Goal: Task Accomplishment & Management: Manage account settings

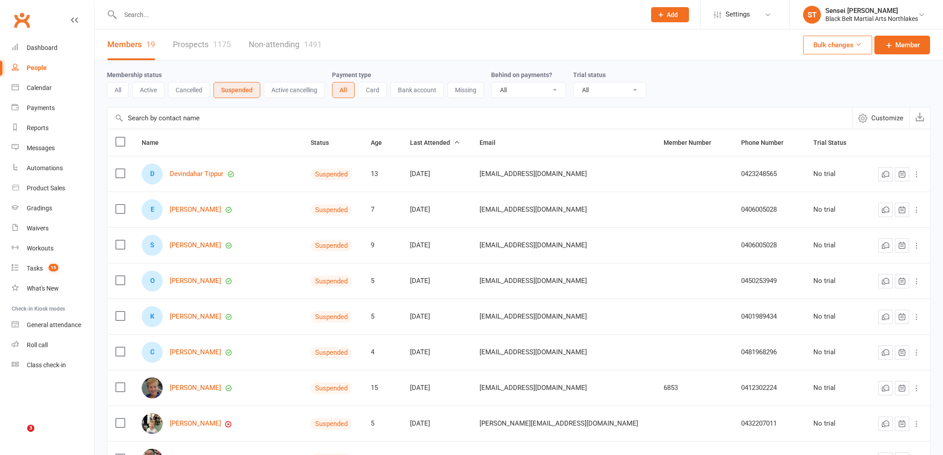
select select "100"
click at [37, 90] on div "Calendar" at bounding box center [39, 87] width 25 height 7
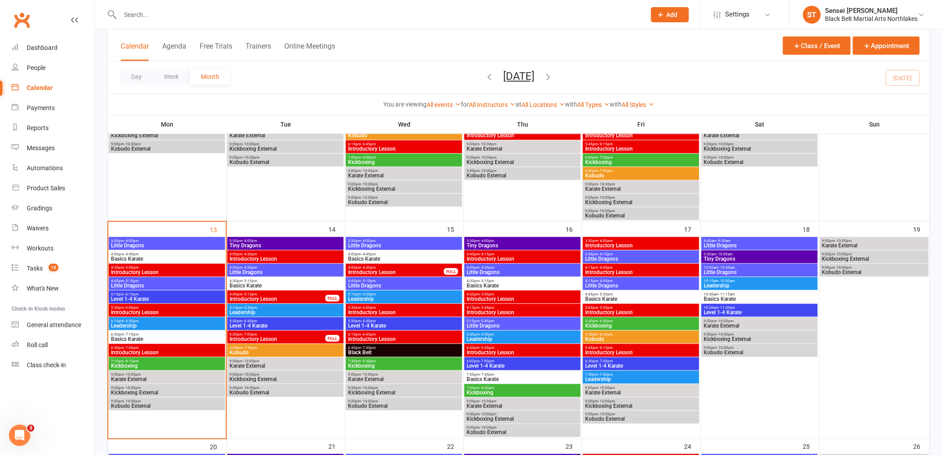
scroll to position [297, 0]
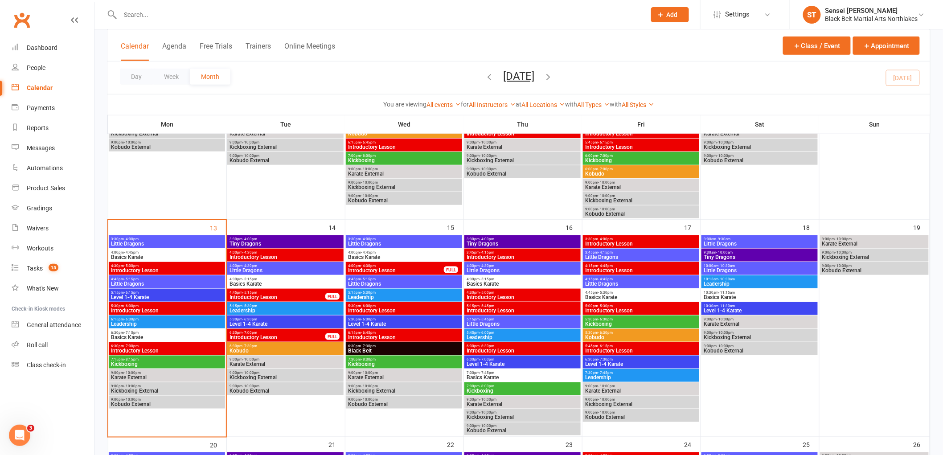
click at [403, 269] on span "Introductory Lesson" at bounding box center [396, 270] width 97 height 5
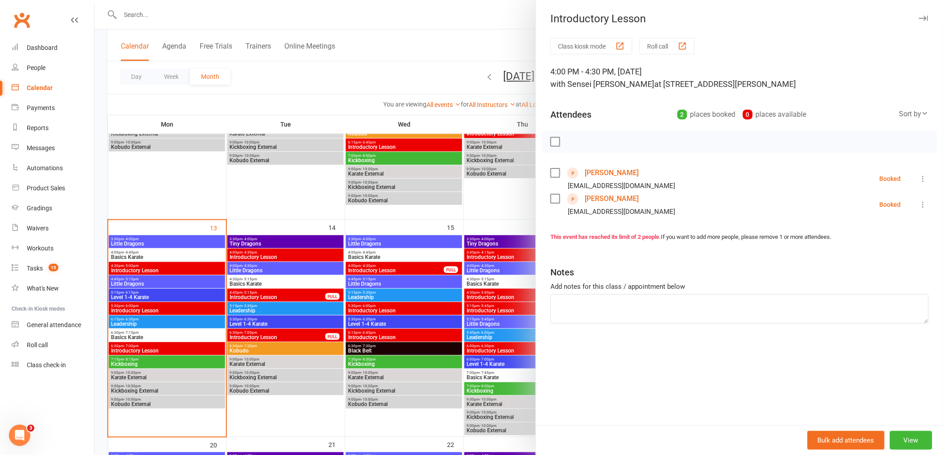
click at [461, 40] on div at bounding box center [519, 227] width 849 height 455
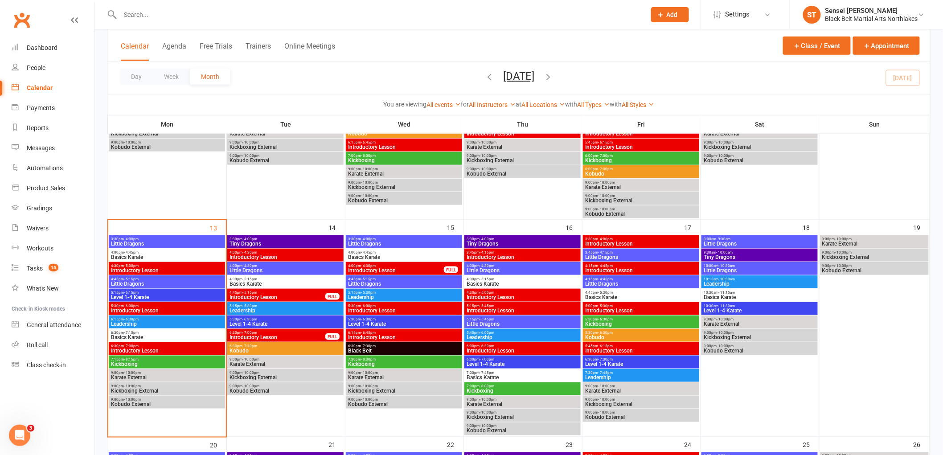
click at [181, 260] on div "4:00pm - 4:45pm Basics Karate" at bounding box center [167, 255] width 116 height 13
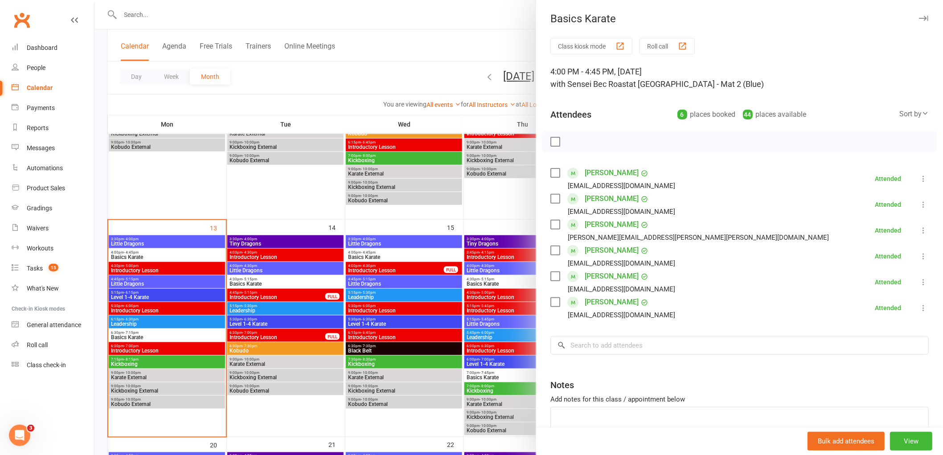
click at [163, 294] on div at bounding box center [519, 227] width 849 height 455
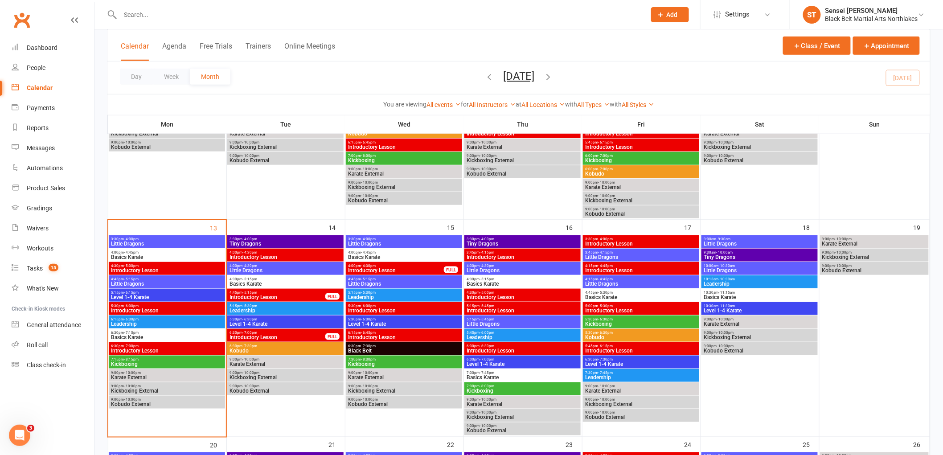
click at [165, 284] on span "Little Dragons" at bounding box center [167, 283] width 113 height 5
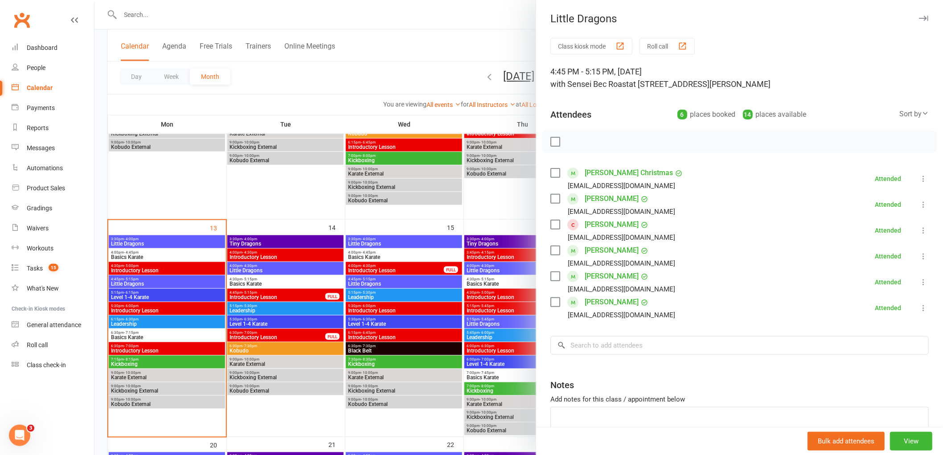
click at [608, 223] on link "[PERSON_NAME]" at bounding box center [612, 225] width 54 height 14
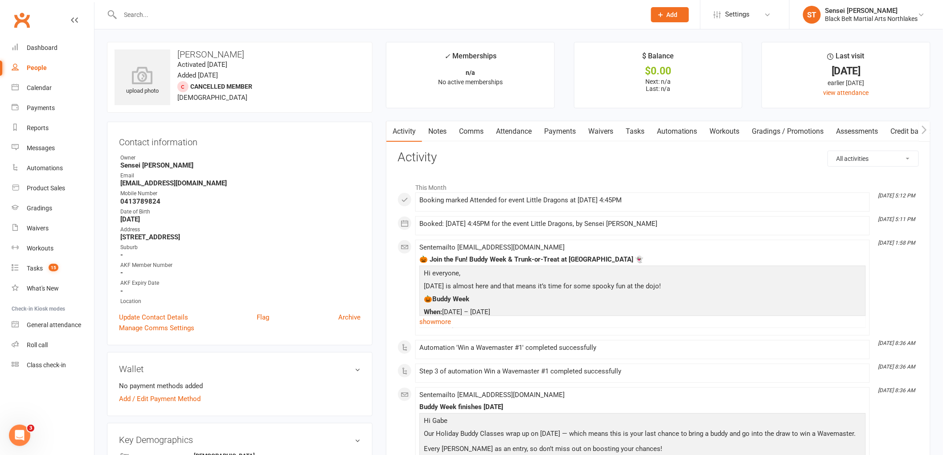
click at [556, 130] on link "Payments" at bounding box center [560, 131] width 44 height 21
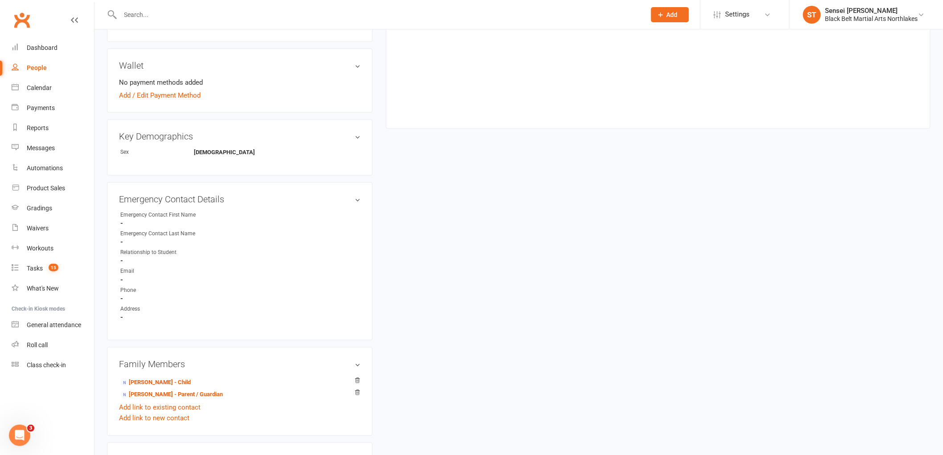
scroll to position [396, 0]
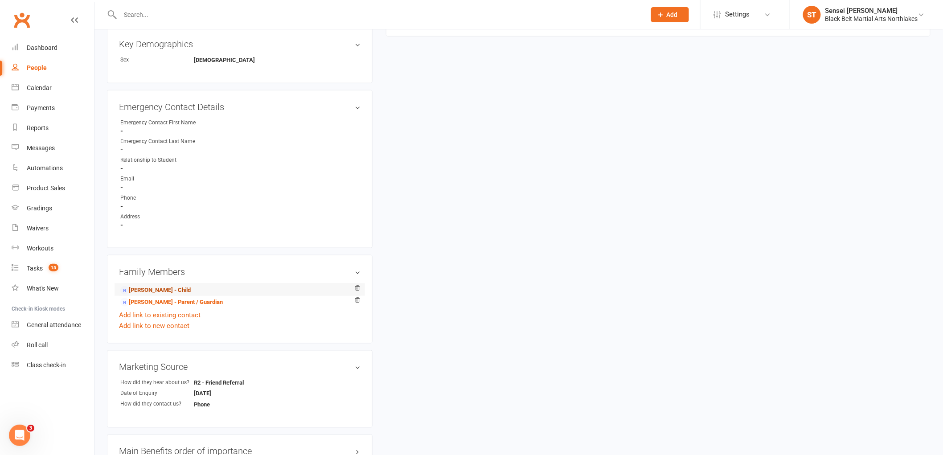
click at [158, 287] on link "[PERSON_NAME] - Child" at bounding box center [155, 290] width 70 height 9
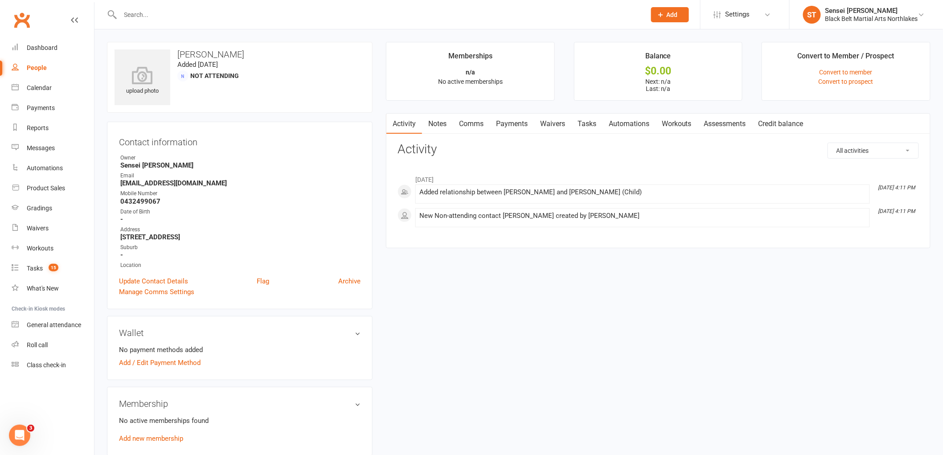
click at [513, 121] on link "Payments" at bounding box center [512, 124] width 44 height 21
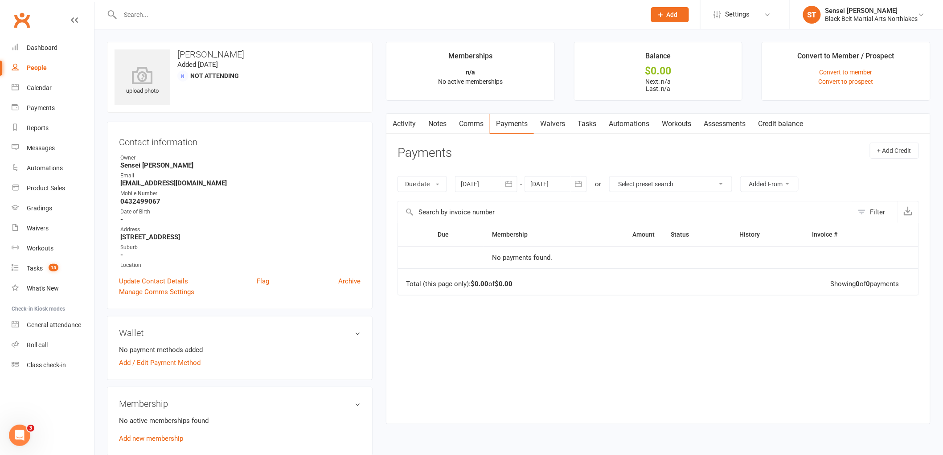
click at [488, 183] on div at bounding box center [486, 184] width 62 height 16
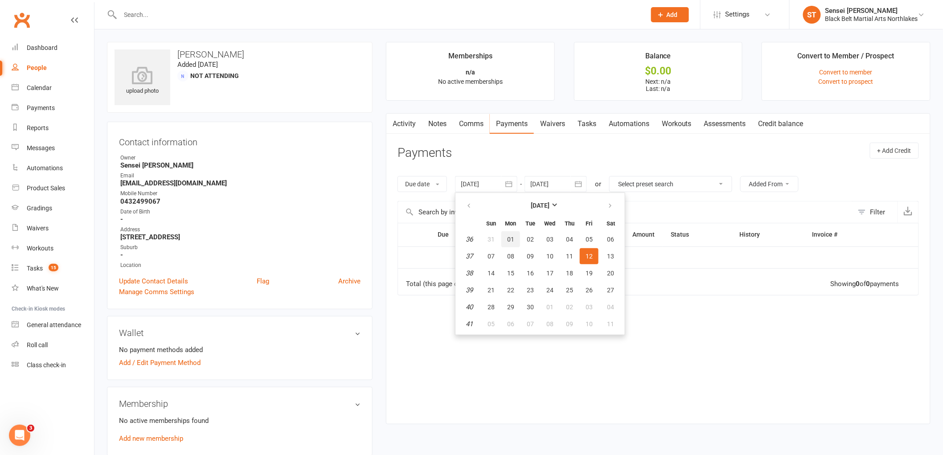
click at [515, 238] on button "01" at bounding box center [511, 239] width 19 height 16
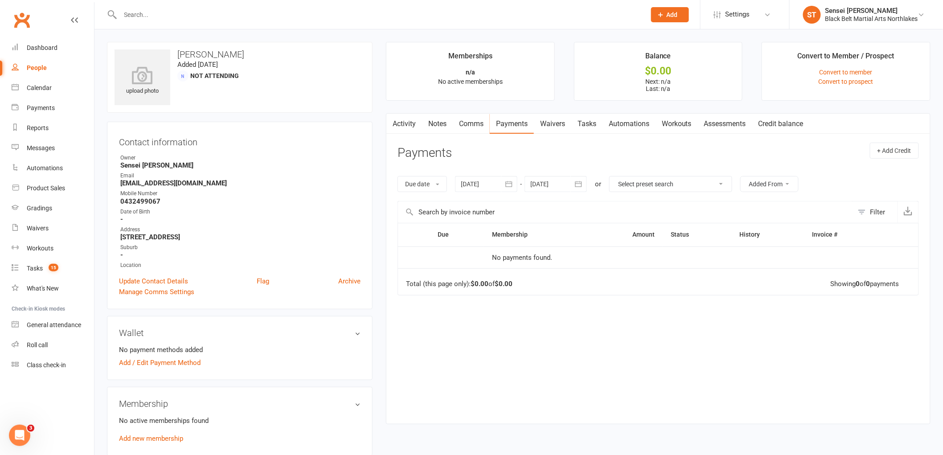
click at [509, 122] on link "Payments" at bounding box center [512, 124] width 44 height 21
click at [483, 187] on div at bounding box center [486, 184] width 62 height 16
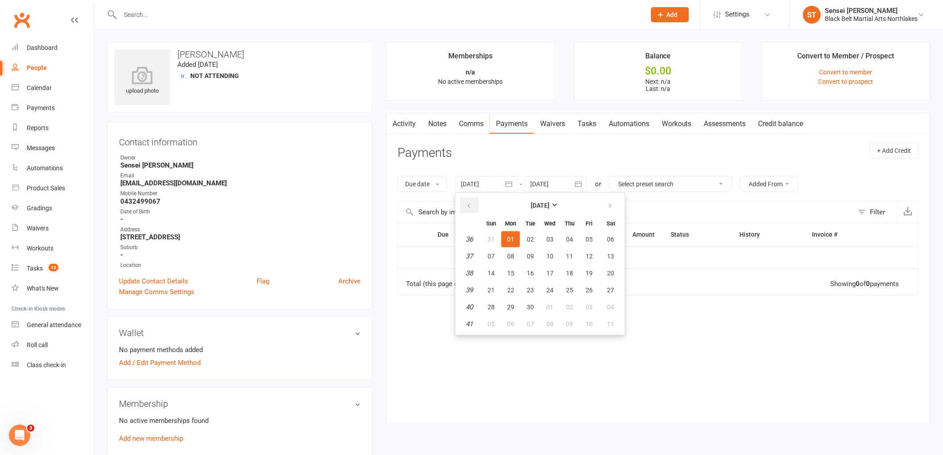
click at [470, 206] on icon "button" at bounding box center [469, 205] width 6 height 7
click at [490, 242] on span "01" at bounding box center [491, 239] width 7 height 7
type input "[DATE]"
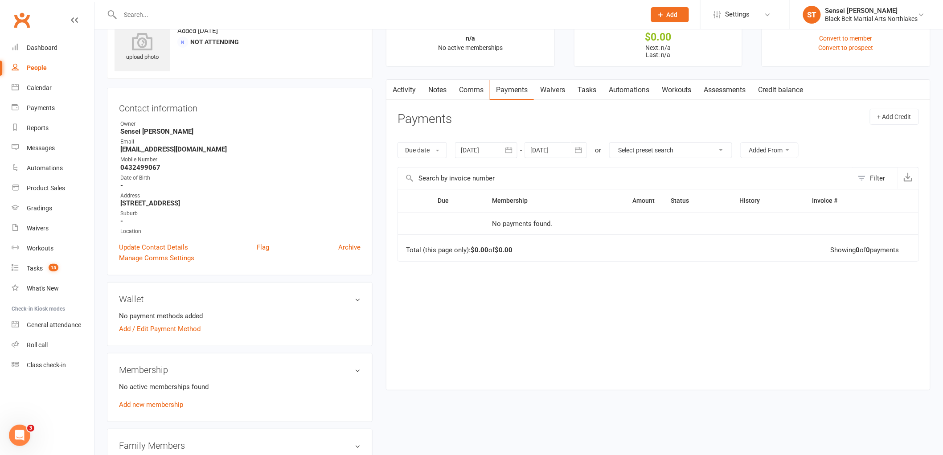
scroll to position [49, 0]
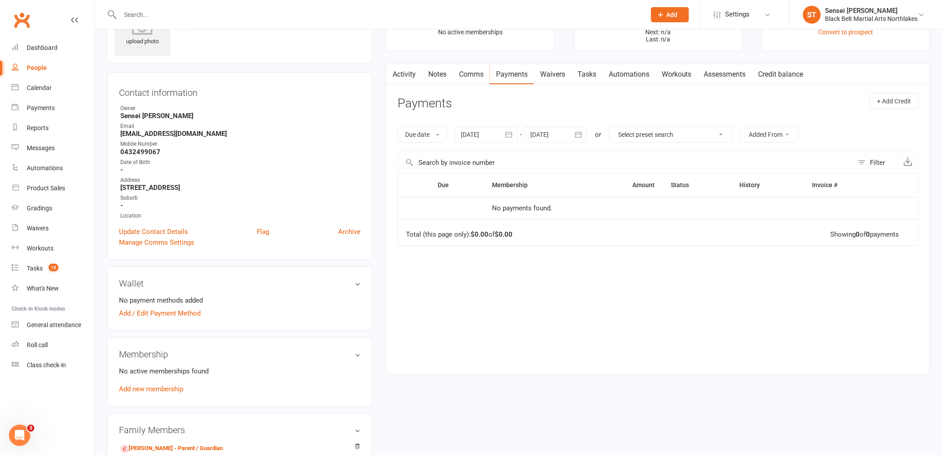
click at [358, 356] on h3 "Membership" at bounding box center [240, 355] width 242 height 10
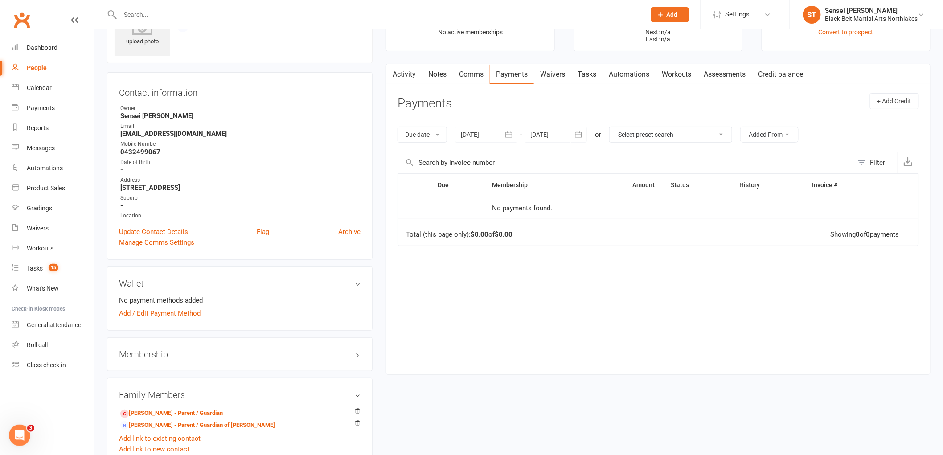
click at [359, 357] on h3 "Membership" at bounding box center [240, 355] width 242 height 10
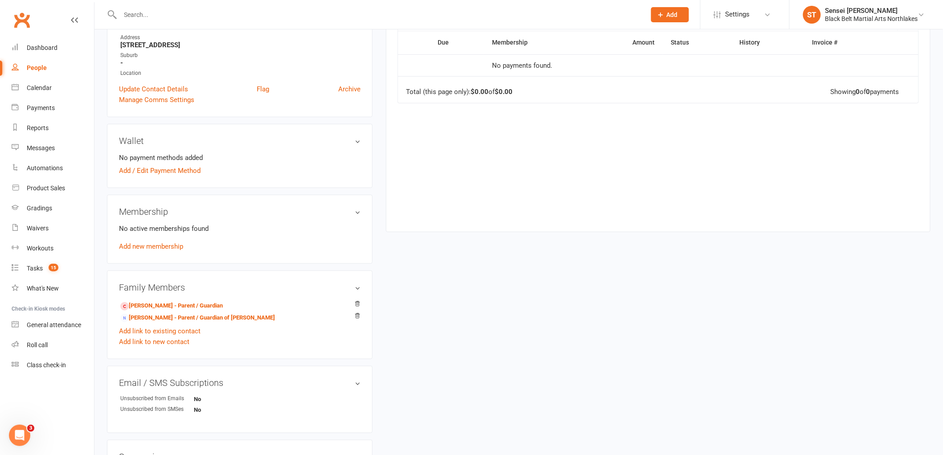
scroll to position [198, 0]
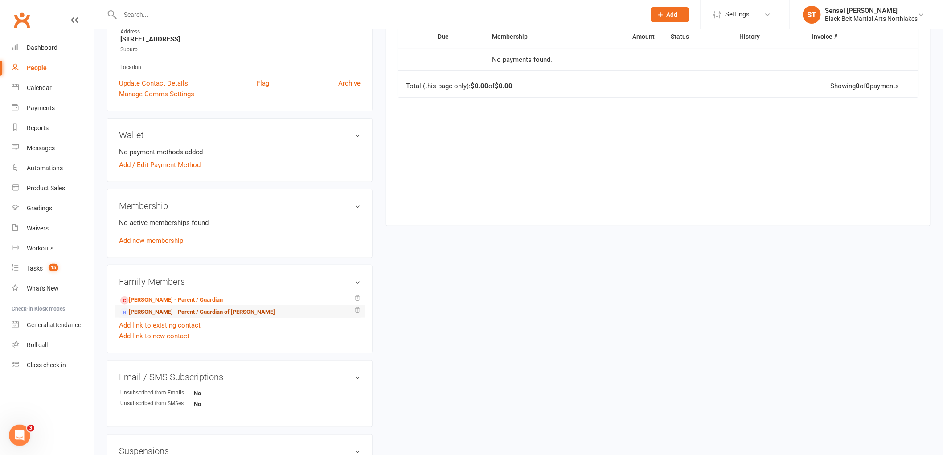
click at [206, 314] on link "[PERSON_NAME] - Parent / Guardian of [PERSON_NAME]" at bounding box center [197, 312] width 155 height 9
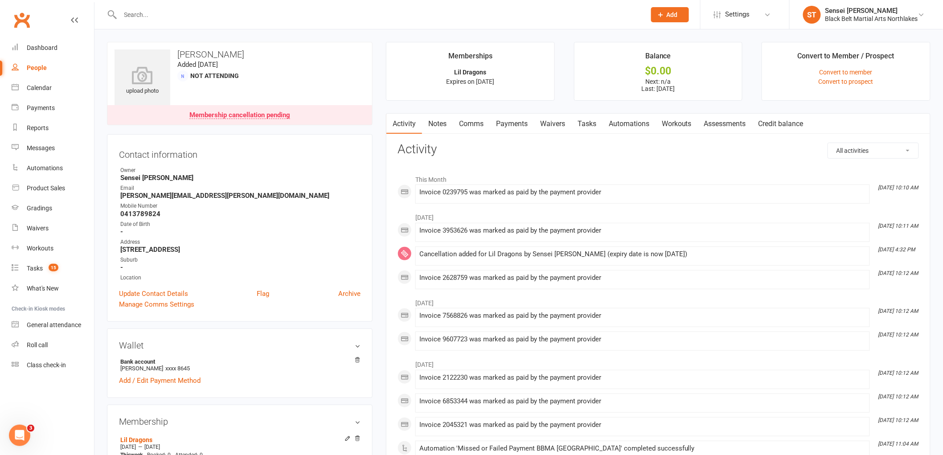
click at [507, 126] on link "Payments" at bounding box center [512, 124] width 44 height 21
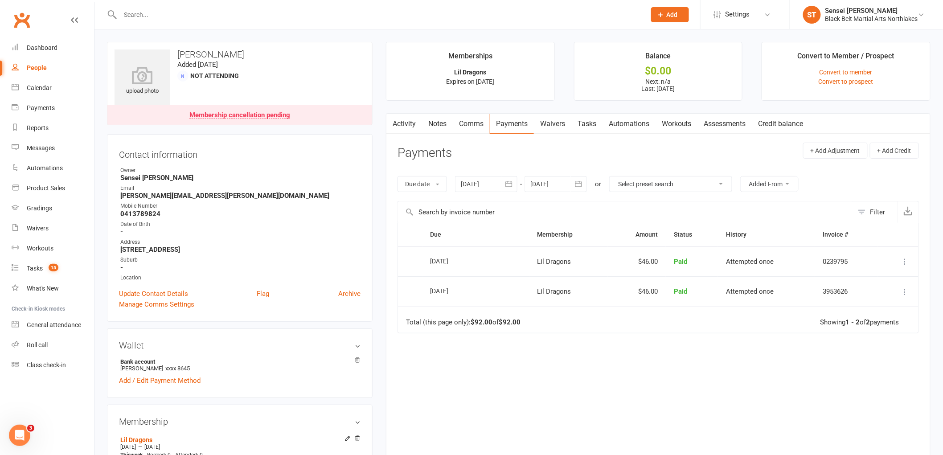
click at [507, 189] on icon "button" at bounding box center [509, 184] width 9 height 9
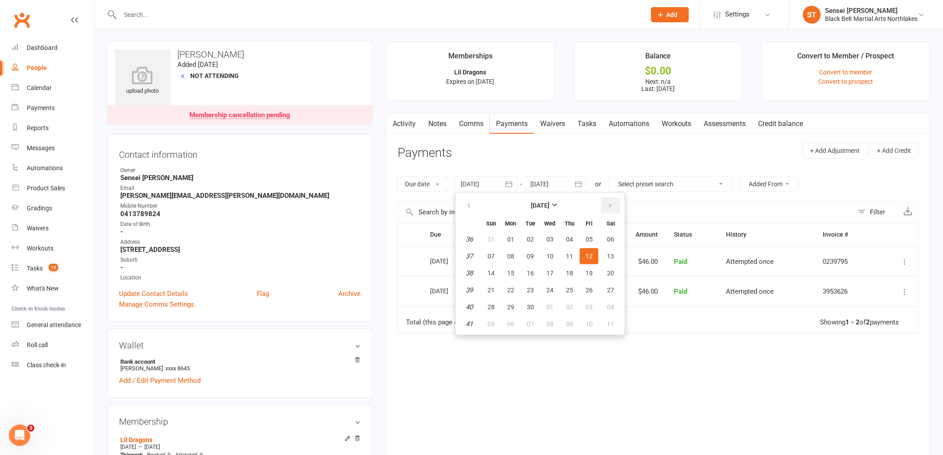
click at [609, 205] on icon "button" at bounding box center [610, 205] width 6 height 7
click at [590, 274] on span "17" at bounding box center [589, 273] width 7 height 7
type input "[DATE]"
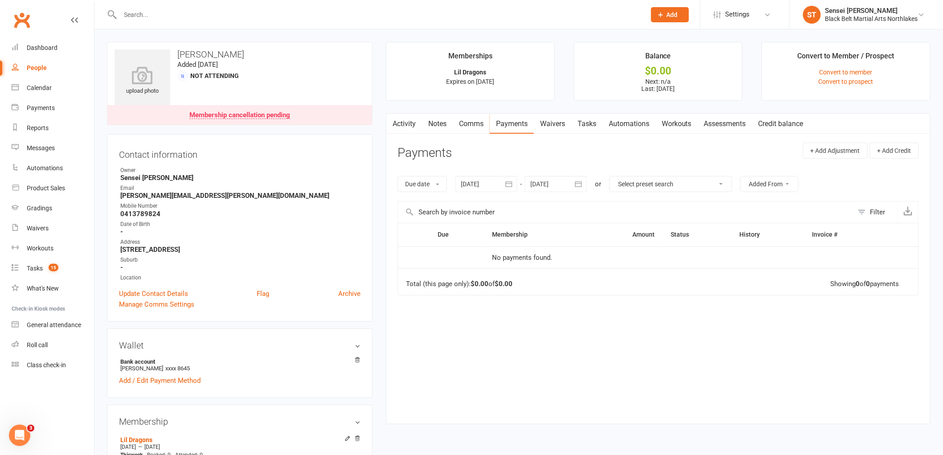
click at [235, 115] on div "Membership cancellation pending" at bounding box center [239, 115] width 101 height 7
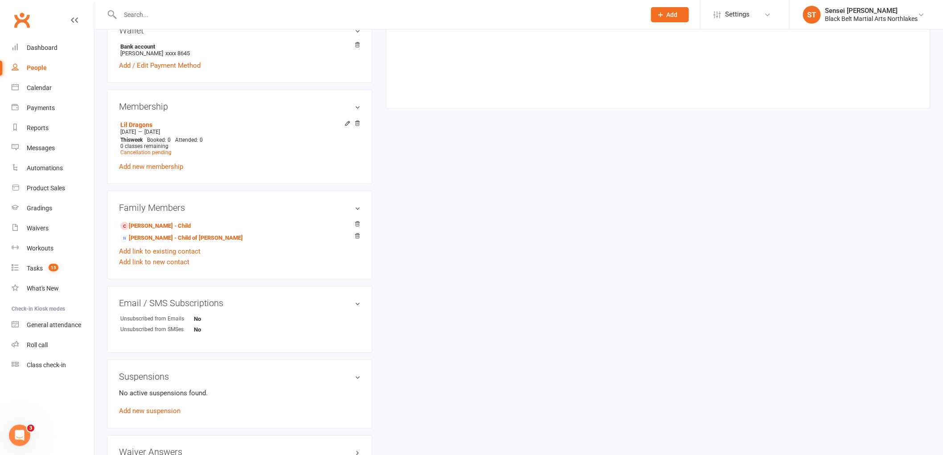
scroll to position [382, 0]
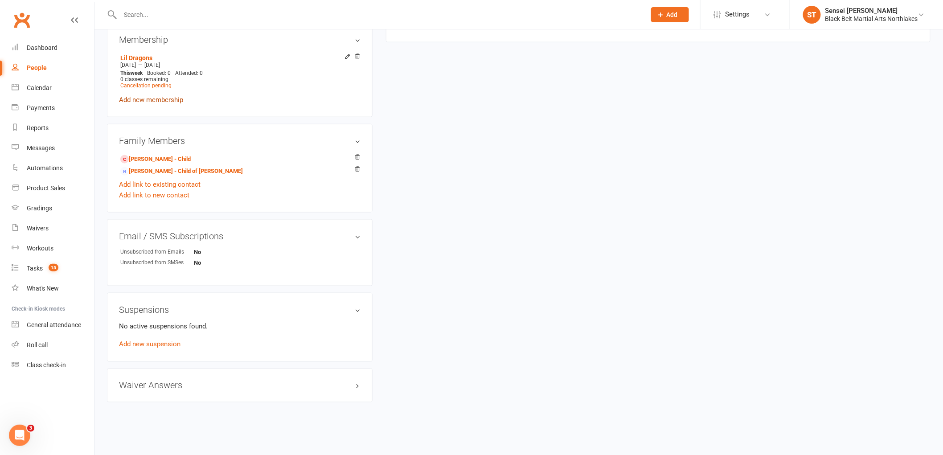
click at [167, 99] on link "Add new membership" at bounding box center [151, 100] width 64 height 8
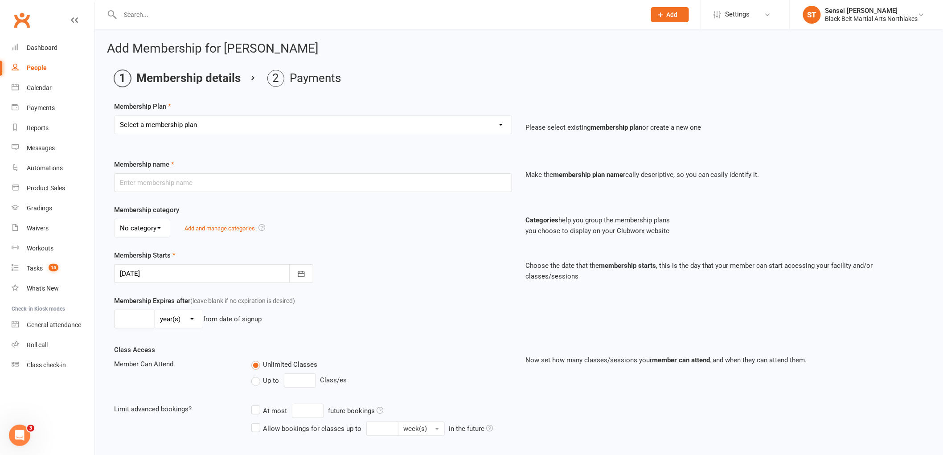
click at [198, 128] on select "Select a membership plan Create new Membership Plan Lil Dragons Lil Dragons - T…" at bounding box center [313, 125] width 397 height 18
select select "1"
click at [115, 116] on select "Select a membership plan Create new Membership Plan Lil Dragons Lil Dragons - T…" at bounding box center [313, 125] width 397 height 18
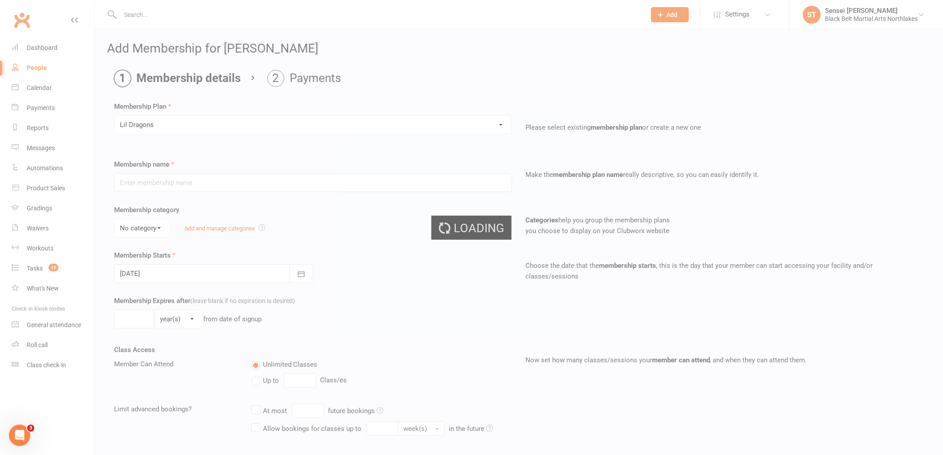
type input "Lil Dragons"
select select "1"
type input "0"
type input "1"
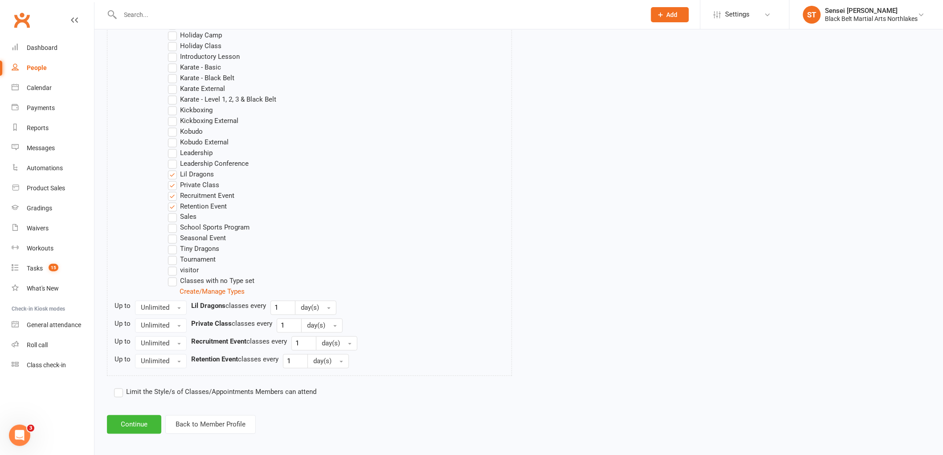
scroll to position [494, 0]
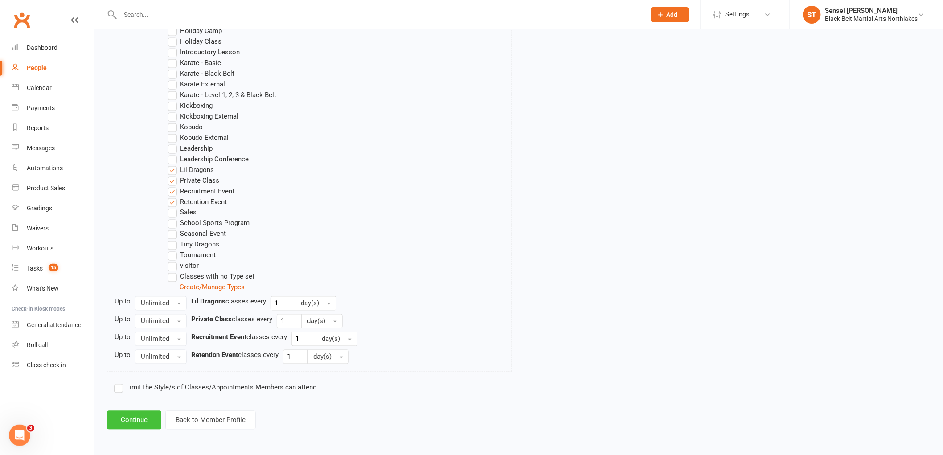
click at [143, 427] on button "Continue" at bounding box center [134, 420] width 54 height 19
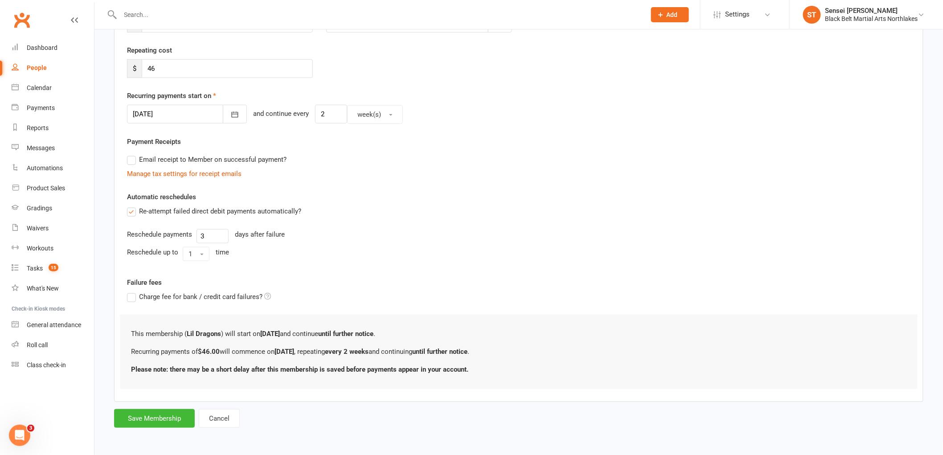
scroll to position [0, 0]
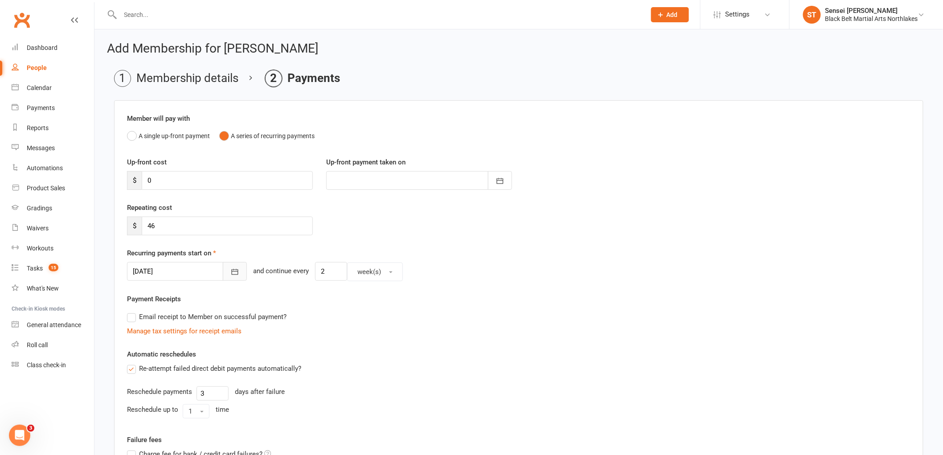
click at [231, 273] on icon "button" at bounding box center [235, 272] width 9 height 9
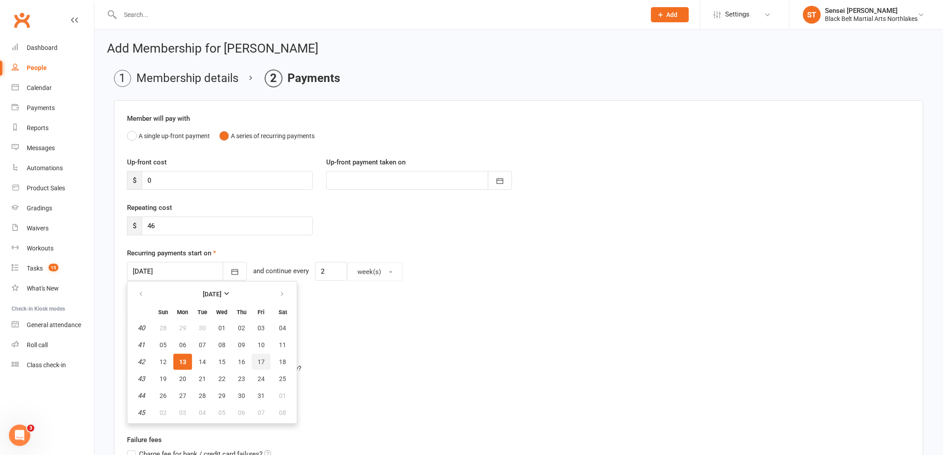
click at [260, 363] on span "17" at bounding box center [261, 361] width 7 height 7
type input "[DATE]"
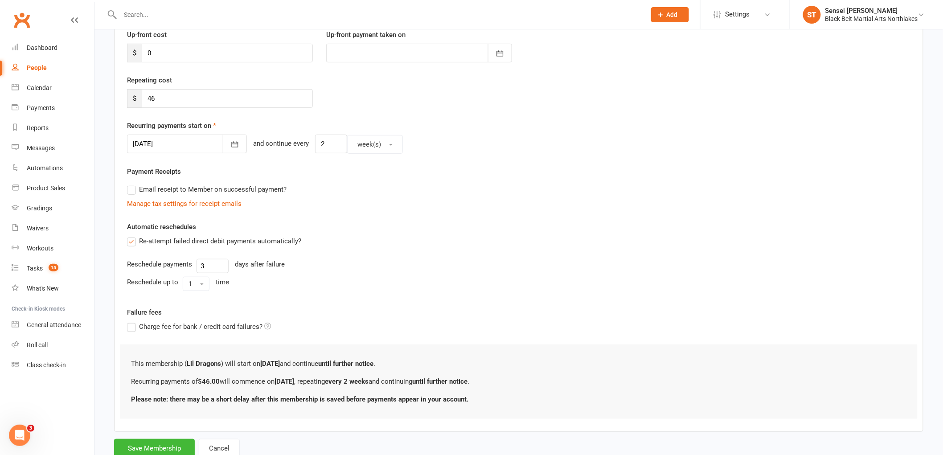
scroll to position [157, 0]
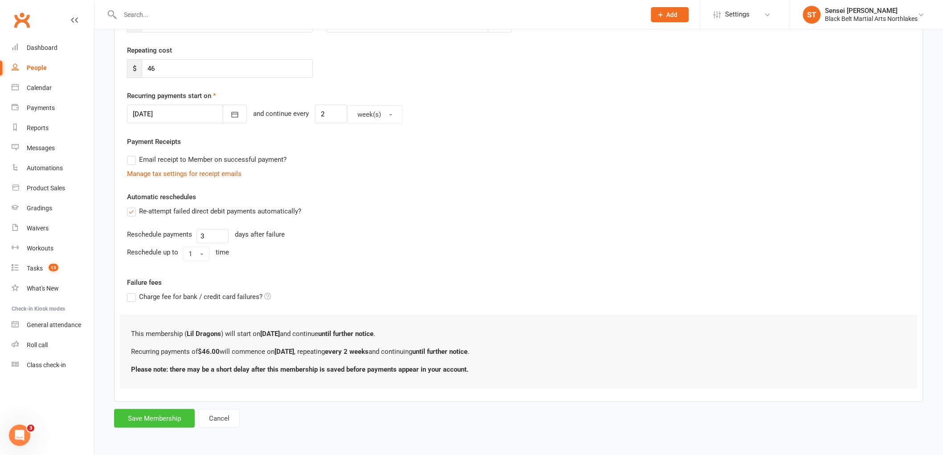
click at [163, 418] on button "Save Membership" at bounding box center [154, 418] width 81 height 19
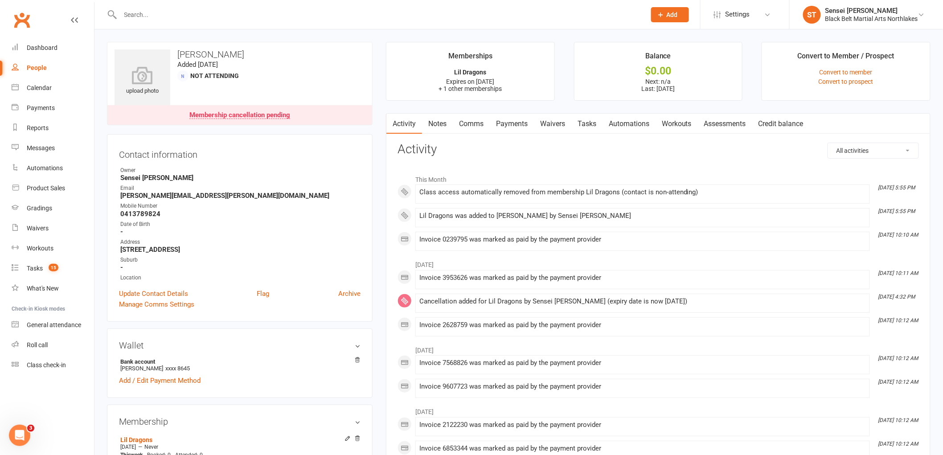
click at [276, 186] on div "Email" at bounding box center [240, 188] width 240 height 8
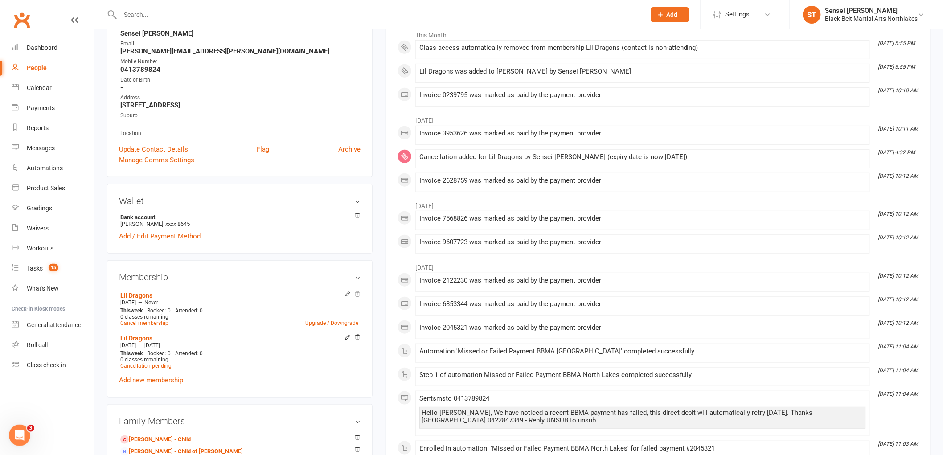
scroll to position [49, 0]
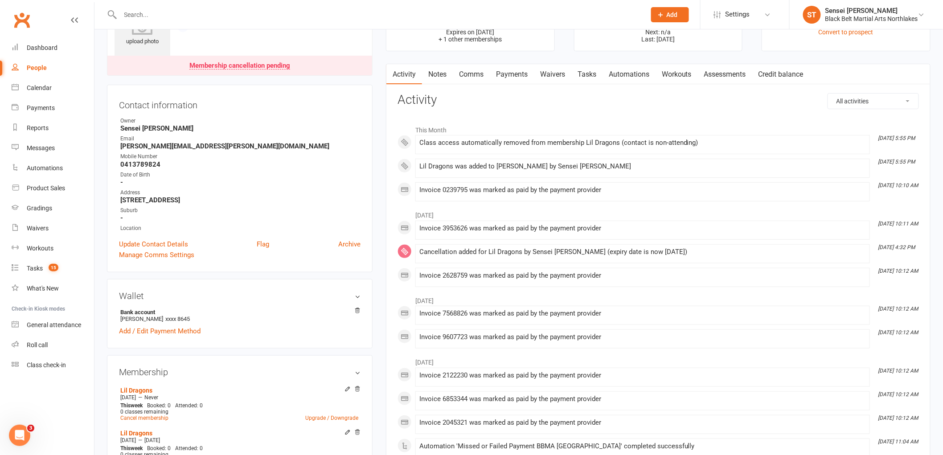
click at [513, 79] on link "Payments" at bounding box center [512, 74] width 44 height 21
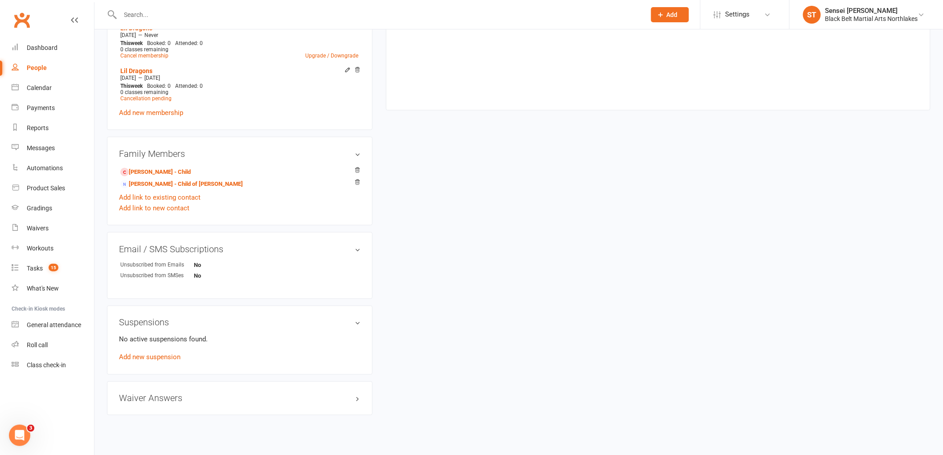
scroll to position [425, 0]
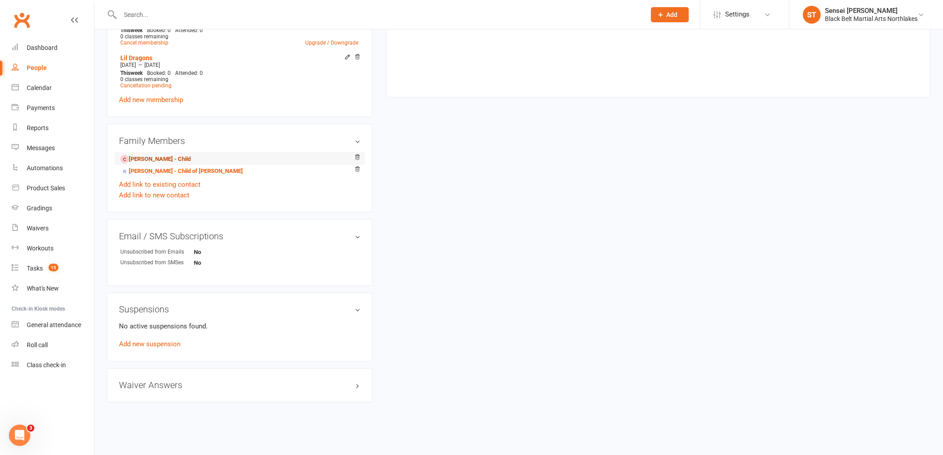
click at [144, 162] on link "[PERSON_NAME] - Child" at bounding box center [155, 159] width 70 height 9
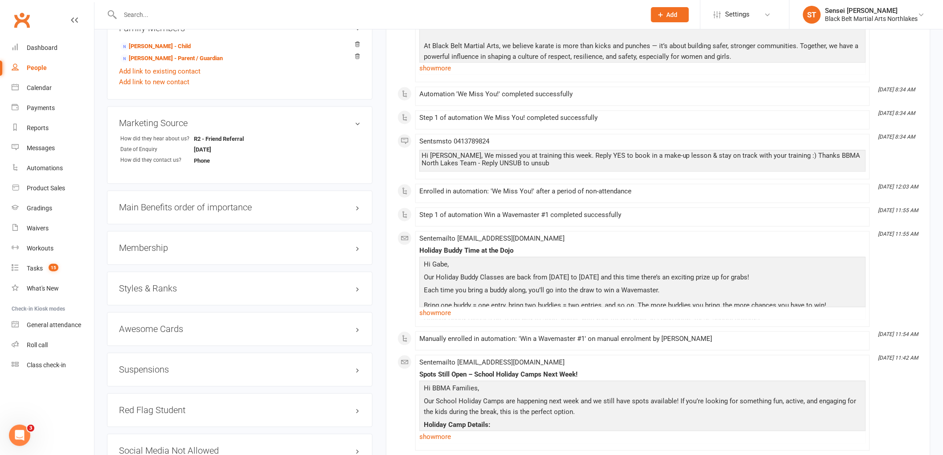
scroll to position [644, 0]
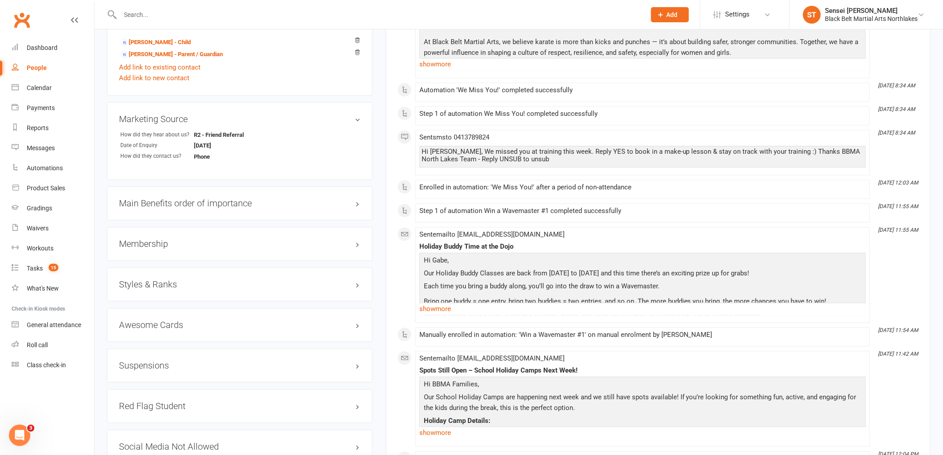
click at [152, 242] on h3 "Membership" at bounding box center [240, 244] width 242 height 10
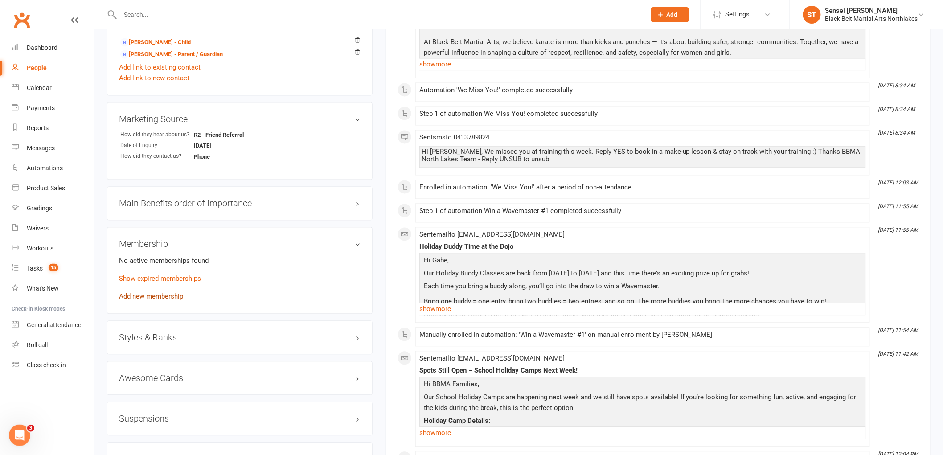
click at [138, 297] on link "Add new membership" at bounding box center [151, 297] width 64 height 8
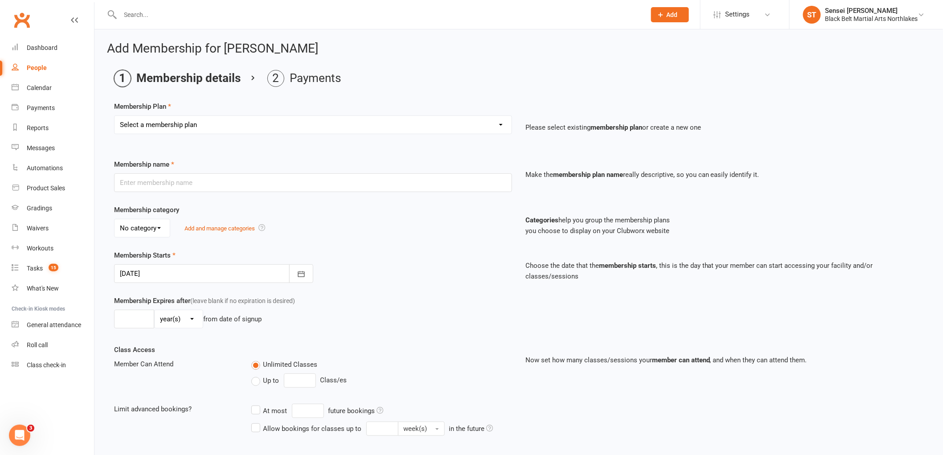
click at [223, 124] on select "Select a membership plan Create new Membership Plan Lil Dragons Lil Dragons - T…" at bounding box center [313, 125] width 397 height 18
select select "1"
click at [115, 116] on select "Select a membership plan Create new Membership Plan Lil Dragons Lil Dragons - T…" at bounding box center [313, 125] width 397 height 18
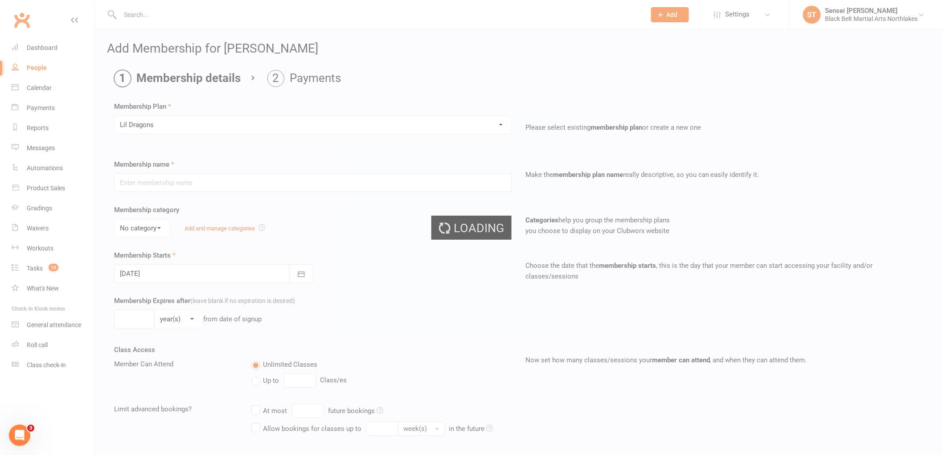
type input "Lil Dragons"
select select "1"
type input "0"
type input "1"
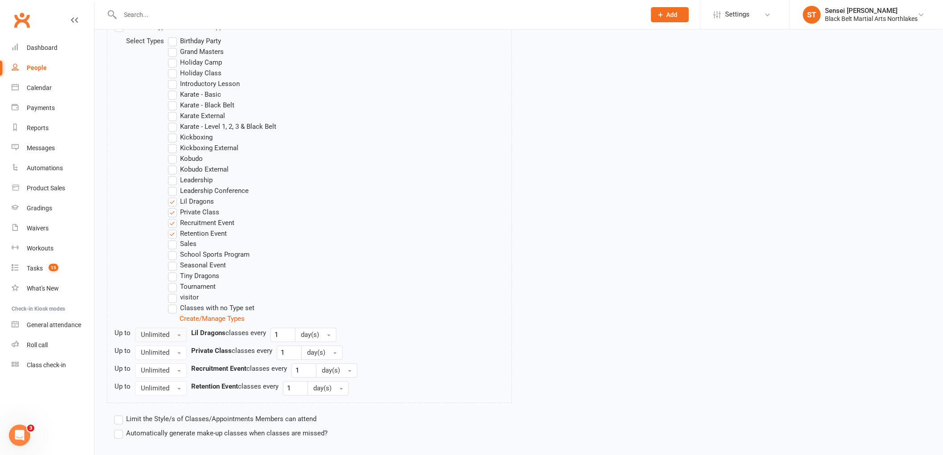
scroll to position [517, 0]
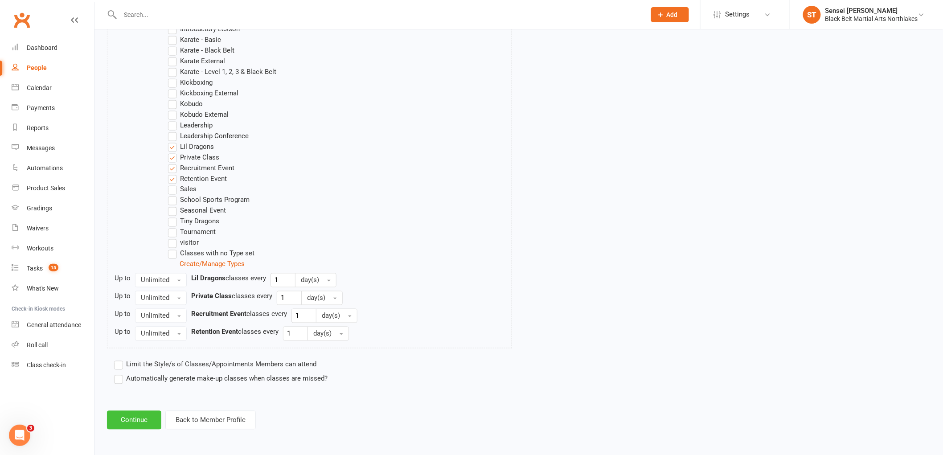
click at [129, 422] on button "Continue" at bounding box center [134, 420] width 54 height 19
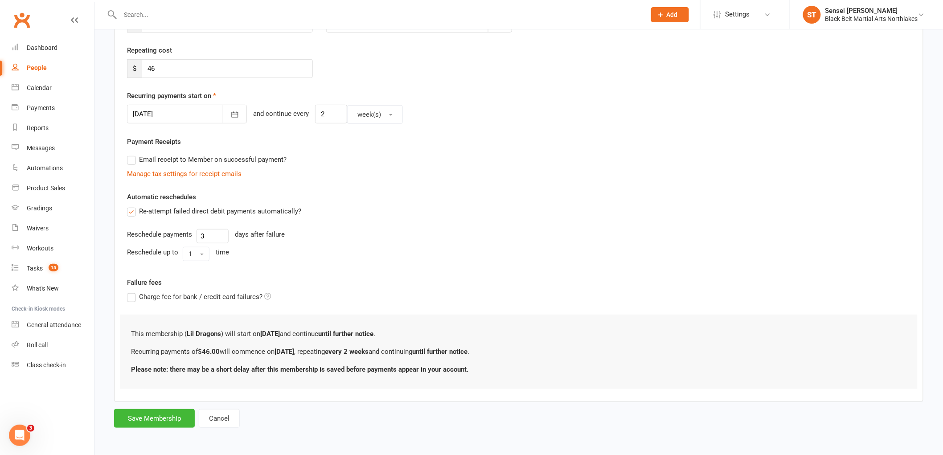
scroll to position [0, 0]
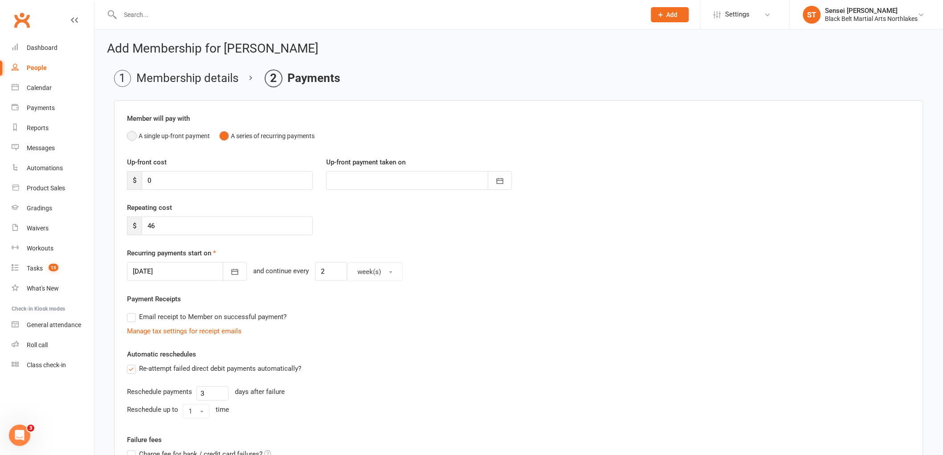
click at [136, 133] on button "A single up-front payment" at bounding box center [168, 136] width 83 height 17
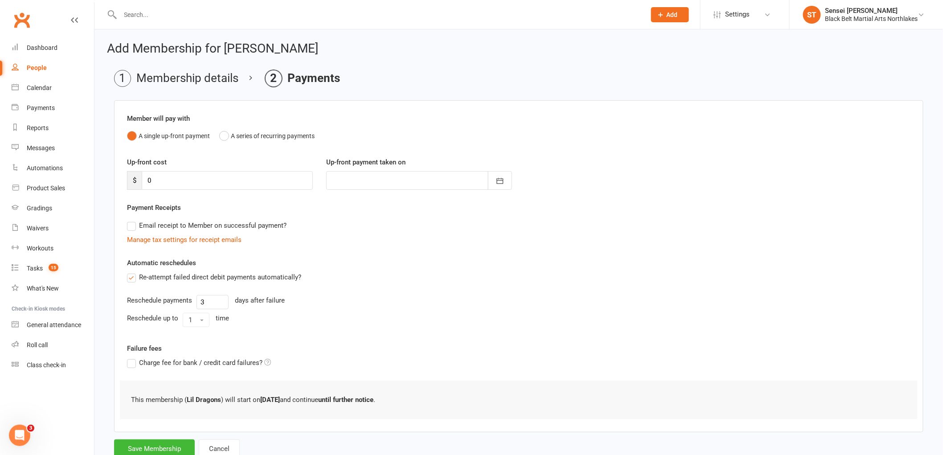
scroll to position [30, 0]
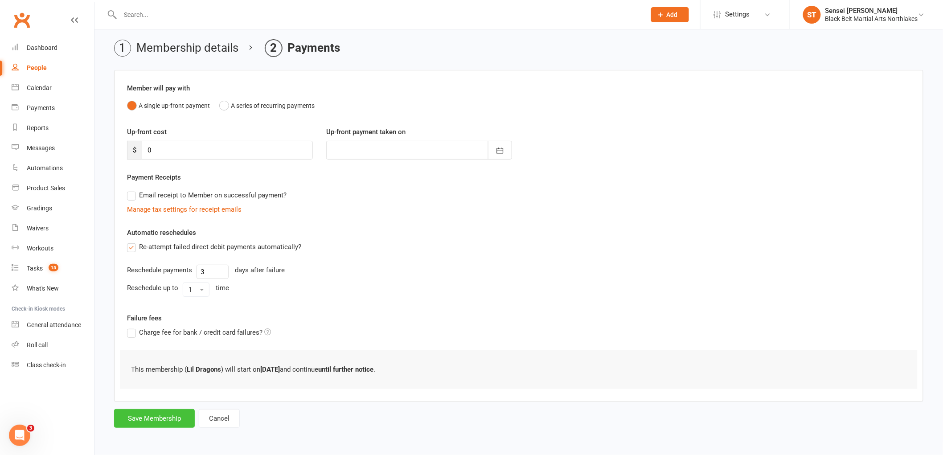
click at [151, 420] on button "Save Membership" at bounding box center [154, 418] width 81 height 19
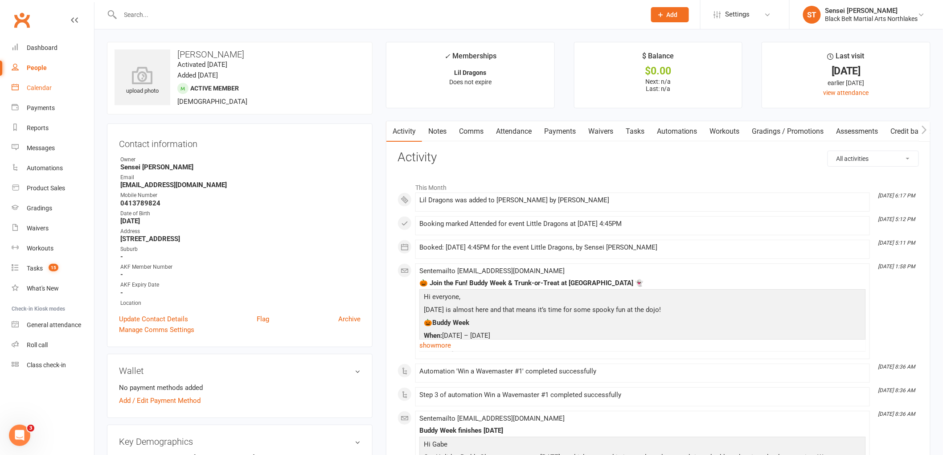
click at [42, 92] on link "Calendar" at bounding box center [53, 88] width 82 height 20
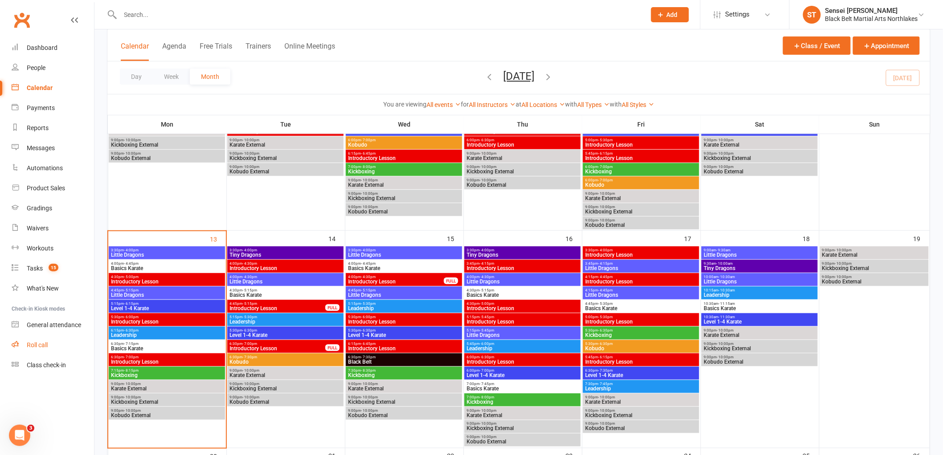
scroll to position [346, 0]
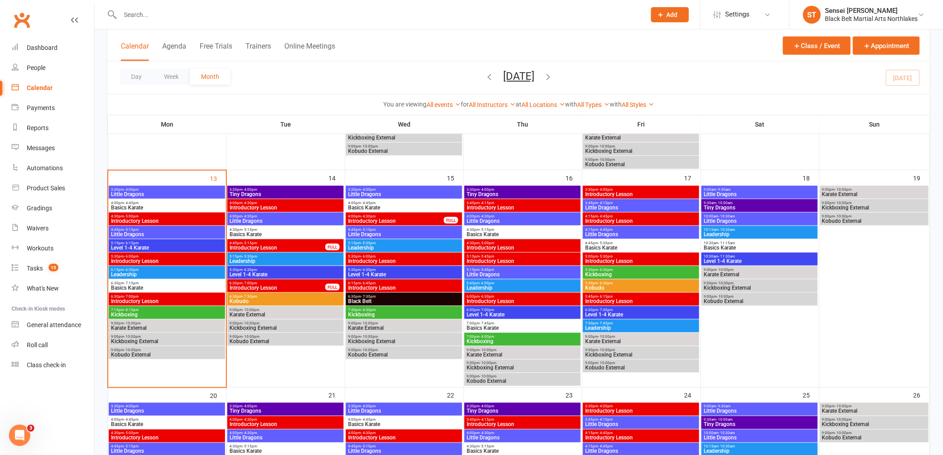
click at [155, 285] on span "Basics Karate" at bounding box center [167, 287] width 113 height 5
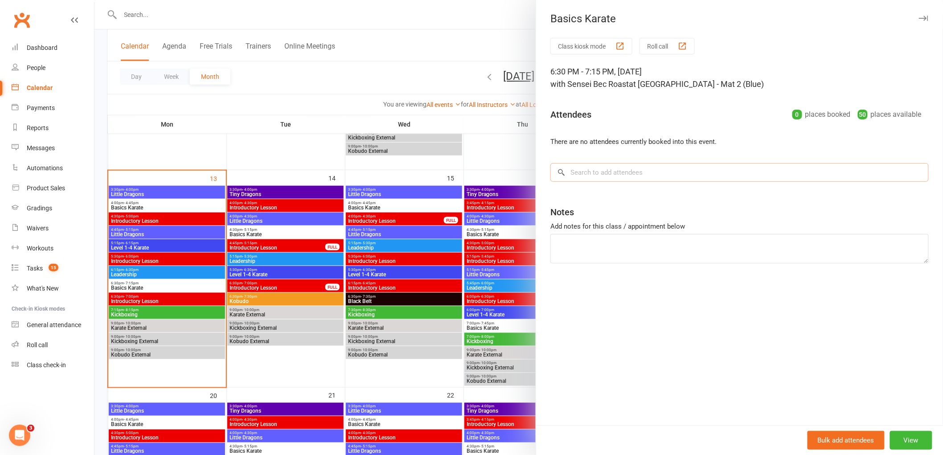
click at [578, 172] on input "search" at bounding box center [740, 172] width 379 height 19
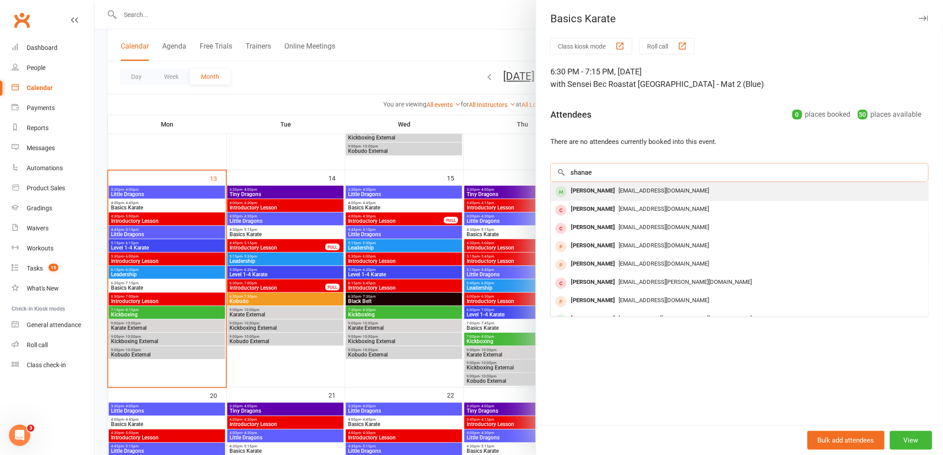
type input "shanae"
click at [590, 195] on div "[PERSON_NAME]" at bounding box center [593, 191] width 51 height 13
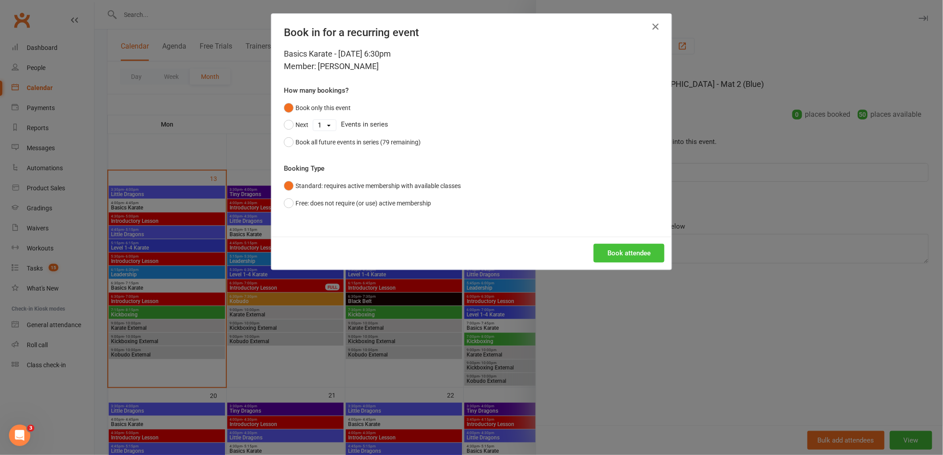
click at [630, 255] on button "Book attendee" at bounding box center [629, 253] width 71 height 19
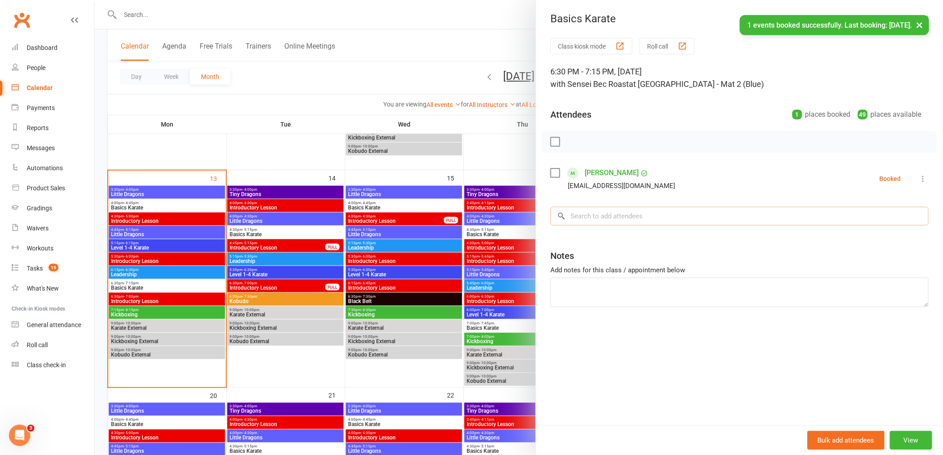
click at [612, 222] on input "search" at bounding box center [740, 216] width 379 height 19
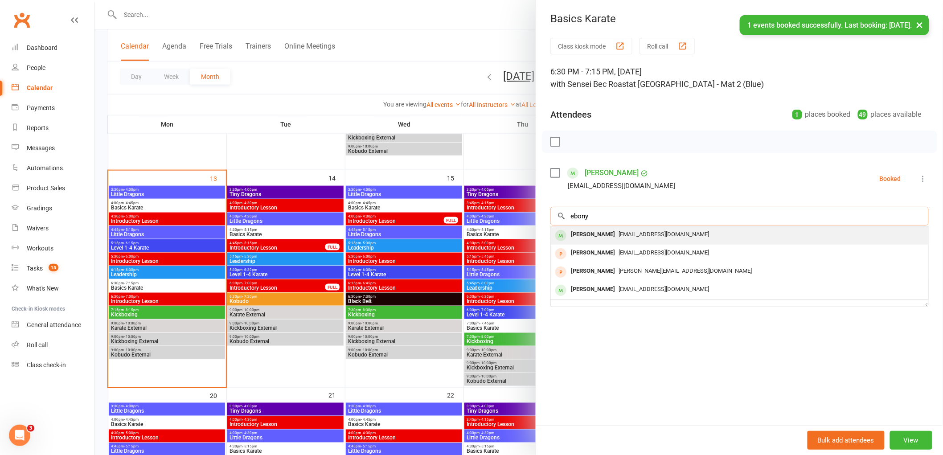
type input "ebony"
click at [591, 241] on div "[PERSON_NAME]" at bounding box center [593, 234] width 51 height 13
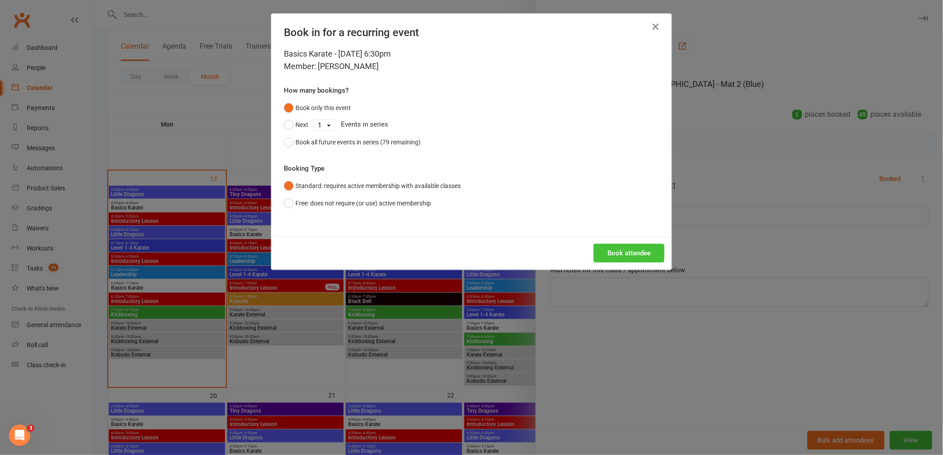
click at [636, 251] on button "Book attendee" at bounding box center [629, 253] width 71 height 19
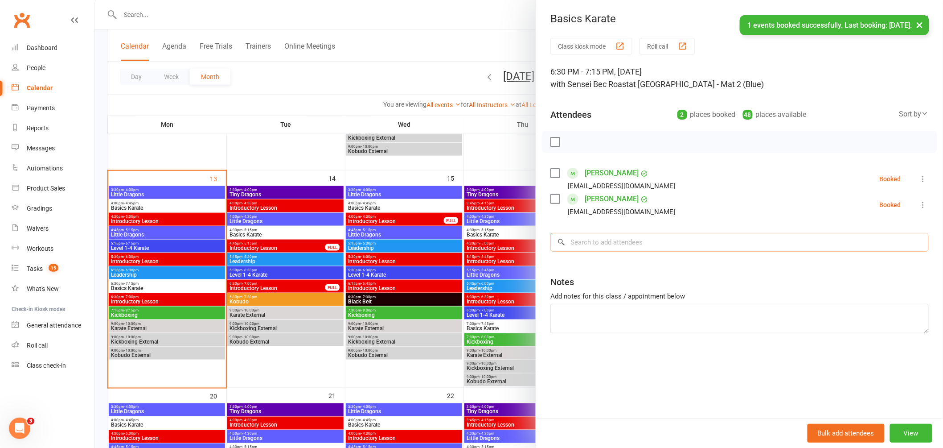
click at [602, 238] on input "search" at bounding box center [740, 242] width 379 height 19
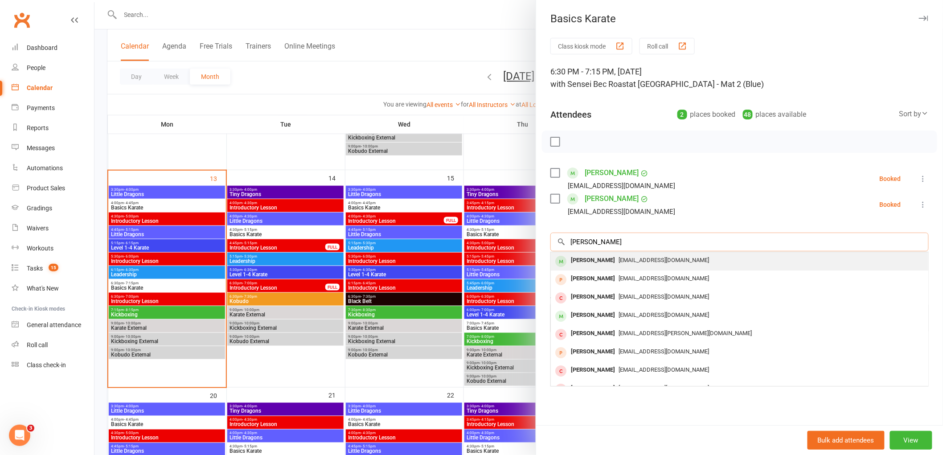
type input "[PERSON_NAME]"
click at [574, 263] on div "[PERSON_NAME]" at bounding box center [593, 260] width 51 height 13
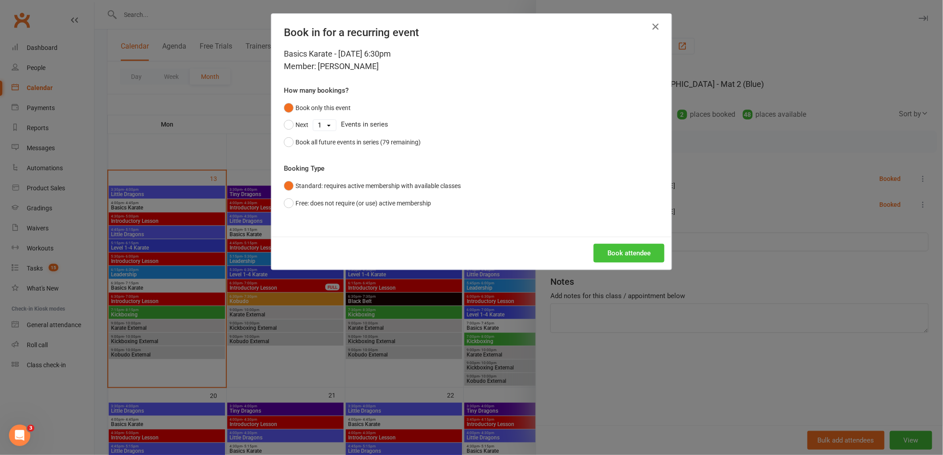
click at [634, 252] on button "Book attendee" at bounding box center [629, 253] width 71 height 19
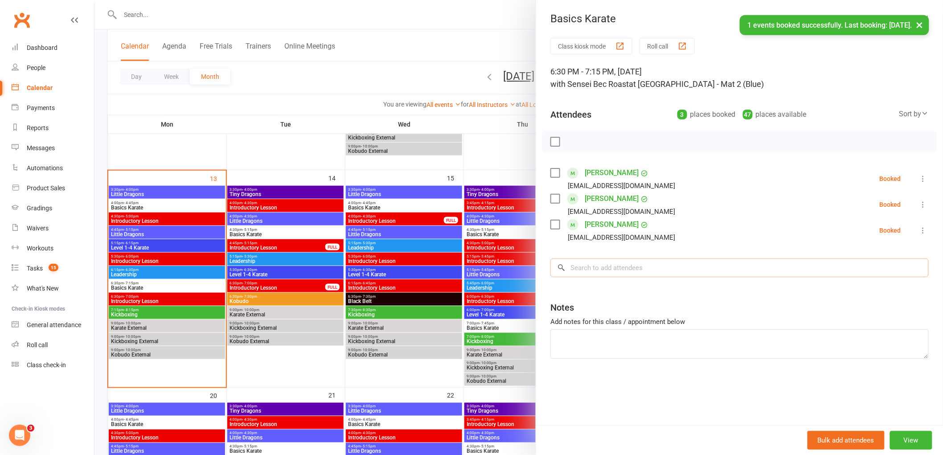
click at [596, 266] on input "search" at bounding box center [740, 268] width 379 height 19
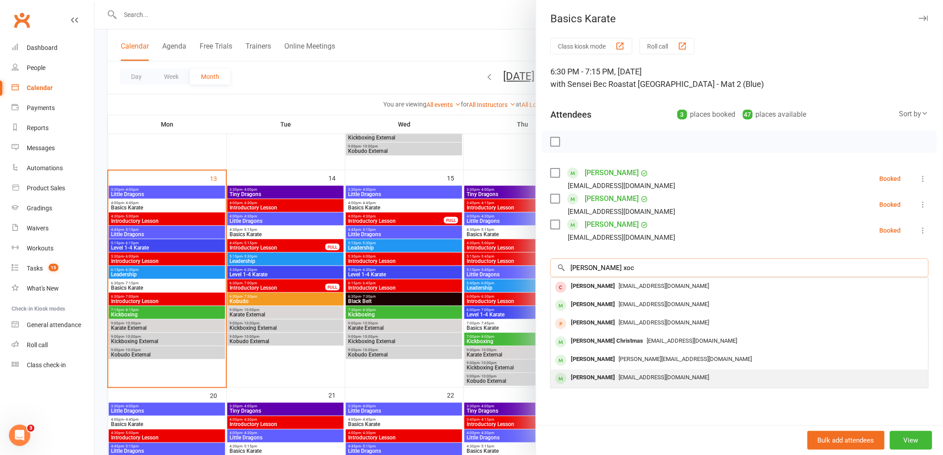
type input "[PERSON_NAME] xoc"
click at [583, 379] on div "[PERSON_NAME]" at bounding box center [593, 377] width 51 height 13
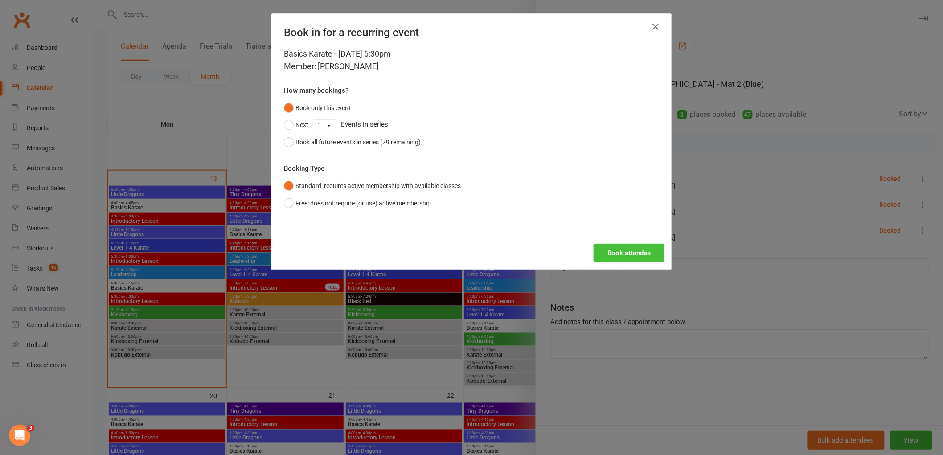
click at [620, 255] on button "Book attendee" at bounding box center [629, 253] width 71 height 19
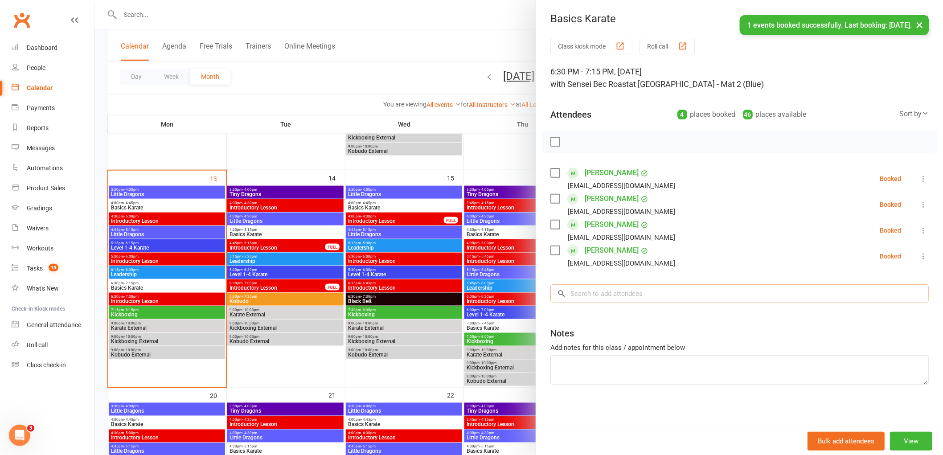
click at [592, 293] on input "search" at bounding box center [740, 293] width 379 height 19
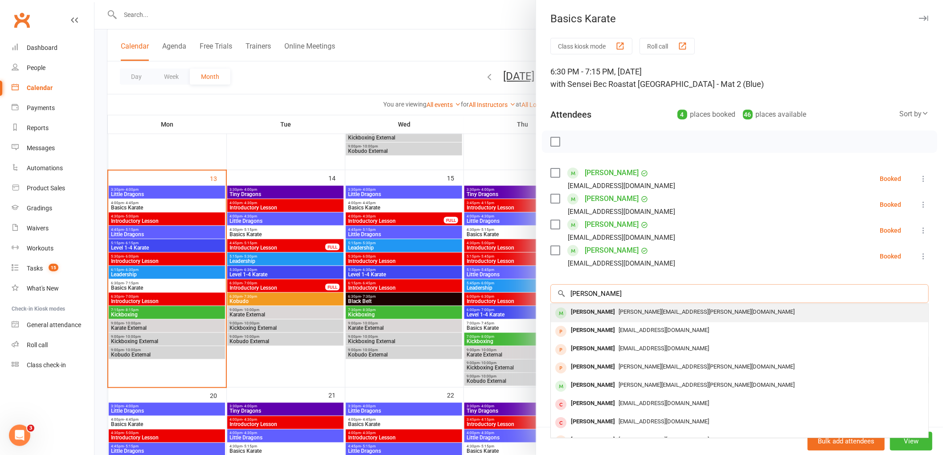
type input "[PERSON_NAME]"
click at [593, 317] on div "[PERSON_NAME]" at bounding box center [593, 312] width 51 height 13
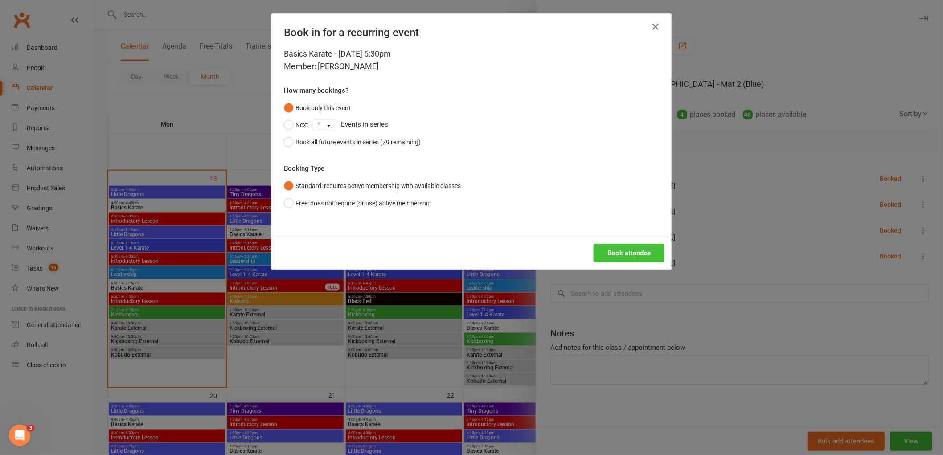
click at [641, 259] on button "Book attendee" at bounding box center [629, 253] width 71 height 19
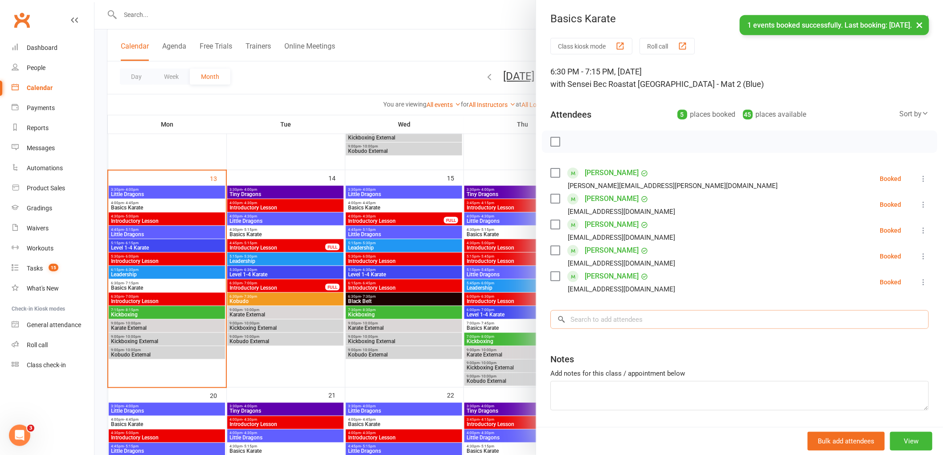
click at [585, 322] on input "search" at bounding box center [740, 319] width 379 height 19
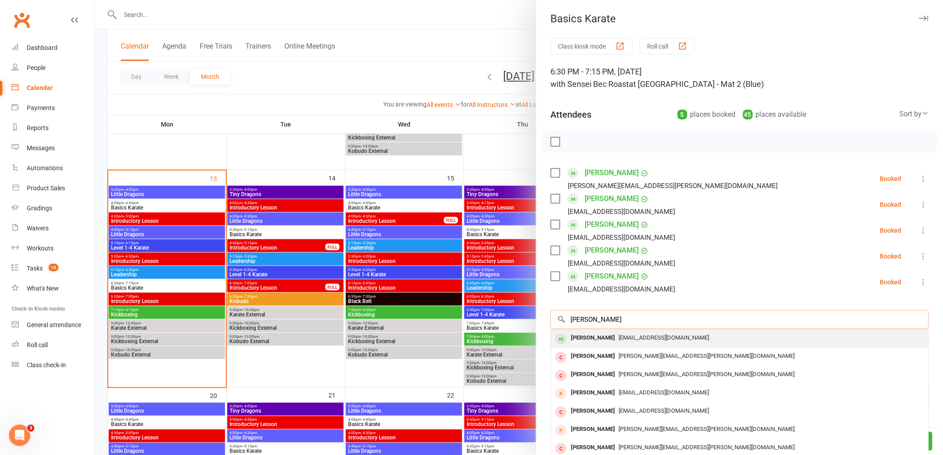
type input "[PERSON_NAME]"
click at [591, 340] on div "[PERSON_NAME]" at bounding box center [593, 338] width 51 height 13
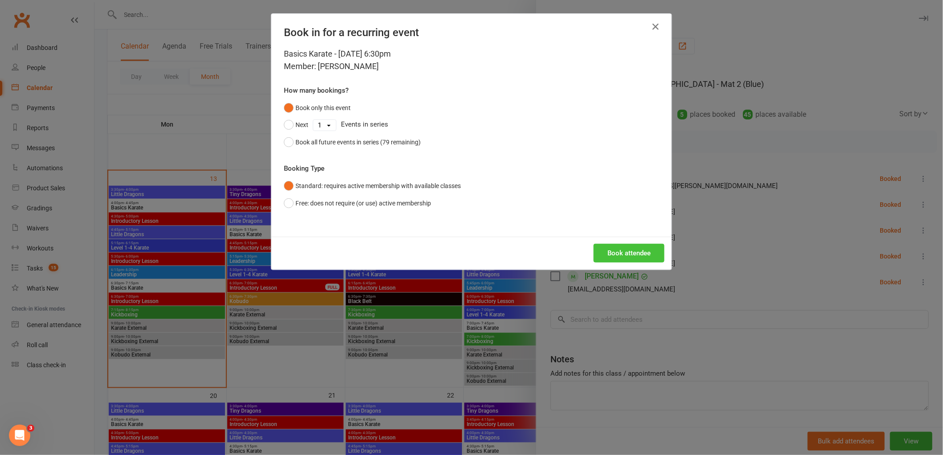
click at [633, 247] on button "Book attendee" at bounding box center [629, 253] width 71 height 19
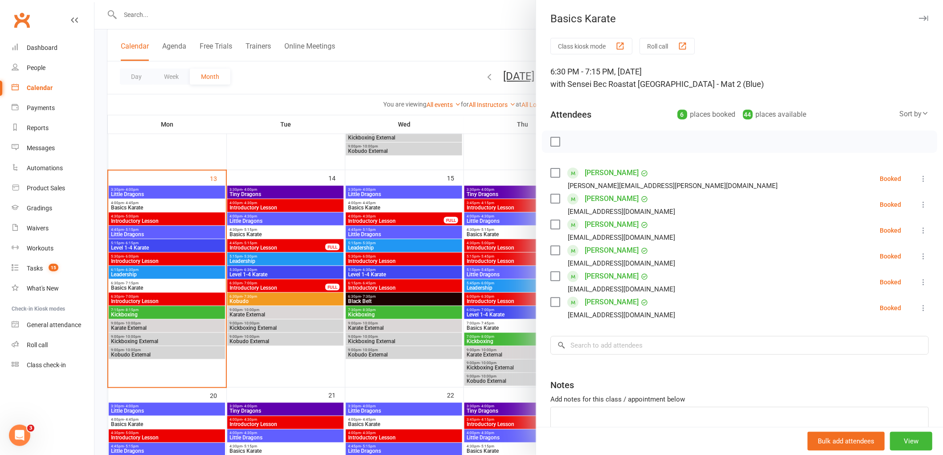
click at [575, 365] on div "Class kiosk mode Roll call 6:30 PM - 7:15 PM, [DATE] with Sensei Bec Roast at […" at bounding box center [739, 259] width 407 height 443
click at [612, 341] on input "search" at bounding box center [740, 345] width 379 height 19
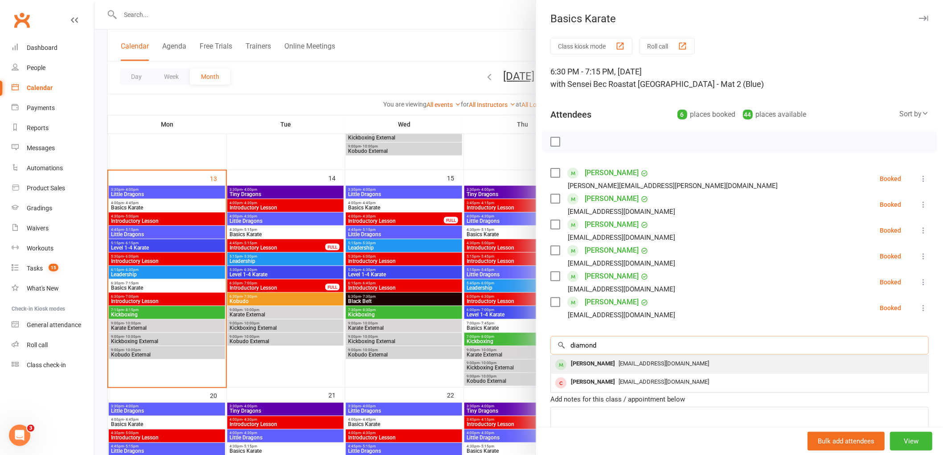
type input "diamond"
click at [592, 371] on div "[PERSON_NAME] [EMAIL_ADDRESS][DOMAIN_NAME]" at bounding box center [740, 365] width 378 height 18
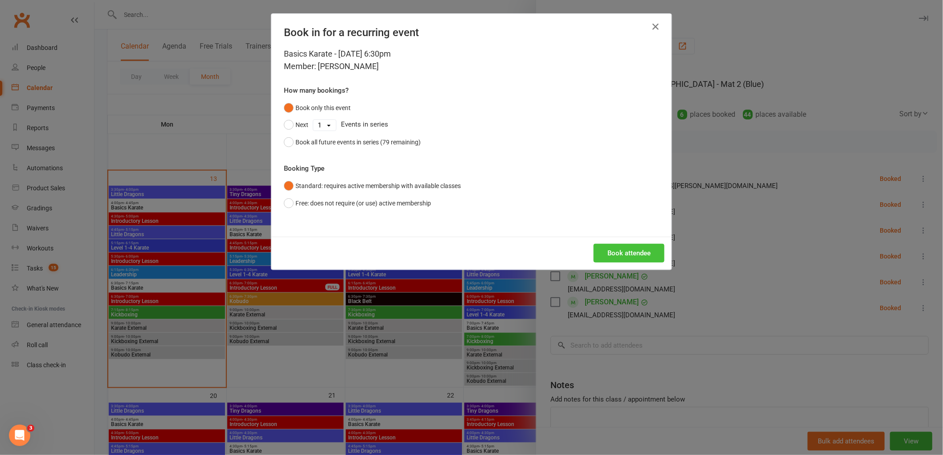
click at [639, 244] on button "Book attendee" at bounding box center [629, 253] width 71 height 19
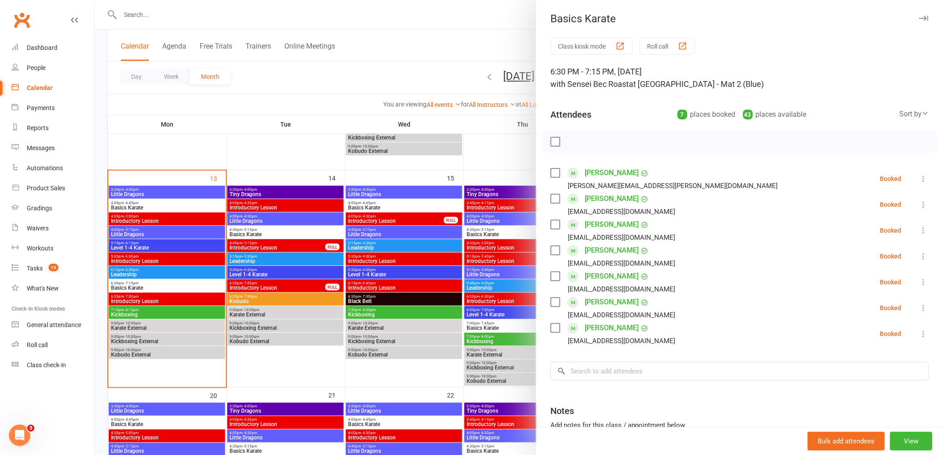
click at [551, 143] on label at bounding box center [555, 141] width 9 height 9
click at [572, 143] on icon "button" at bounding box center [575, 142] width 10 height 10
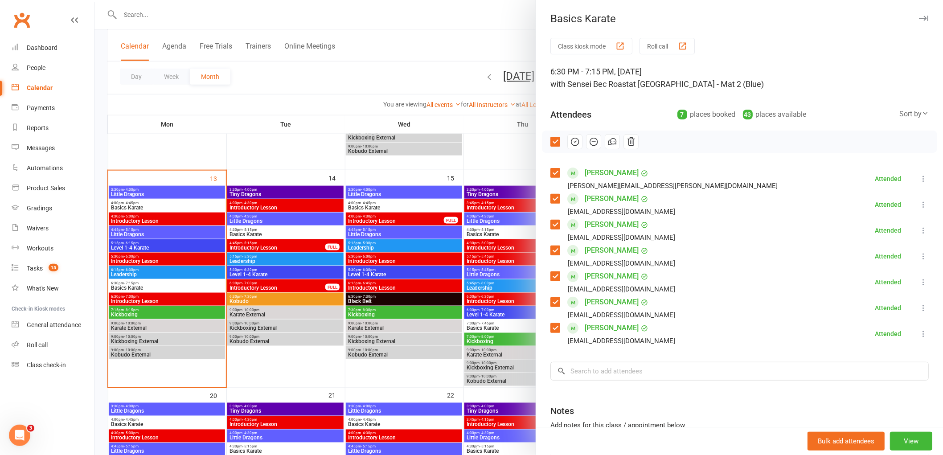
click at [556, 140] on label at bounding box center [555, 141] width 9 height 9
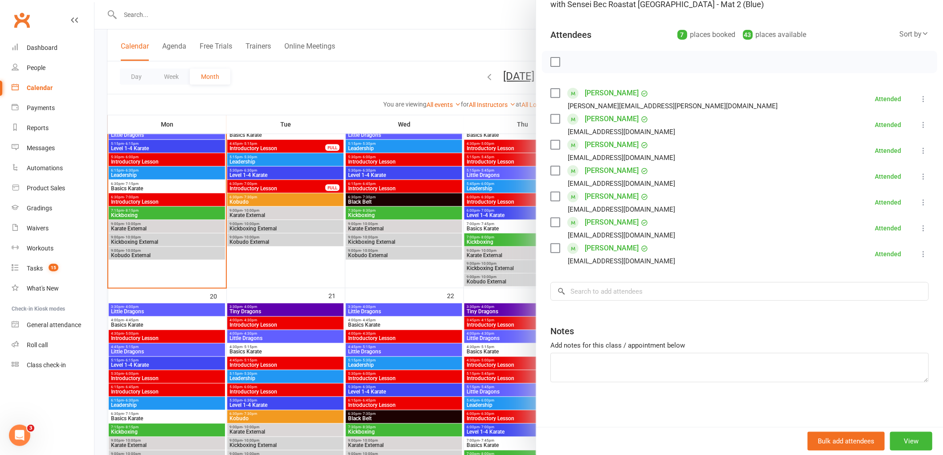
scroll to position [30, 0]
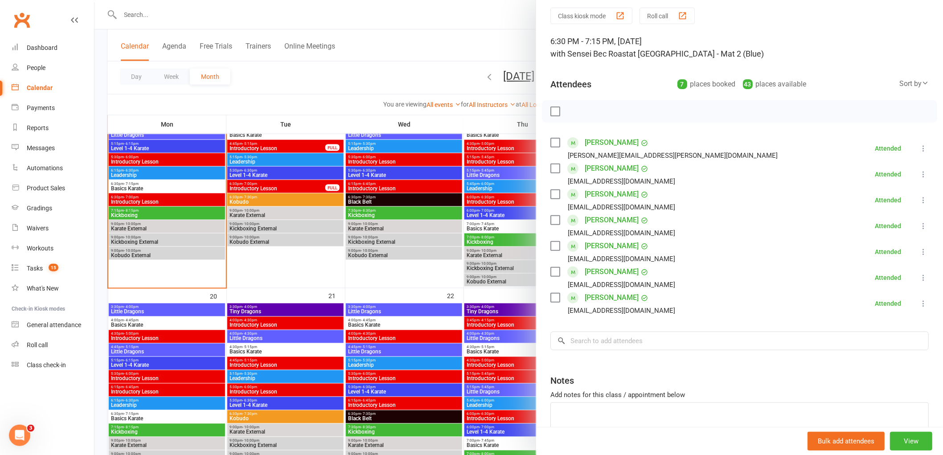
click at [486, 58] on div at bounding box center [519, 227] width 849 height 455
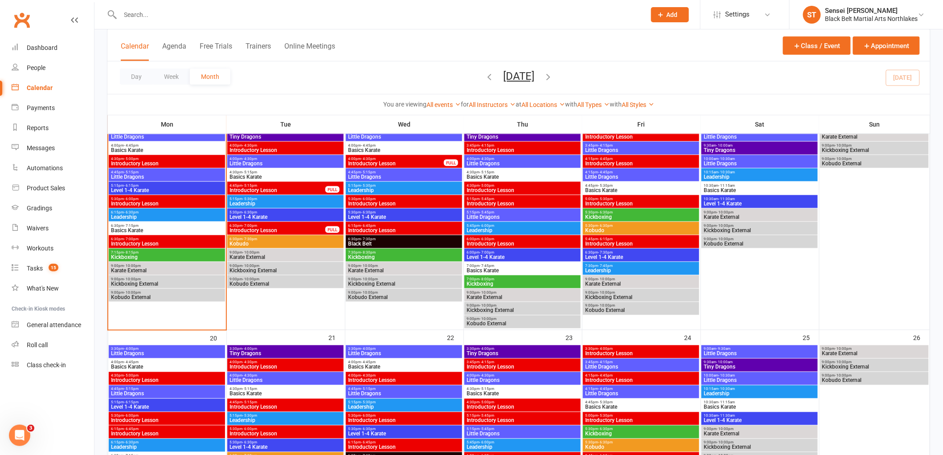
scroll to position [346, 0]
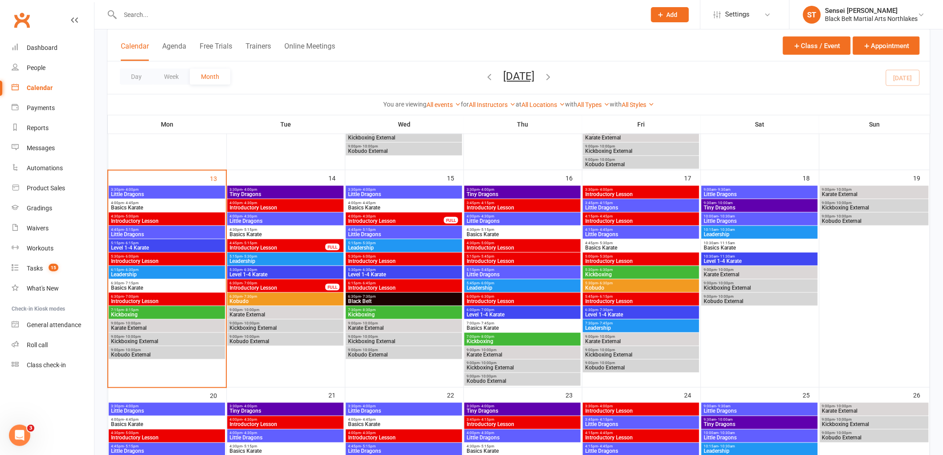
click at [157, 9] on input "text" at bounding box center [379, 14] width 522 height 12
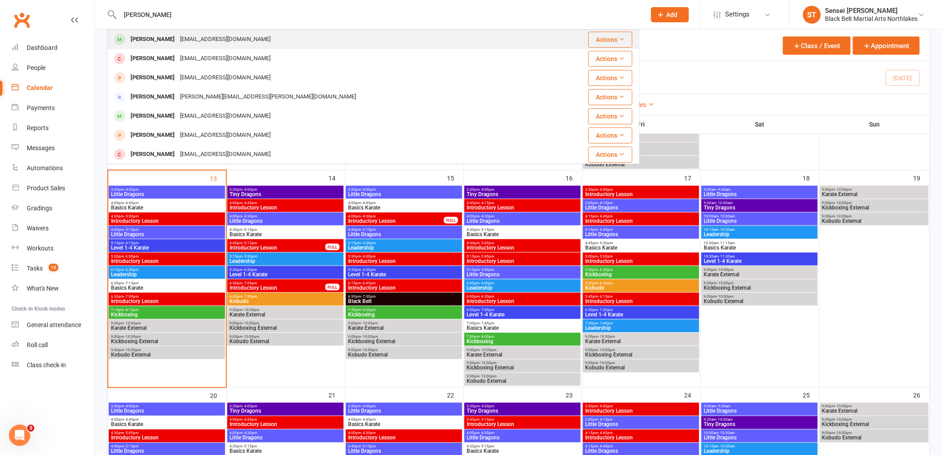
type input "[PERSON_NAME]"
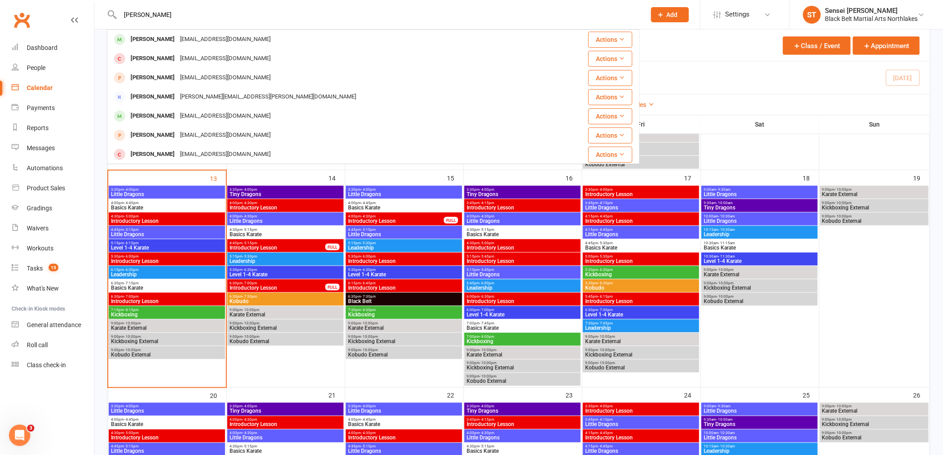
click at [146, 37] on div "[PERSON_NAME]" at bounding box center [152, 39] width 49 height 13
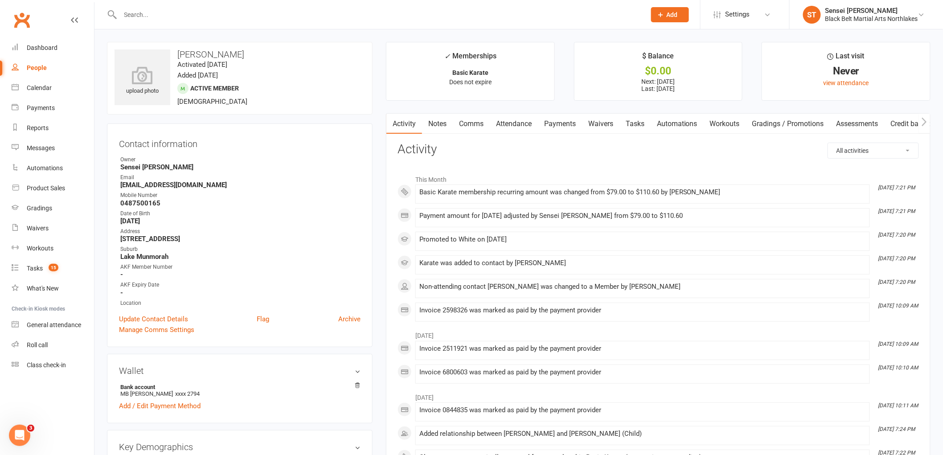
click at [146, 12] on input "text" at bounding box center [379, 14] width 522 height 12
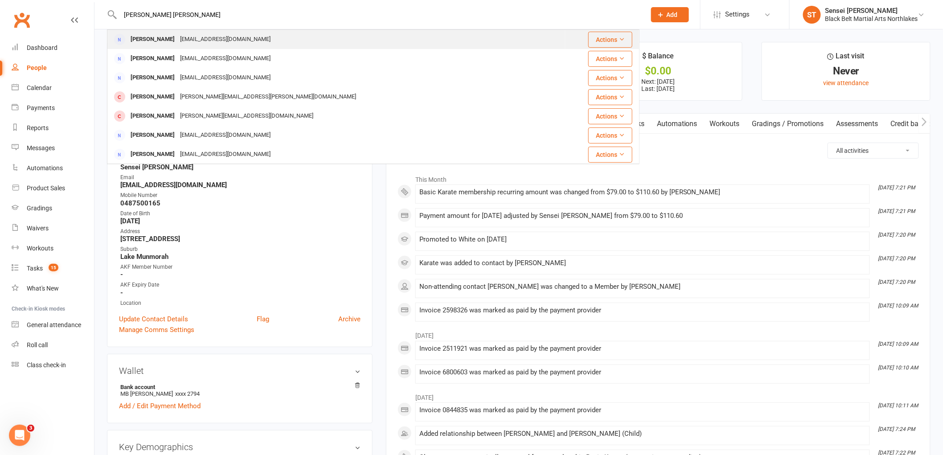
type input "[PERSON_NAME] [PERSON_NAME]"
click at [158, 38] on div "[PERSON_NAME]" at bounding box center [152, 39] width 49 height 13
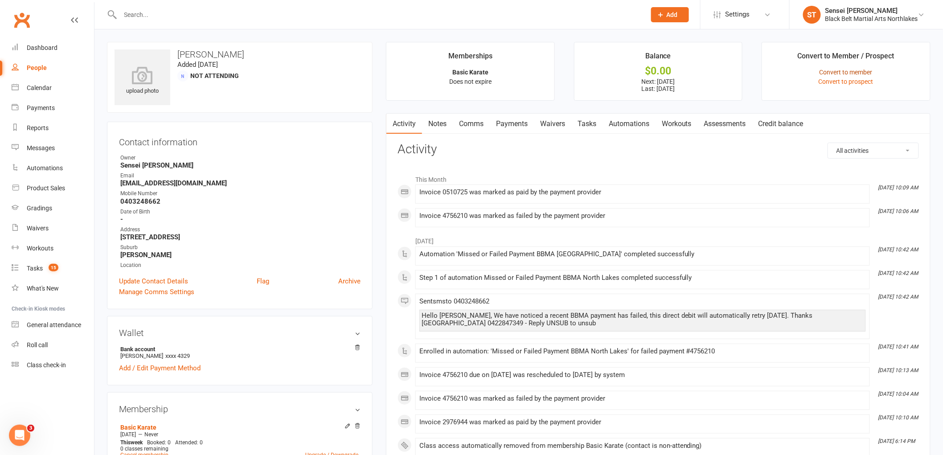
click at [844, 72] on link "Convert to member" at bounding box center [846, 72] width 53 height 7
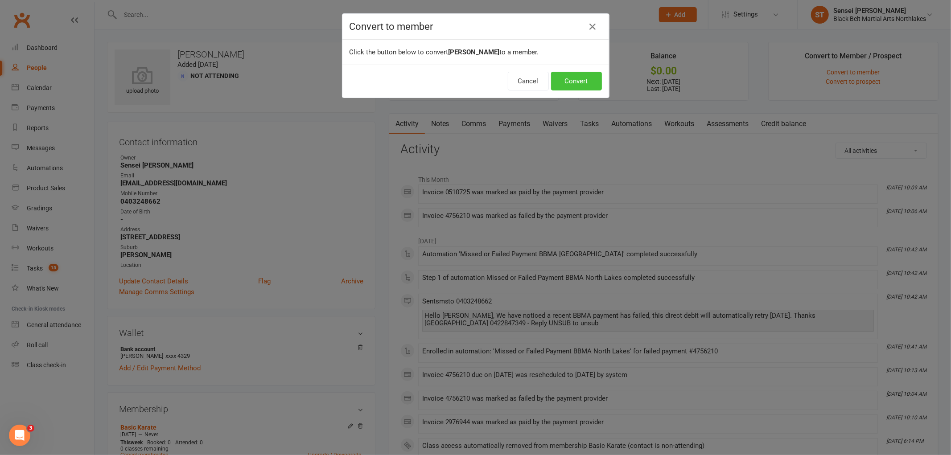
click at [567, 79] on button "Convert" at bounding box center [576, 81] width 51 height 19
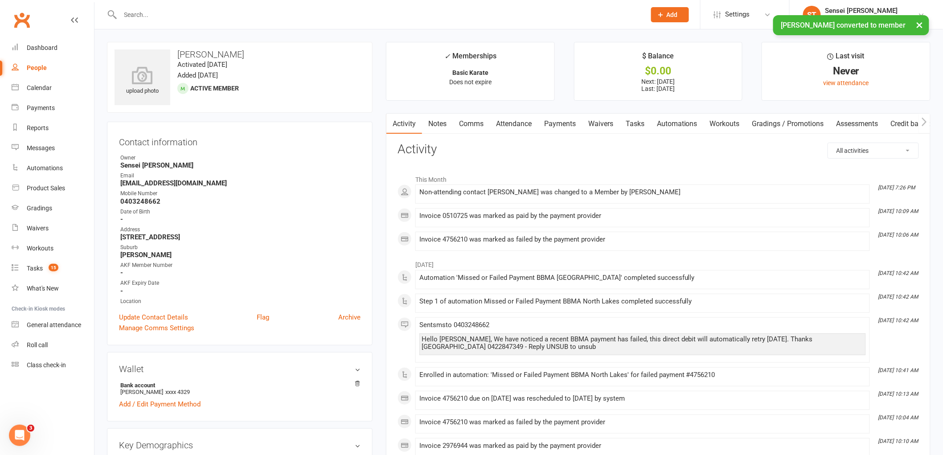
click at [564, 119] on link "Payments" at bounding box center [560, 124] width 44 height 21
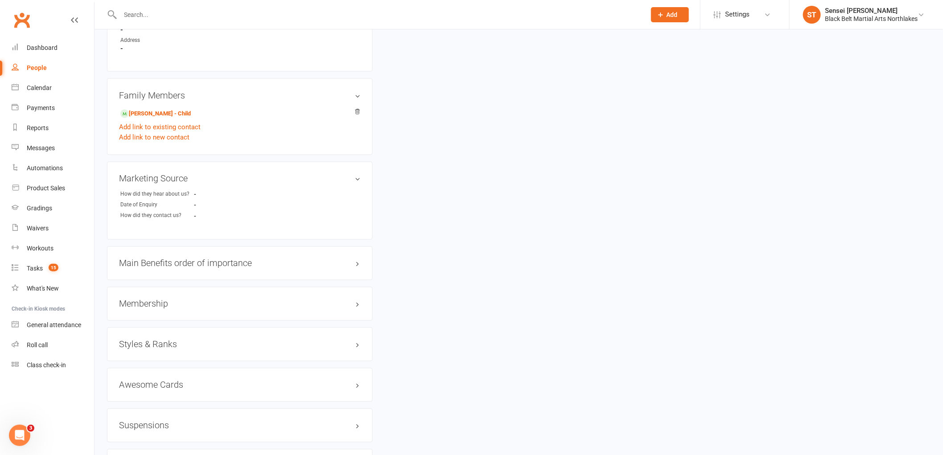
scroll to position [594, 0]
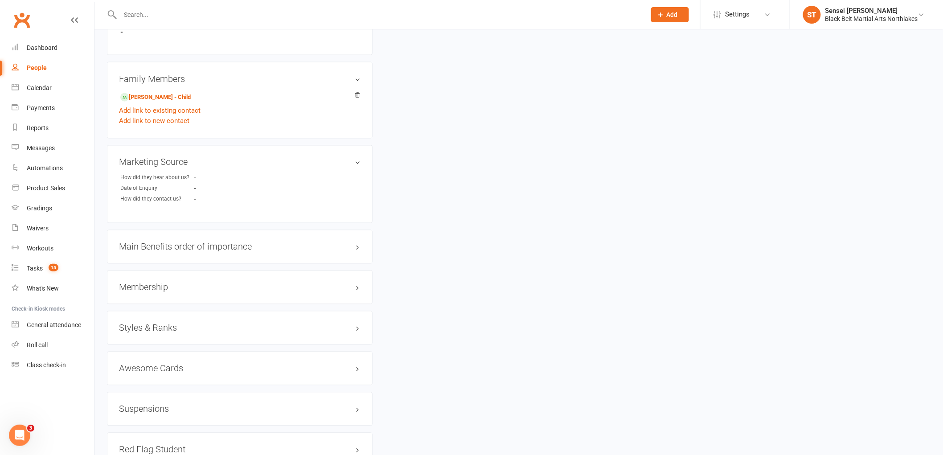
click at [185, 287] on h3 "Membership" at bounding box center [240, 288] width 242 height 10
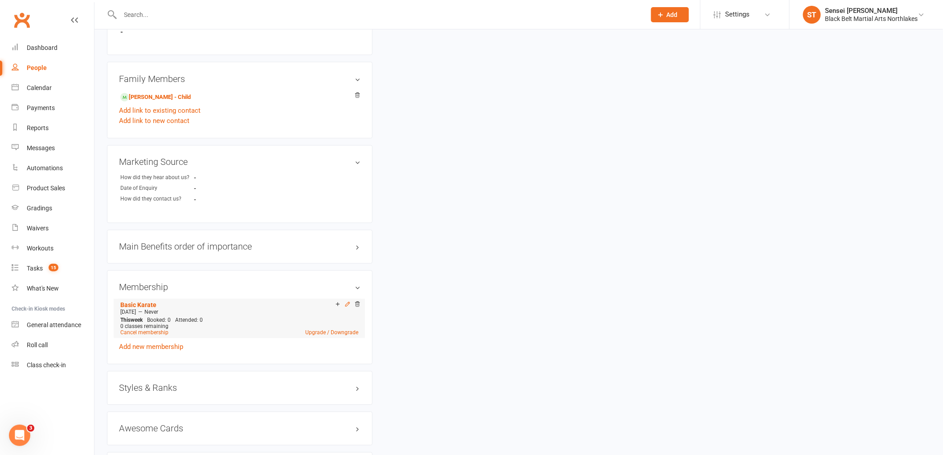
click at [345, 307] on icon at bounding box center [348, 304] width 6 height 6
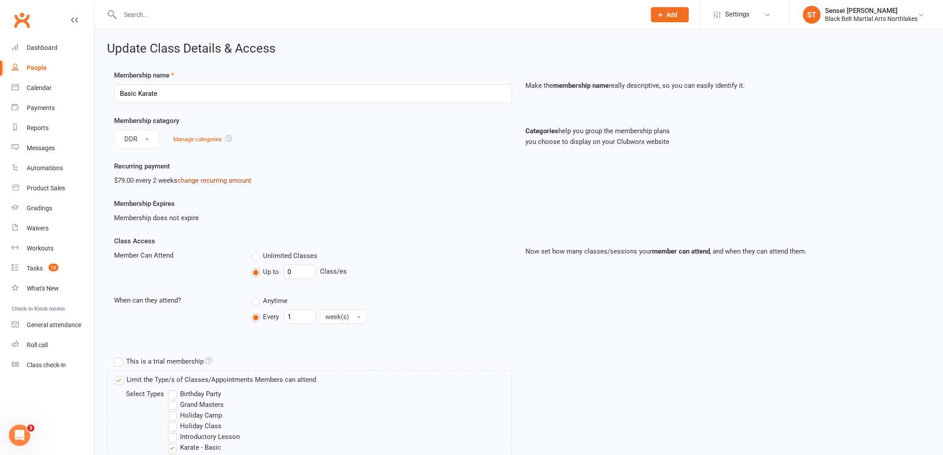
click at [219, 180] on link "change recurring amount" at bounding box center [214, 181] width 74 height 8
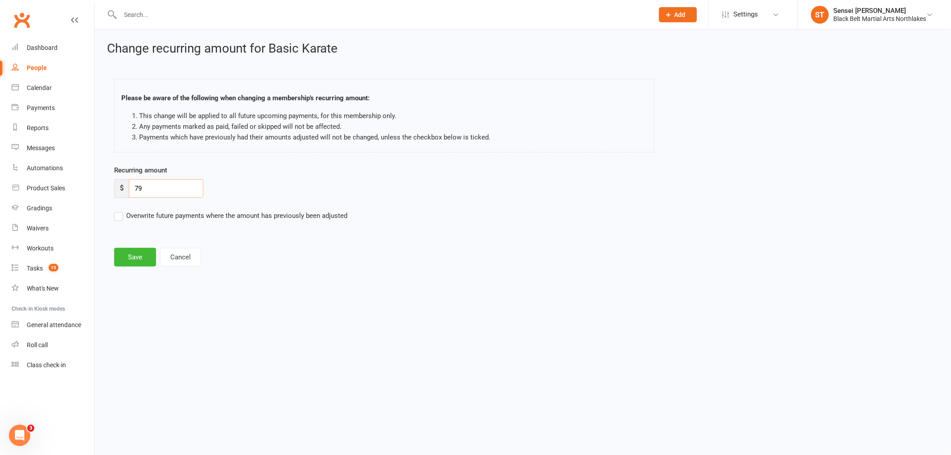
click at [158, 192] on input "79" at bounding box center [166, 188] width 74 height 19
type input "7"
type input "110.60"
click at [132, 259] on button "Save" at bounding box center [135, 257] width 42 height 19
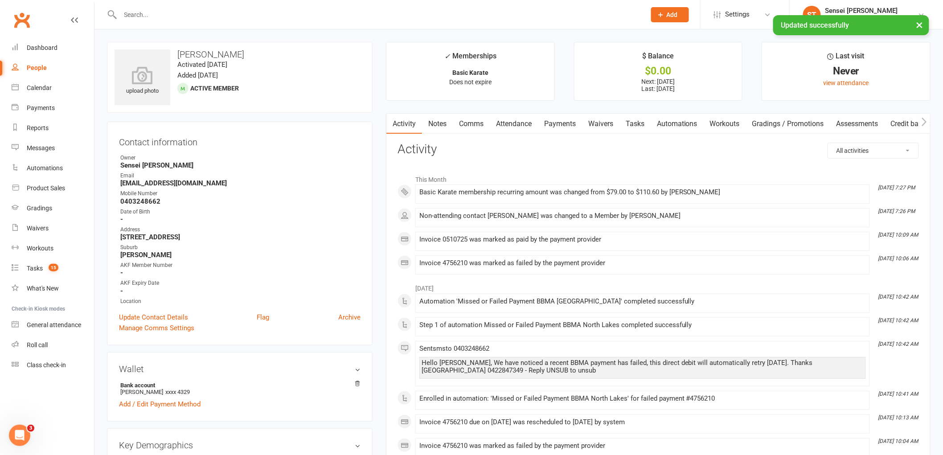
click at [565, 124] on link "Payments" at bounding box center [560, 124] width 44 height 21
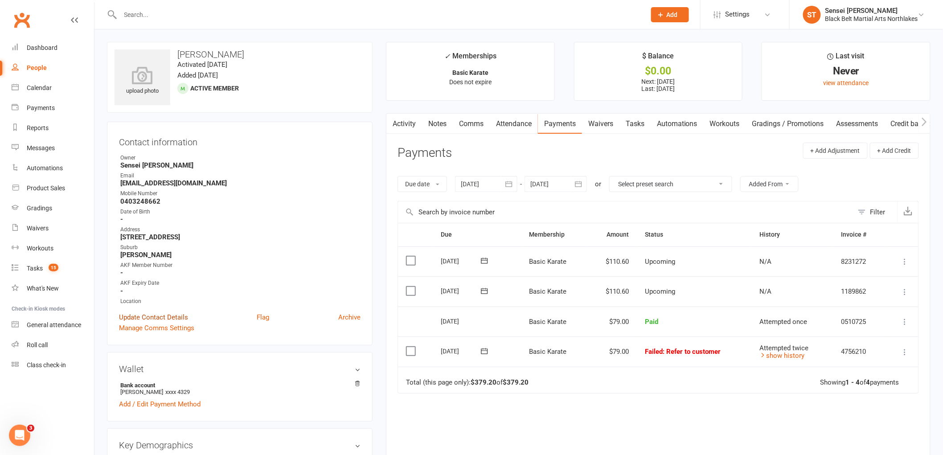
click at [144, 313] on link "Update Contact Details" at bounding box center [153, 317] width 69 height 11
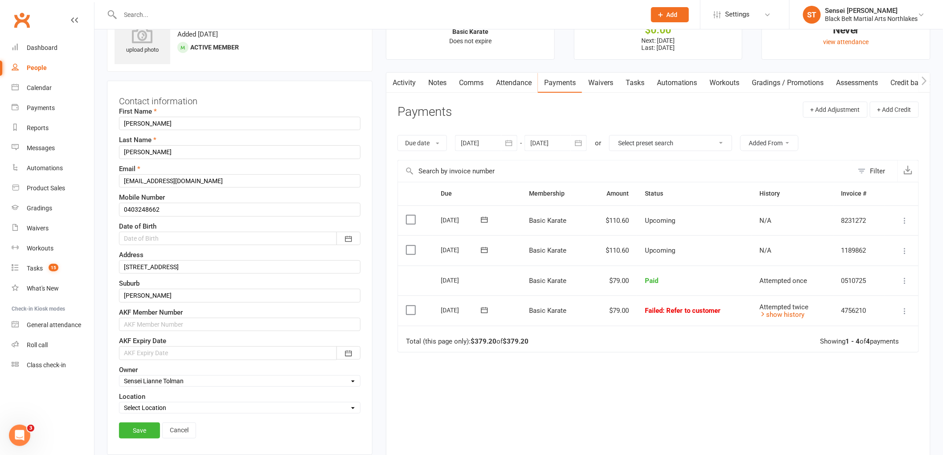
scroll to position [42, 0]
click at [158, 238] on div at bounding box center [240, 237] width 242 height 13
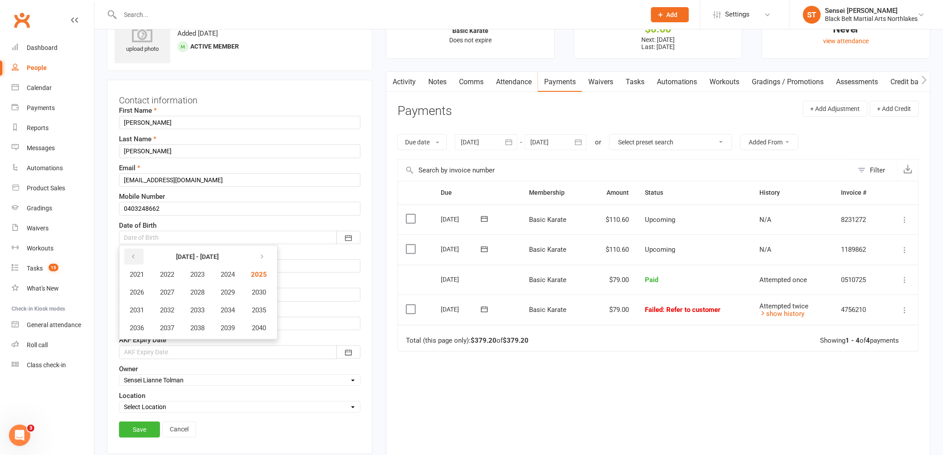
click at [134, 258] on icon "button" at bounding box center [133, 256] width 6 height 7
click at [135, 255] on icon "button" at bounding box center [133, 256] width 6 height 7
click at [249, 291] on button "1990" at bounding box center [257, 292] width 29 height 17
click at [194, 306] on span "August" at bounding box center [193, 310] width 21 height 8
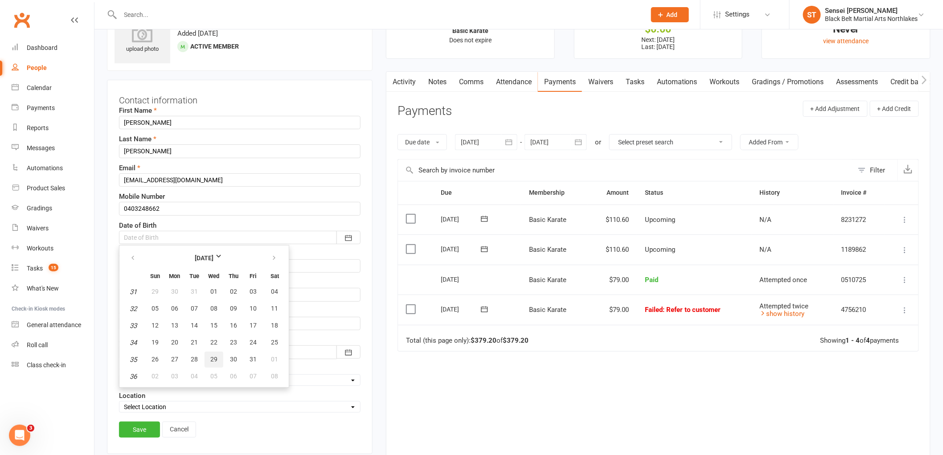
click at [215, 358] on span "29" at bounding box center [213, 359] width 7 height 7
type input "[DATE]"
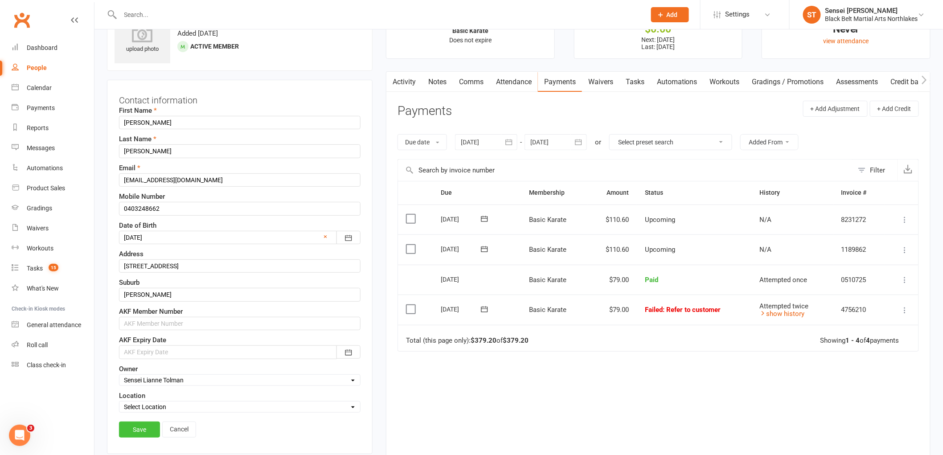
click at [137, 430] on link "Save" at bounding box center [139, 430] width 41 height 16
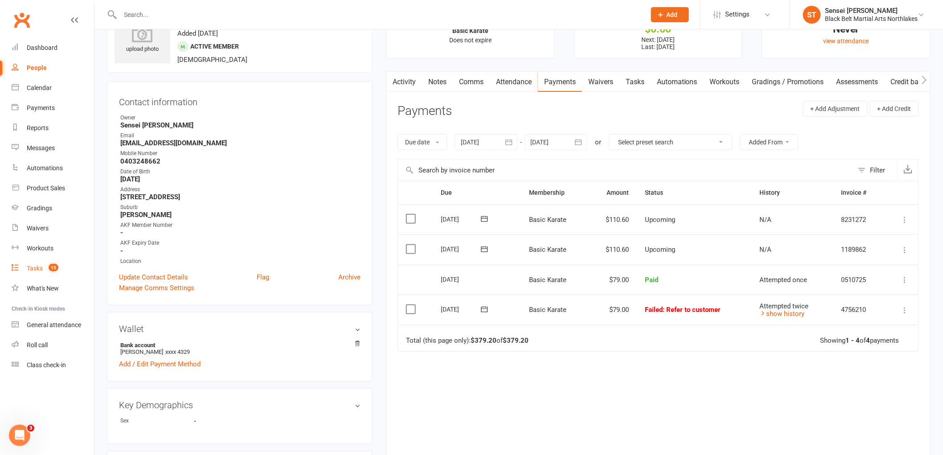
click at [33, 271] on div "Tasks" at bounding box center [35, 268] width 16 height 7
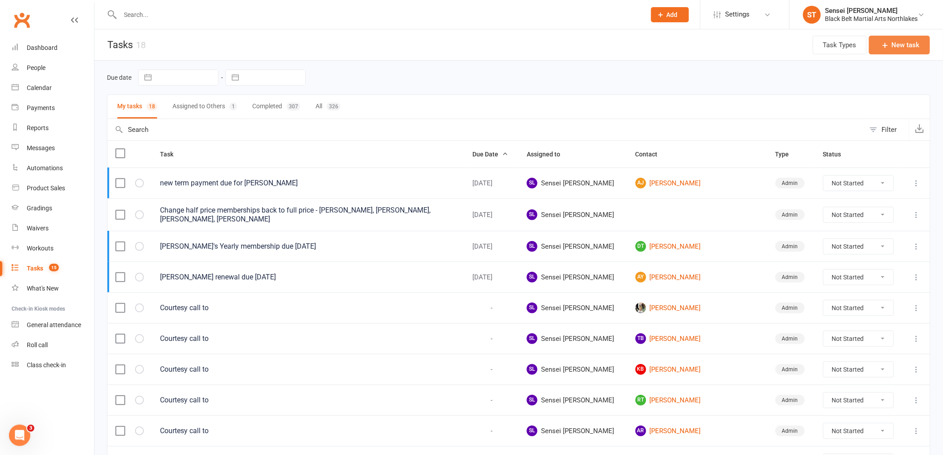
click at [905, 49] on button "New task" at bounding box center [899, 45] width 61 height 19
select select "42961"
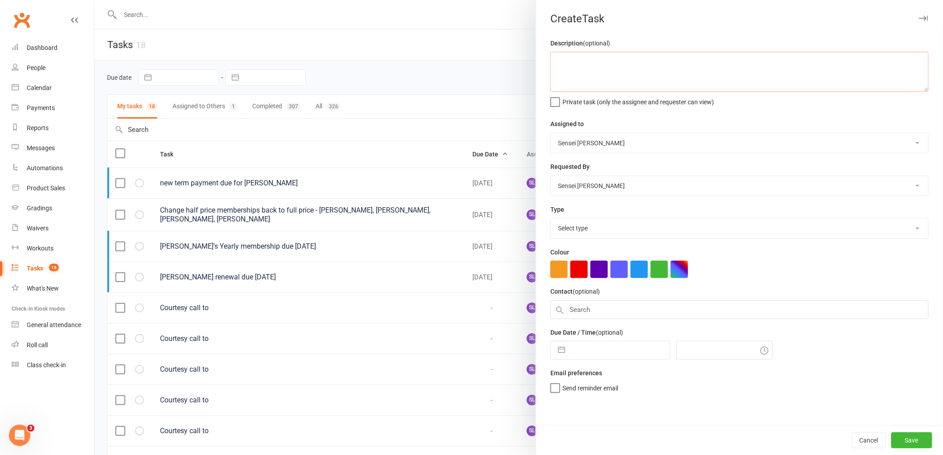
click at [604, 67] on textarea at bounding box center [740, 72] width 379 height 40
type textarea "Call [PERSON_NAME] re first payment date"
click at [551, 99] on label "Private task (only the assignee and requester can view)" at bounding box center [633, 99] width 164 height 9
click at [551, 95] on input "Private task (only the assignee and requester can view)" at bounding box center [633, 95] width 164 height 0
click at [621, 227] on select "Select type Admin Admin Cancel agreement Database management E-mail Financial F…" at bounding box center [740, 228] width 378 height 20
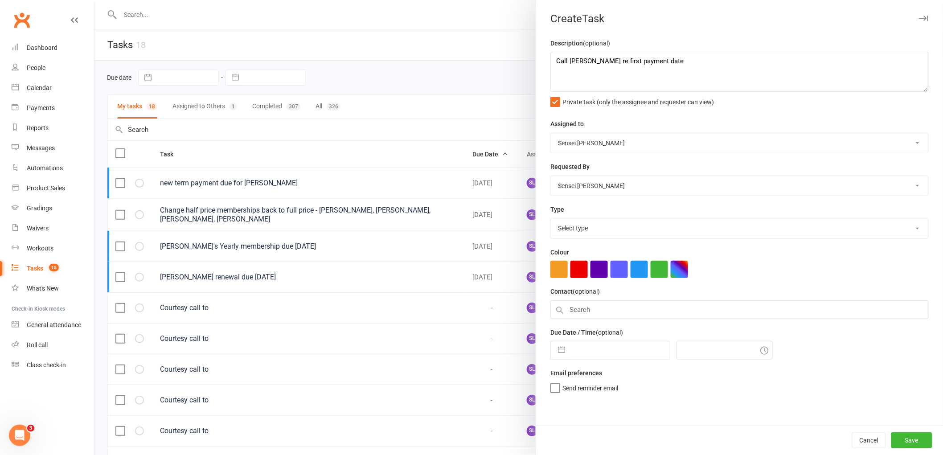
select select "17716"
click at [551, 219] on select "Select type Admin Admin Cancel agreement Database management E-mail Financial F…" at bounding box center [740, 228] width 378 height 20
select select "8"
select select "2025"
select select "9"
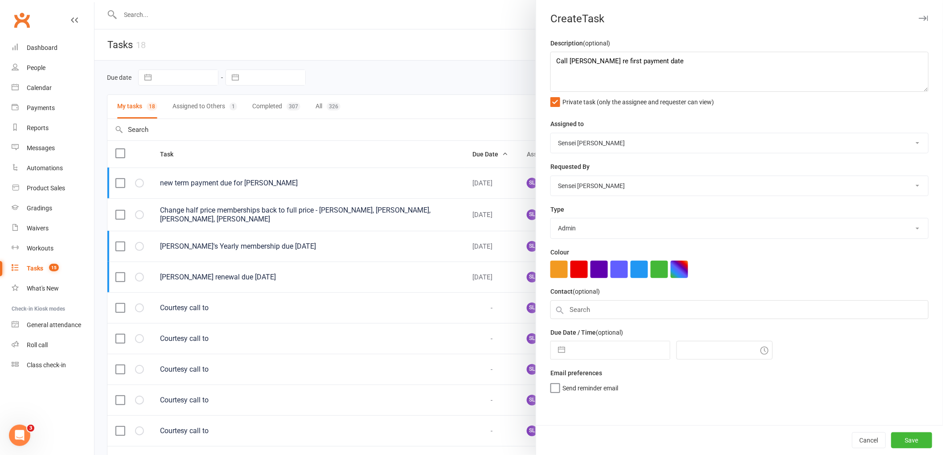
select select "2025"
select select "10"
select select "2025"
click at [591, 350] on input "text" at bounding box center [620, 351] width 100 height 18
click at [603, 449] on td "14" at bounding box center [604, 452] width 17 height 17
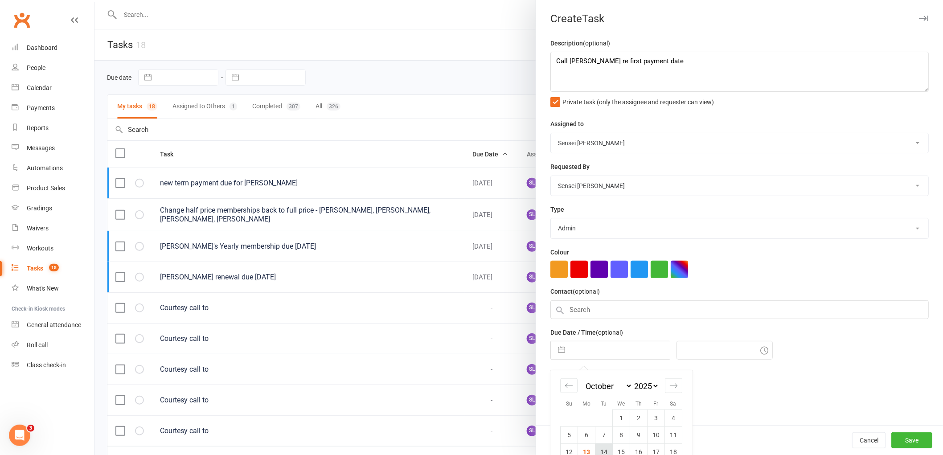
type input "[DATE]"
type input "7:30pm"
click at [553, 391] on label "Send reminder email" at bounding box center [585, 386] width 68 height 9
click at [553, 382] on input "Send reminder email" at bounding box center [585, 382] width 68 height 0
click at [913, 438] on button "Save" at bounding box center [912, 441] width 41 height 16
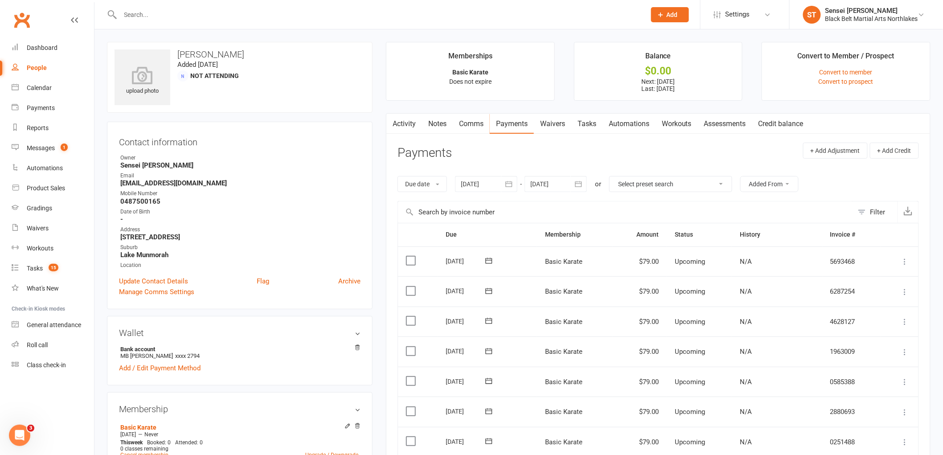
click at [141, 16] on input "text" at bounding box center [379, 14] width 522 height 12
type input "r"
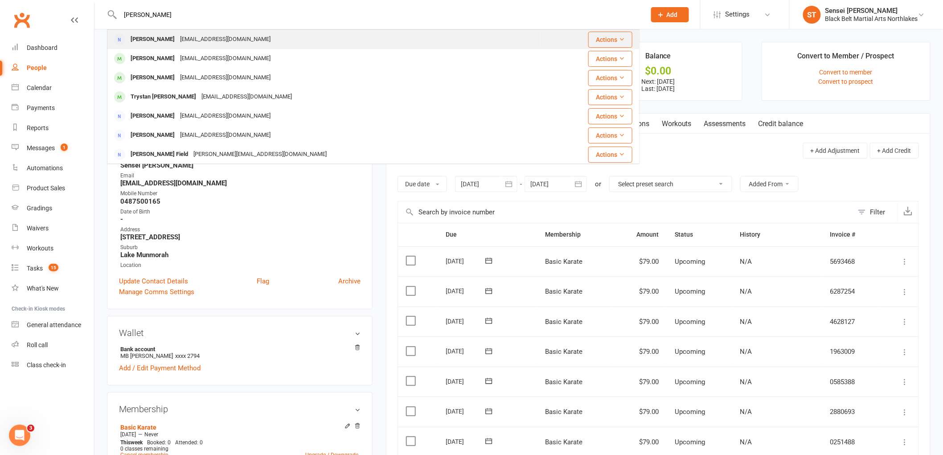
type input "fogarty"
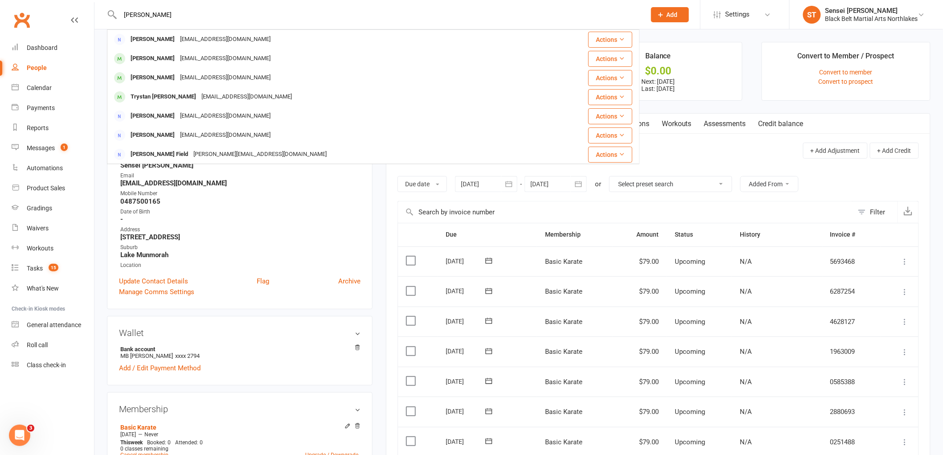
drag, startPoint x: 153, startPoint y: 41, endPoint x: 127, endPoint y: 49, distance: 27.5
click at [152, 41] on div "Abigail Fogarty" at bounding box center [152, 39] width 49 height 13
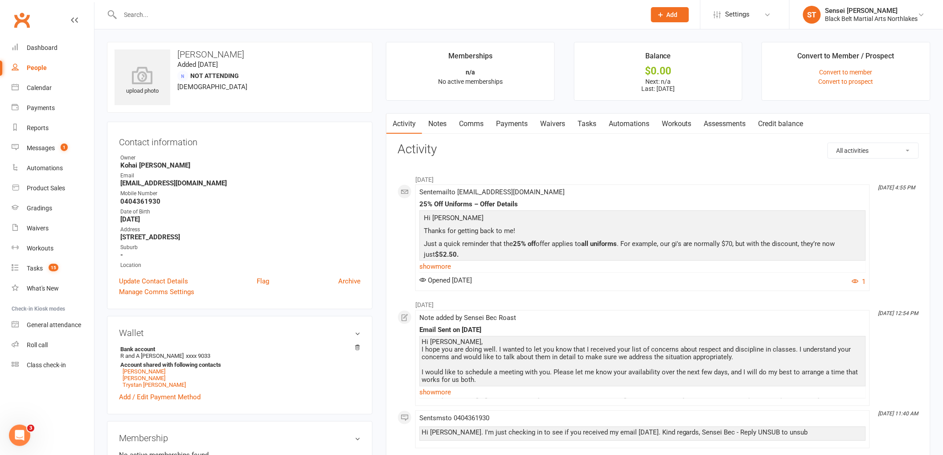
click at [527, 131] on link "Payments" at bounding box center [512, 124] width 44 height 21
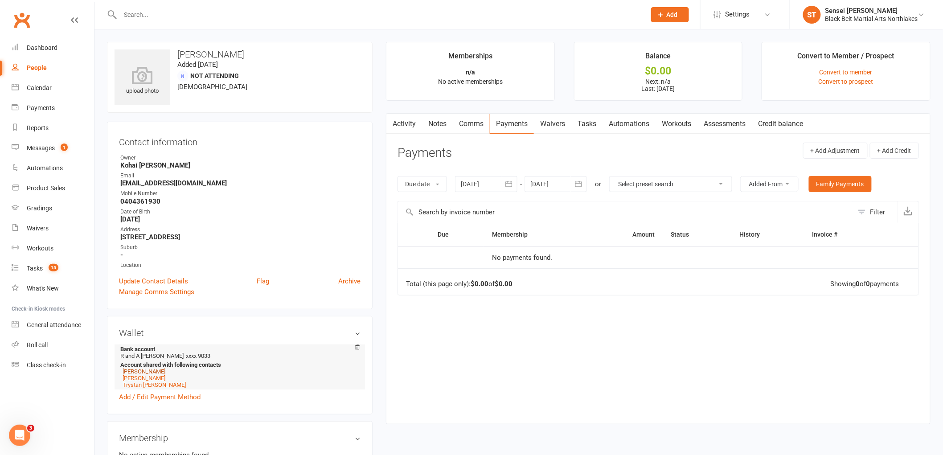
click at [149, 371] on link "Rhys Fogarty" at bounding box center [144, 371] width 43 height 7
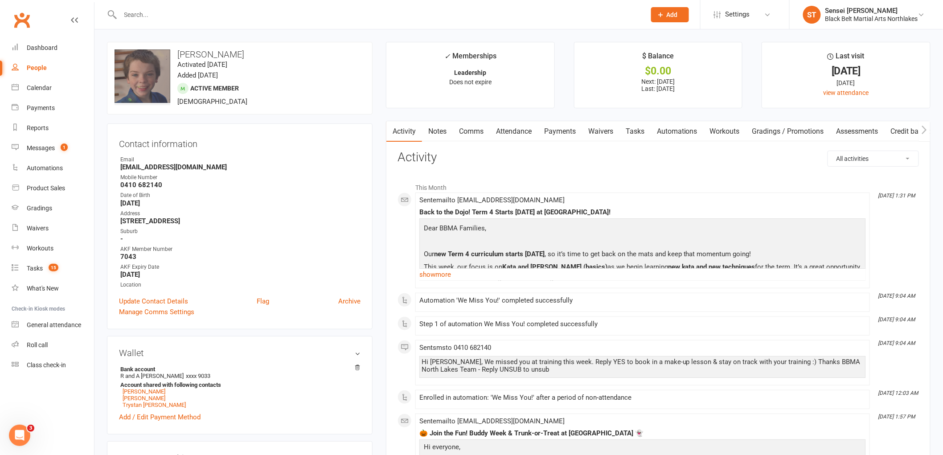
click at [565, 130] on link "Payments" at bounding box center [560, 131] width 44 height 21
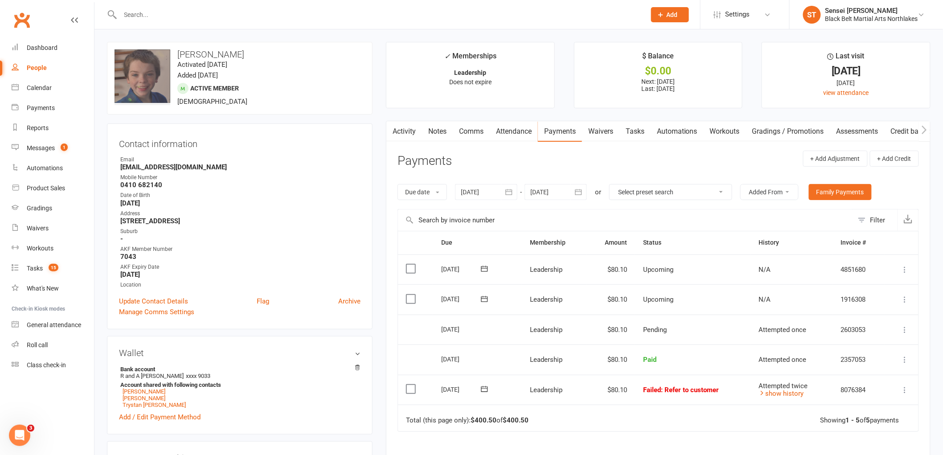
click at [480, 194] on div at bounding box center [486, 192] width 62 height 16
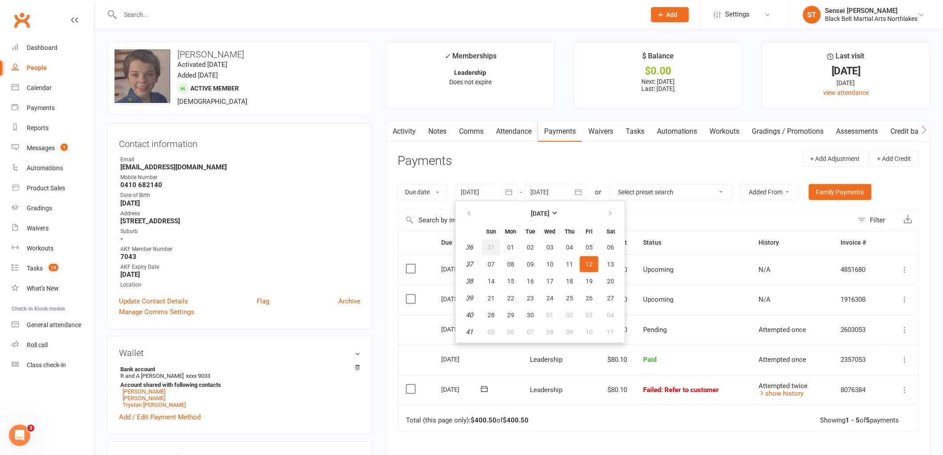
click at [487, 243] on button "31" at bounding box center [491, 247] width 19 height 16
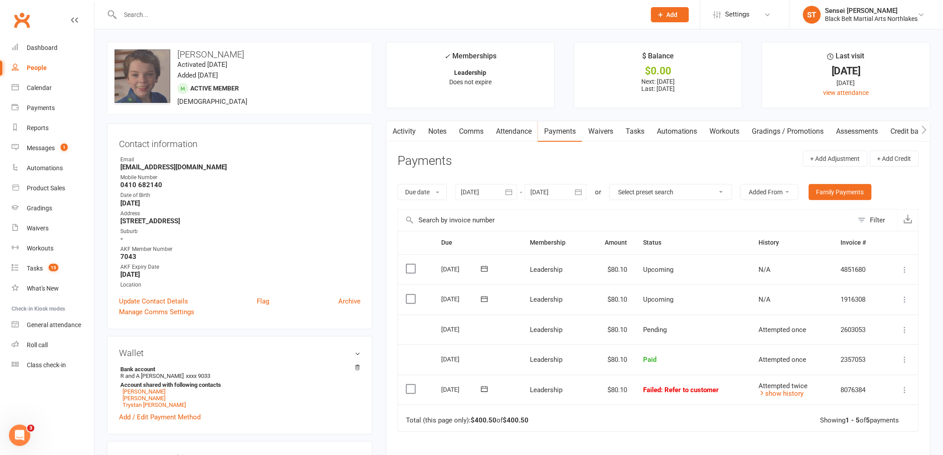
click at [460, 196] on div at bounding box center [486, 192] width 62 height 16
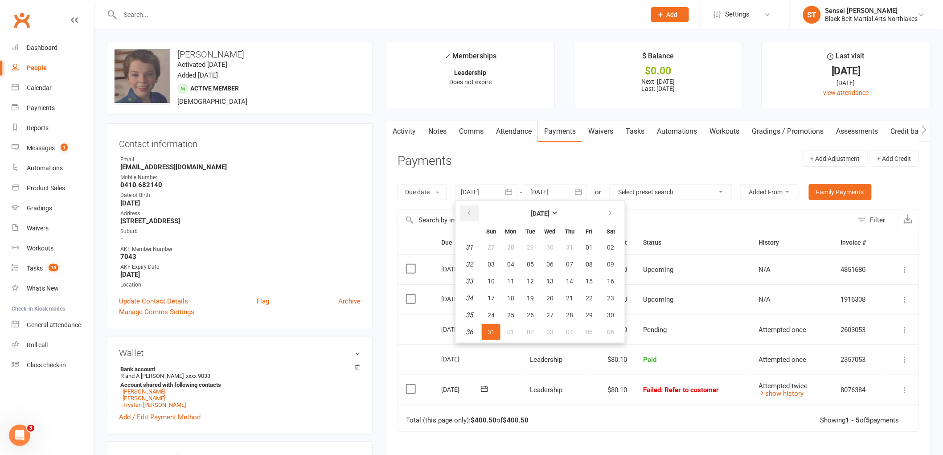
click at [470, 215] on icon "button" at bounding box center [469, 213] width 6 height 7
click at [523, 244] on button "01" at bounding box center [530, 247] width 19 height 16
type input "01 Jul 2025"
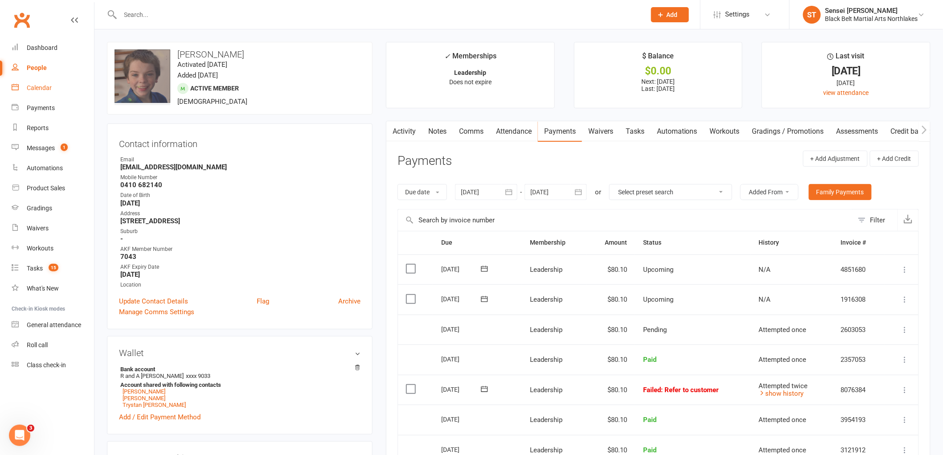
click at [39, 87] on div "Calendar" at bounding box center [39, 87] width 25 height 7
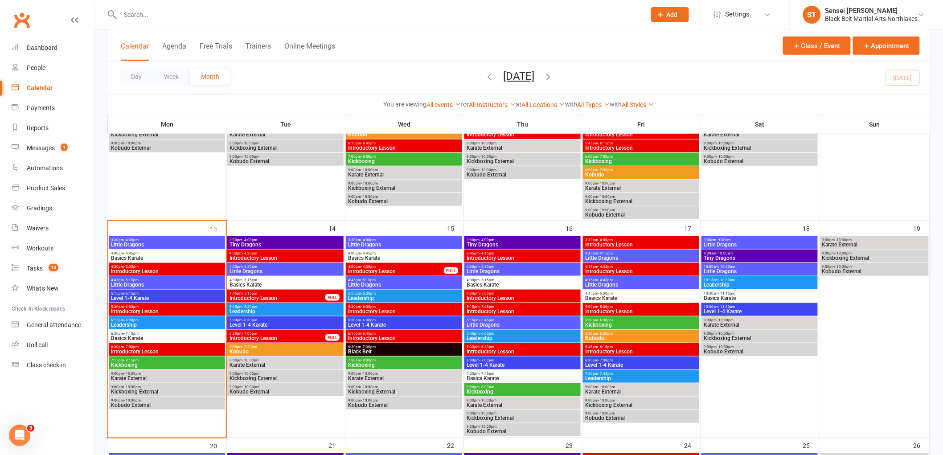
scroll to position [297, 0]
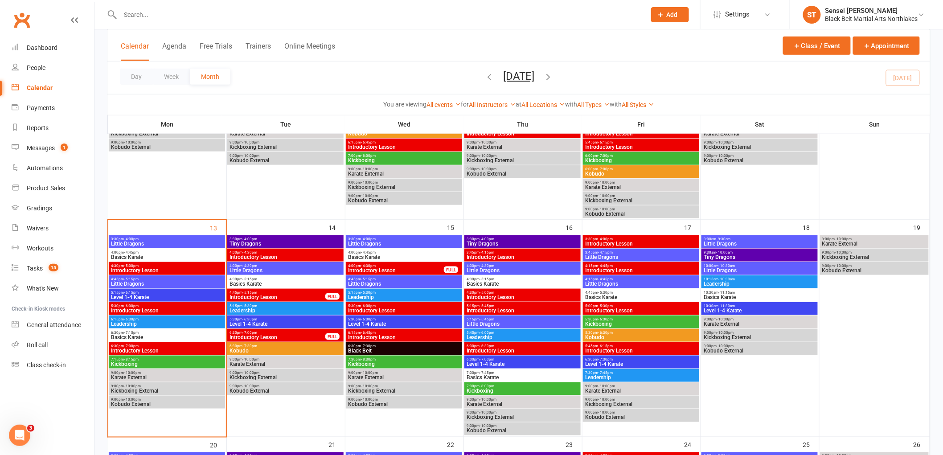
click at [144, 283] on span "Little Dragons" at bounding box center [167, 283] width 113 height 5
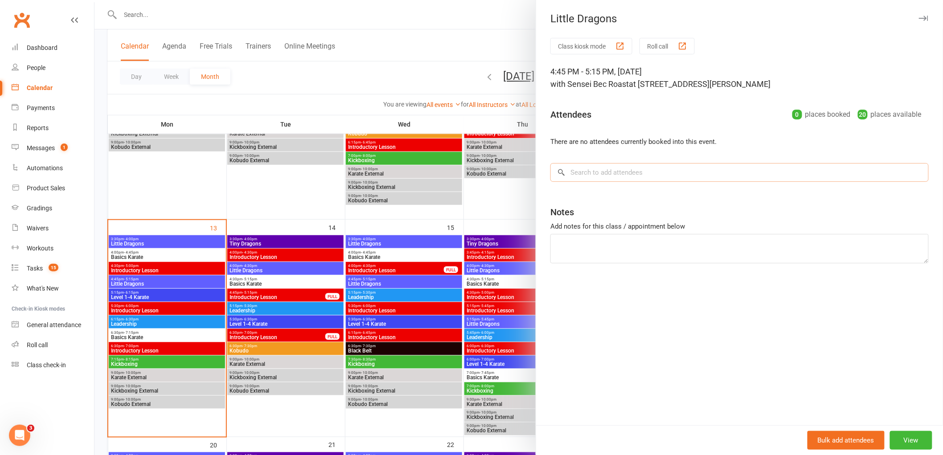
click at [608, 172] on input "search" at bounding box center [740, 172] width 379 height 19
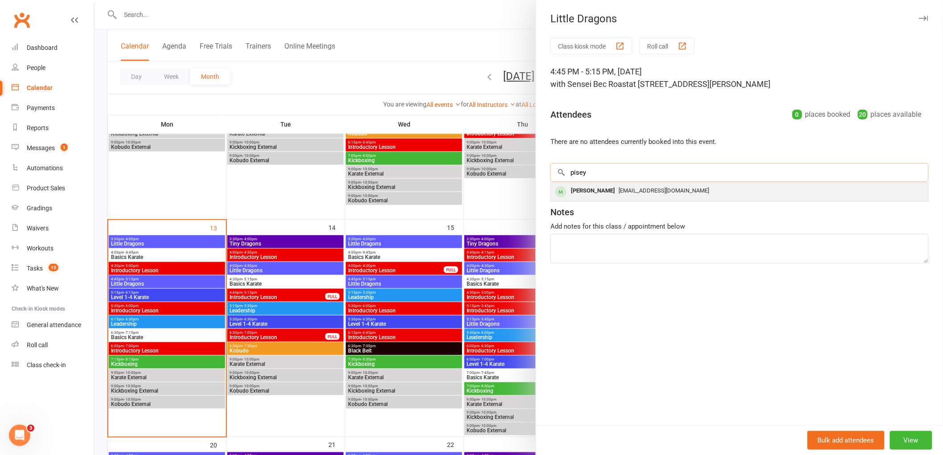
type input "pisey"
click at [587, 189] on div "[PERSON_NAME]" at bounding box center [593, 191] width 51 height 13
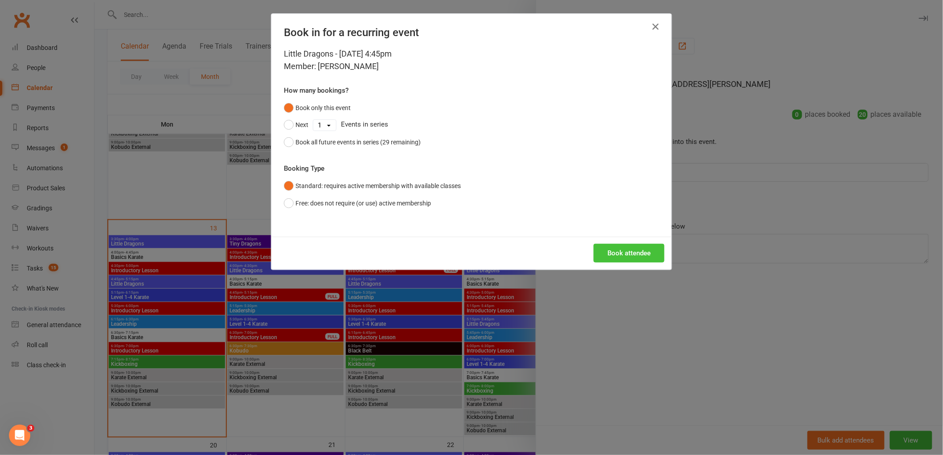
click at [642, 253] on button "Book attendee" at bounding box center [629, 253] width 71 height 19
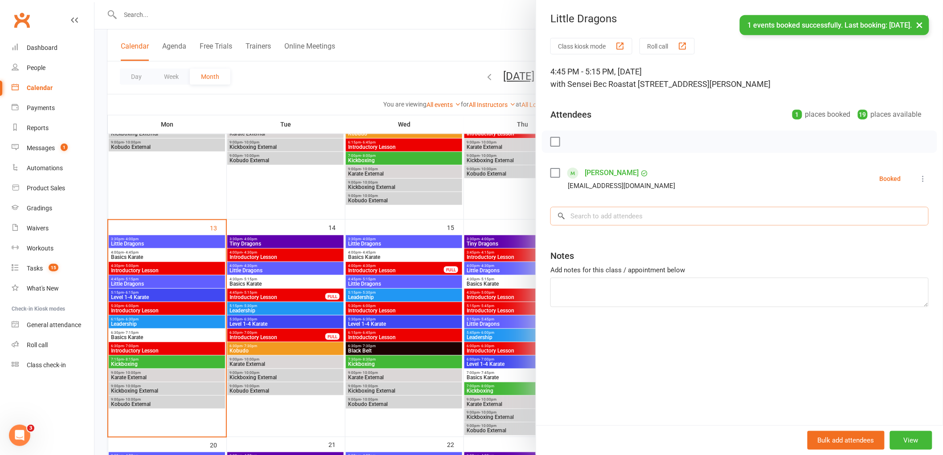
click at [608, 221] on input "search" at bounding box center [740, 216] width 379 height 19
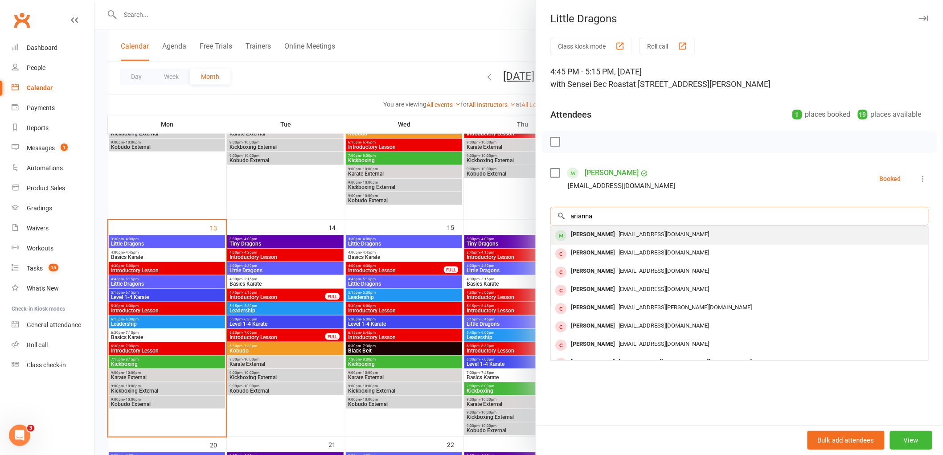
type input "arianna"
click at [596, 239] on div "[PERSON_NAME]" at bounding box center [593, 234] width 51 height 13
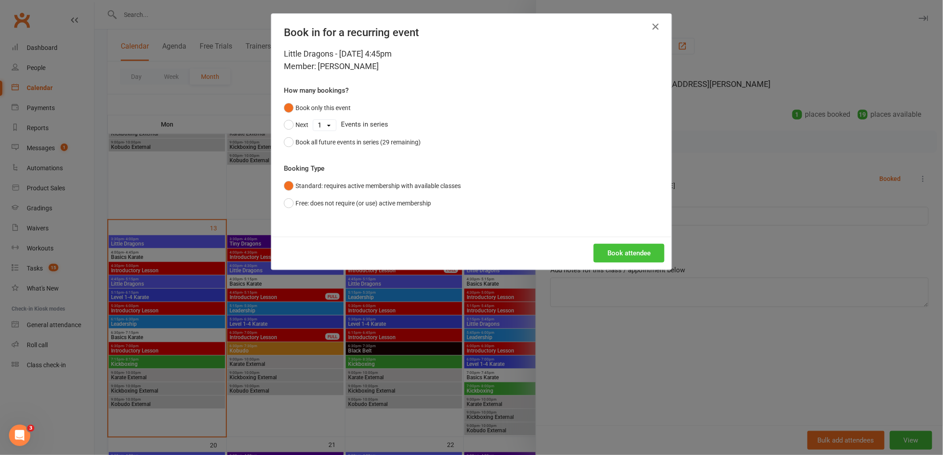
click at [640, 254] on button "Book attendee" at bounding box center [629, 253] width 71 height 19
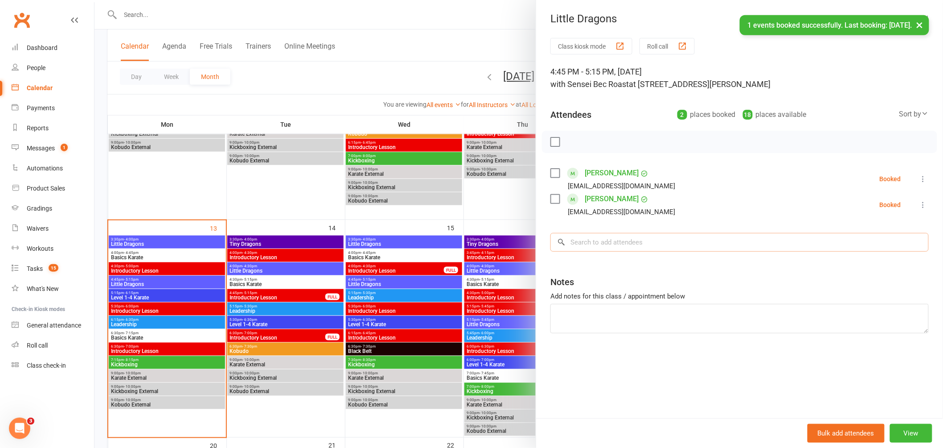
click at [608, 242] on input "search" at bounding box center [740, 242] width 379 height 19
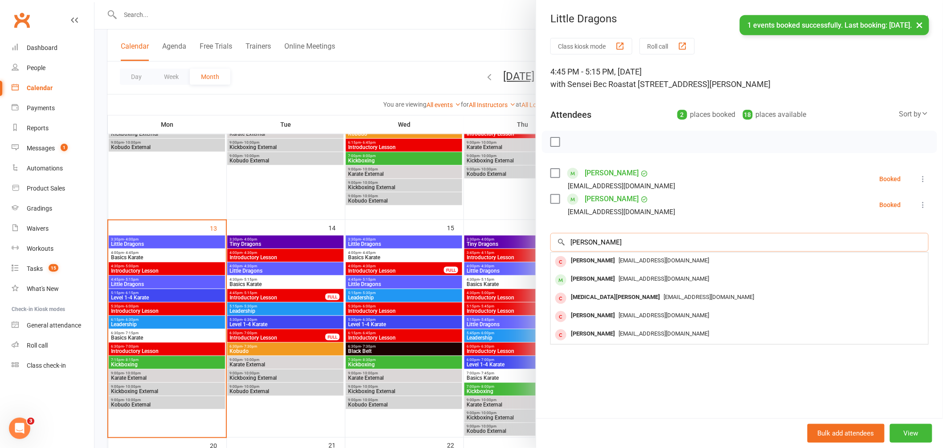
type input "tobias"
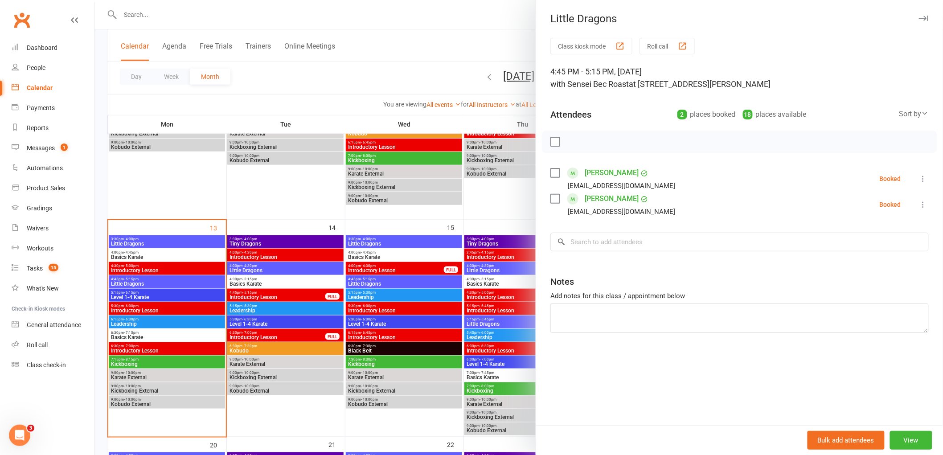
drag, startPoint x: 597, startPoint y: 251, endPoint x: 573, endPoint y: 283, distance: 39.1
click at [573, 283] on div "Class kiosk mode Roll call 4:45 PM - 5:15 PM, Monday, October, 13, 2025 with Se…" at bounding box center [739, 231] width 407 height 387
click at [594, 234] on input "search" at bounding box center [740, 242] width 379 height 19
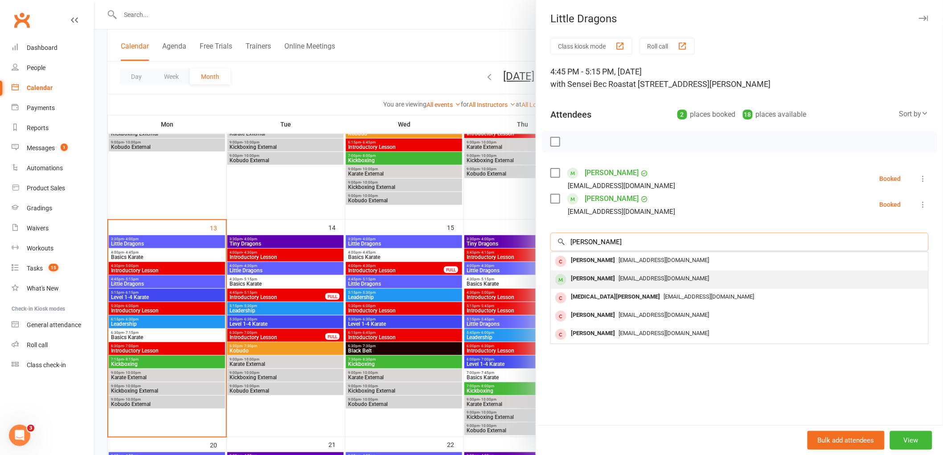
type input "tobia"
click at [589, 279] on div "[PERSON_NAME]" at bounding box center [593, 278] width 51 height 13
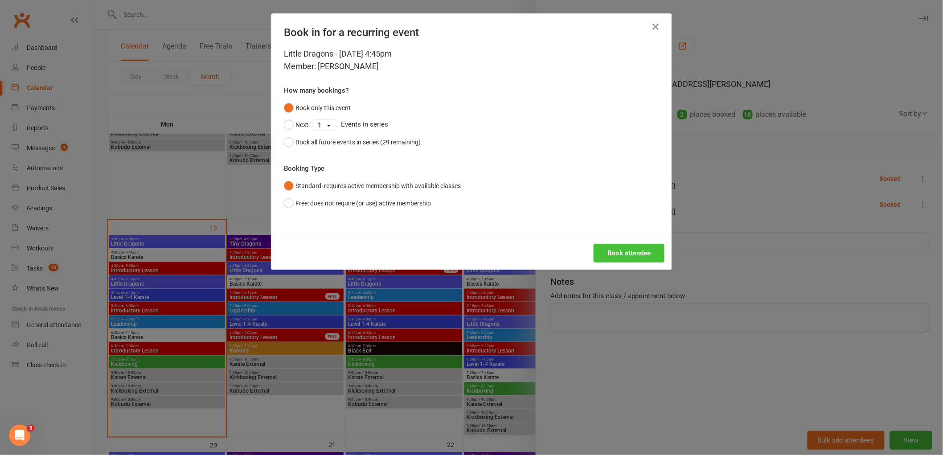
click at [621, 252] on button "Book attendee" at bounding box center [629, 253] width 71 height 19
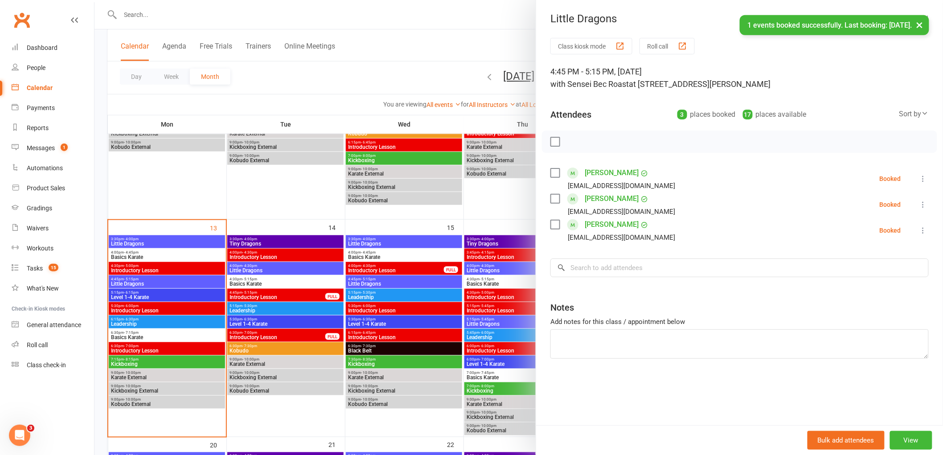
click at [610, 283] on div "Class kiosk mode Roll call 4:45 PM - 5:15 PM, Monday, October, 13, 2025 with Se…" at bounding box center [739, 231] width 407 height 387
click at [609, 266] on input "search" at bounding box center [740, 268] width 379 height 19
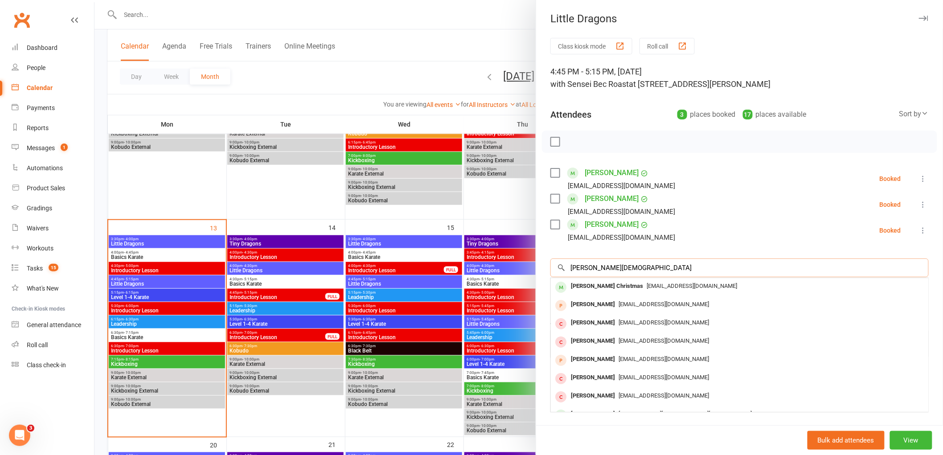
type input "finn christma"
click at [586, 290] on div "[PERSON_NAME] Christmas" at bounding box center [607, 286] width 79 height 13
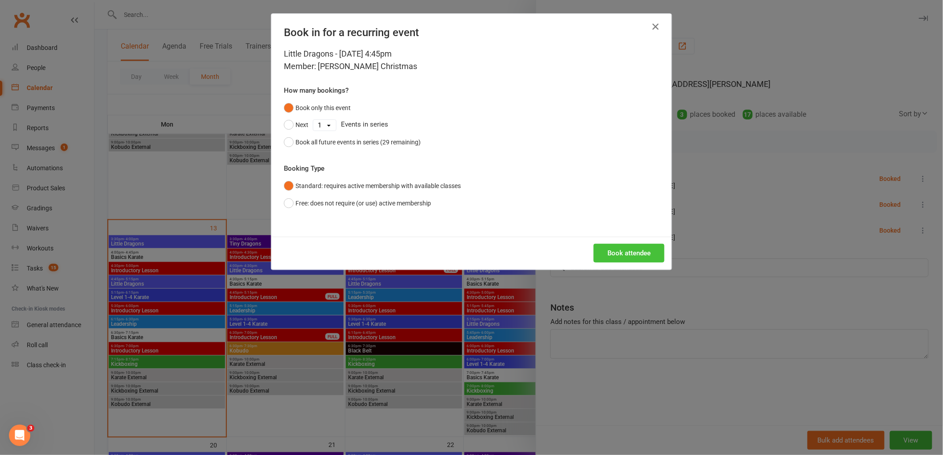
click at [622, 250] on button "Book attendee" at bounding box center [629, 253] width 71 height 19
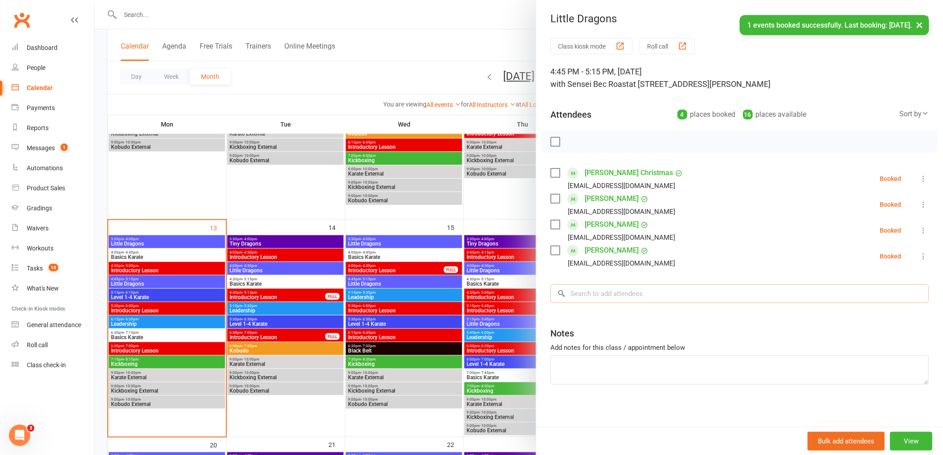
click at [593, 293] on input "search" at bounding box center [740, 293] width 379 height 19
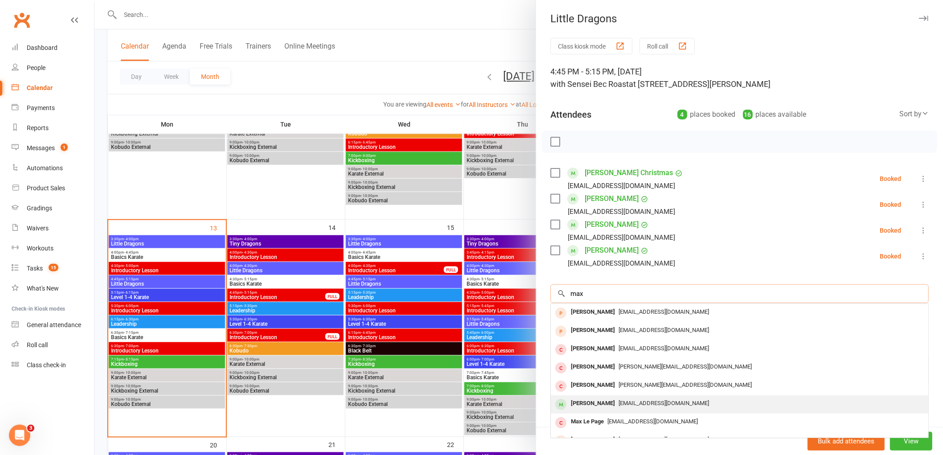
type input "max"
click at [581, 399] on div "[PERSON_NAME]" at bounding box center [593, 403] width 51 height 13
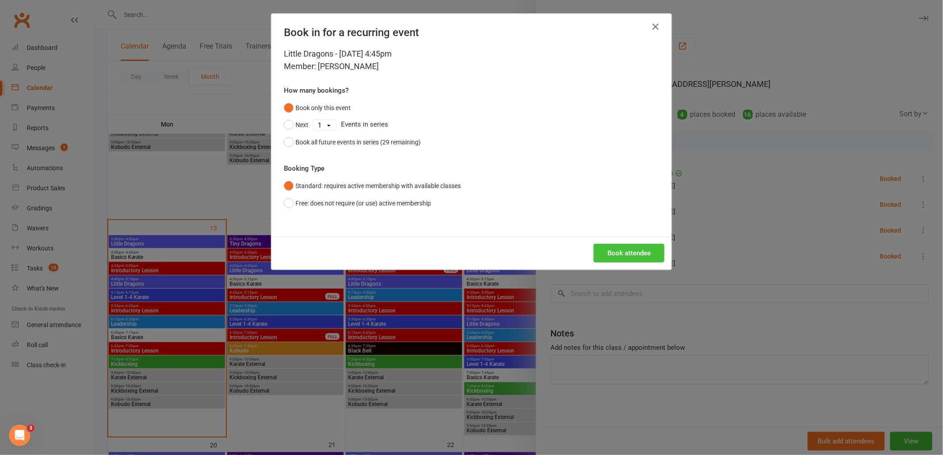
click at [631, 256] on button "Book attendee" at bounding box center [629, 253] width 71 height 19
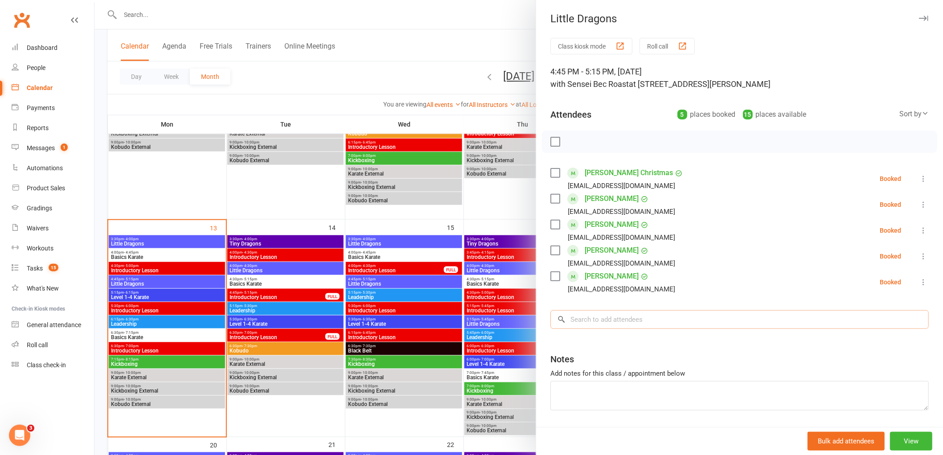
click at [607, 322] on input "search" at bounding box center [740, 319] width 379 height 19
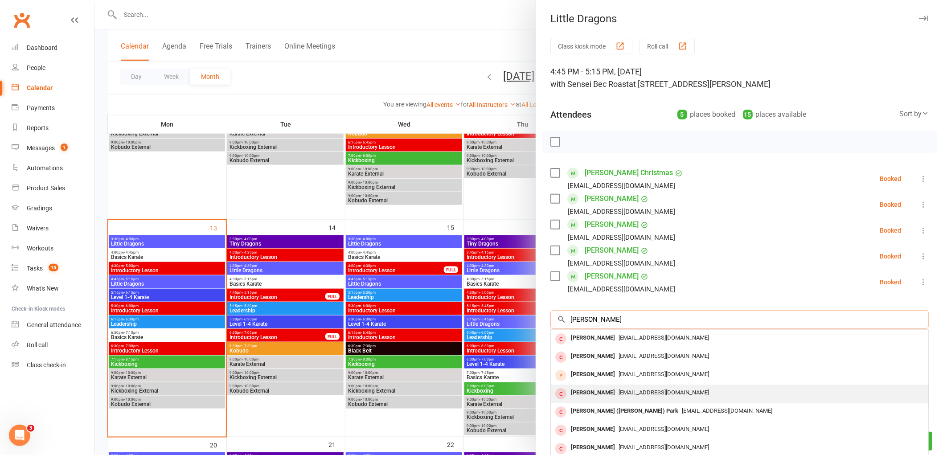
scroll to position [49, 0]
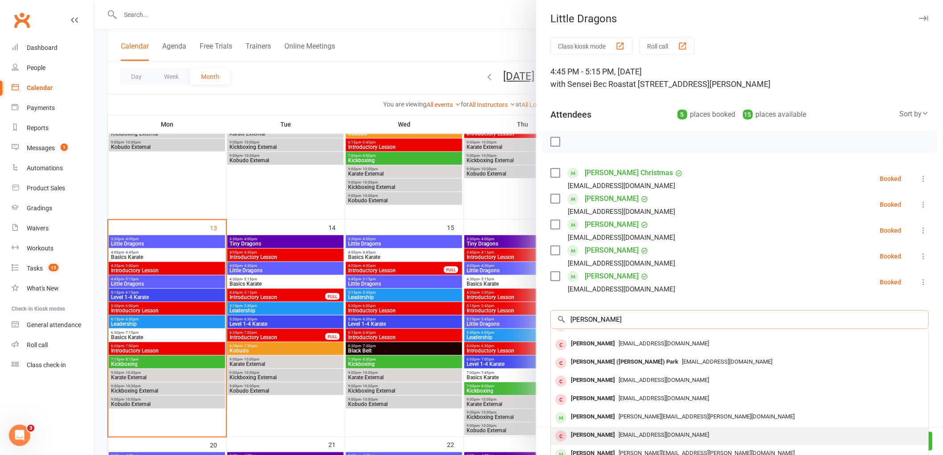
type input "gabriel montg"
click at [602, 439] on div "[PERSON_NAME]" at bounding box center [593, 435] width 51 height 13
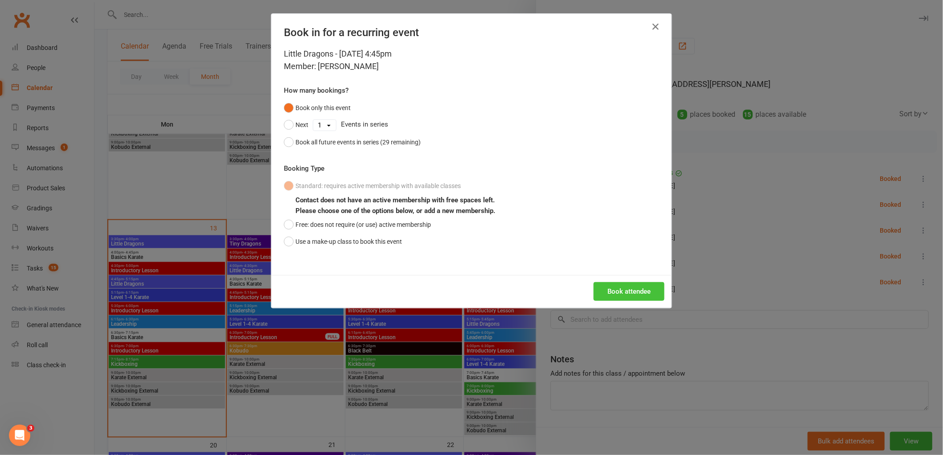
click at [629, 296] on button "Book attendee" at bounding box center [629, 291] width 71 height 19
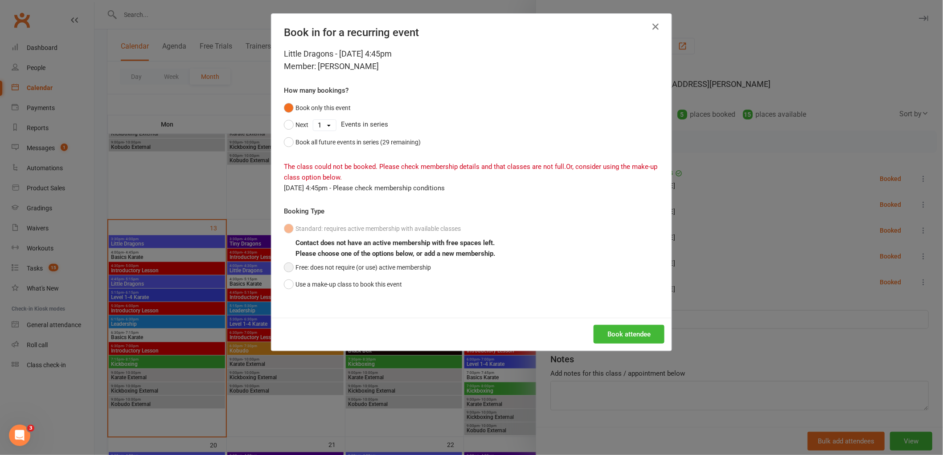
click at [289, 266] on button "Free: does not require (or use) active membership" at bounding box center [357, 267] width 147 height 17
click at [629, 333] on button "Book attendee" at bounding box center [629, 334] width 71 height 19
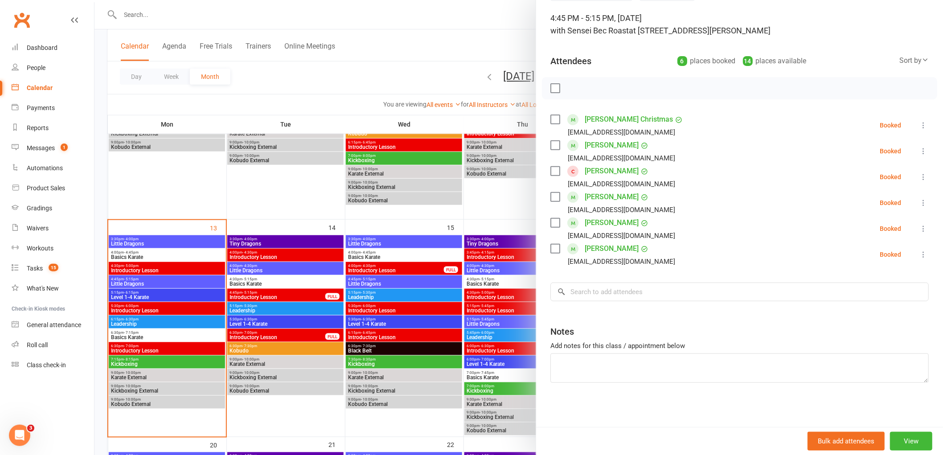
scroll to position [54, 0]
click at [551, 84] on label at bounding box center [555, 87] width 9 height 9
click at [572, 90] on icon "button" at bounding box center [575, 88] width 10 height 10
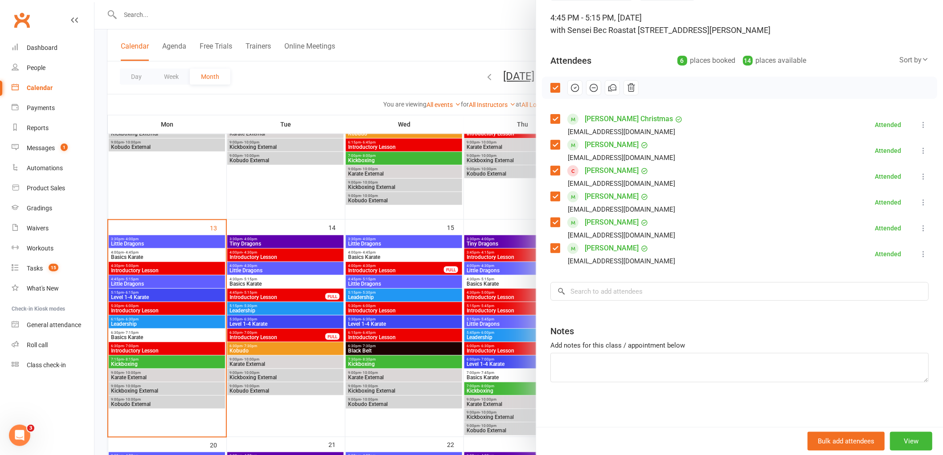
click at [616, 171] on link "[PERSON_NAME]" at bounding box center [612, 171] width 54 height 14
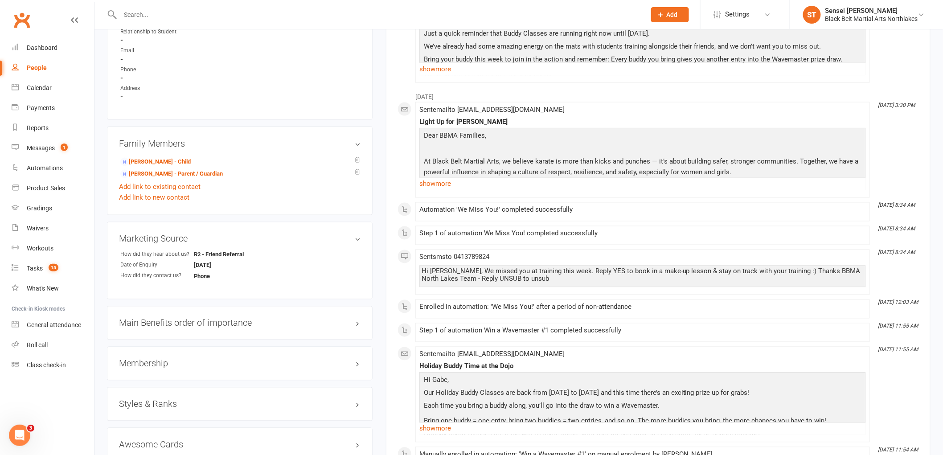
scroll to position [545, 0]
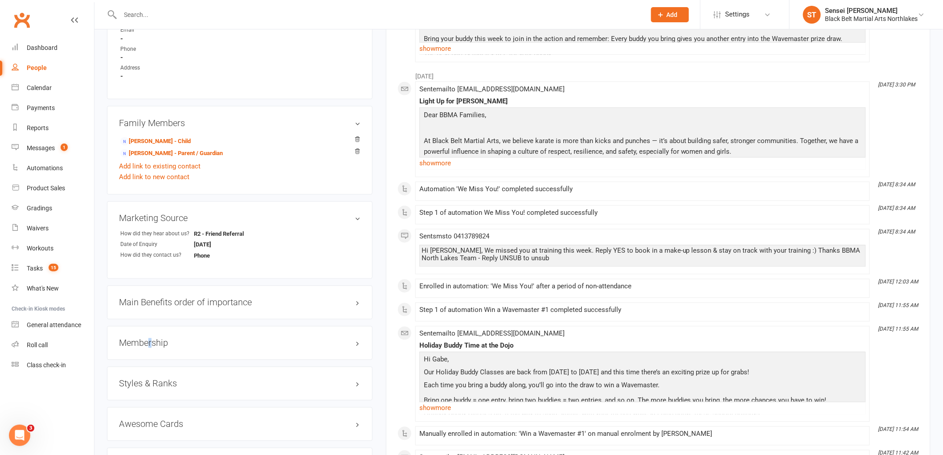
click at [150, 338] on div "Membership" at bounding box center [240, 343] width 266 height 34
click at [152, 342] on h3 "Membership" at bounding box center [240, 343] width 242 height 10
click at [171, 381] on link "Show expired memberships" at bounding box center [160, 378] width 82 height 8
click at [435, 163] on link "show more" at bounding box center [643, 163] width 447 height 12
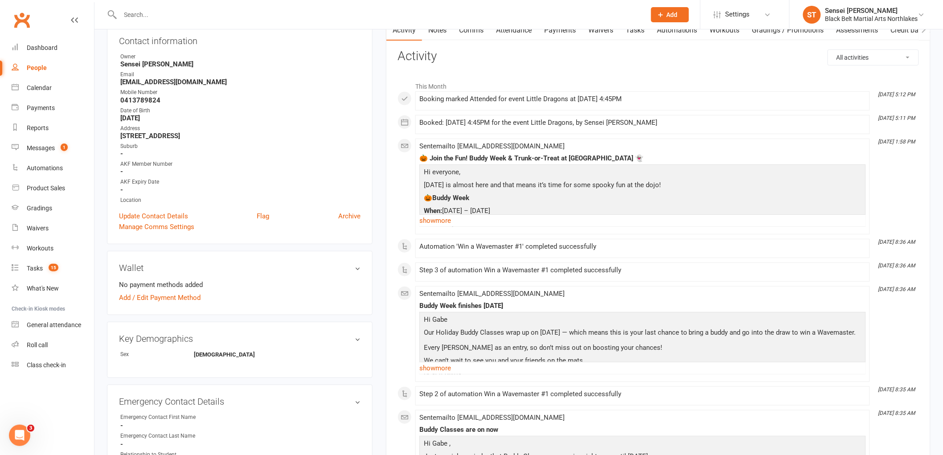
scroll to position [0, 0]
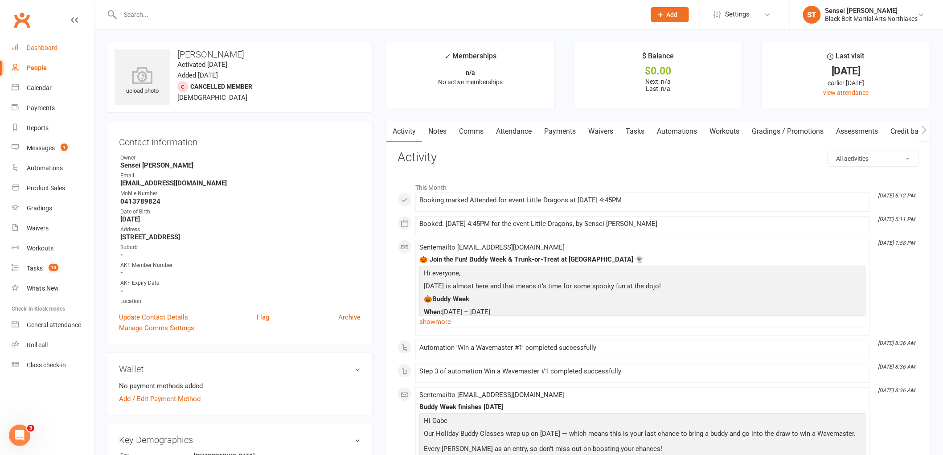
click at [37, 48] on div "Dashboard" at bounding box center [42, 47] width 31 height 7
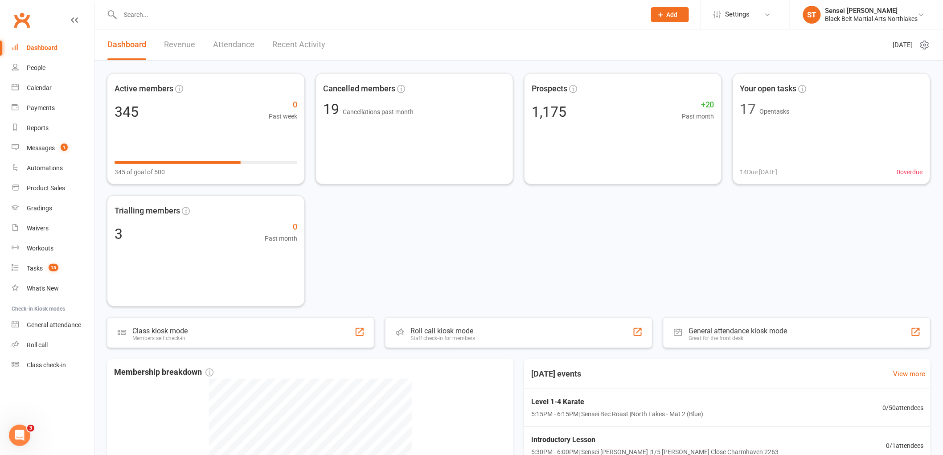
drag, startPoint x: 460, startPoint y: 391, endPoint x: 388, endPoint y: 223, distance: 183.2
click at [388, 223] on div "Active members 345 0 Past week 345 of goal of 500 Cancelled members 19 Cancella…" at bounding box center [519, 190] width 824 height 234
click at [179, 16] on input "text" at bounding box center [379, 14] width 522 height 12
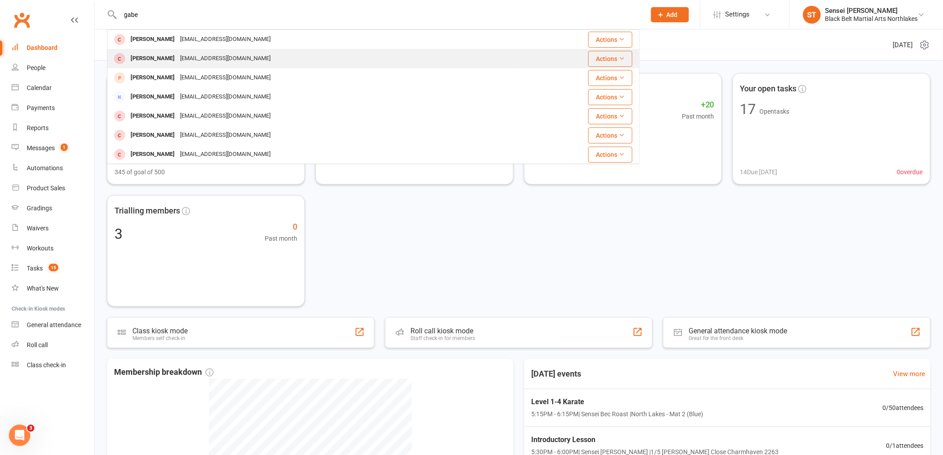
type input "gabe"
click at [177, 54] on div "[PERSON_NAME]" at bounding box center [152, 58] width 49 height 13
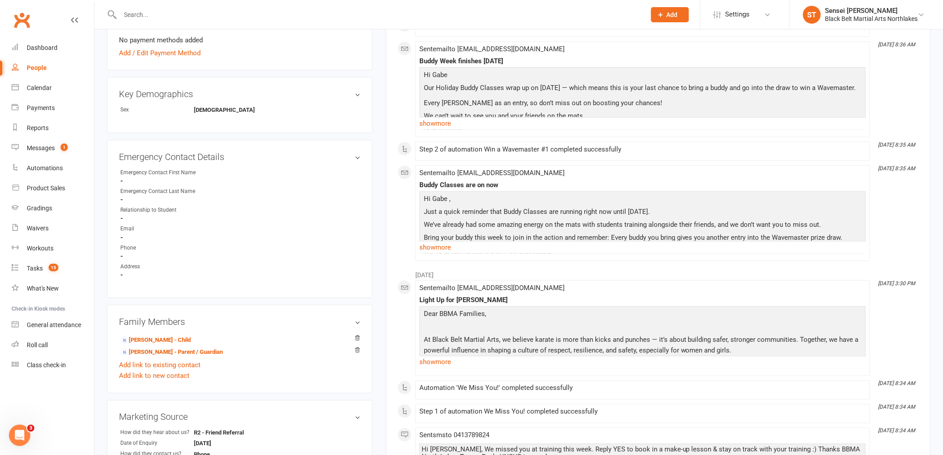
scroll to position [346, 0]
click at [161, 352] on link "[PERSON_NAME] - Parent / Guardian" at bounding box center [171, 351] width 103 height 9
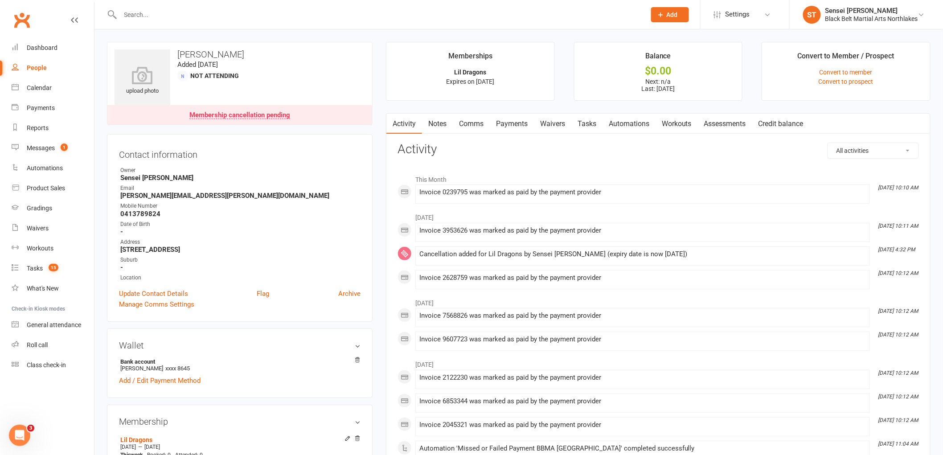
click at [507, 121] on link "Payments" at bounding box center [512, 124] width 44 height 21
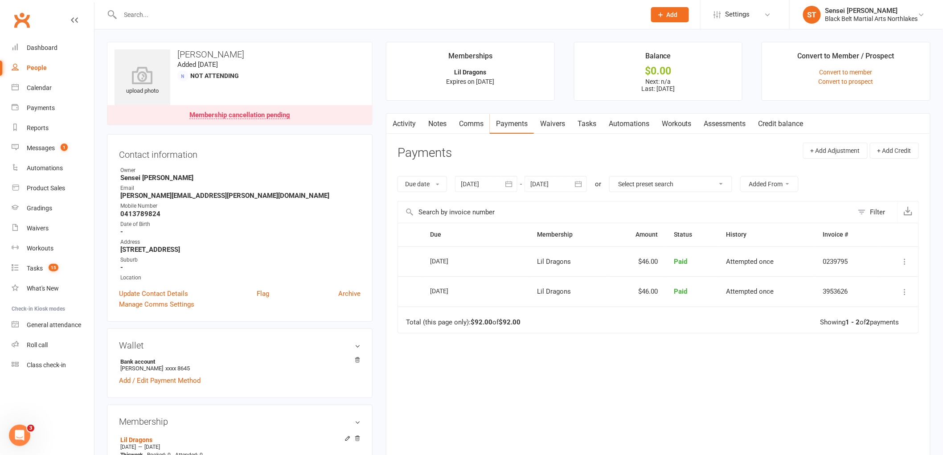
click at [172, 19] on input "text" at bounding box center [379, 14] width 522 height 12
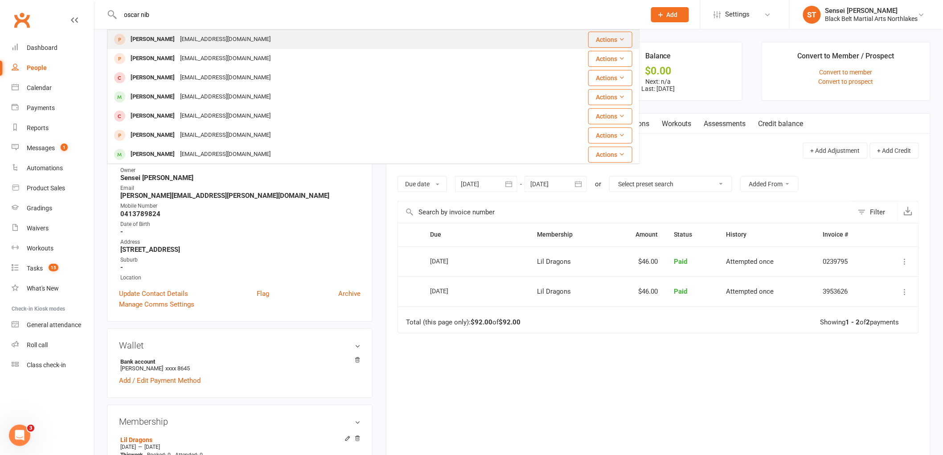
type input "oscar nib"
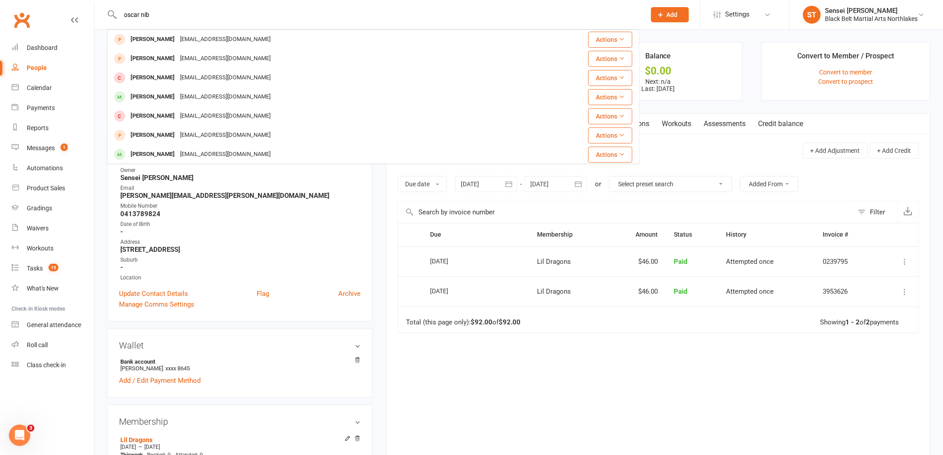
click at [155, 34] on div "Oscar Niblett" at bounding box center [152, 39] width 49 height 13
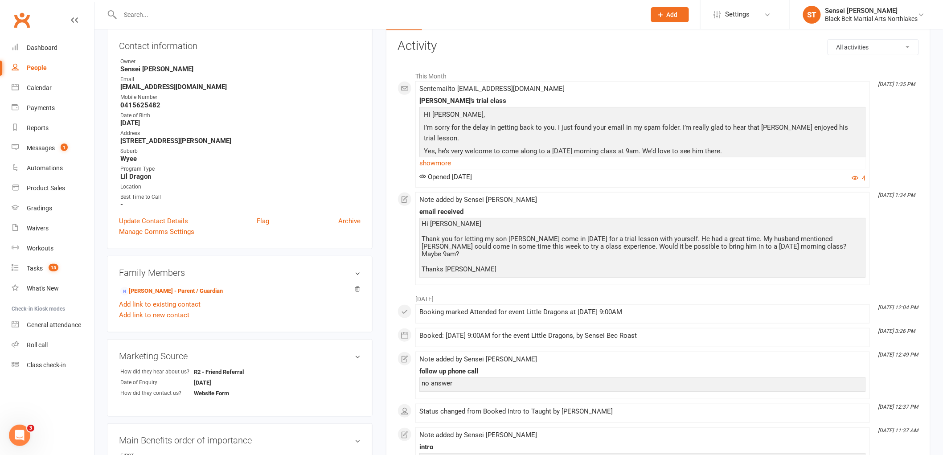
scroll to position [99, 0]
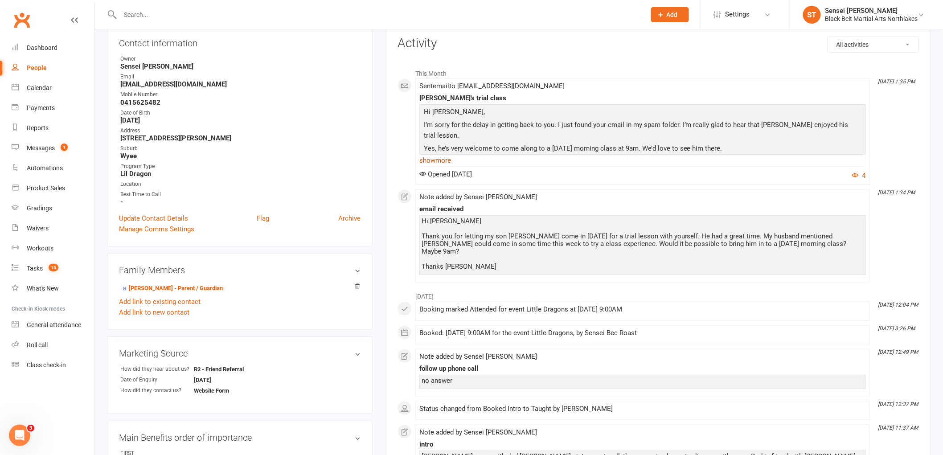
click at [440, 164] on link "show more" at bounding box center [643, 160] width 447 height 12
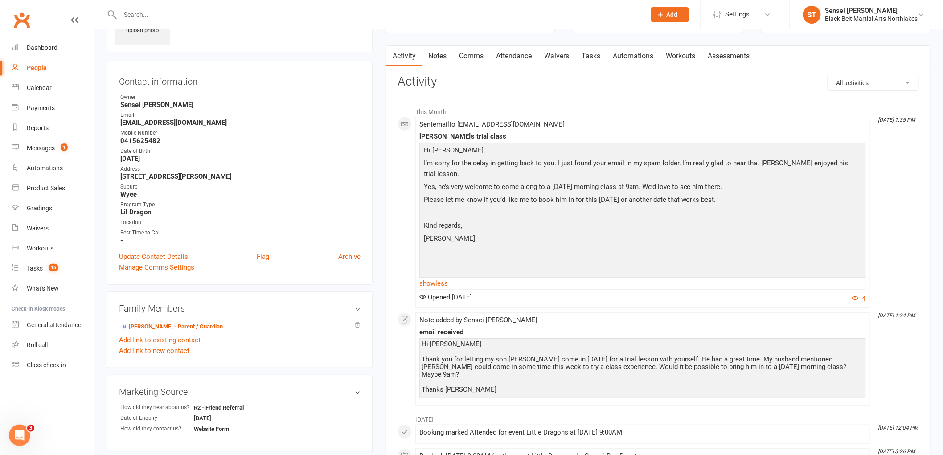
scroll to position [0, 0]
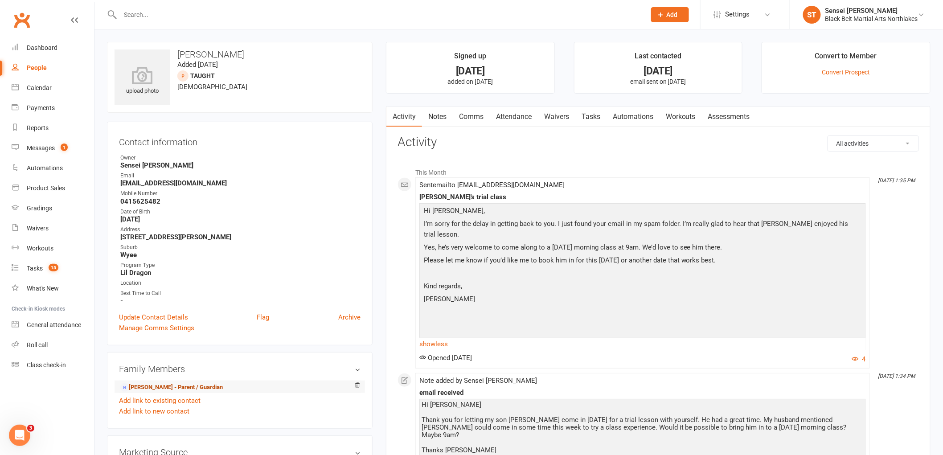
click at [163, 384] on link "Jessica Niblett - Parent / Guardian" at bounding box center [171, 387] width 103 height 9
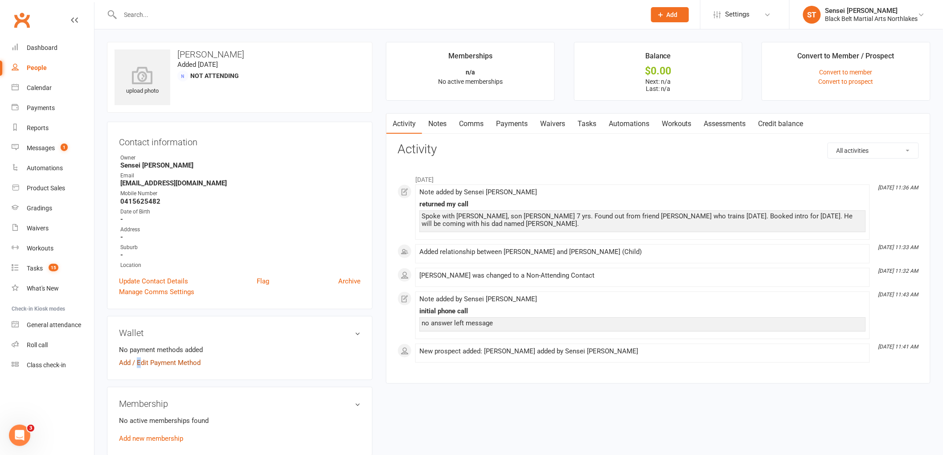
click at [139, 362] on link "Add / Edit Payment Method" at bounding box center [160, 363] width 82 height 11
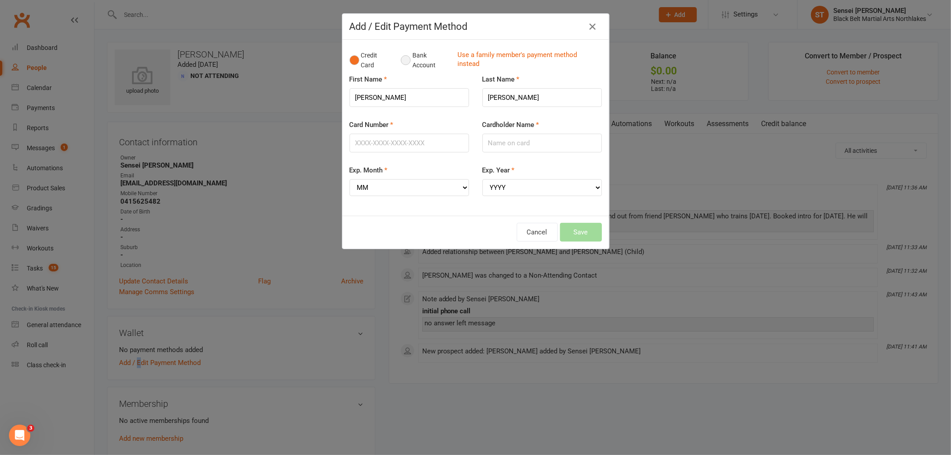
click at [402, 56] on button "Bank Account" at bounding box center [425, 60] width 49 height 27
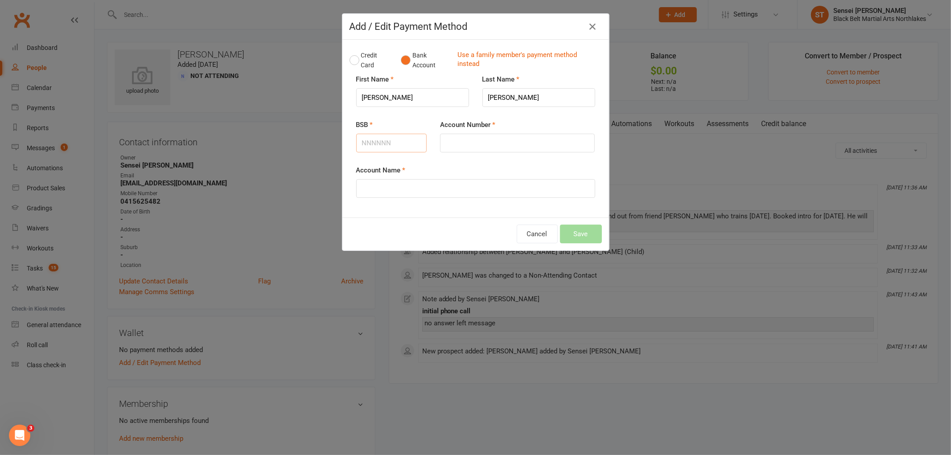
click at [371, 148] on input "BSB" at bounding box center [391, 143] width 71 height 19
type input "923100"
click at [457, 144] on input "Account Number" at bounding box center [517, 143] width 155 height 19
type input "306939001"
click at [416, 180] on input "Account Name" at bounding box center [475, 188] width 239 height 19
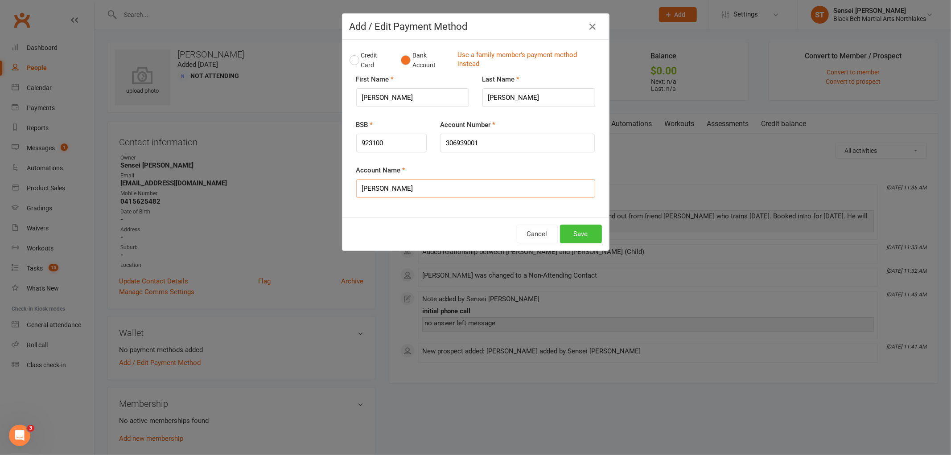
type input "Jessica Niblett"
click at [573, 233] on button "Save" at bounding box center [581, 234] width 42 height 19
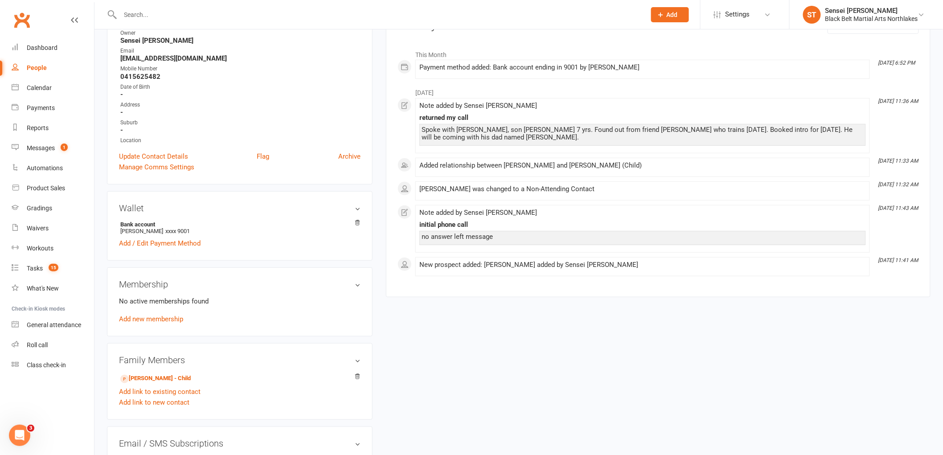
scroll to position [148, 0]
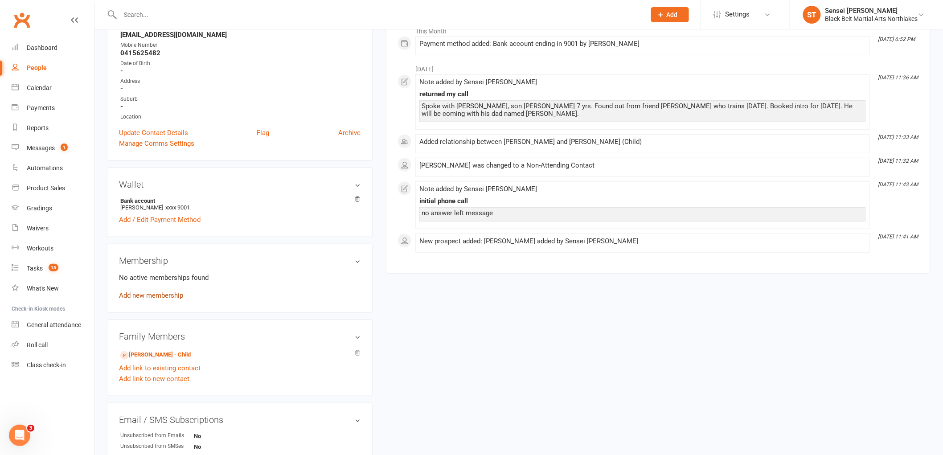
click at [164, 295] on link "Add new membership" at bounding box center [151, 296] width 64 height 8
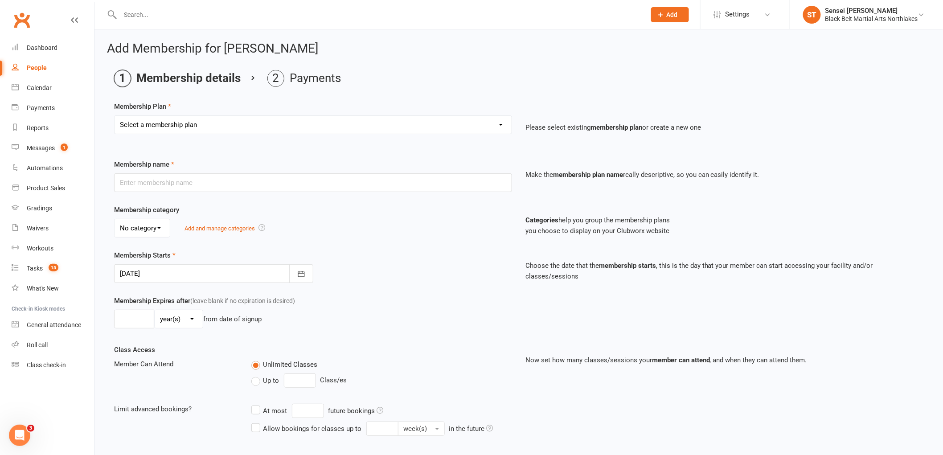
click at [199, 118] on select "Select a membership plan Create new Membership Plan Lil Dragons Lil Dragons - T…" at bounding box center [313, 125] width 397 height 18
select select "1"
click at [115, 116] on select "Select a membership plan Create new Membership Plan Lil Dragons Lil Dragons - T…" at bounding box center [313, 125] width 397 height 18
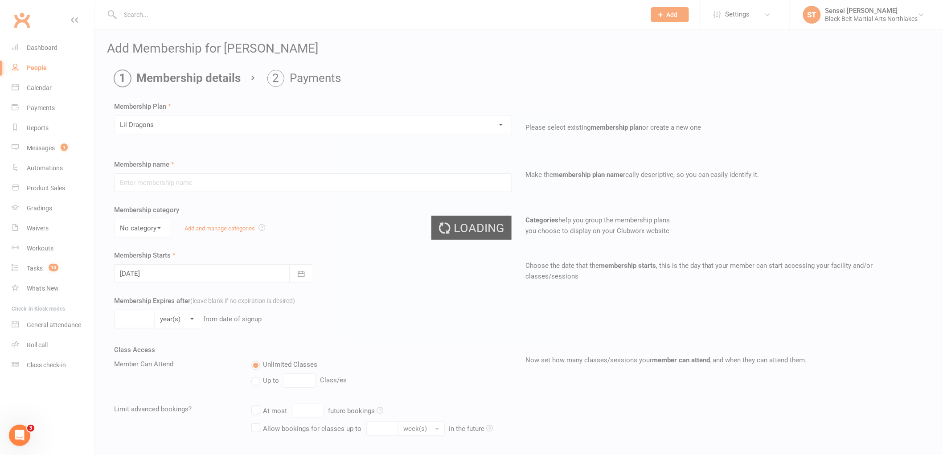
type input "Lil Dragons"
select select "1"
type input "0"
type input "1"
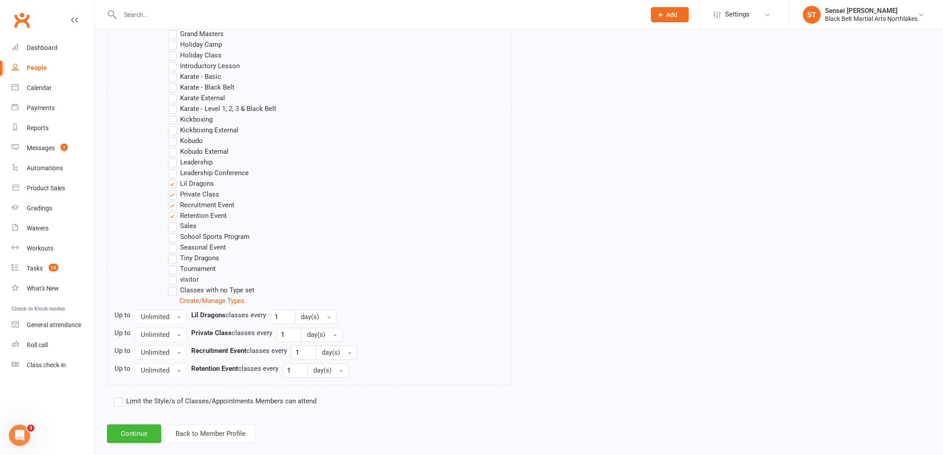
scroll to position [494, 0]
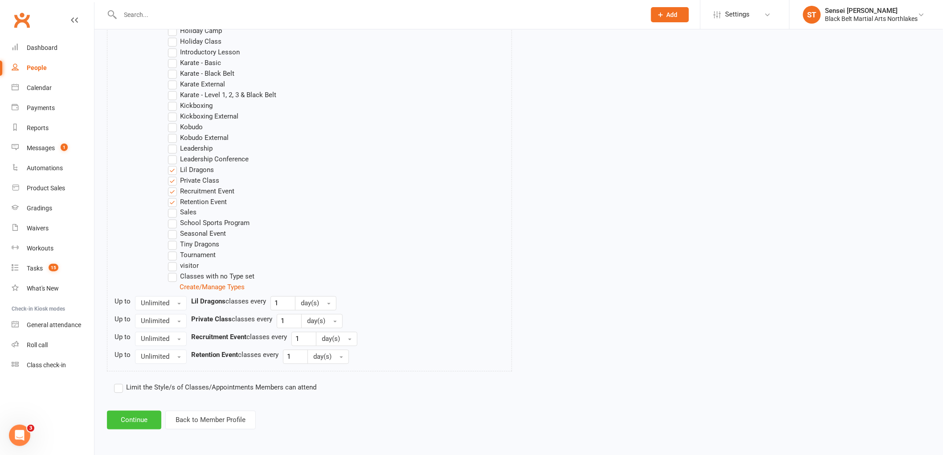
click at [134, 419] on button "Continue" at bounding box center [134, 420] width 54 height 19
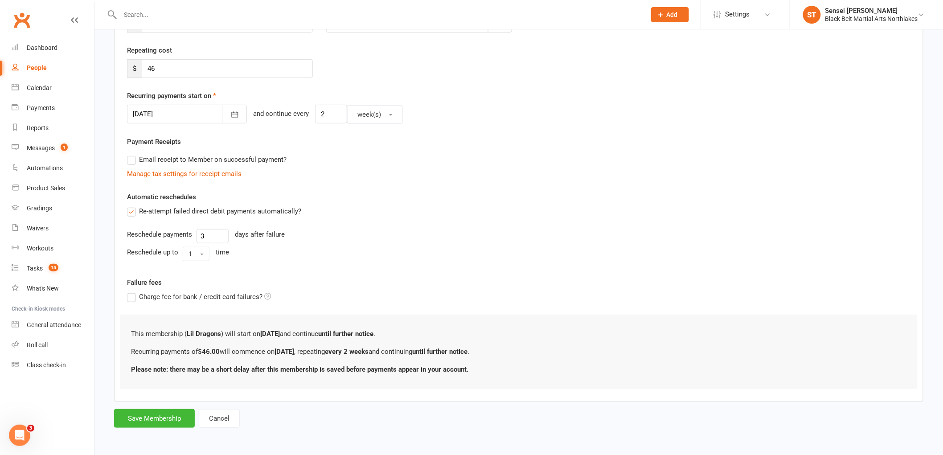
scroll to position [0, 0]
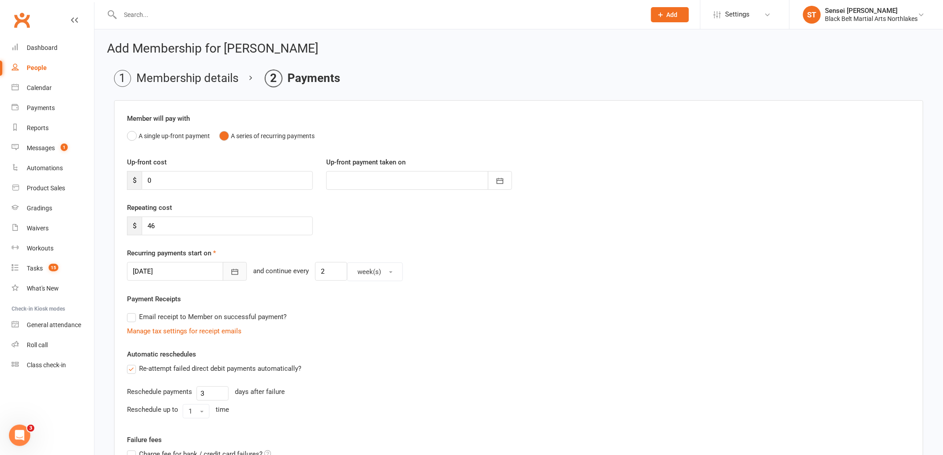
click at [232, 270] on icon "button" at bounding box center [235, 272] width 7 height 6
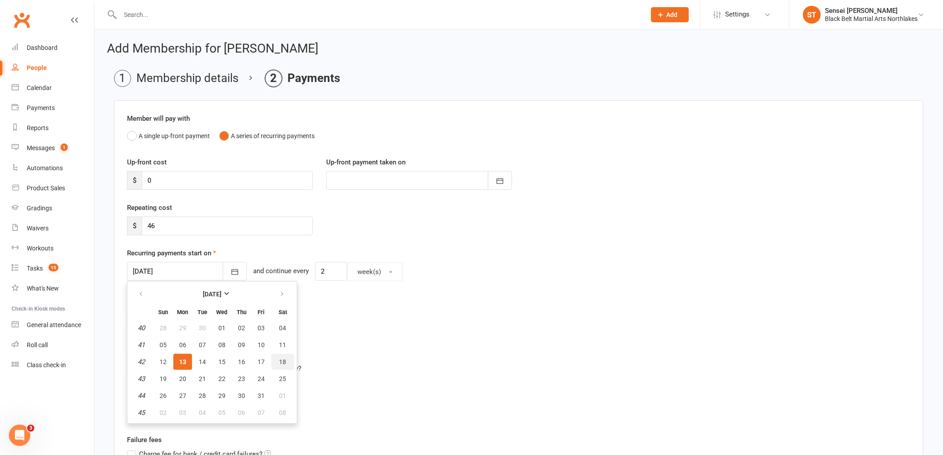
click at [284, 358] on button "18" at bounding box center [283, 362] width 23 height 16
type input "18 Oct 2025"
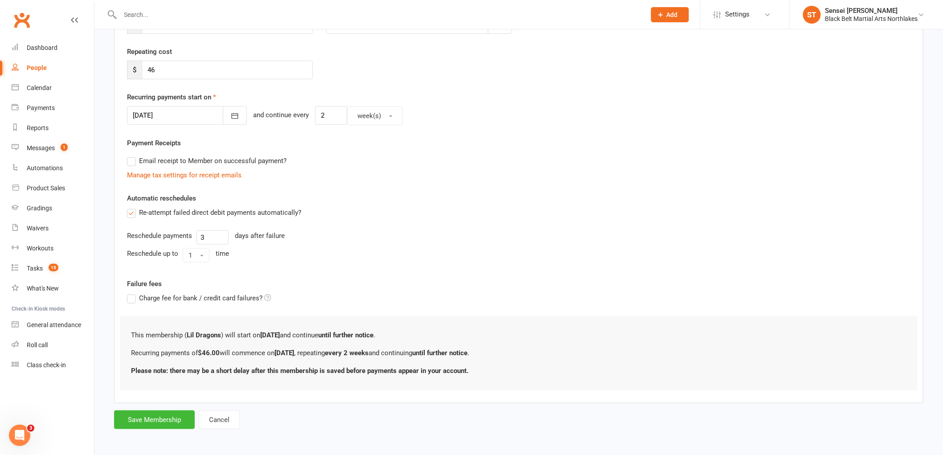
scroll to position [157, 0]
click at [172, 416] on button "Save Membership" at bounding box center [154, 418] width 81 height 19
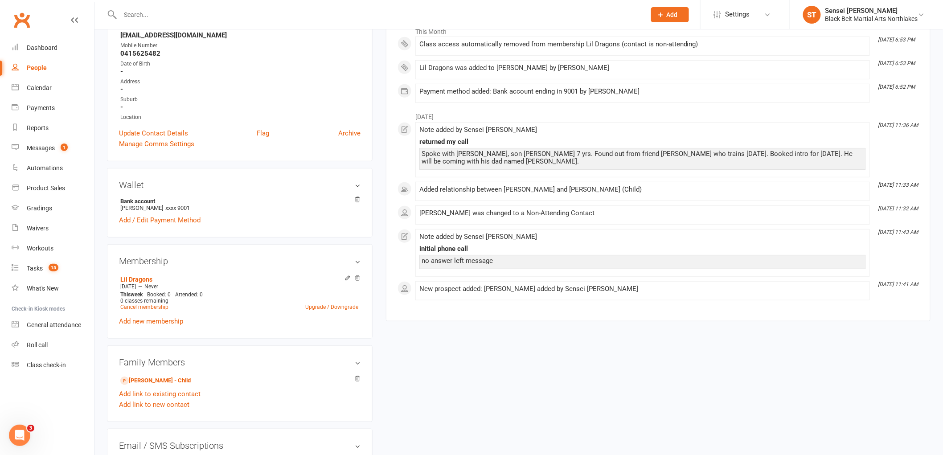
scroll to position [148, 0]
click at [144, 379] on link "Oscar Niblett - Child" at bounding box center [155, 380] width 70 height 9
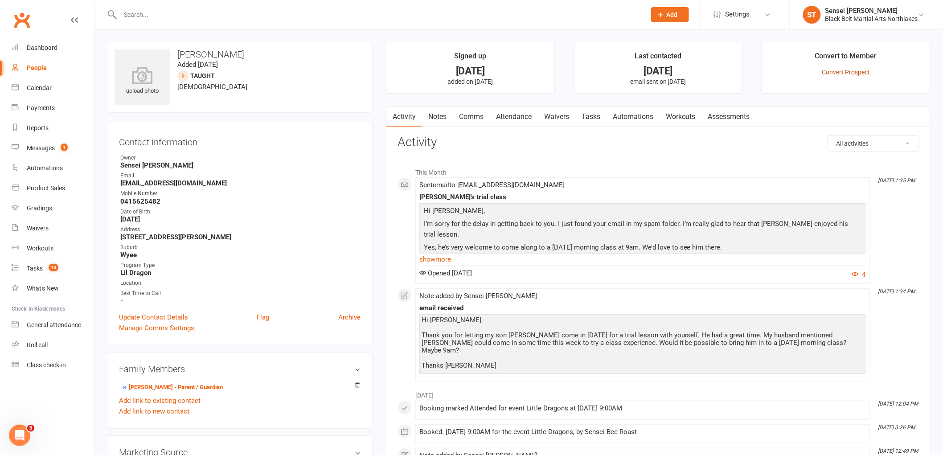
click at [836, 74] on link "Convert Prospect" at bounding box center [847, 72] width 48 height 7
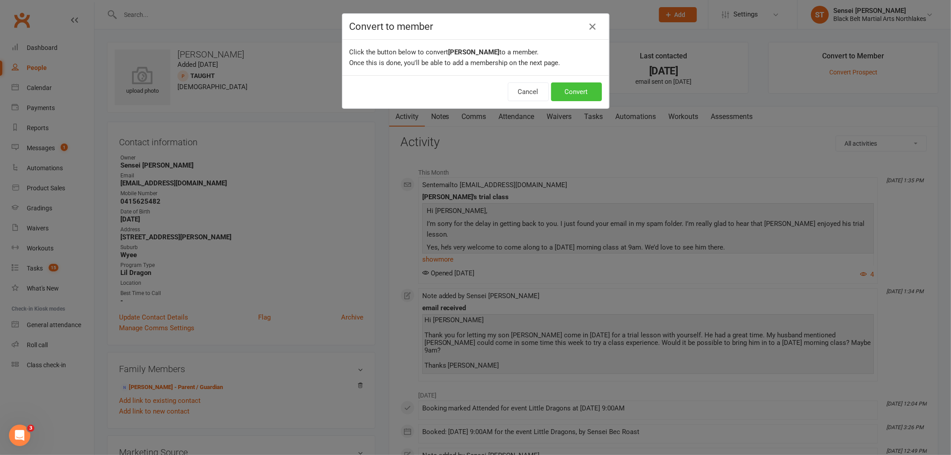
click at [567, 93] on button "Convert" at bounding box center [576, 91] width 51 height 19
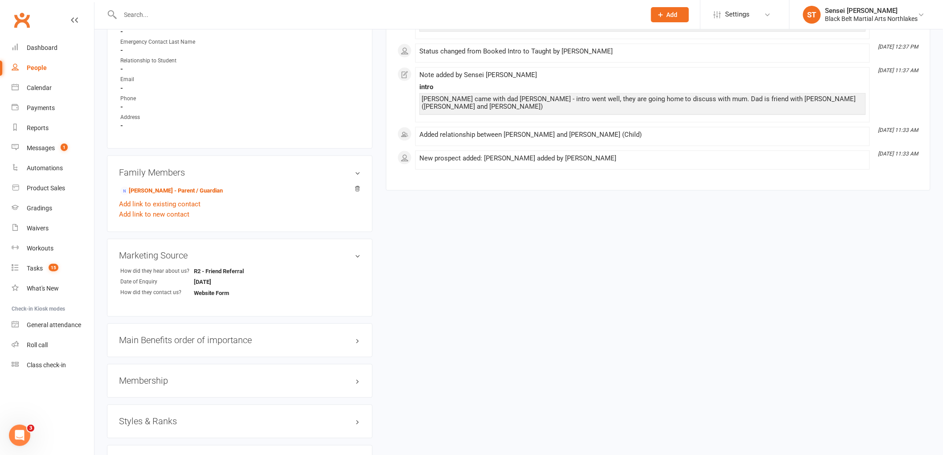
scroll to position [545, 0]
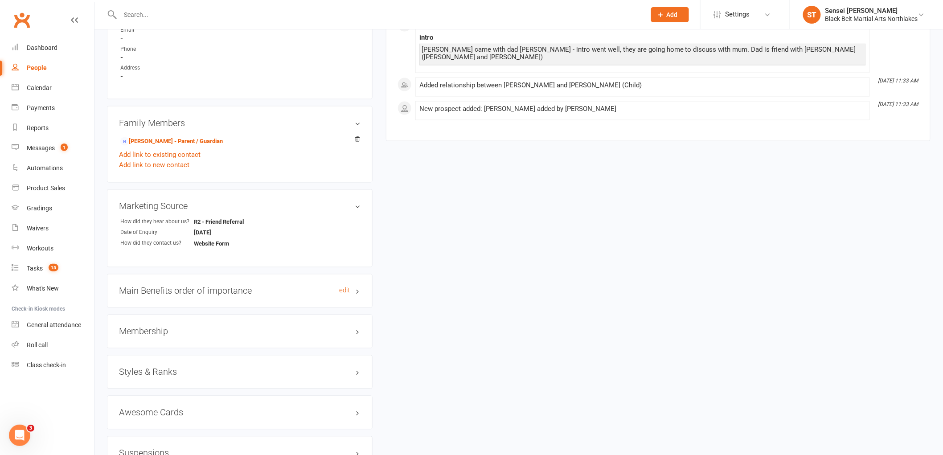
click at [166, 288] on h3 "Main Benefits order of importance edit" at bounding box center [240, 291] width 242 height 10
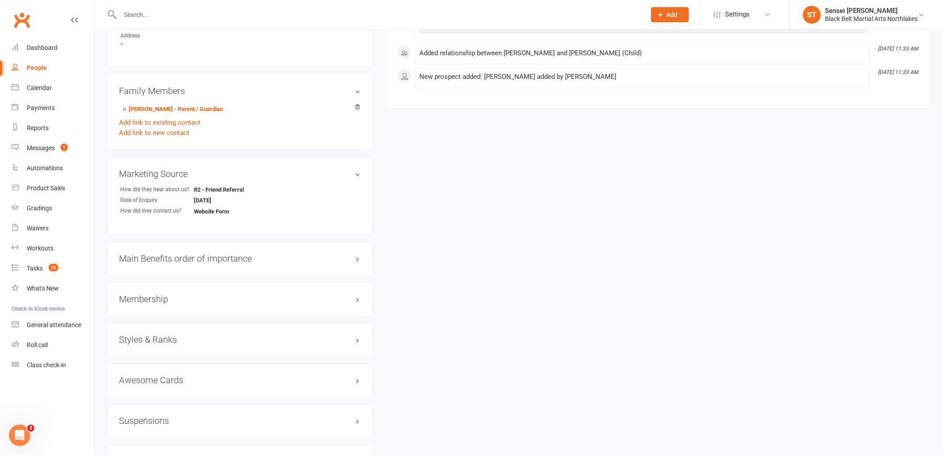
scroll to position [594, 0]
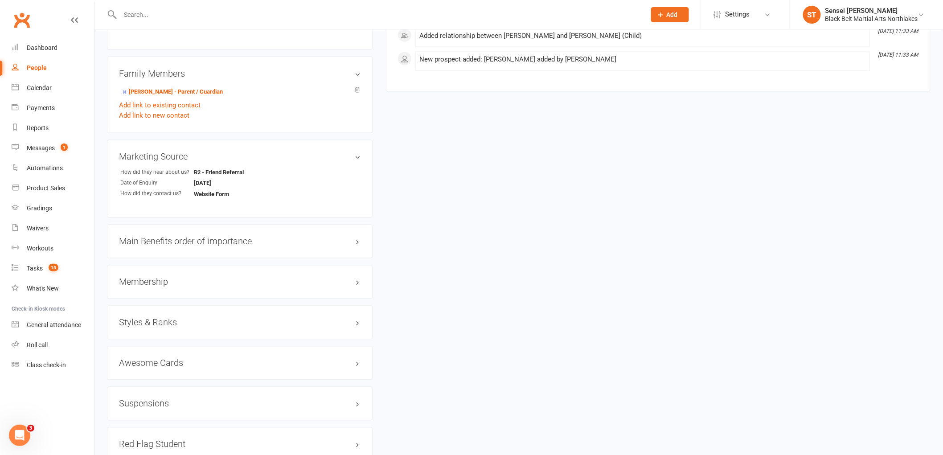
click at [150, 281] on h3 "Membership" at bounding box center [240, 282] width 242 height 10
click at [161, 317] on link "Add new membership" at bounding box center [151, 317] width 64 height 8
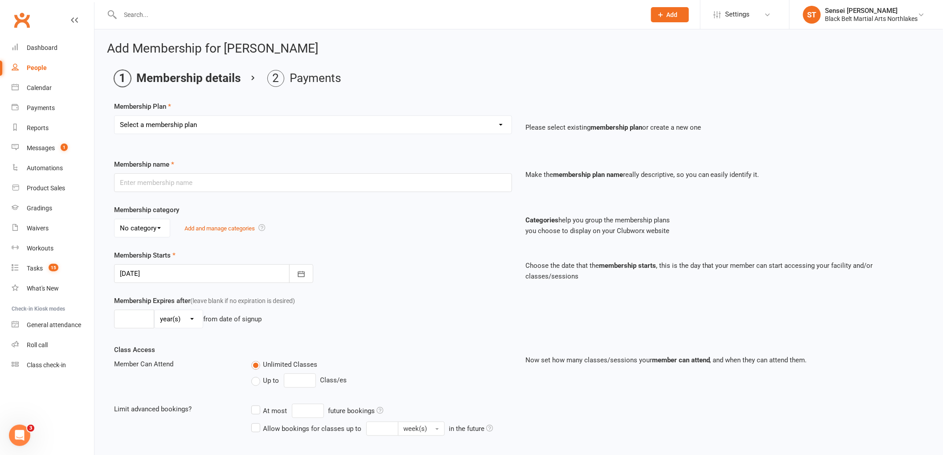
click at [199, 123] on select "Select a membership plan Create new Membership Plan Lil Dragons Lil Dragons - T…" at bounding box center [313, 125] width 397 height 18
select select "1"
click at [115, 116] on select "Select a membership plan Create new Membership Plan Lil Dragons Lil Dragons - T…" at bounding box center [313, 125] width 397 height 18
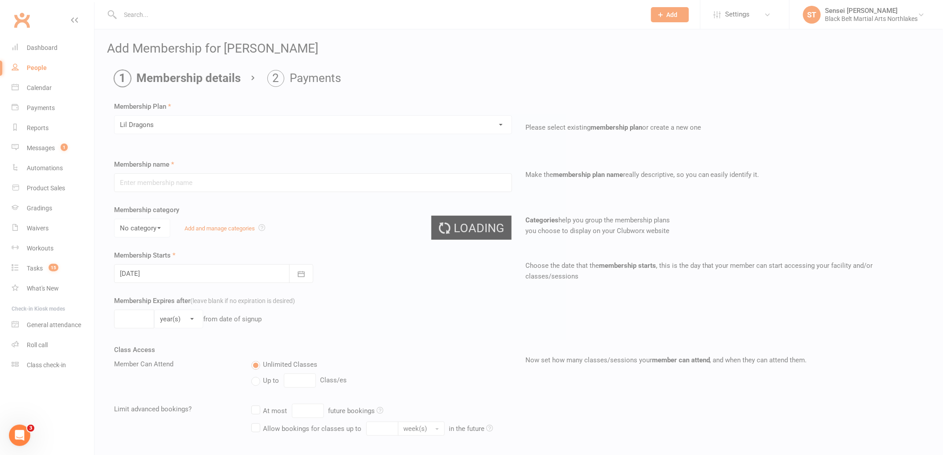
type input "Lil Dragons"
select select "1"
type input "0"
type input "1"
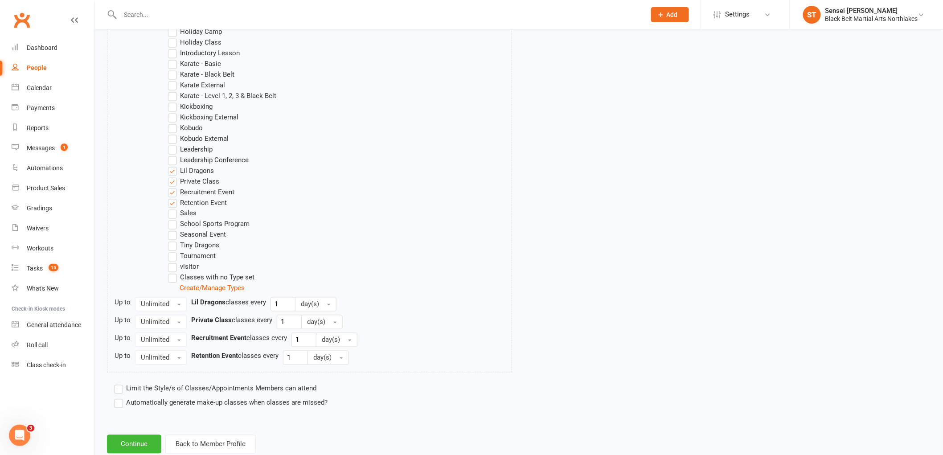
scroll to position [517, 0]
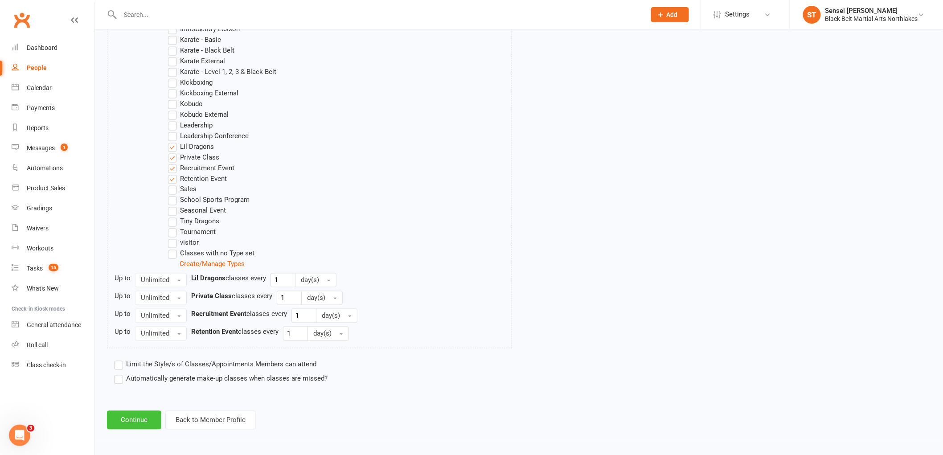
click at [124, 423] on button "Continue" at bounding box center [134, 420] width 54 height 19
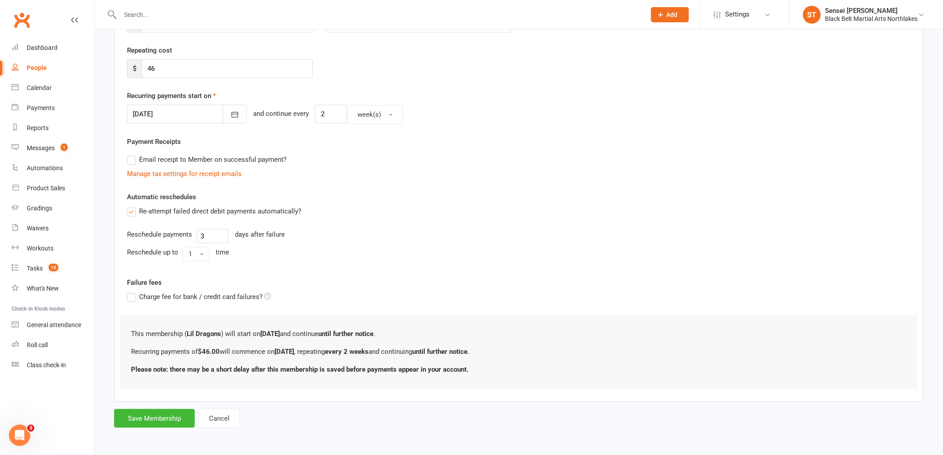
scroll to position [0, 0]
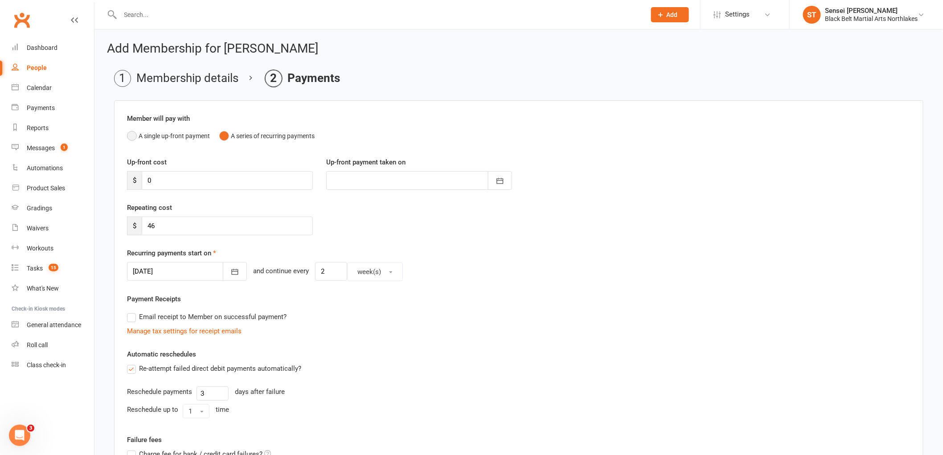
click at [132, 135] on button "A single up-front payment" at bounding box center [168, 136] width 83 height 17
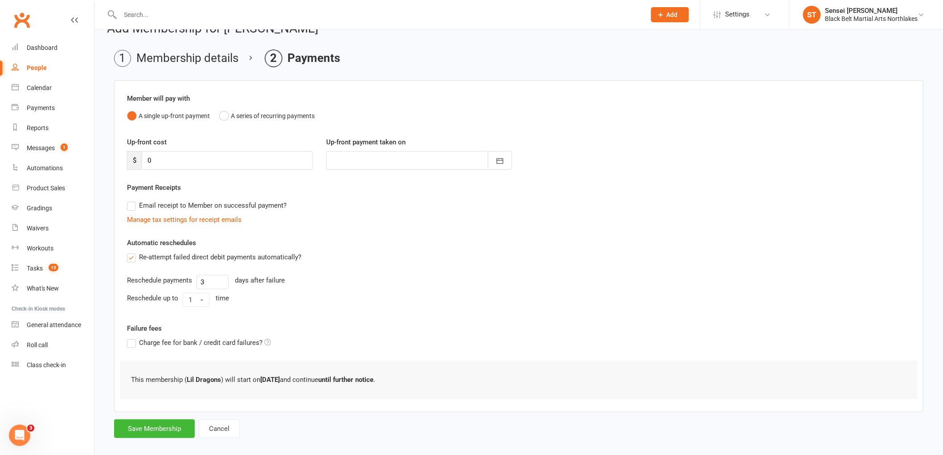
scroll to position [30, 0]
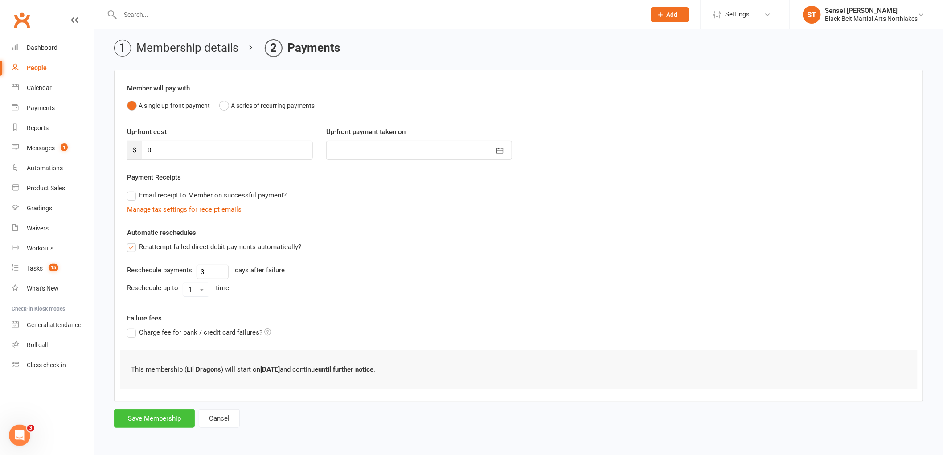
click at [157, 423] on button "Save Membership" at bounding box center [154, 418] width 81 height 19
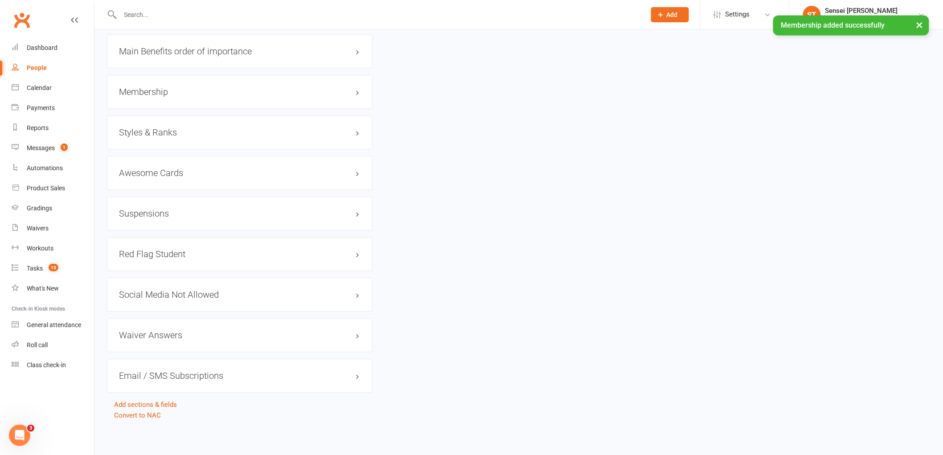
scroll to position [787, 0]
click at [154, 130] on h3 "Styles & Ranks" at bounding box center [240, 132] width 242 height 10
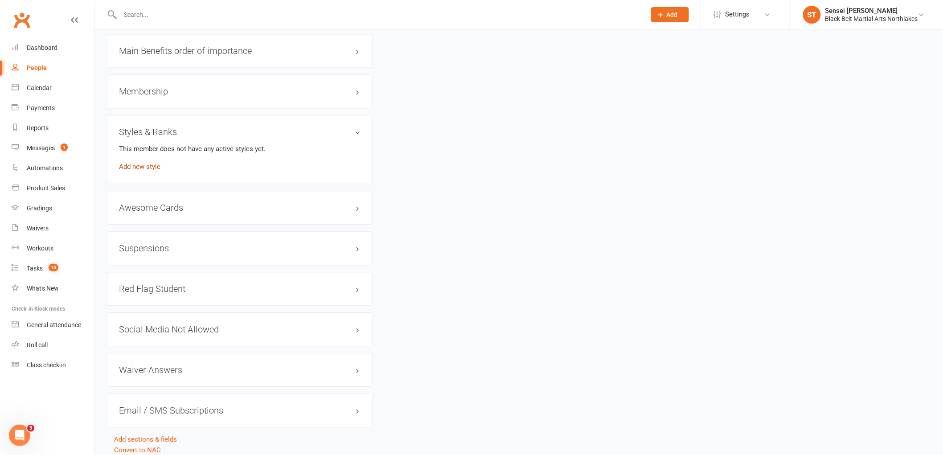
click at [147, 165] on link "Add new style" at bounding box center [139, 167] width 41 height 8
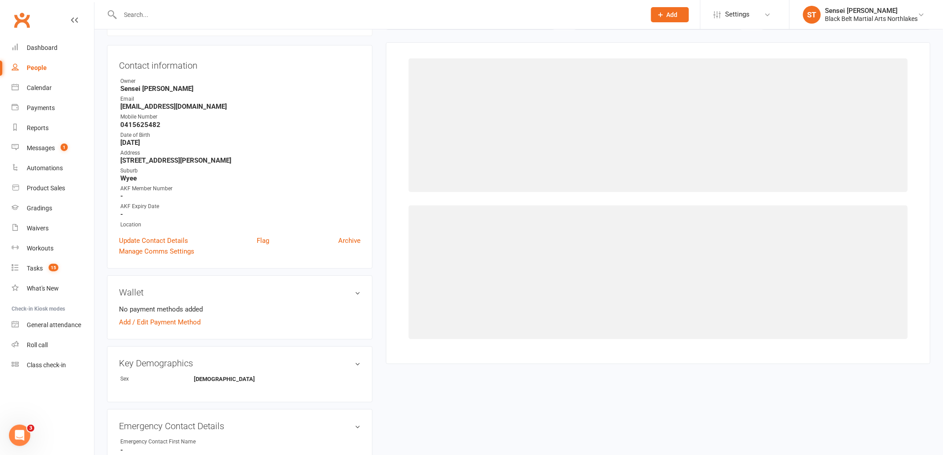
scroll to position [76, 0]
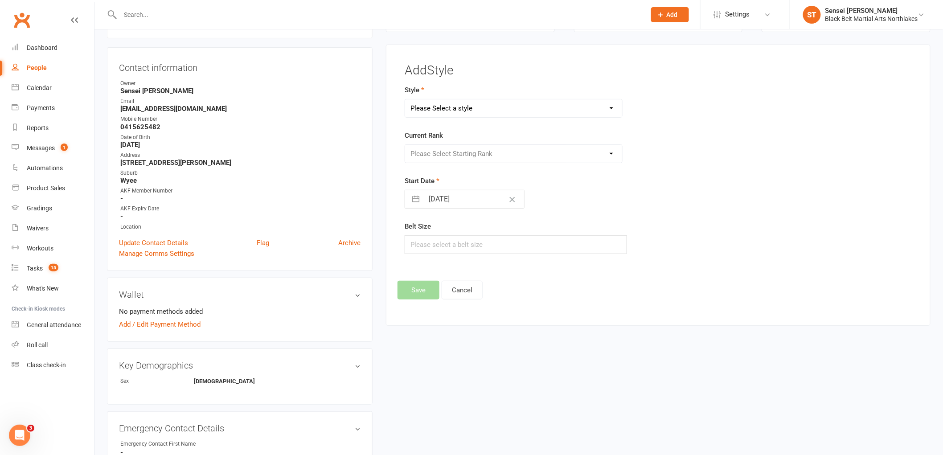
click at [437, 107] on select "Please Select a style Karate Kickboxing Kobudo Leadership Lil Dragons Mini Drag…" at bounding box center [513, 108] width 217 height 18
select select "917"
click at [405, 99] on select "Please Select a style Karate Kickboxing Kobudo Leadership Lil Dragons Mini Drag…" at bounding box center [513, 108] width 217 height 18
click at [435, 152] on select "Please Select Starting Rank White Green/White Blue/White Purple/White Gold/Whit…" at bounding box center [513, 154] width 217 height 18
select select "8450"
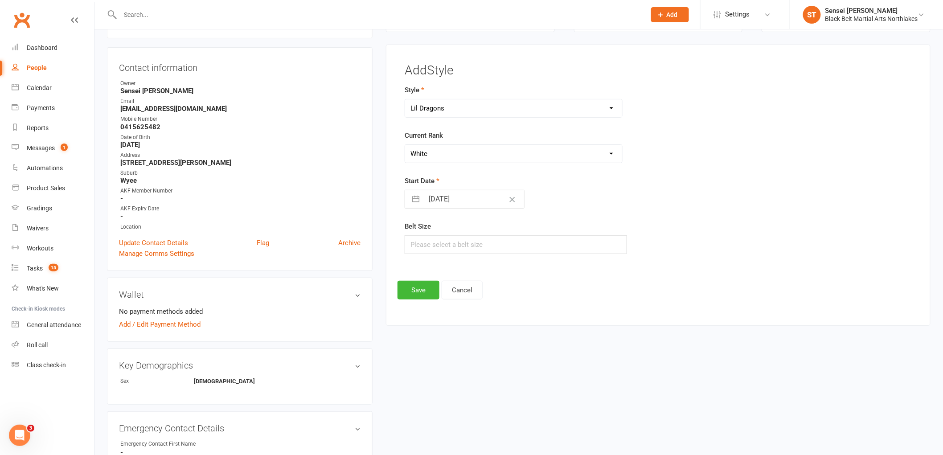
click at [405, 145] on select "Please Select Starting Rank White Green/White Blue/White Purple/White Gold/Whit…" at bounding box center [513, 154] width 217 height 18
click at [424, 288] on button "Save" at bounding box center [419, 290] width 42 height 19
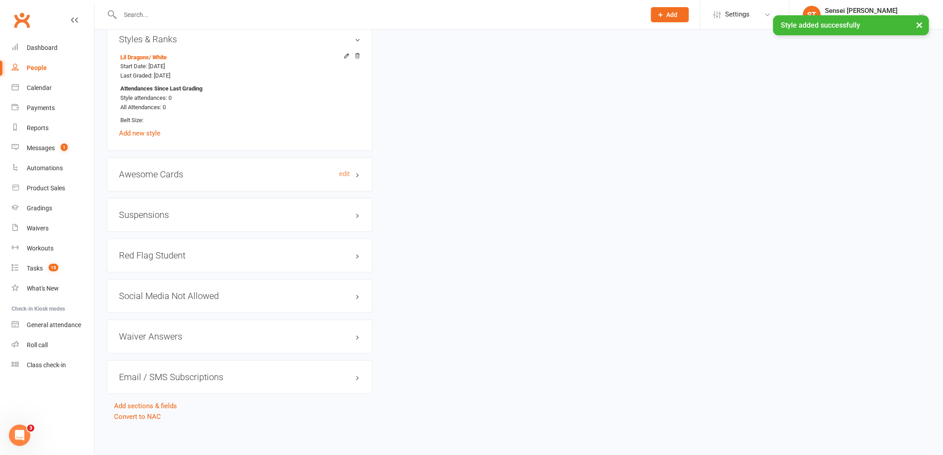
scroll to position [883, 0]
click at [169, 12] on input "text" at bounding box center [379, 14] width 522 height 12
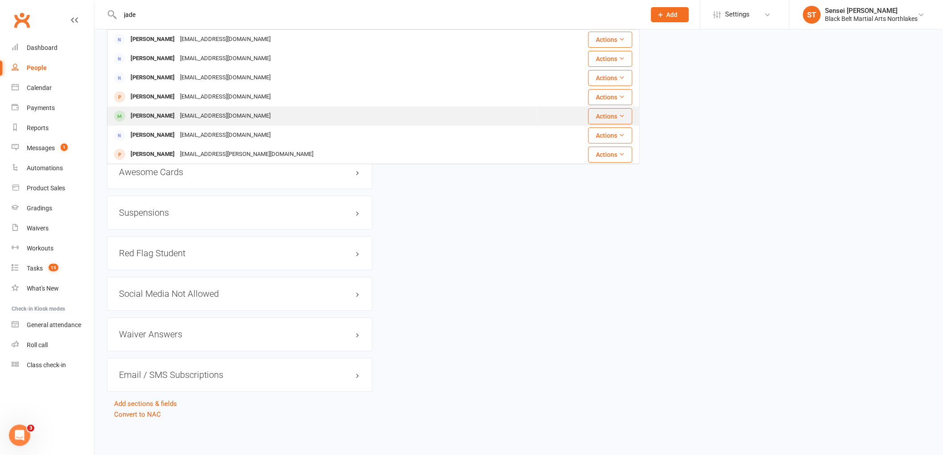
type input "jade"
click at [148, 114] on div "Jade Blim" at bounding box center [152, 116] width 49 height 13
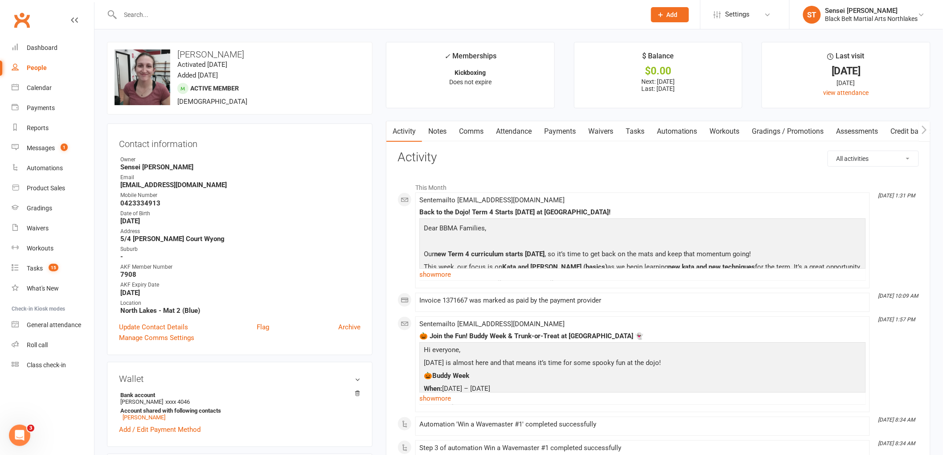
click at [564, 128] on link "Payments" at bounding box center [560, 131] width 44 height 21
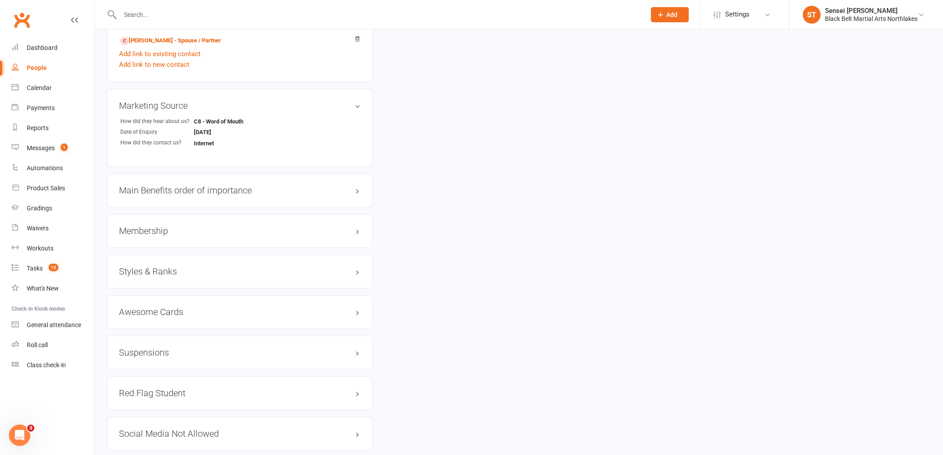
scroll to position [693, 0]
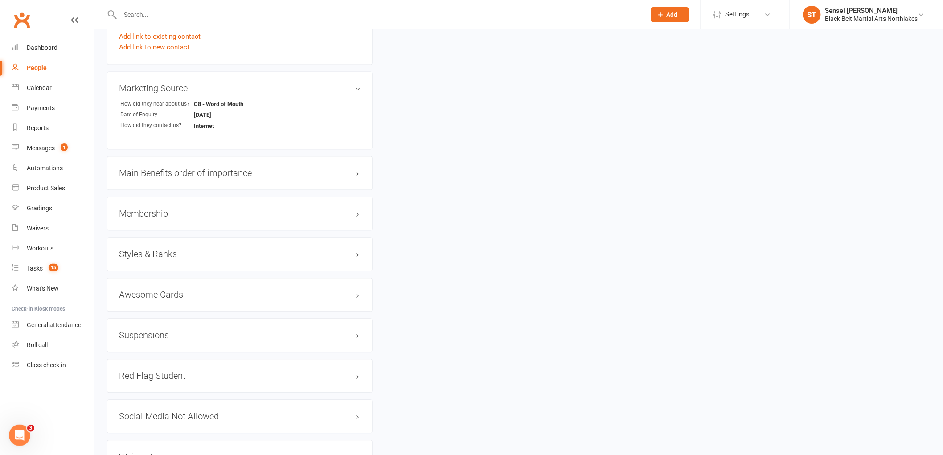
click at [148, 213] on h3 "Membership" at bounding box center [240, 214] width 242 height 10
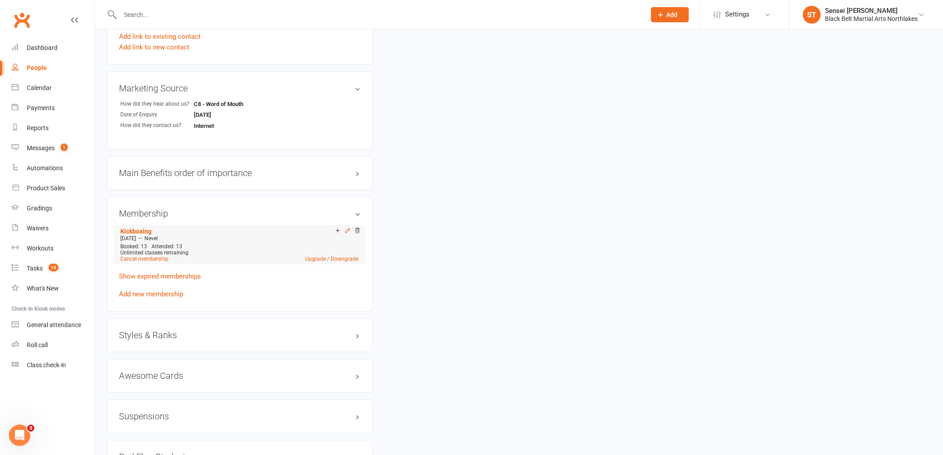
click at [346, 231] on icon at bounding box center [348, 231] width 4 height 4
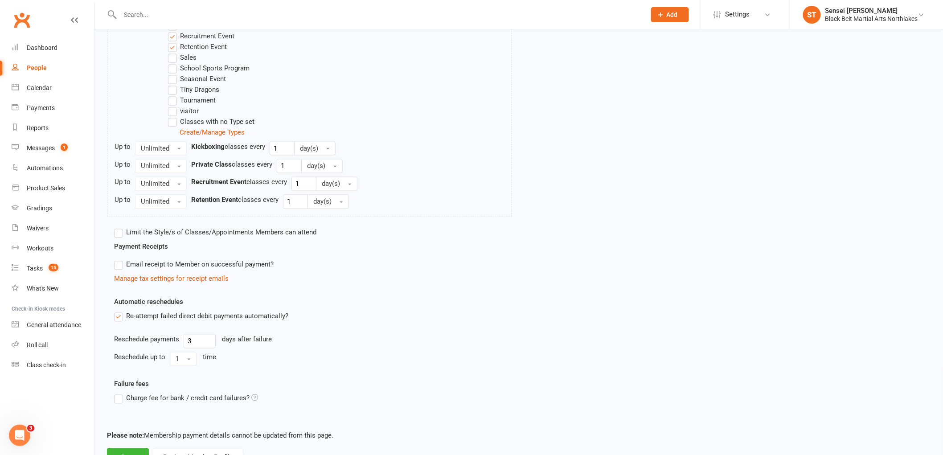
scroll to position [577, 0]
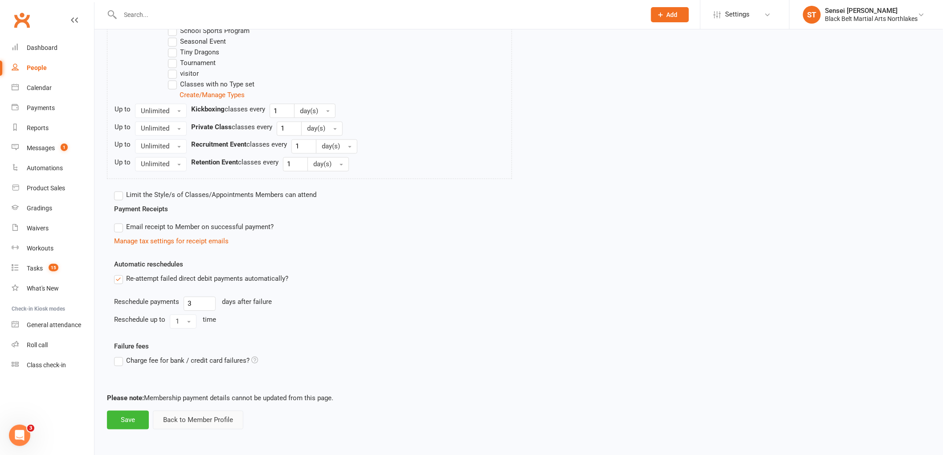
click at [169, 429] on button "Back to Member Profile" at bounding box center [198, 420] width 91 height 19
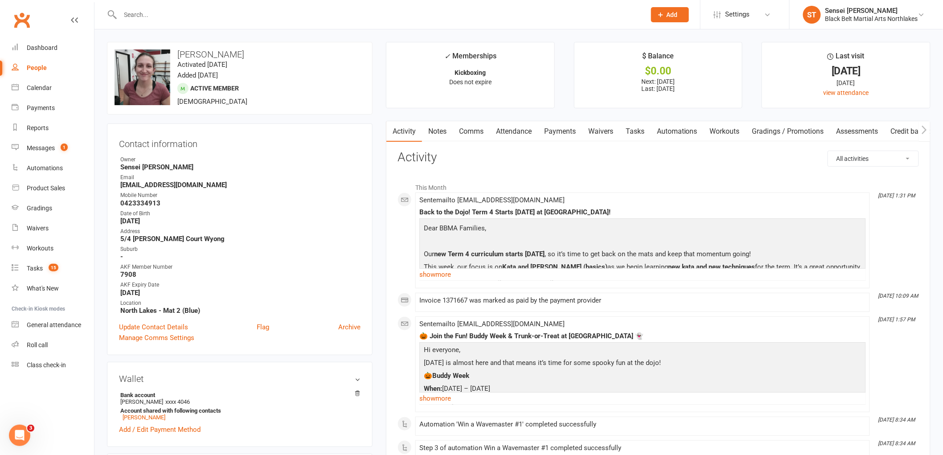
click at [564, 133] on link "Payments" at bounding box center [560, 131] width 44 height 21
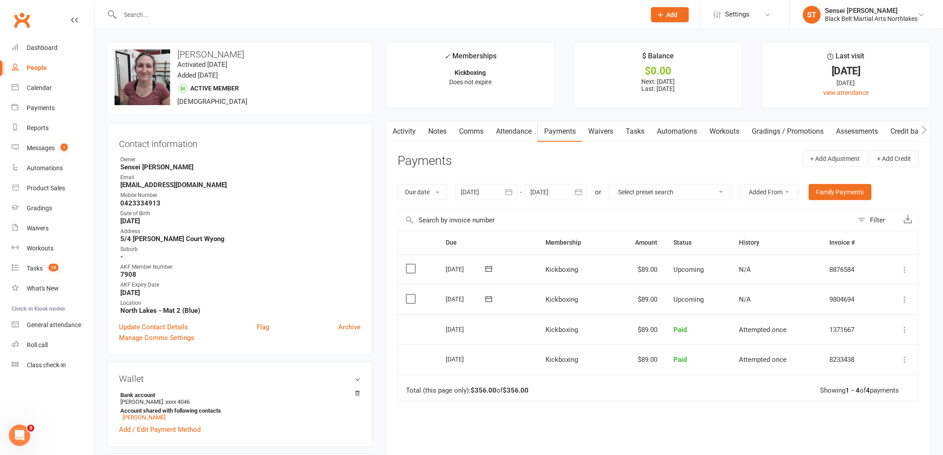
click at [906, 301] on icon at bounding box center [905, 299] width 9 height 9
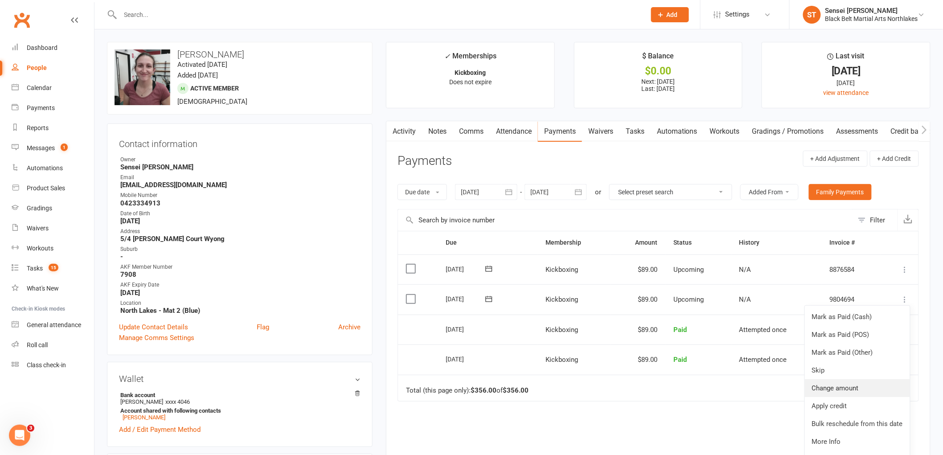
click at [841, 391] on link "Change amount" at bounding box center [857, 388] width 105 height 18
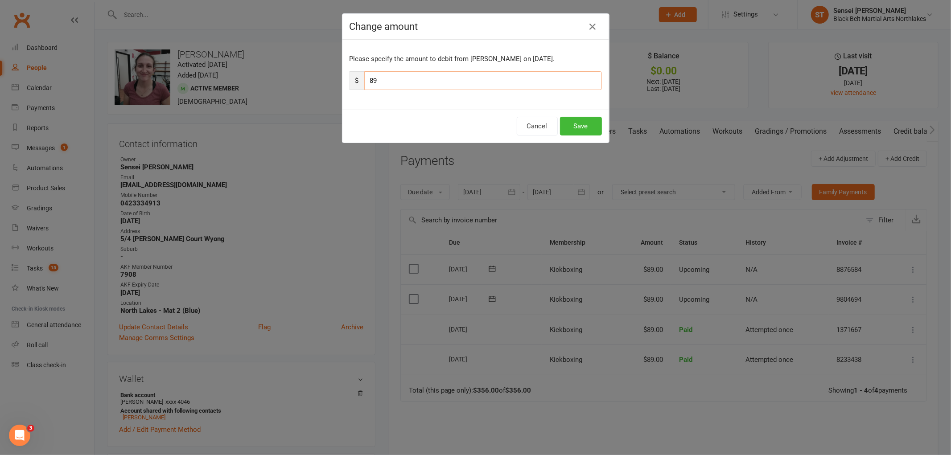
drag, startPoint x: 377, startPoint y: 82, endPoint x: 367, endPoint y: 87, distance: 11.4
click at [375, 82] on input "89" at bounding box center [483, 80] width 238 height 19
type input "8"
type input "44.5"
click at [582, 124] on button "Save" at bounding box center [581, 126] width 42 height 19
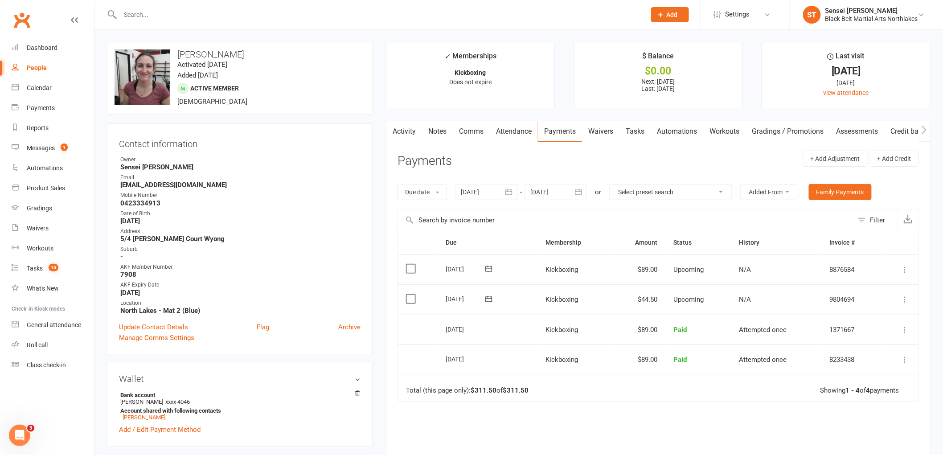
click at [904, 270] on icon at bounding box center [905, 269] width 9 height 9
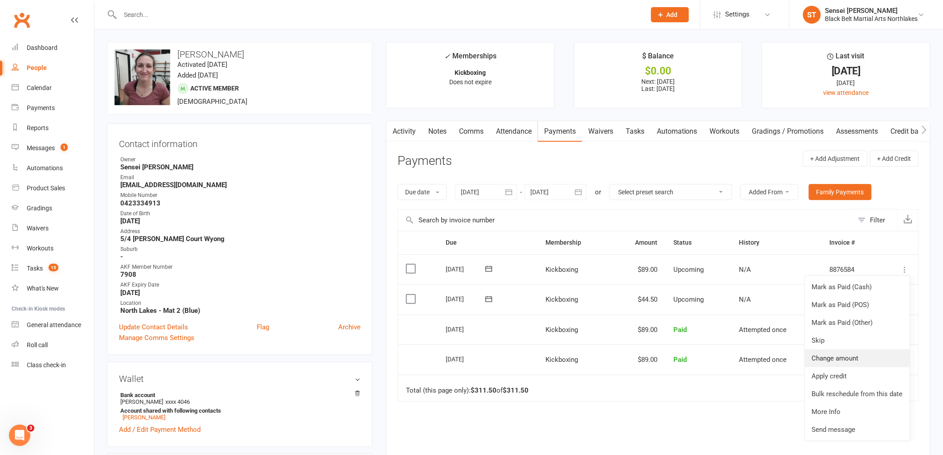
click at [844, 355] on link "Change amount" at bounding box center [857, 359] width 105 height 18
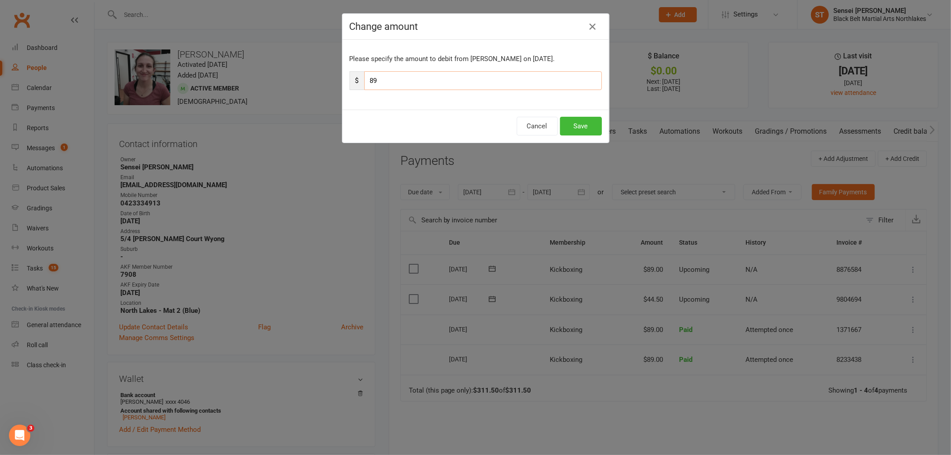
click at [378, 78] on input "89" at bounding box center [483, 80] width 238 height 19
type input "8"
type input "44.5"
click at [583, 123] on button "Save" at bounding box center [581, 126] width 42 height 19
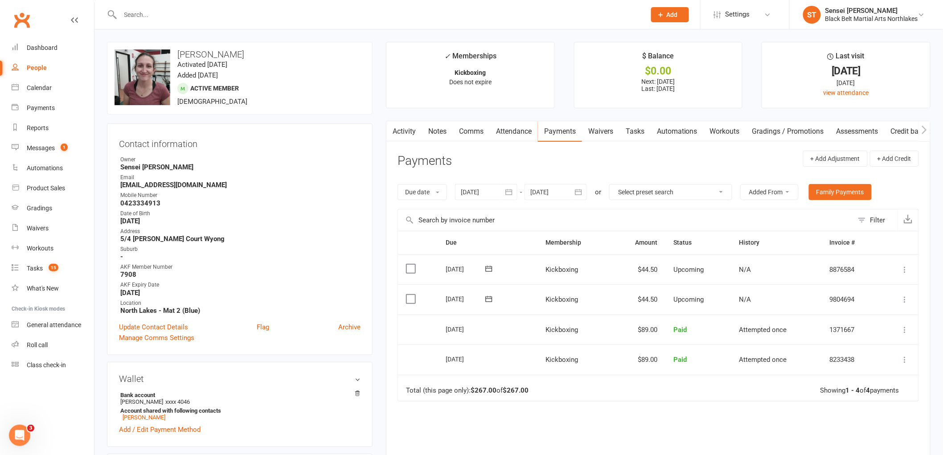
click at [581, 189] on icon "button" at bounding box center [578, 192] width 9 height 9
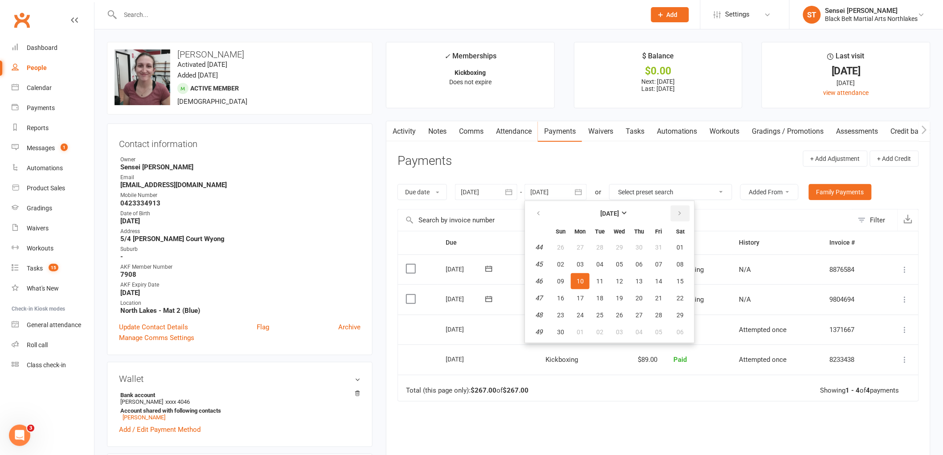
click at [677, 214] on icon "button" at bounding box center [680, 213] width 6 height 7
click at [678, 317] on button "03" at bounding box center [680, 315] width 23 height 16
type input "03 Jan 2026"
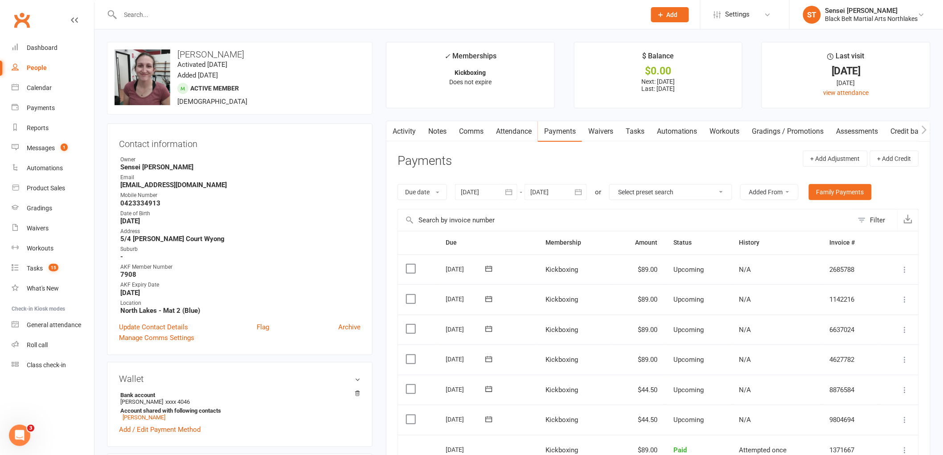
click at [903, 359] on icon at bounding box center [905, 359] width 9 height 9
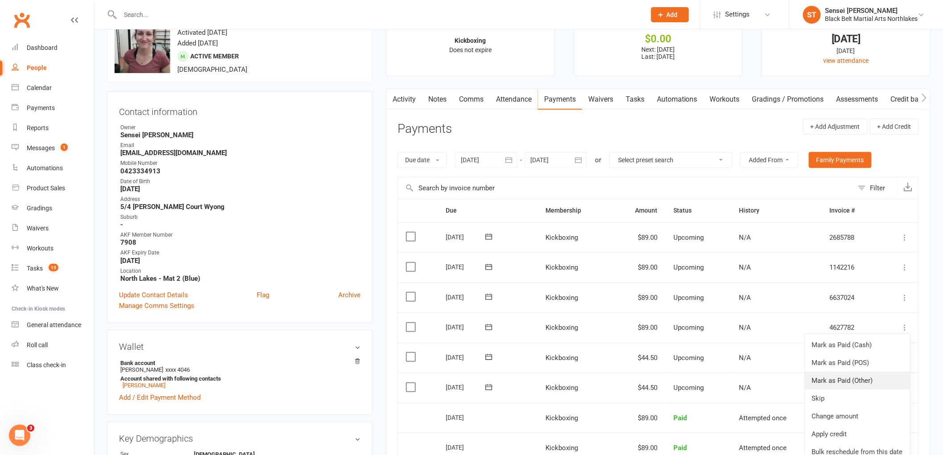
scroll to position [49, 0]
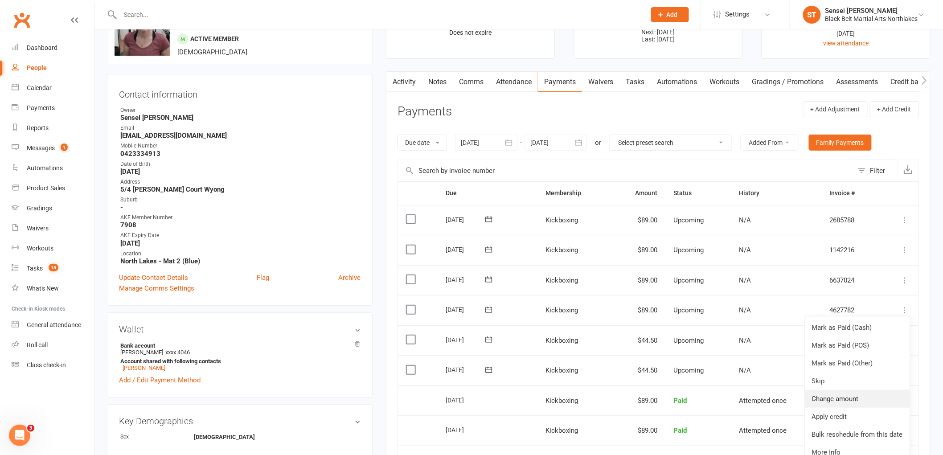
click at [833, 402] on link "Change amount" at bounding box center [857, 399] width 105 height 18
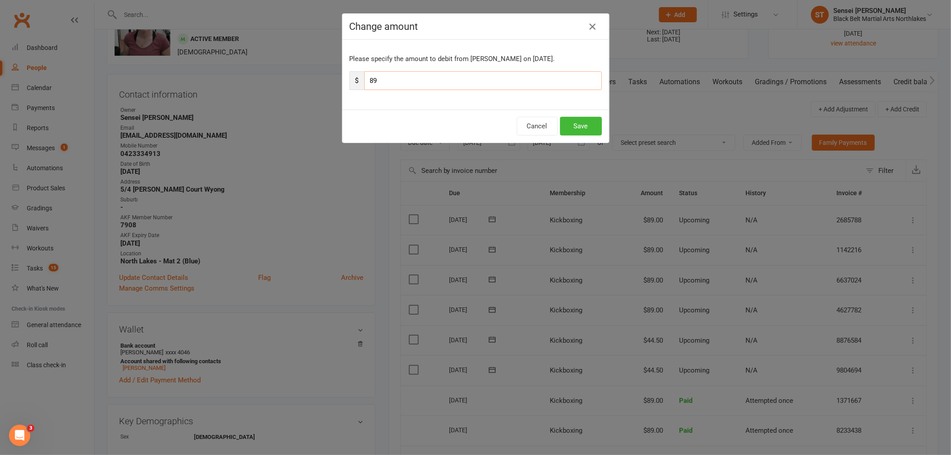
click at [380, 76] on input "89" at bounding box center [483, 80] width 238 height 19
type input "8"
type input "44.5"
click at [585, 127] on button "Save" at bounding box center [581, 126] width 42 height 19
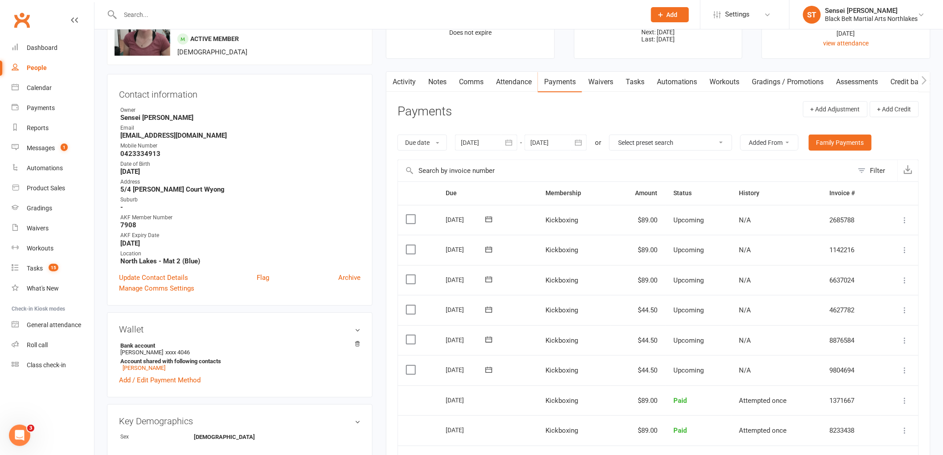
click at [904, 279] on icon at bounding box center [905, 280] width 9 height 9
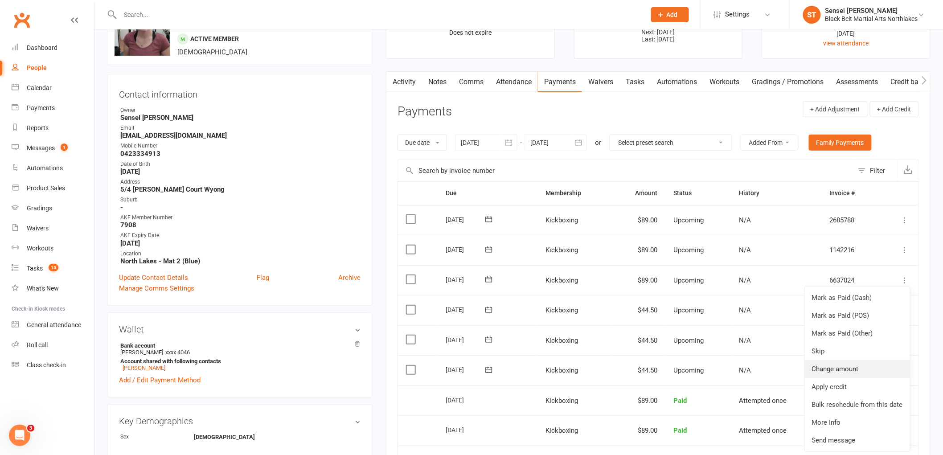
click at [832, 368] on link "Change amount" at bounding box center [857, 369] width 105 height 18
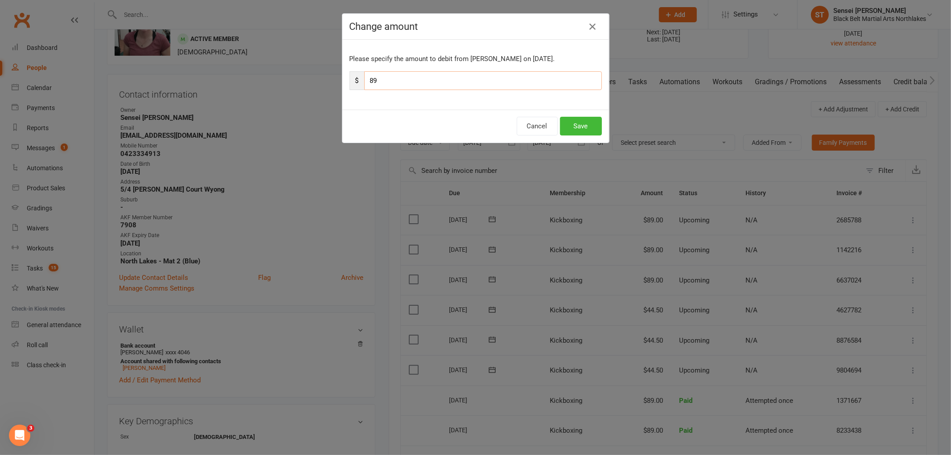
click at [376, 73] on input "89" at bounding box center [483, 80] width 238 height 19
type input "8"
type input "44.5"
click at [582, 125] on button "Save" at bounding box center [581, 126] width 42 height 19
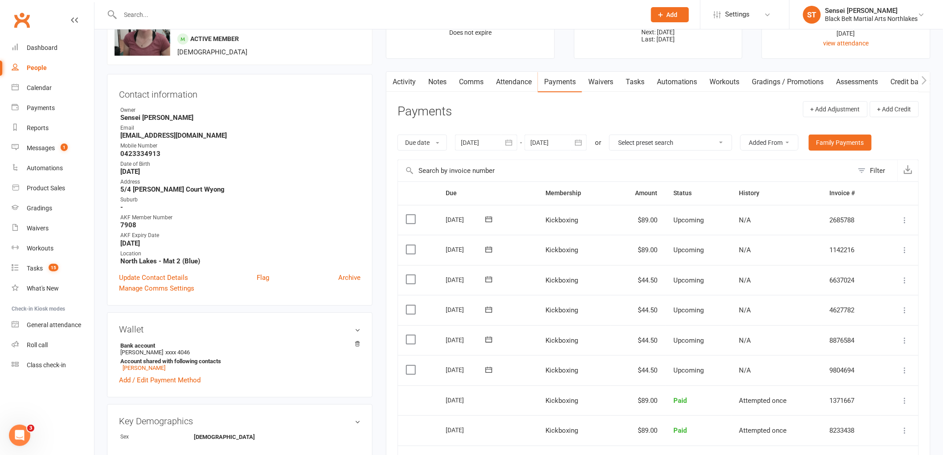
click at [906, 250] on icon at bounding box center [905, 250] width 9 height 9
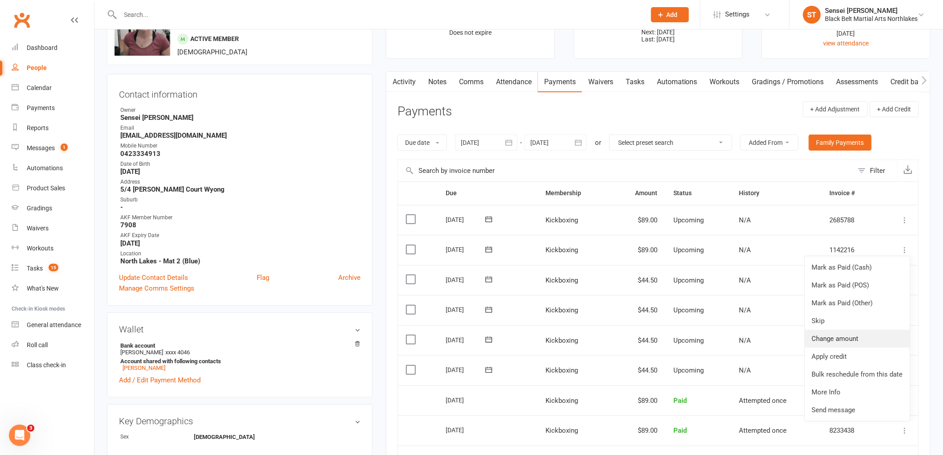
click at [837, 337] on link "Change amount" at bounding box center [857, 339] width 105 height 18
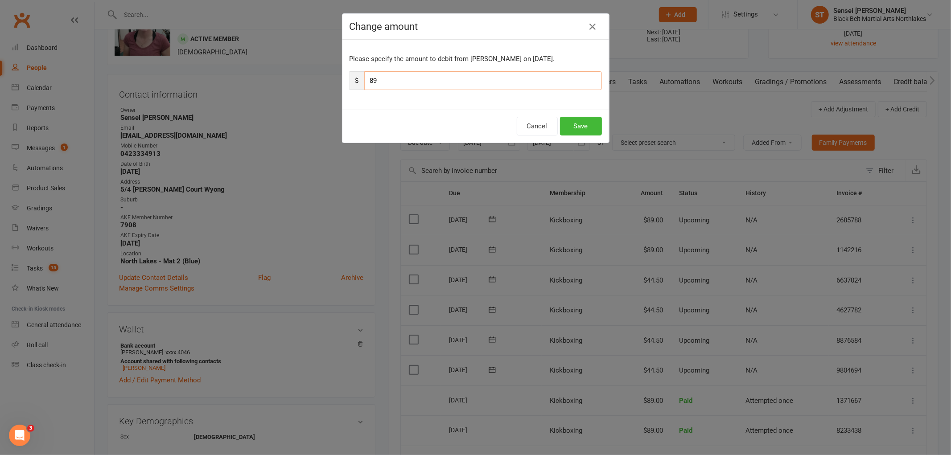
click at [391, 80] on input "89" at bounding box center [483, 80] width 238 height 19
type input "8"
type input "44.5"
click at [571, 129] on button "Save" at bounding box center [581, 126] width 42 height 19
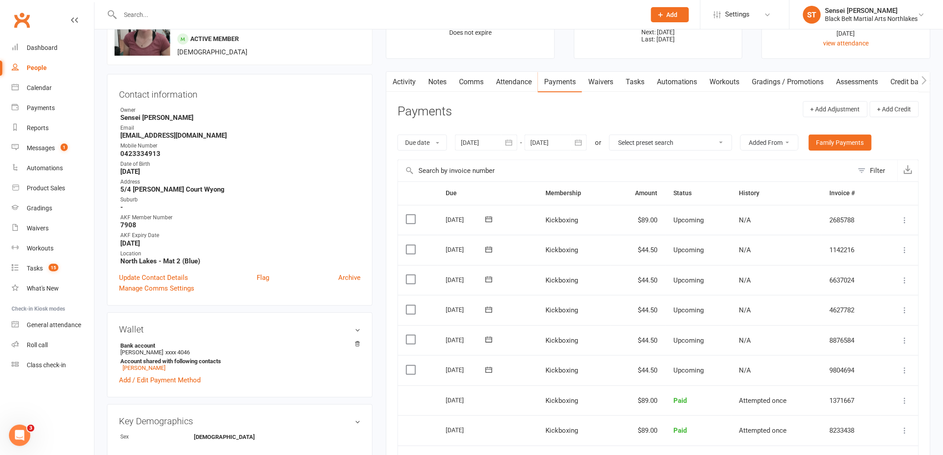
click at [906, 220] on icon at bounding box center [905, 220] width 9 height 9
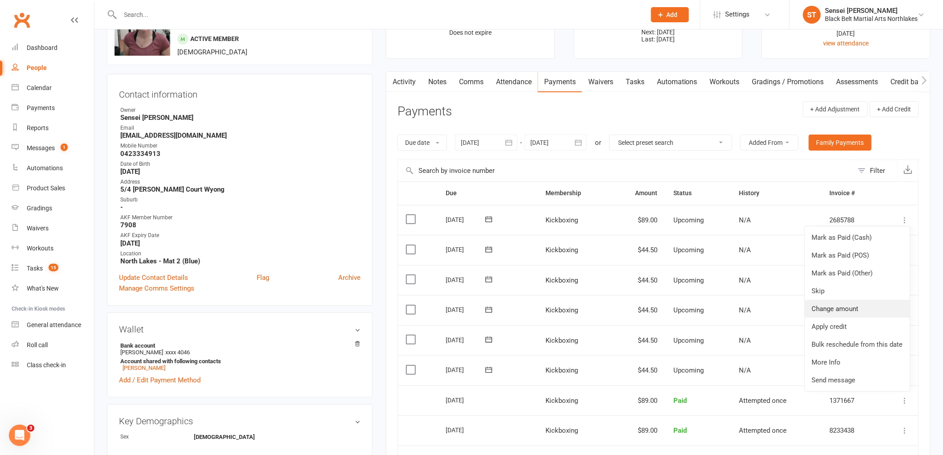
click at [831, 309] on link "Change amount" at bounding box center [857, 309] width 105 height 18
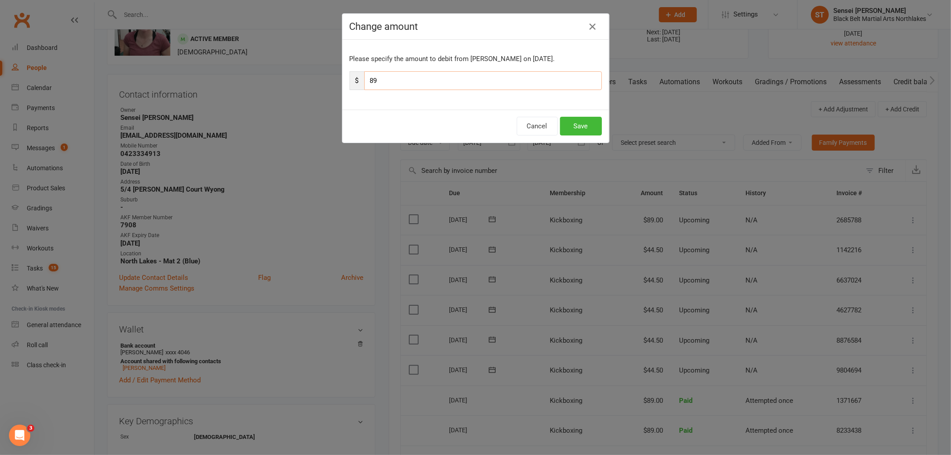
click at [393, 83] on input "89" at bounding box center [483, 80] width 238 height 19
type input "8"
type input "44.5"
click at [578, 128] on button "Save" at bounding box center [581, 126] width 42 height 19
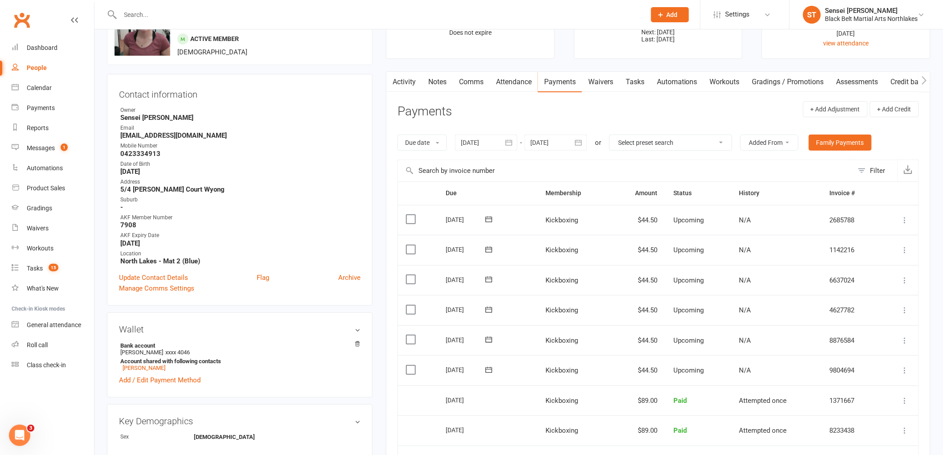
click at [586, 143] on button "button" at bounding box center [579, 143] width 16 height 16
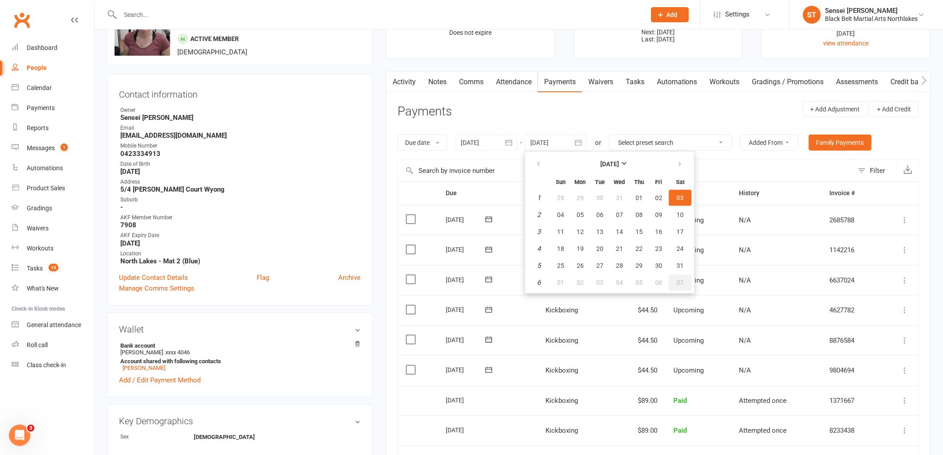
click at [677, 281] on span "07" at bounding box center [680, 282] width 7 height 7
type input "07 Feb 2026"
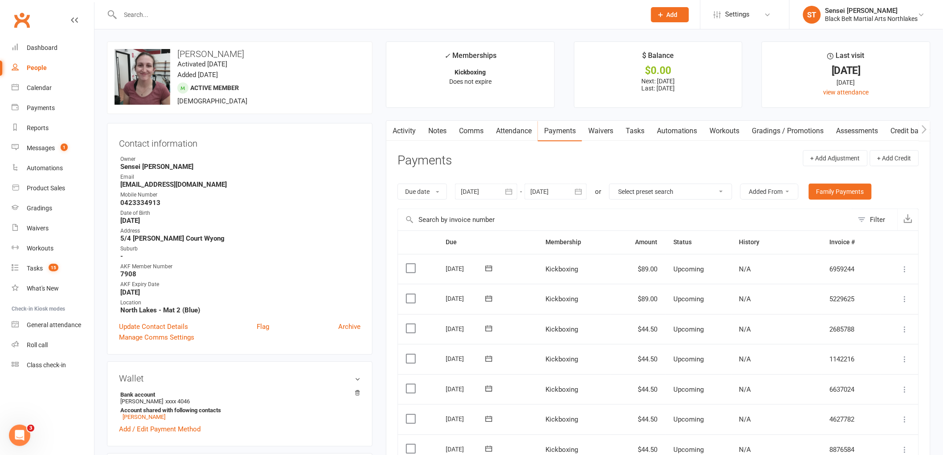
scroll to position [0, 0]
click at [153, 16] on input "text" at bounding box center [379, 14] width 522 height 12
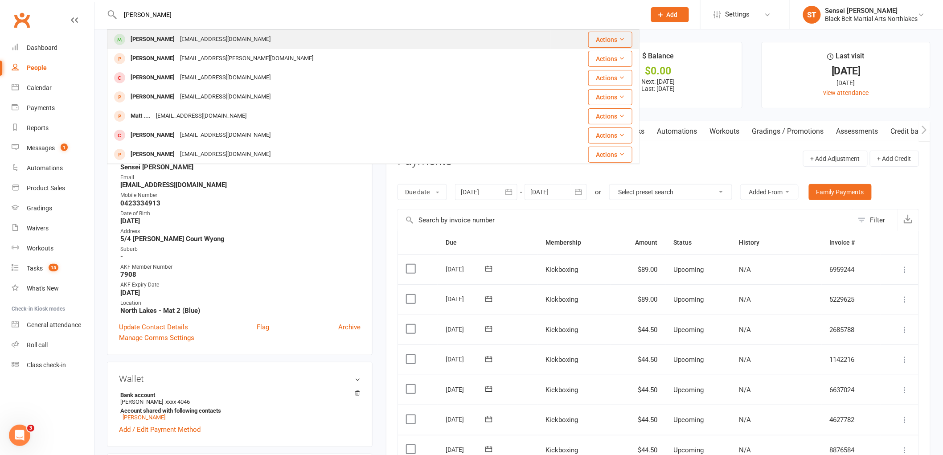
type input "hunter mackay"
click at [152, 39] on div "Hunter McKay" at bounding box center [152, 39] width 49 height 13
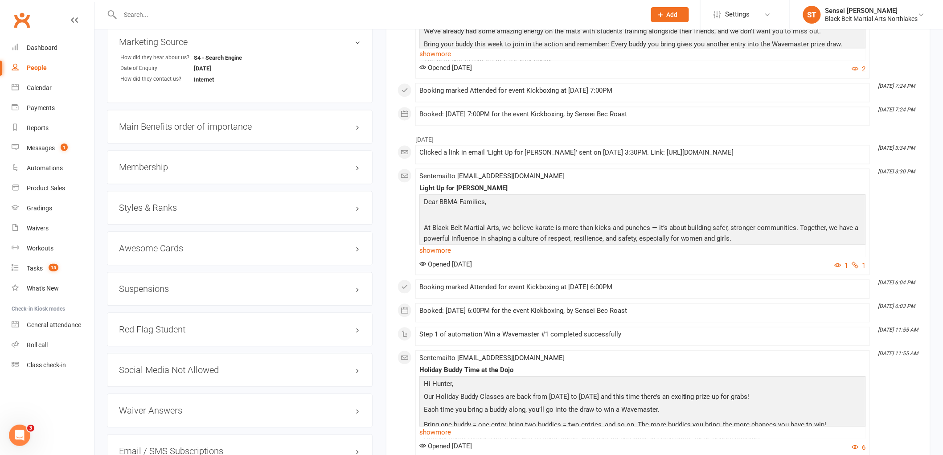
scroll to position [743, 0]
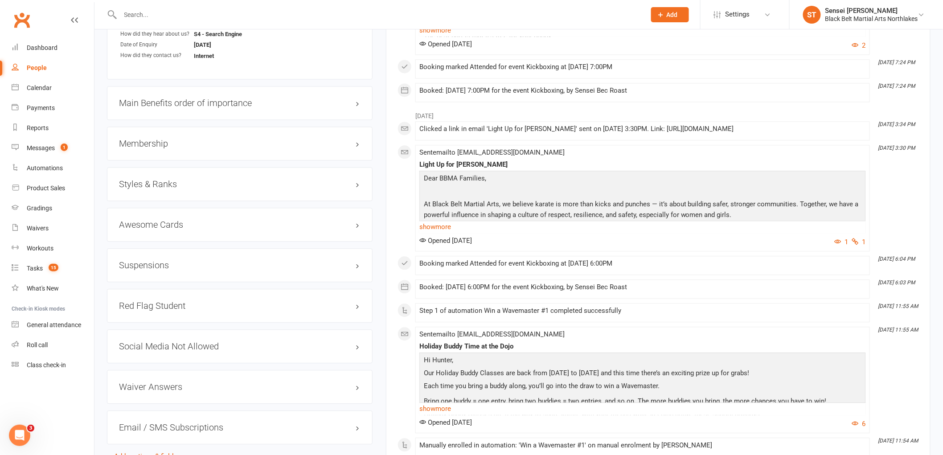
click at [150, 264] on h3 "Suspensions" at bounding box center [240, 265] width 242 height 10
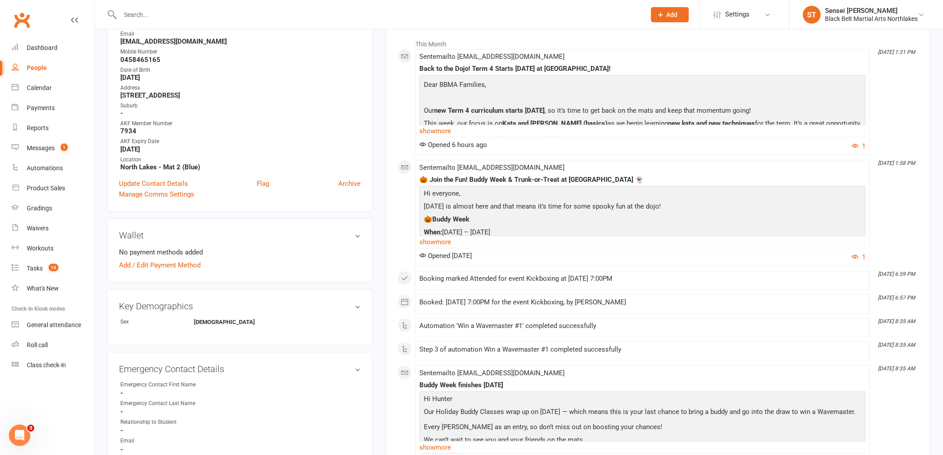
scroll to position [49, 0]
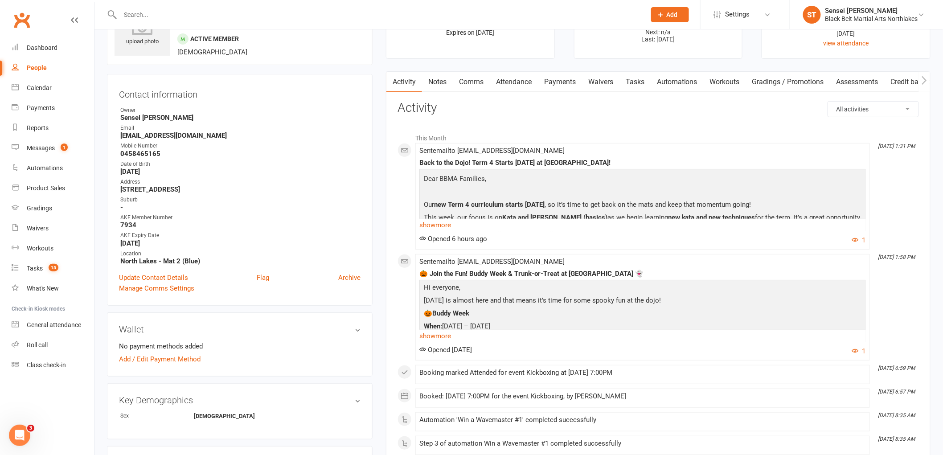
click at [558, 86] on link "Payments" at bounding box center [560, 82] width 44 height 21
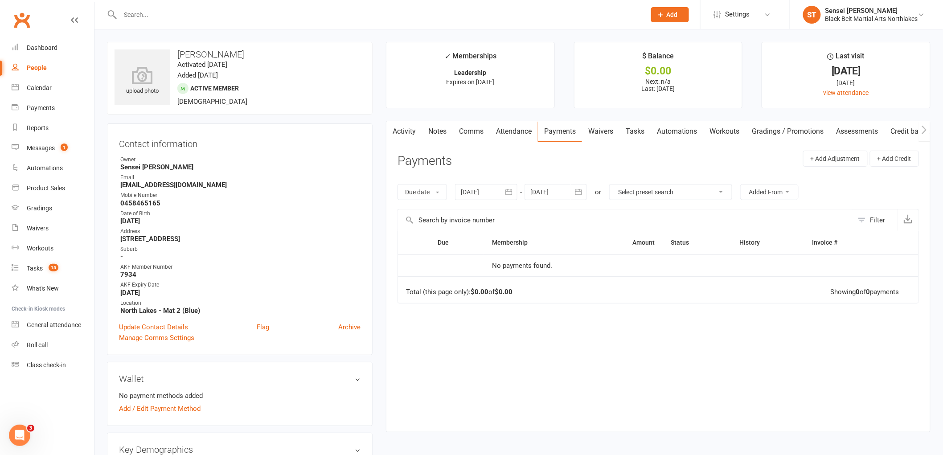
click at [408, 135] on link "Activity" at bounding box center [405, 131] width 36 height 21
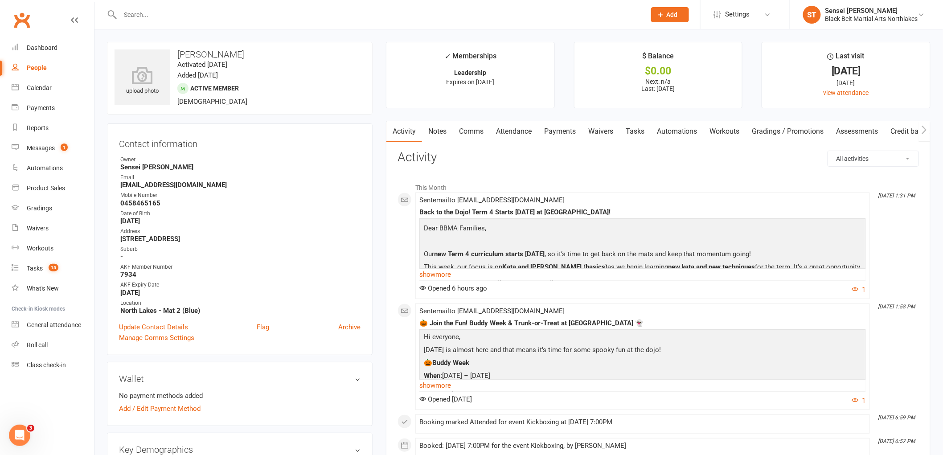
click at [438, 130] on link "Notes" at bounding box center [437, 131] width 31 height 21
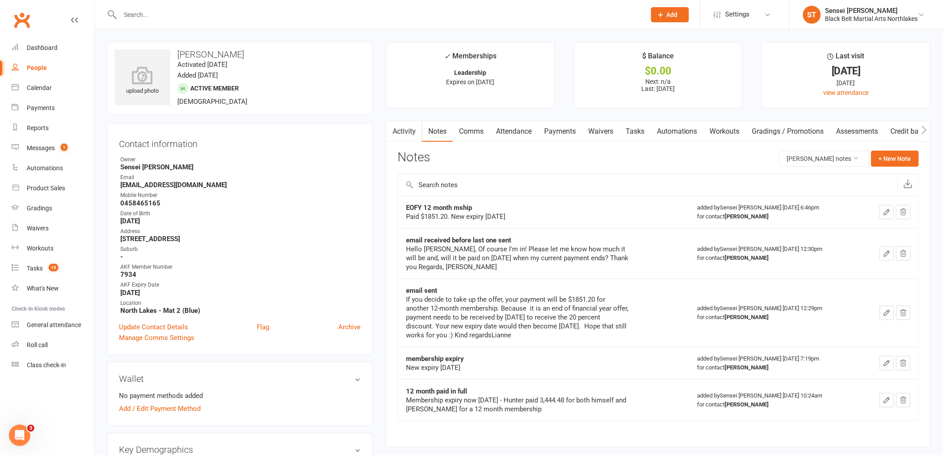
click at [494, 218] on div "Paid $1851.20. New expiry 12/8/2026" at bounding box center [517, 216] width 223 height 9
click at [646, 205] on div "EOFY 12 month mship Paid $1851.20. New expiry 12/8/2026" at bounding box center [543, 212] width 275 height 18
click at [898, 156] on button "+ New Note" at bounding box center [896, 159] width 48 height 16
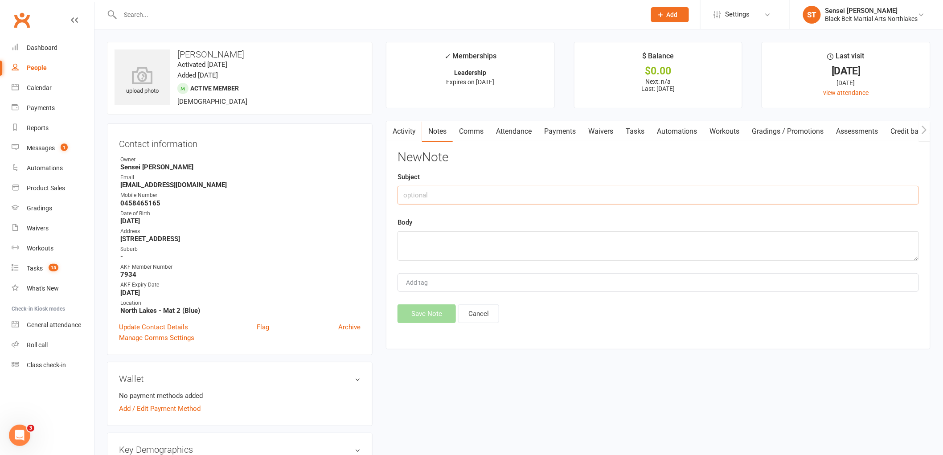
click at [429, 198] on input "text" at bounding box center [659, 195] width 522 height 19
type input "holidays 3 weeks"
click at [441, 242] on textarea at bounding box center [659, 245] width 522 height 29
click at [457, 243] on textarea "new expiry" at bounding box center [659, 245] width 522 height 29
type textarea "new expiry 02/09/2026"
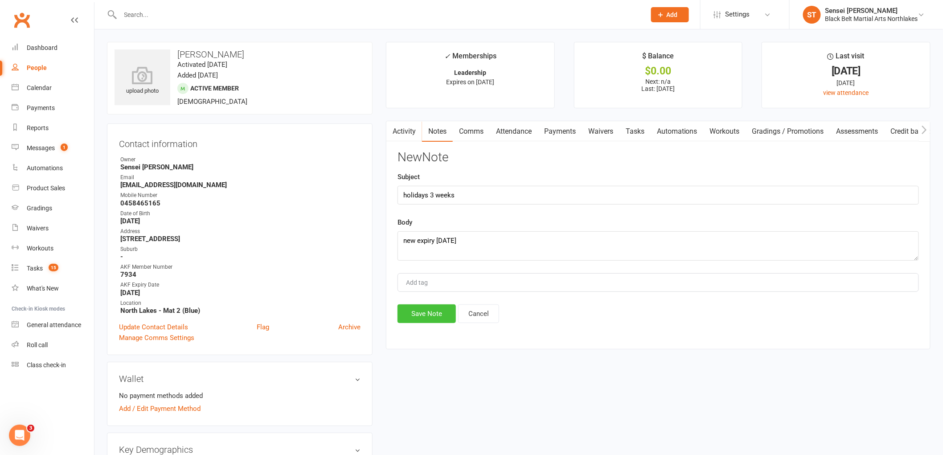
click at [433, 319] on button "Save Note" at bounding box center [427, 314] width 58 height 19
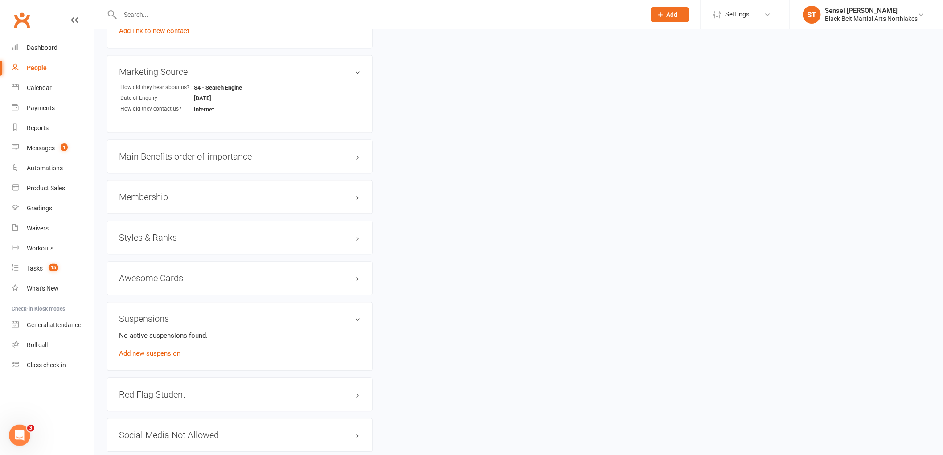
scroll to position [693, 0]
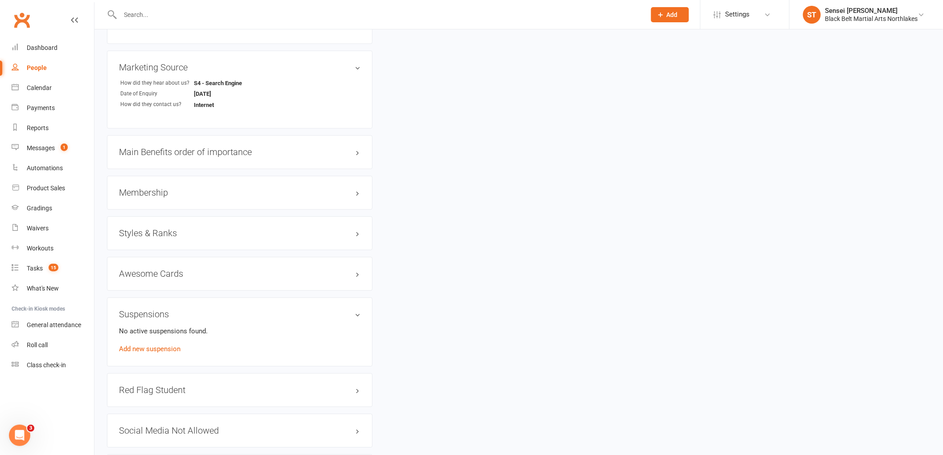
click at [141, 195] on h3 "Membership" at bounding box center [240, 193] width 242 height 10
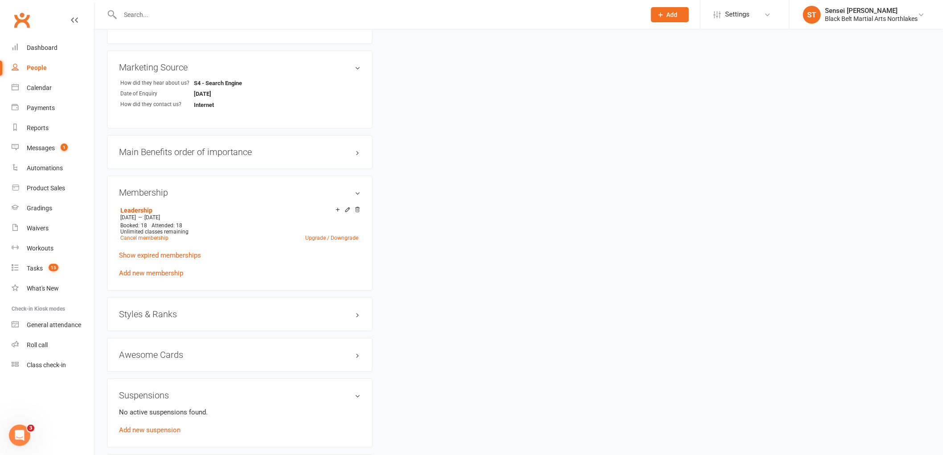
click at [203, 315] on h3 "Styles & Ranks" at bounding box center [240, 315] width 242 height 10
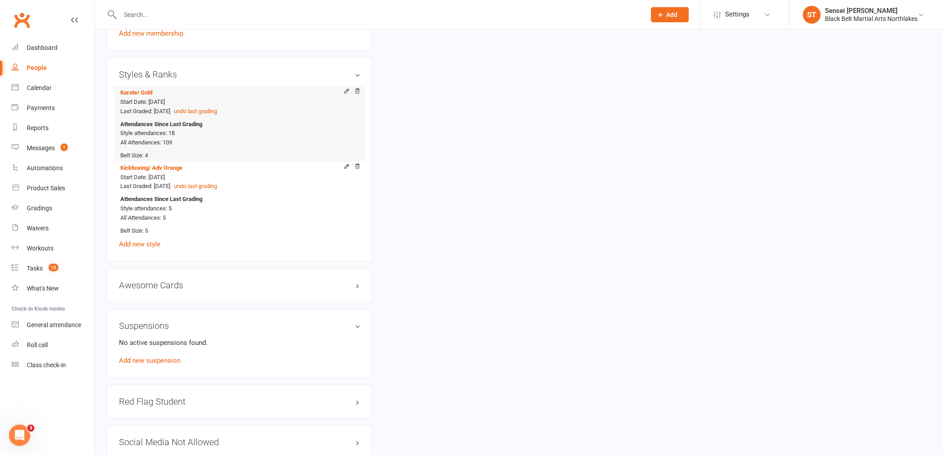
scroll to position [941, 0]
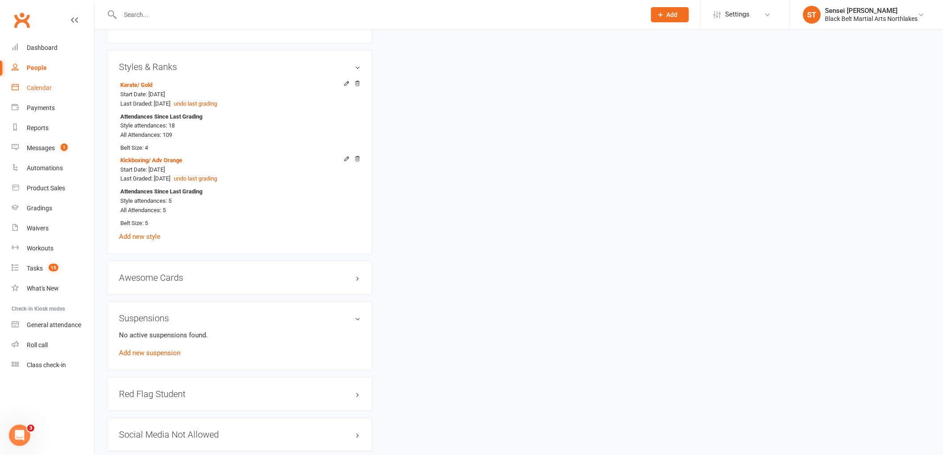
click at [41, 89] on div "Calendar" at bounding box center [39, 87] width 25 height 7
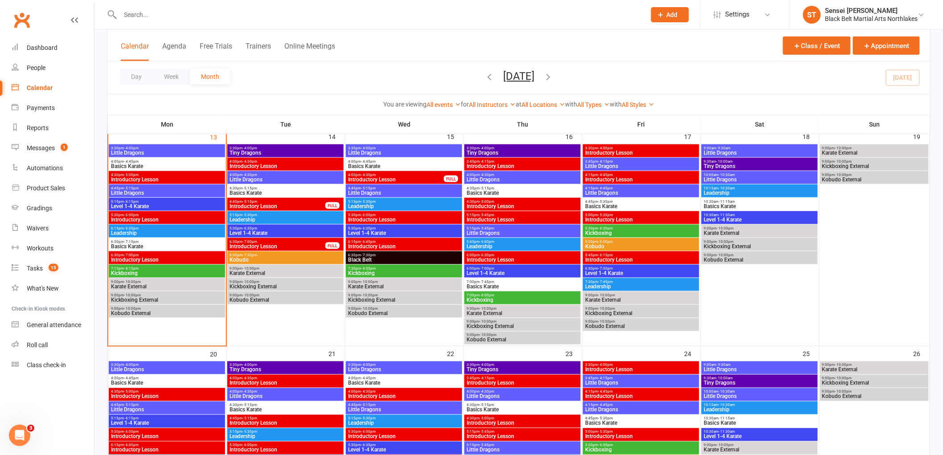
scroll to position [396, 0]
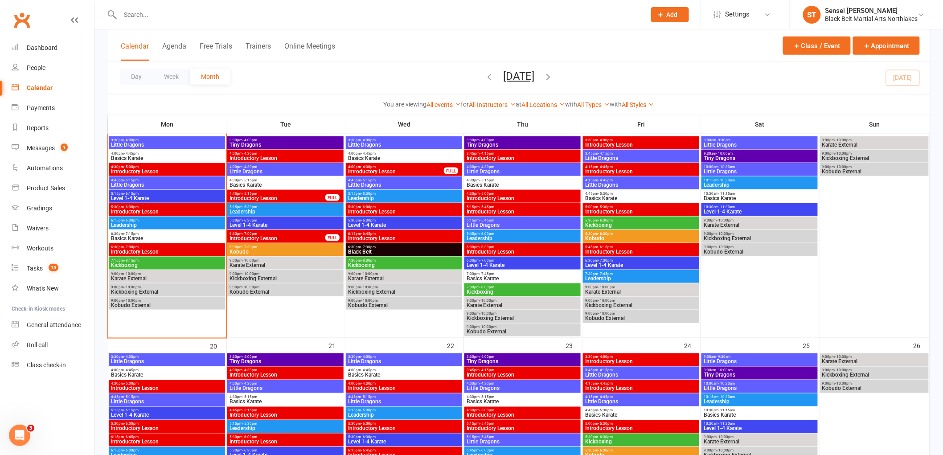
click at [154, 260] on span "7:15pm - 8:15pm" at bounding box center [167, 261] width 113 height 4
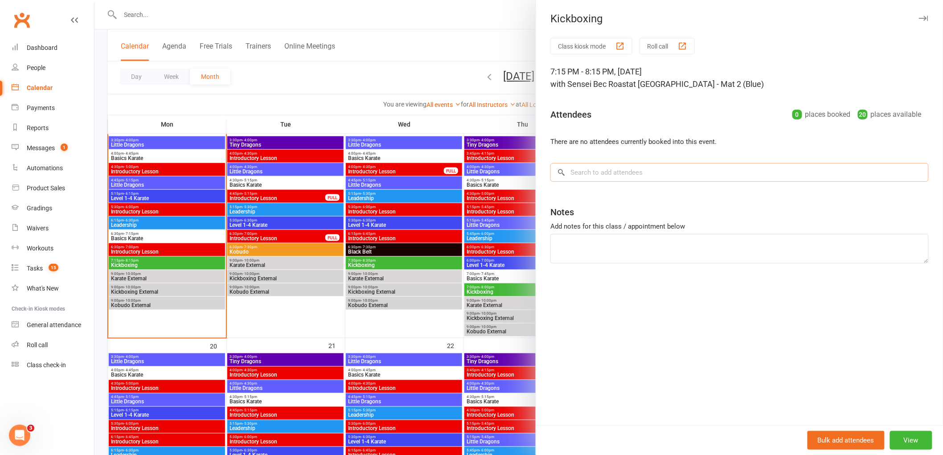
click at [598, 167] on input "search" at bounding box center [740, 172] width 379 height 19
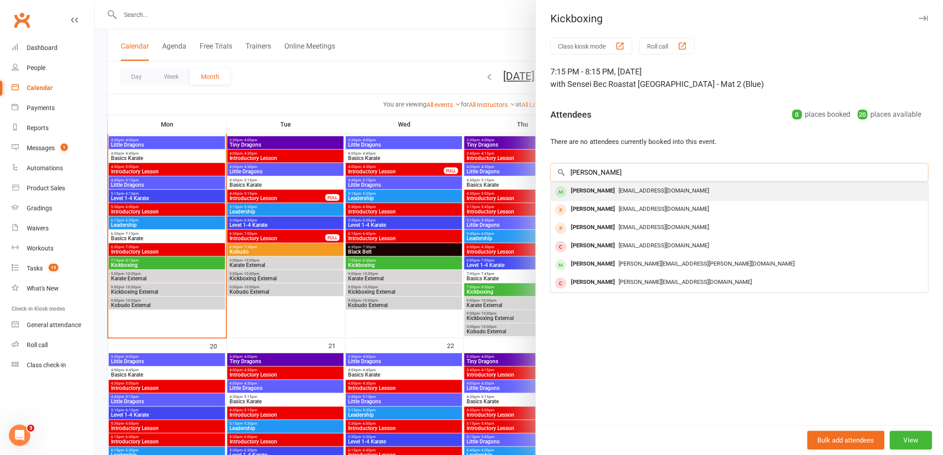
type input "trudie oneill"
click at [591, 190] on div "Trudie O'Neill" at bounding box center [593, 191] width 51 height 13
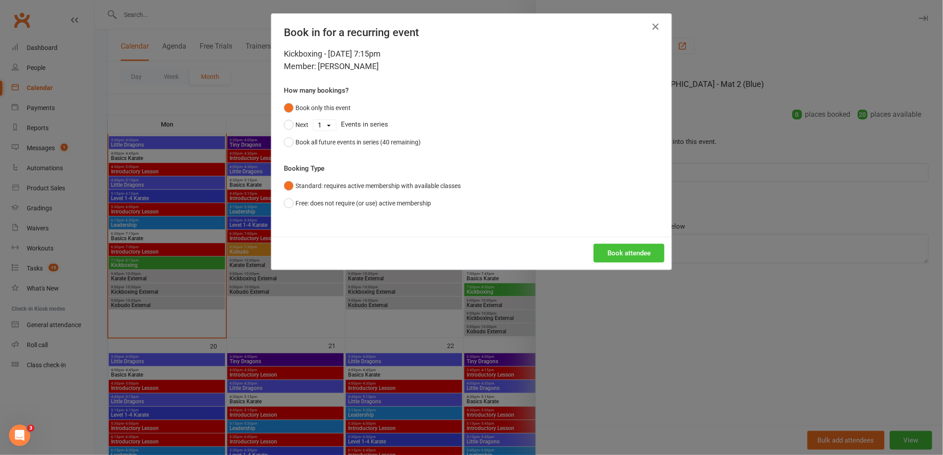
click at [634, 251] on button "Book attendee" at bounding box center [629, 253] width 71 height 19
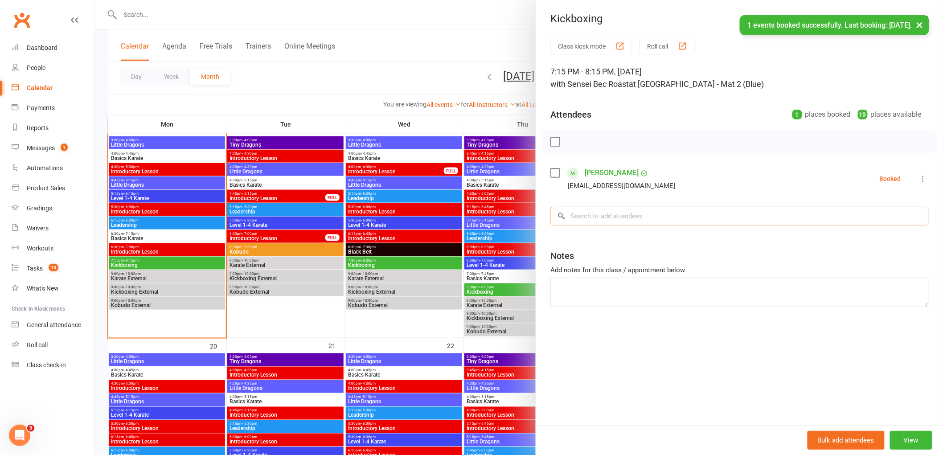
click at [636, 215] on input "search" at bounding box center [740, 216] width 379 height 19
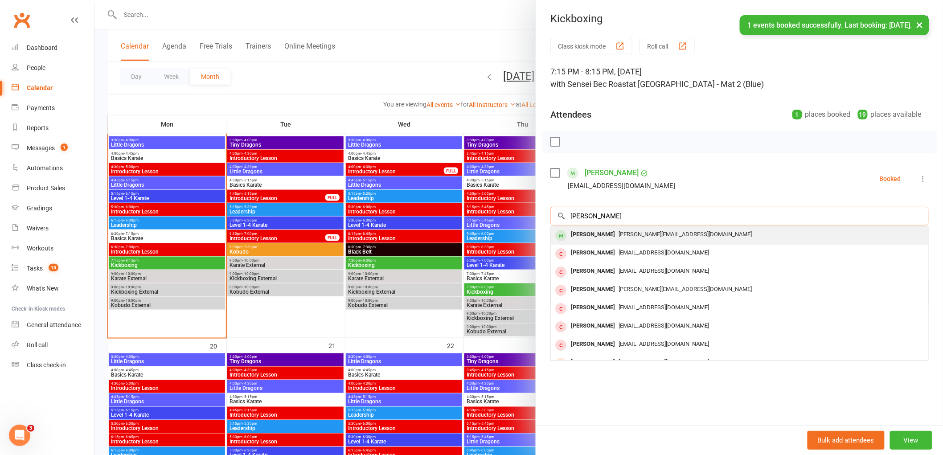
type input "alan bauer"
click at [574, 239] on div "Alan Bauer" at bounding box center [593, 234] width 51 height 13
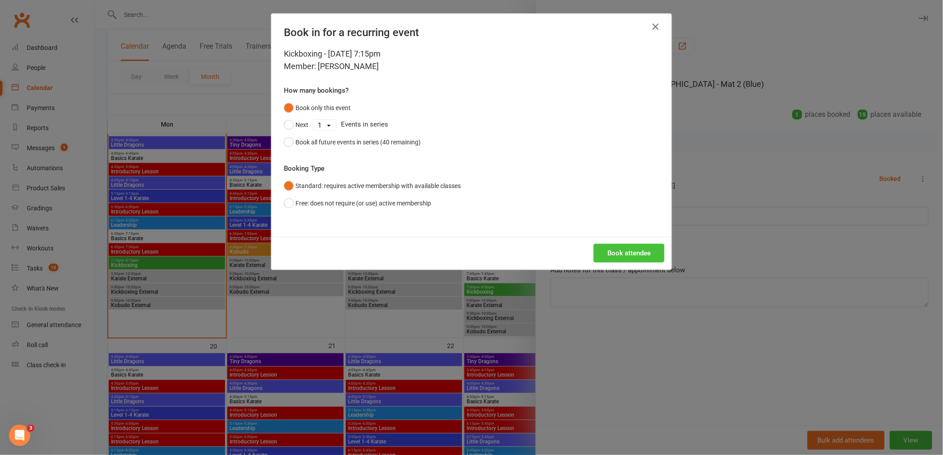
click at [630, 250] on button "Book attendee" at bounding box center [629, 253] width 71 height 19
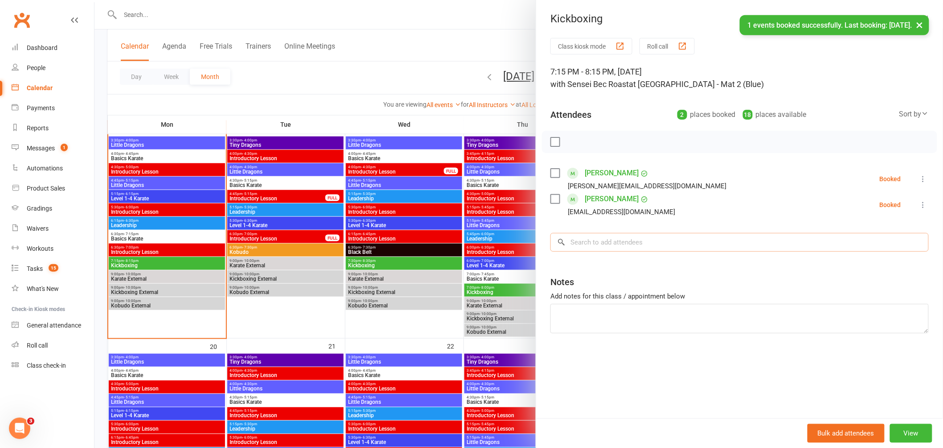
click at [608, 239] on input "search" at bounding box center [740, 242] width 379 height 19
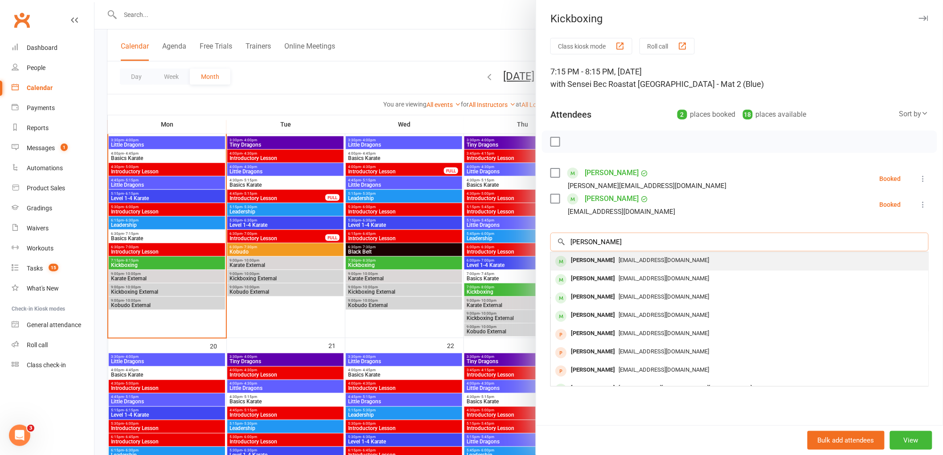
type input "robyn ridley"
click at [619, 259] on span "robynandbrett@gmail.com" at bounding box center [664, 260] width 91 height 7
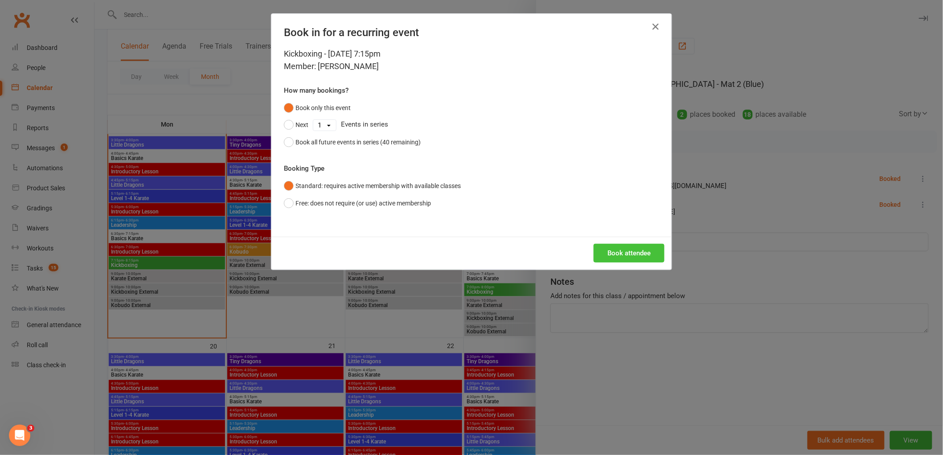
click at [636, 250] on button "Book attendee" at bounding box center [629, 253] width 71 height 19
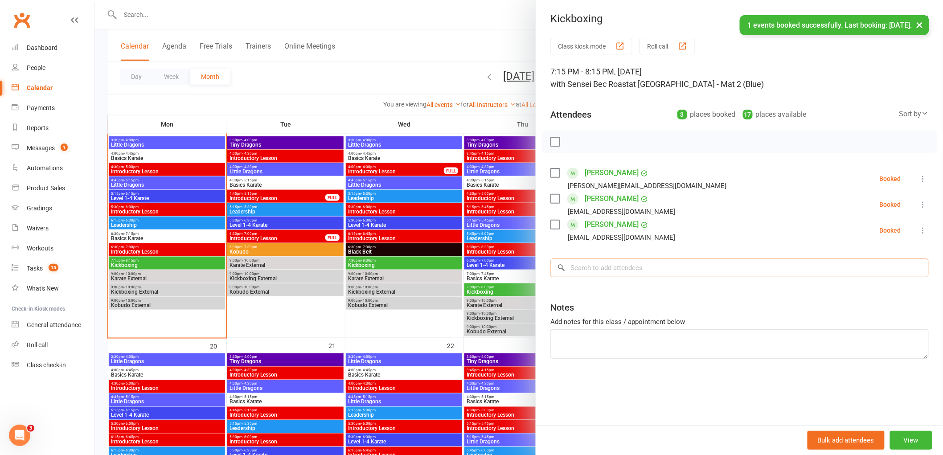
drag, startPoint x: 618, startPoint y: 262, endPoint x: 623, endPoint y: 260, distance: 5.2
click at [623, 261] on input "search" at bounding box center [740, 268] width 379 height 19
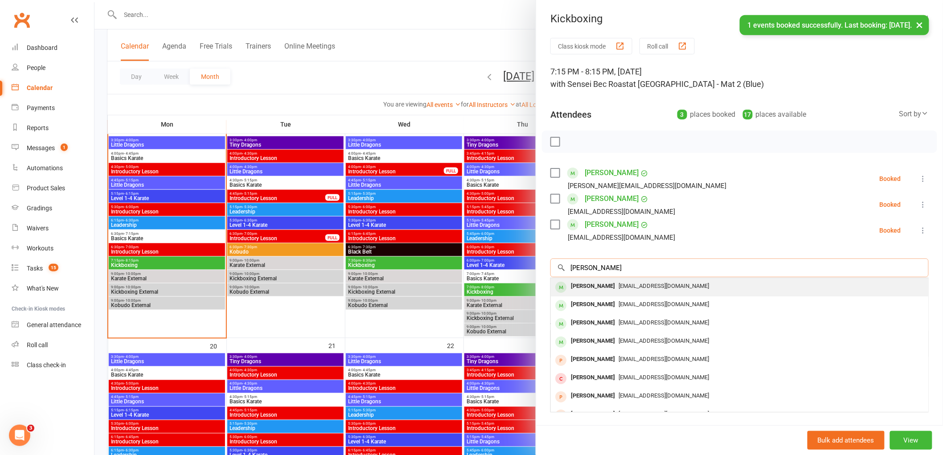
type input "brett ridley"
click at [599, 284] on div "Brett Ridley" at bounding box center [593, 286] width 51 height 13
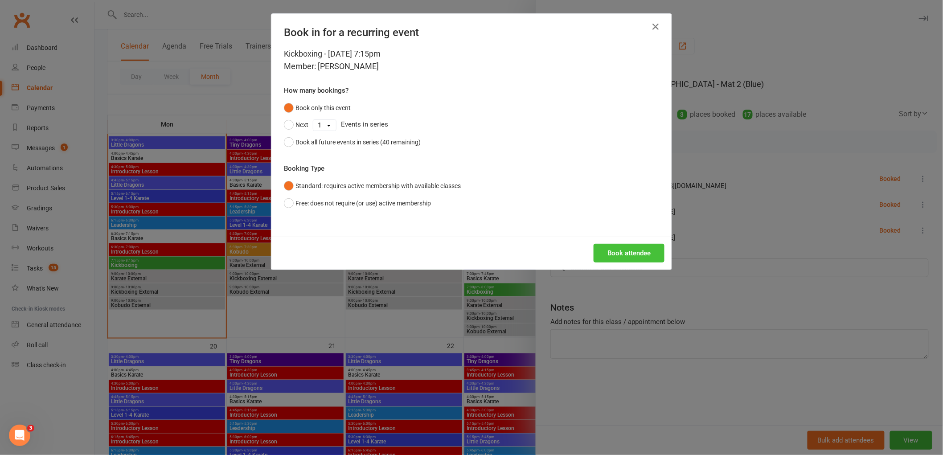
click at [629, 253] on button "Book attendee" at bounding box center [629, 253] width 71 height 19
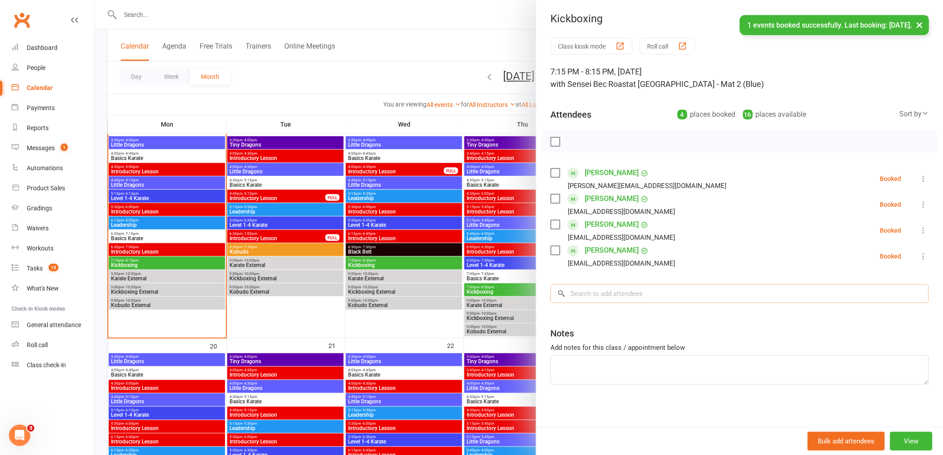
click at [599, 299] on input "search" at bounding box center [740, 293] width 379 height 19
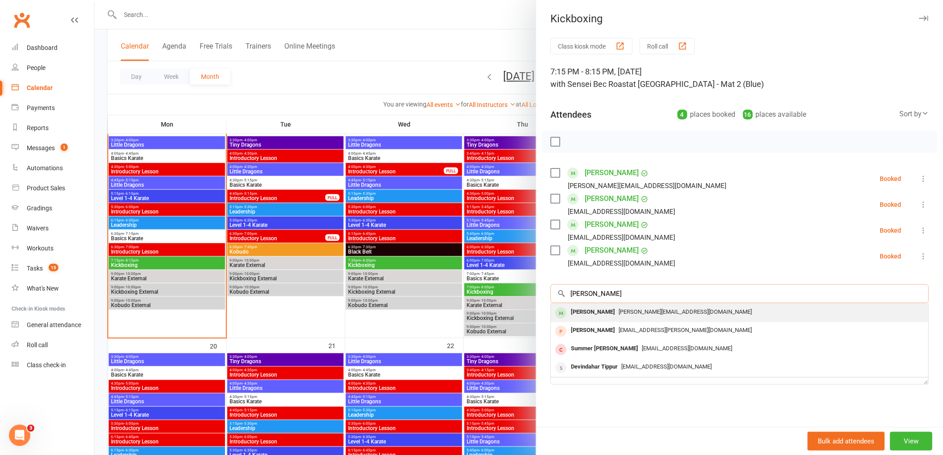
type input "mike tipper"
click at [577, 313] on div "Mike Tipper" at bounding box center [593, 312] width 51 height 13
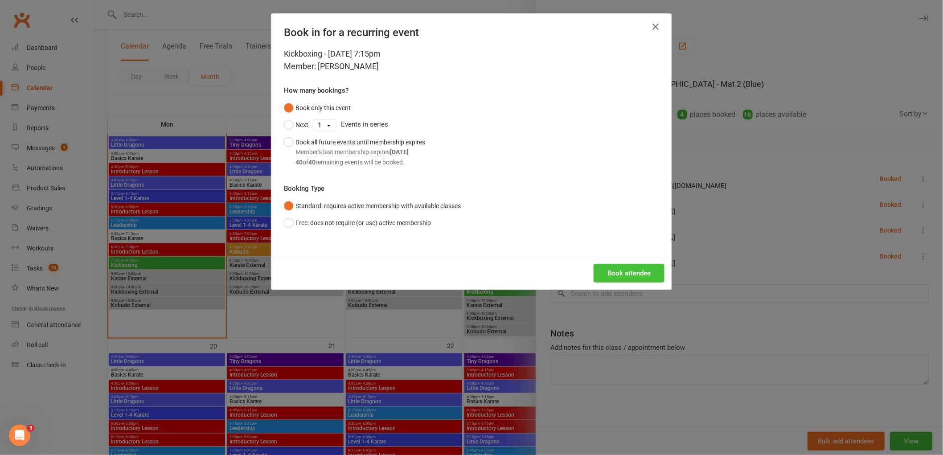
click at [632, 266] on button "Book attendee" at bounding box center [629, 273] width 71 height 19
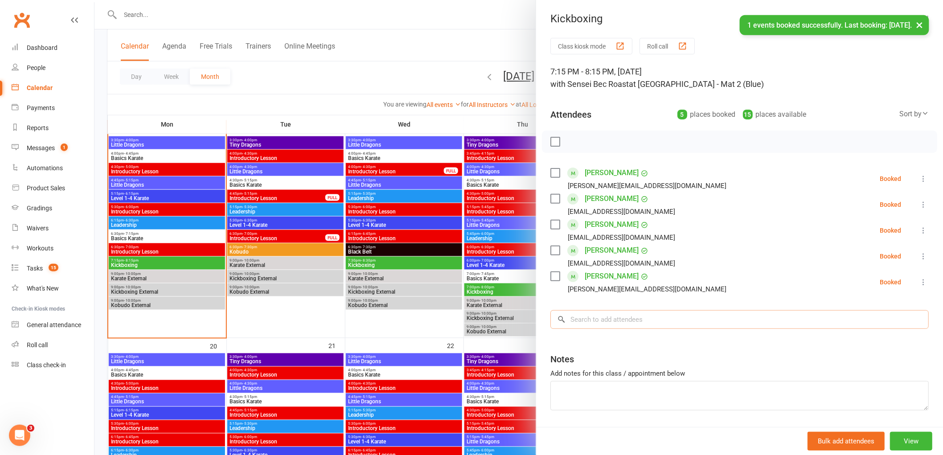
click at [594, 319] on input "search" at bounding box center [740, 319] width 379 height 19
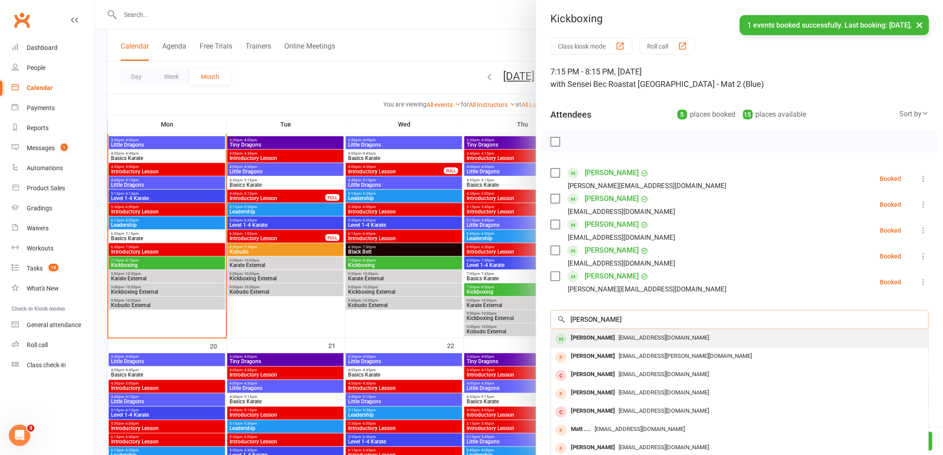
type input "hunter mackay"
click at [580, 339] on div "Hunter McKay" at bounding box center [593, 338] width 51 height 13
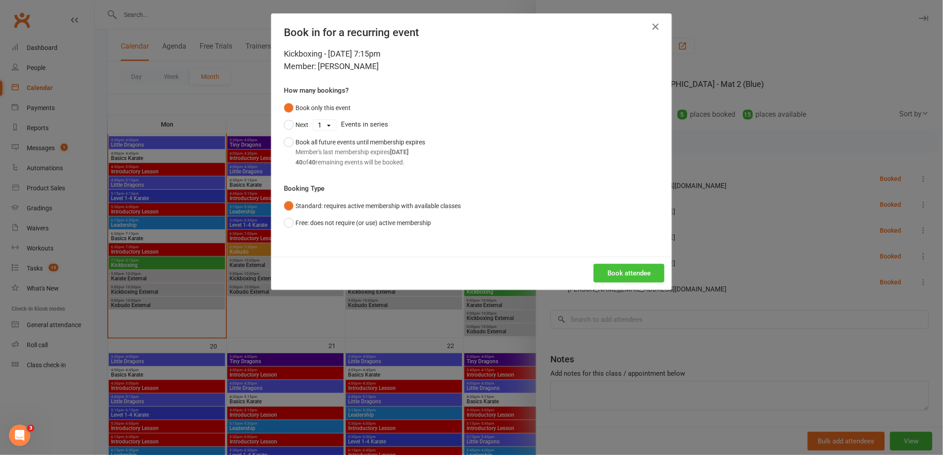
click at [645, 268] on button "Book attendee" at bounding box center [629, 273] width 71 height 19
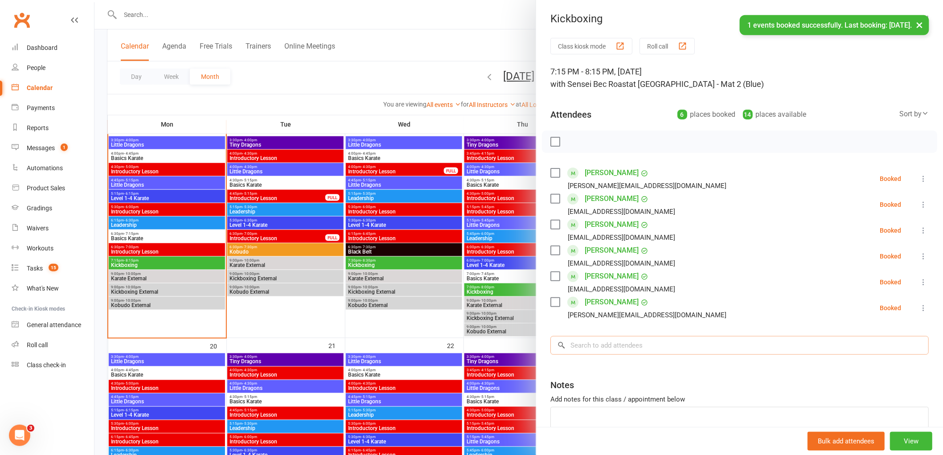
click at [589, 348] on input "search" at bounding box center [740, 345] width 379 height 19
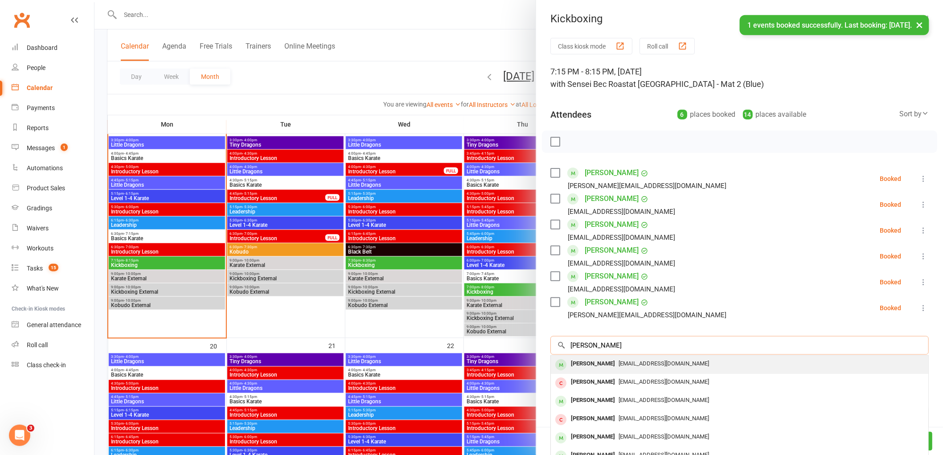
type input "carl marsh"
click at [589, 368] on div "Carl Marsh" at bounding box center [593, 364] width 51 height 13
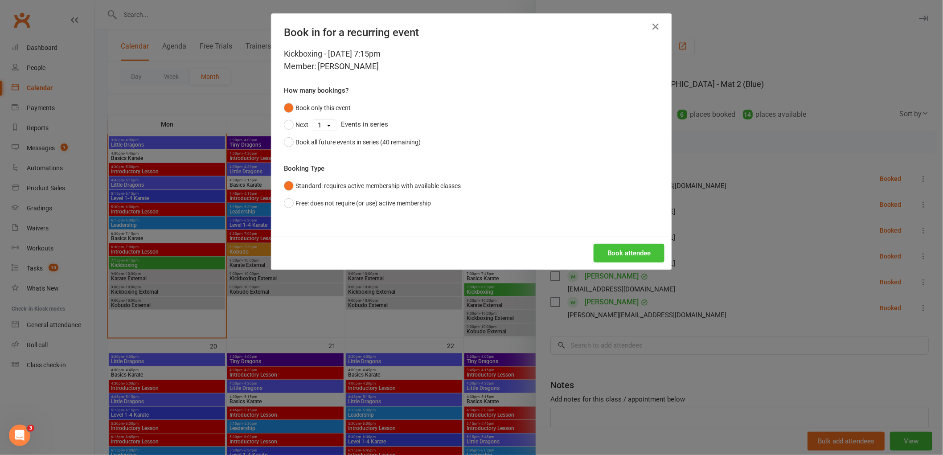
click at [629, 260] on button "Book attendee" at bounding box center [629, 253] width 71 height 19
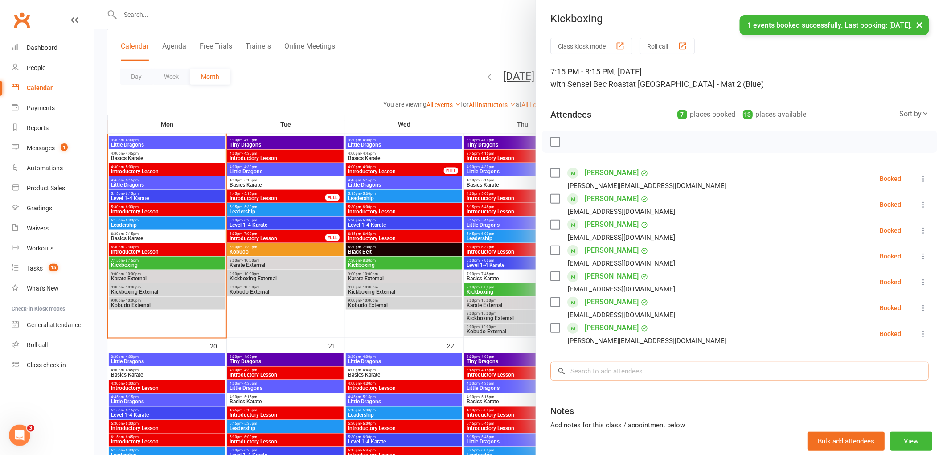
click at [576, 371] on input "search" at bounding box center [740, 371] width 379 height 19
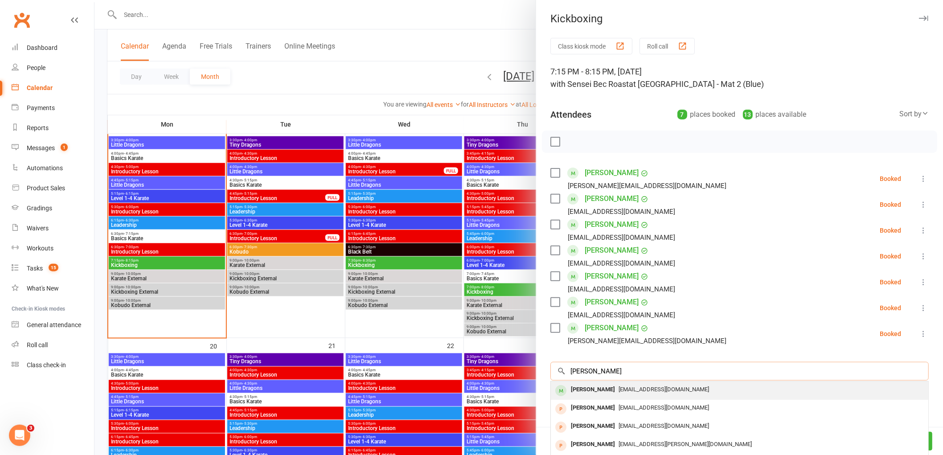
type input "jade blim"
click at [619, 392] on span "woodjh85@gmail.com" at bounding box center [664, 389] width 91 height 7
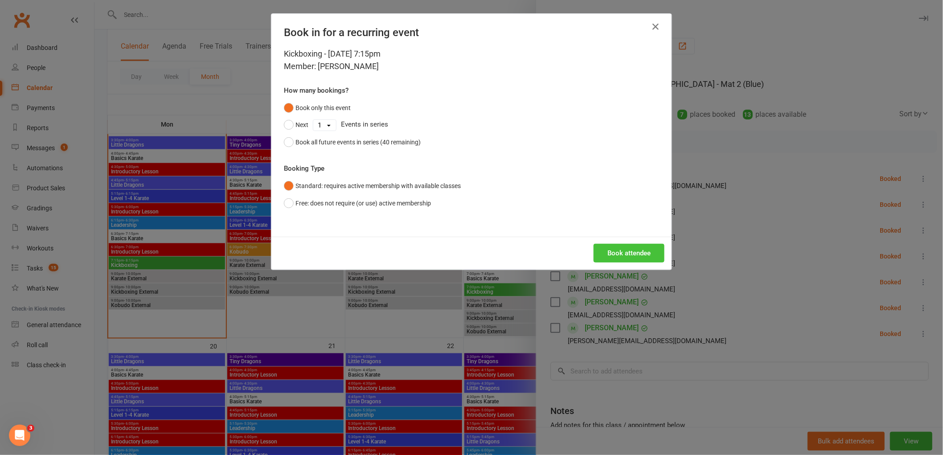
click at [612, 253] on button "Book attendee" at bounding box center [629, 253] width 71 height 19
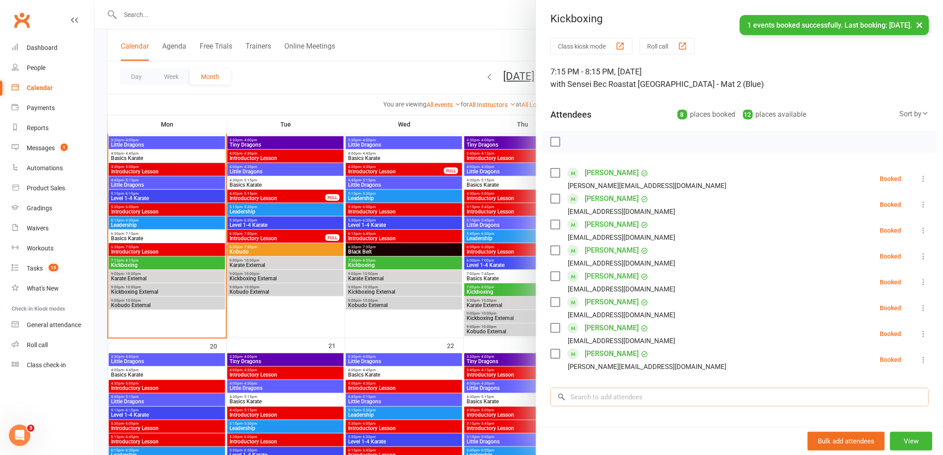
click at [608, 400] on input "search" at bounding box center [740, 397] width 379 height 19
click at [551, 139] on label at bounding box center [555, 141] width 9 height 9
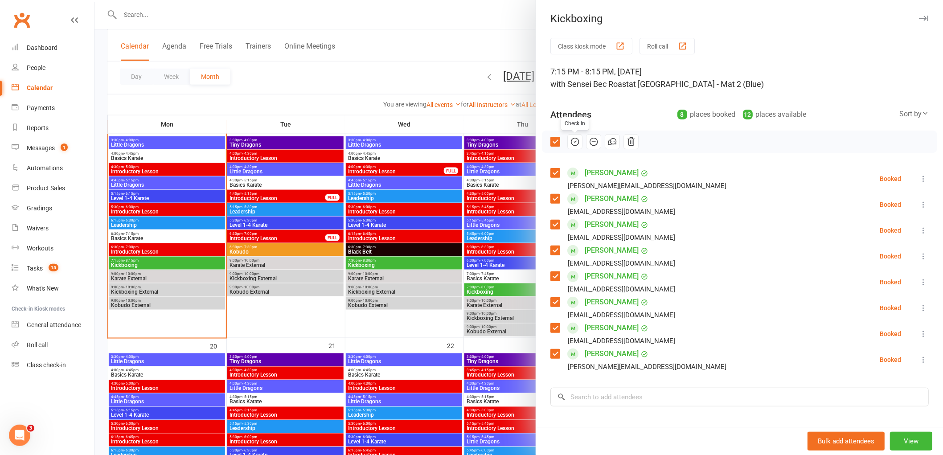
click at [570, 140] on icon "button" at bounding box center [575, 142] width 10 height 10
click at [155, 12] on div at bounding box center [519, 227] width 849 height 455
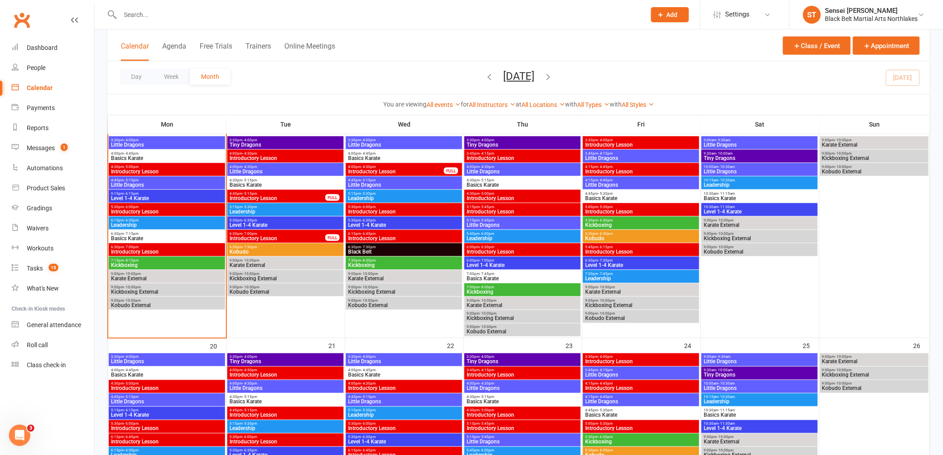
click at [143, 14] on input "text" at bounding box center [379, 14] width 522 height 12
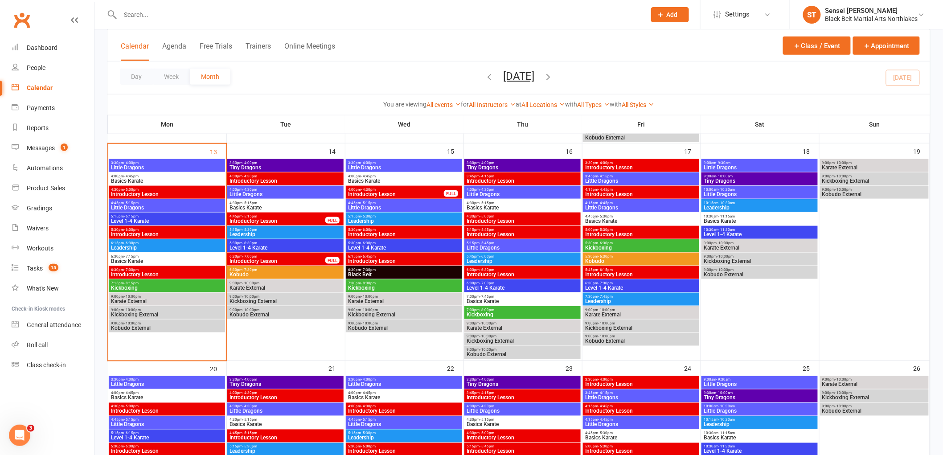
scroll to position [346, 0]
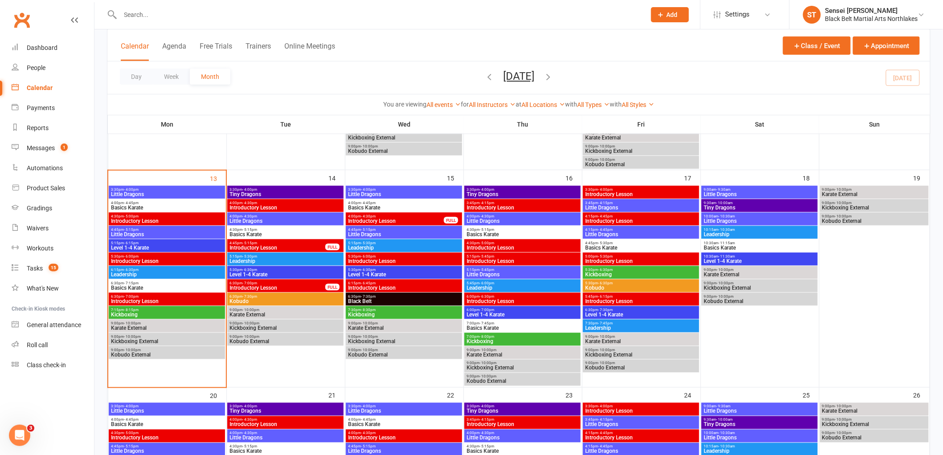
click at [140, 17] on input "text" at bounding box center [379, 14] width 522 height 12
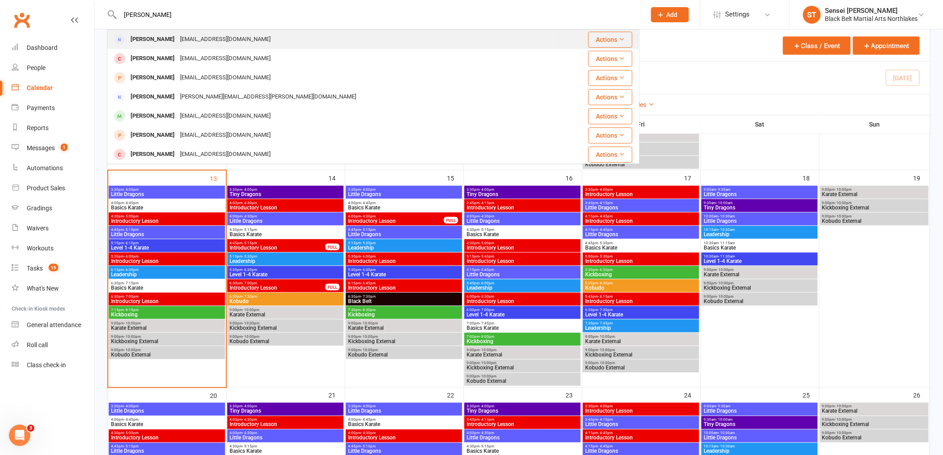
type input "[PERSON_NAME]"
click at [146, 38] on div "[PERSON_NAME]" at bounding box center [152, 39] width 49 height 13
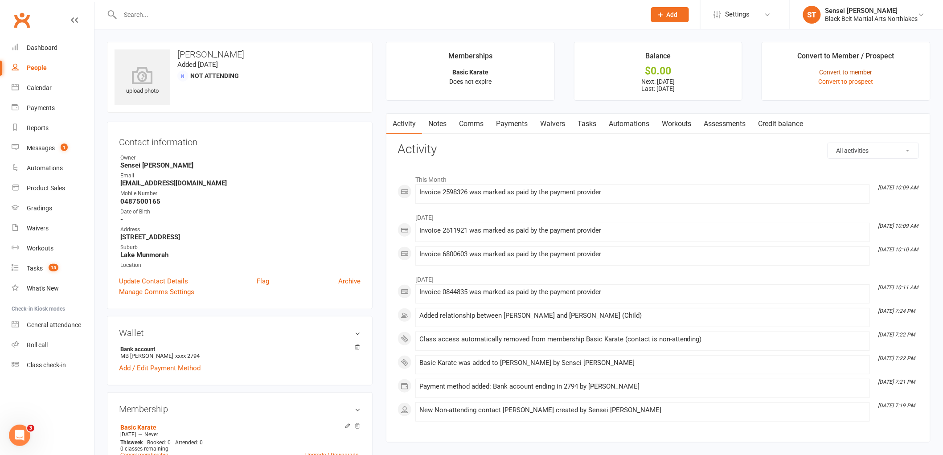
click at [849, 73] on link "Convert to member" at bounding box center [846, 72] width 53 height 7
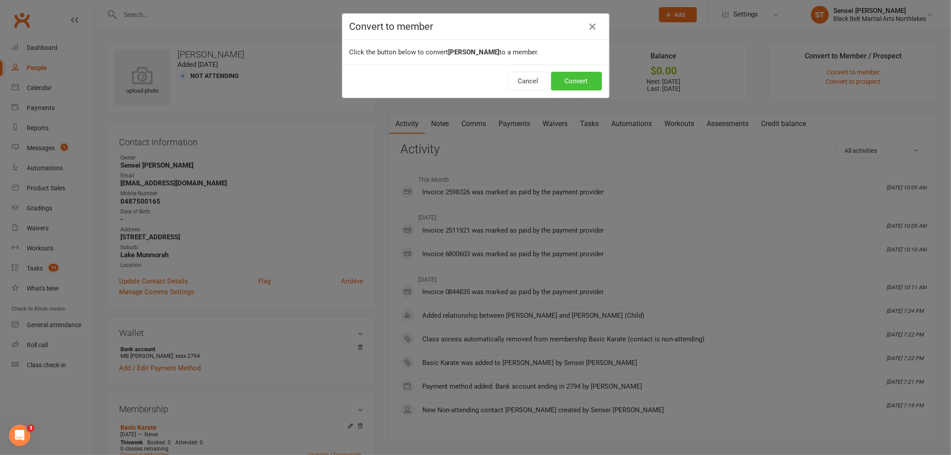
click at [576, 80] on button "Convert" at bounding box center [576, 81] width 51 height 19
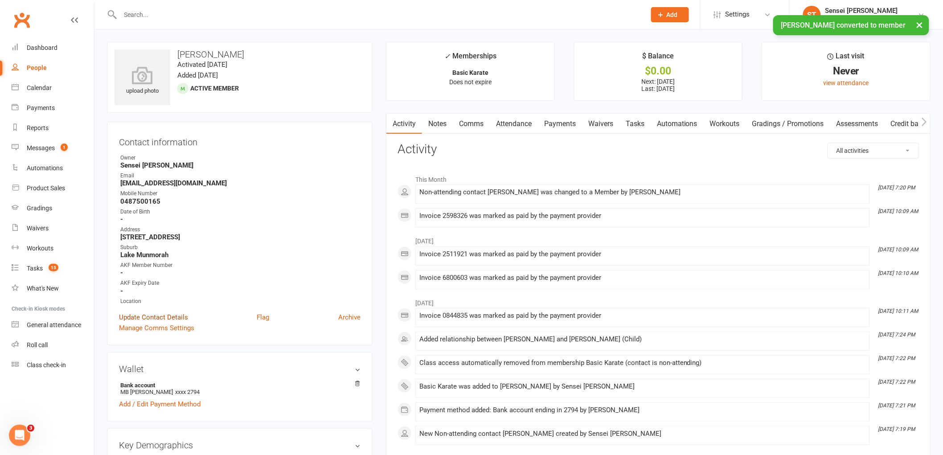
click at [156, 316] on link "Update Contact Details" at bounding box center [153, 317] width 69 height 11
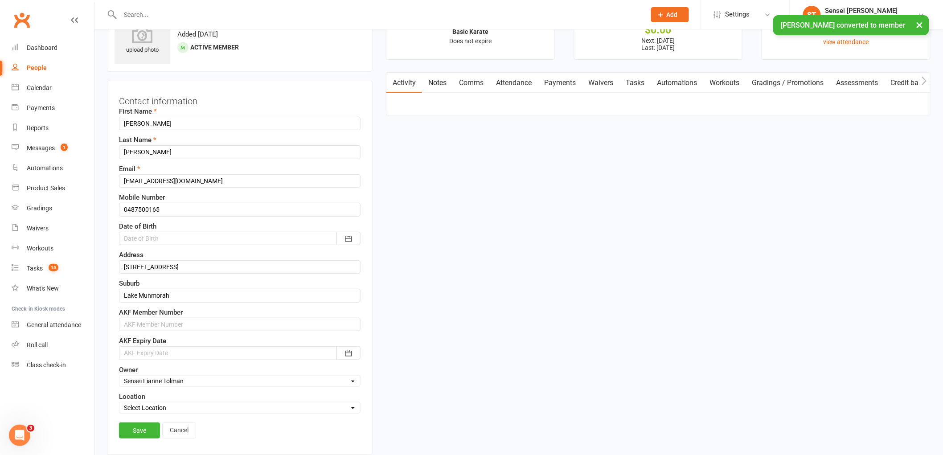
scroll to position [42, 0]
click at [167, 235] on div at bounding box center [240, 237] width 242 height 13
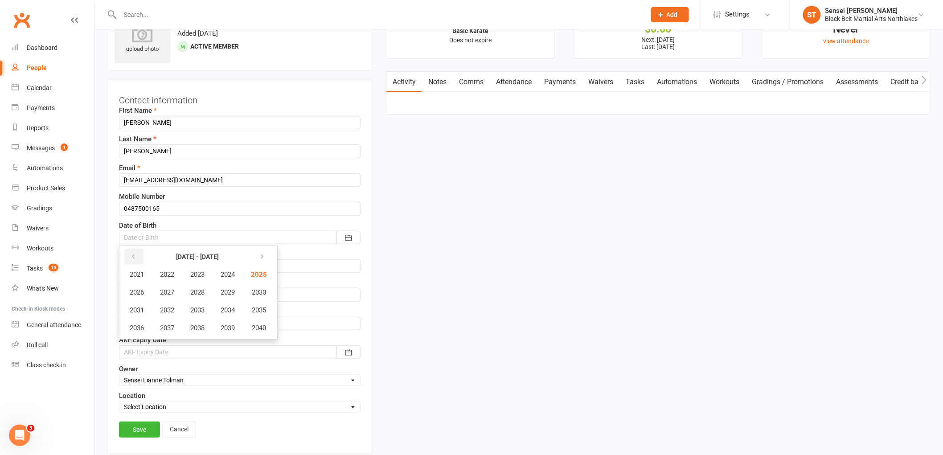
drag, startPoint x: 140, startPoint y: 257, endPoint x: 144, endPoint y: 256, distance: 4.7
click at [144, 256] on th at bounding box center [136, 256] width 29 height 17
click at [136, 258] on button "button" at bounding box center [133, 257] width 19 height 16
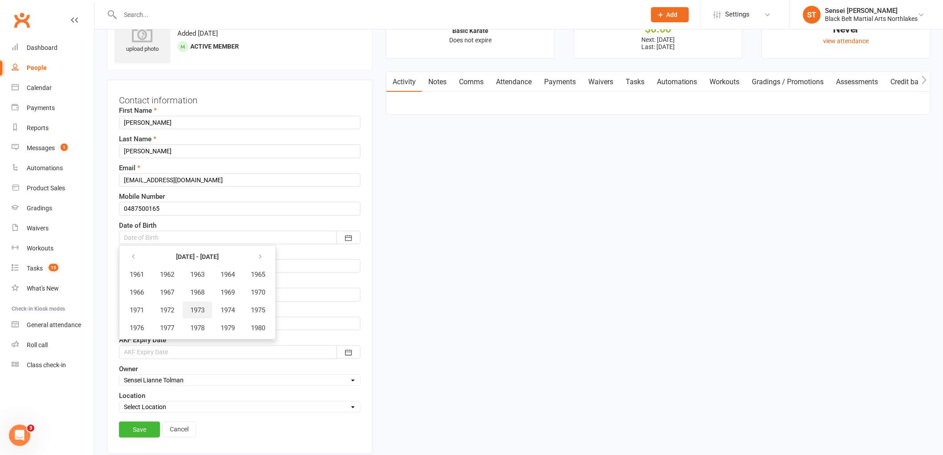
click at [196, 309] on span "1973" at bounding box center [197, 310] width 14 height 8
click at [197, 308] on span "August" at bounding box center [193, 310] width 21 height 8
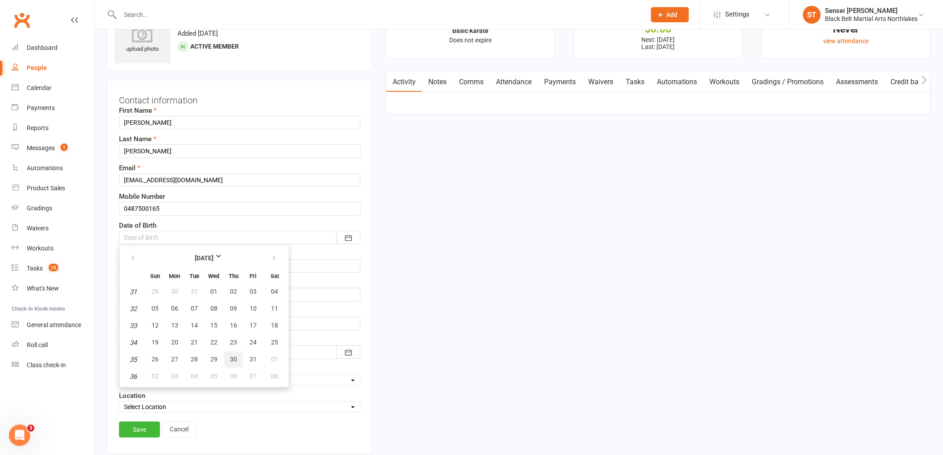
click at [230, 356] on span "30" at bounding box center [233, 359] width 7 height 7
type input "30 Aug 1973"
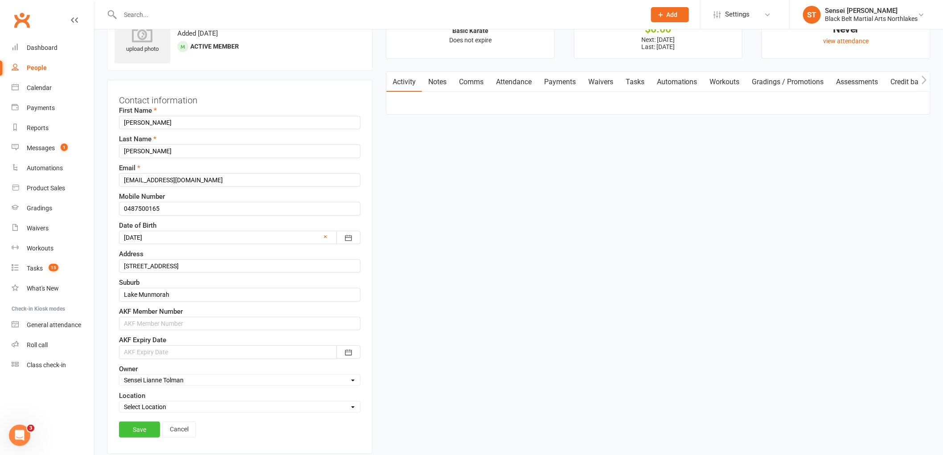
click at [137, 431] on link "Save" at bounding box center [139, 430] width 41 height 16
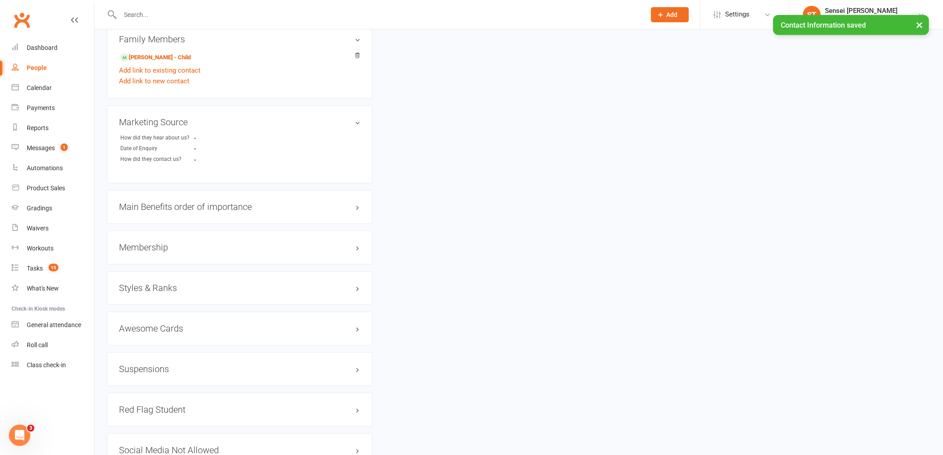
scroll to position [636, 0]
click at [145, 247] on h3 "Membership" at bounding box center [240, 248] width 242 height 10
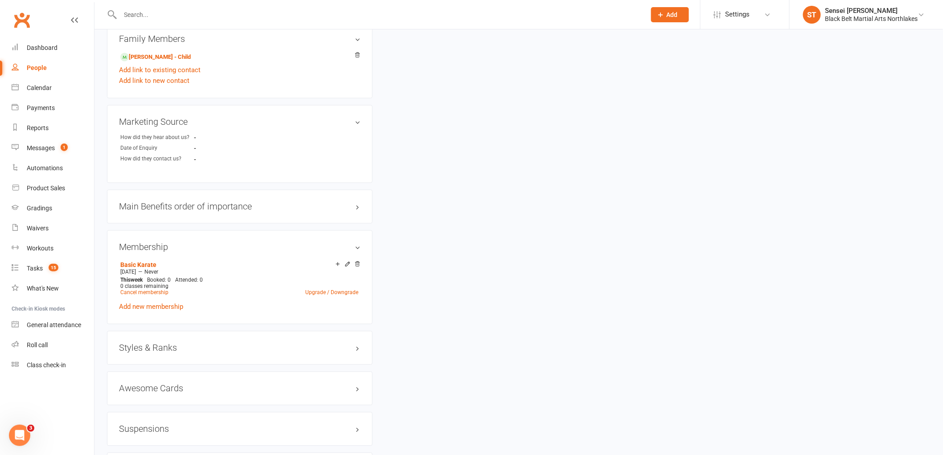
click at [141, 345] on h3 "Styles & Ranks" at bounding box center [240, 348] width 242 height 10
click at [134, 382] on link "Add new style" at bounding box center [139, 383] width 41 height 8
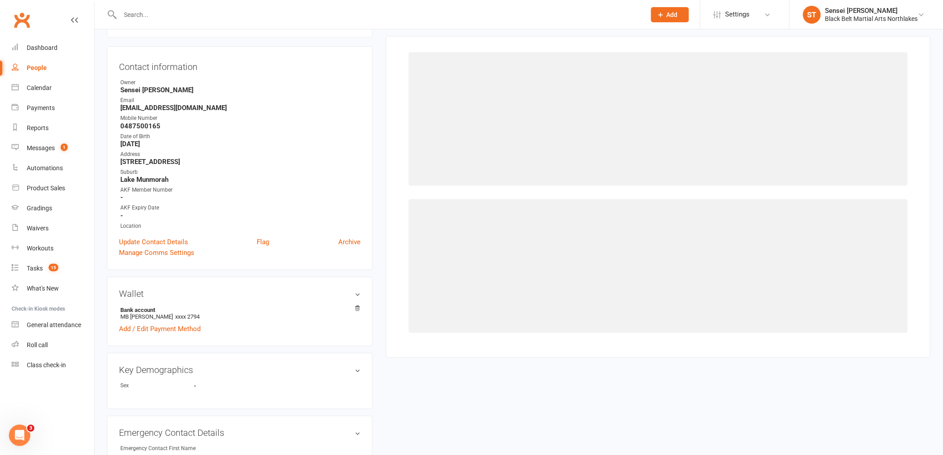
scroll to position [68, 0]
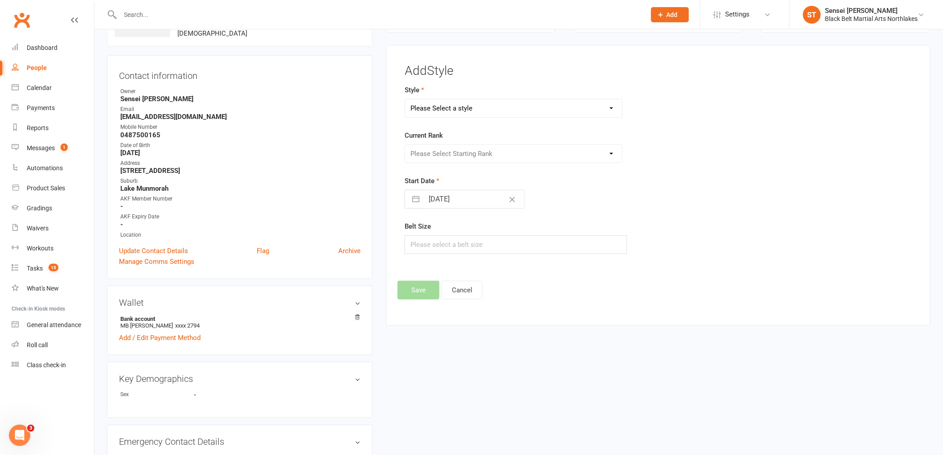
click at [454, 113] on select "Please Select a style Karate Kickboxing Kobudo Leadership Lil Dragons Mini Drag…" at bounding box center [513, 108] width 217 height 18
select select "713"
click at [405, 99] on select "Please Select a style Karate Kickboxing Kobudo Leadership Lil Dragons Mini Drag…" at bounding box center [513, 108] width 217 height 18
click at [432, 160] on select "Please Select Starting Rank White Green/White Green Adv Green Blue Adv Blue Pur…" at bounding box center [513, 154] width 217 height 18
select select "6443"
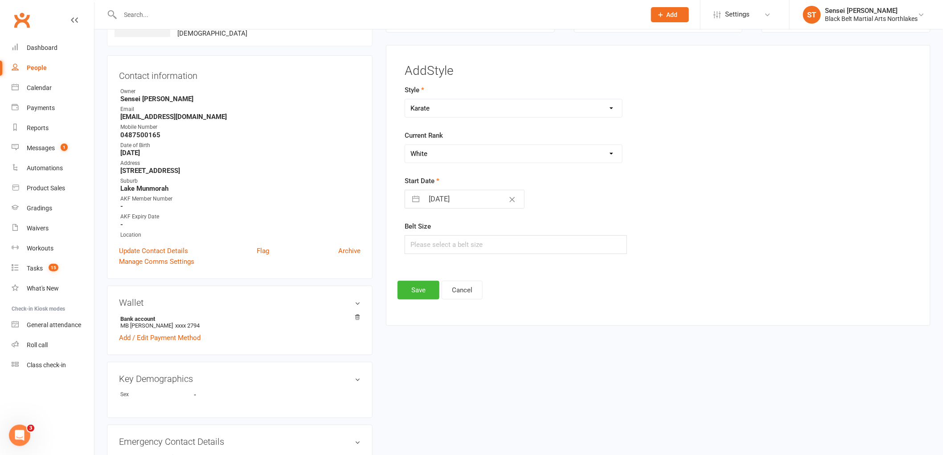
click at [405, 145] on select "Please Select Starting Rank White Green/White Green Adv Green Blue Adv Blue Pur…" at bounding box center [513, 154] width 217 height 18
click at [417, 286] on button "Save" at bounding box center [419, 290] width 42 height 19
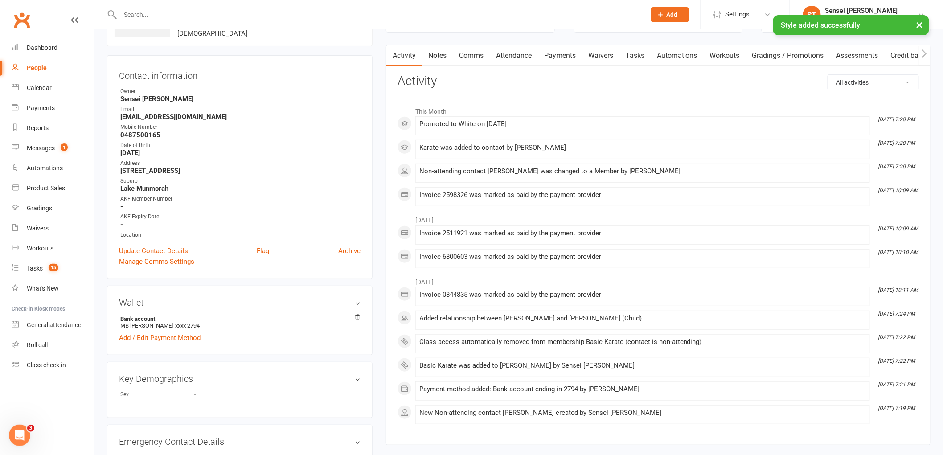
click at [561, 55] on link "Payments" at bounding box center [560, 55] width 44 height 21
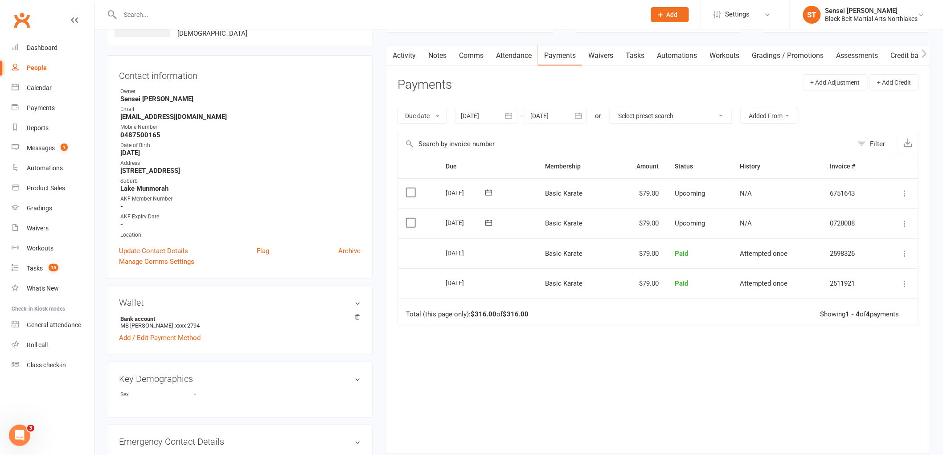
click at [906, 223] on icon at bounding box center [905, 223] width 9 height 9
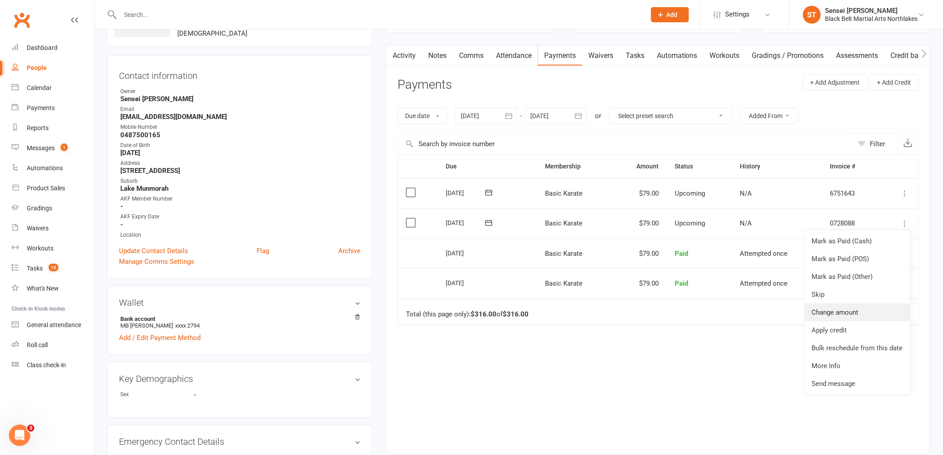
click at [841, 313] on link "Change amount" at bounding box center [857, 313] width 105 height 18
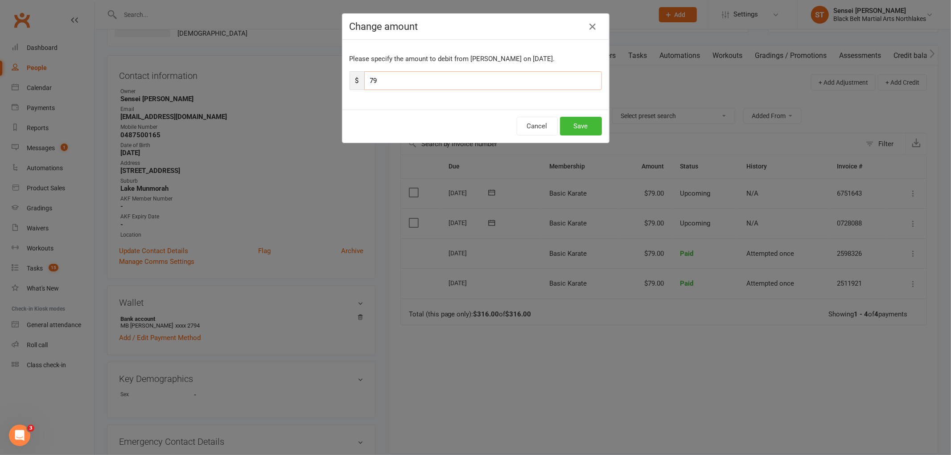
click at [381, 76] on input "79" at bounding box center [483, 80] width 238 height 19
type input "7"
type input "110.6"
click at [573, 121] on button "Save" at bounding box center [581, 126] width 42 height 19
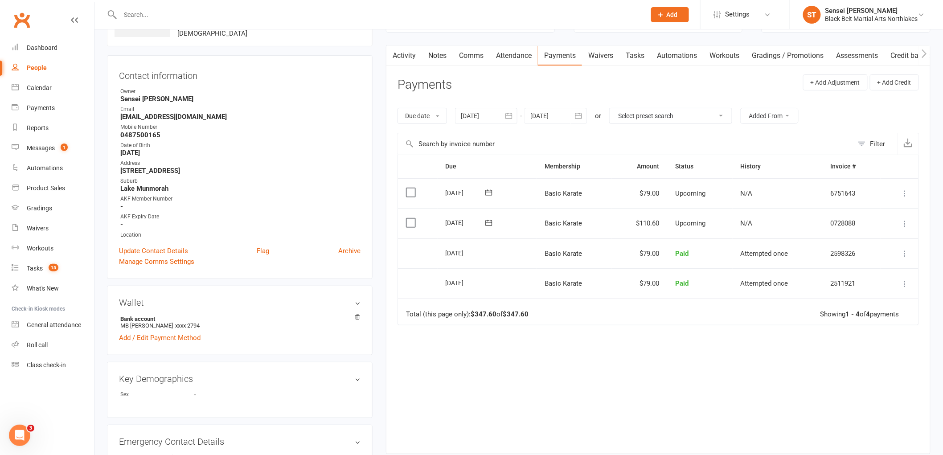
click at [906, 195] on icon at bounding box center [905, 193] width 9 height 9
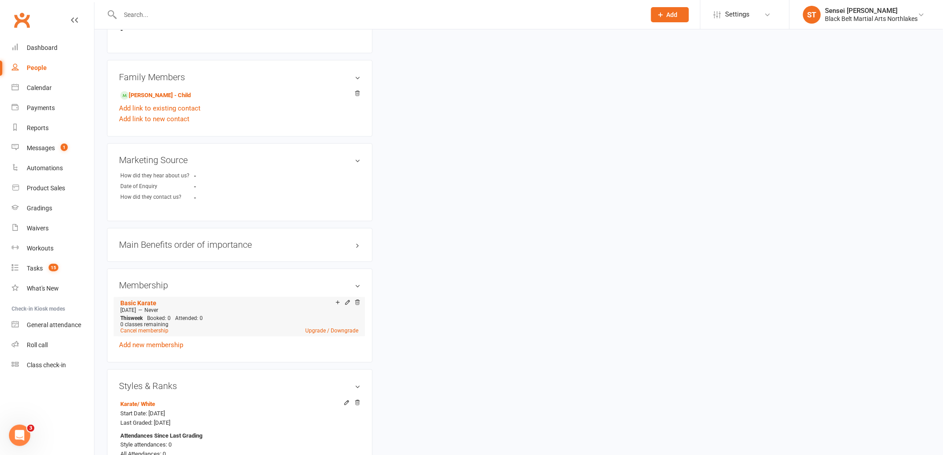
scroll to position [613, 0]
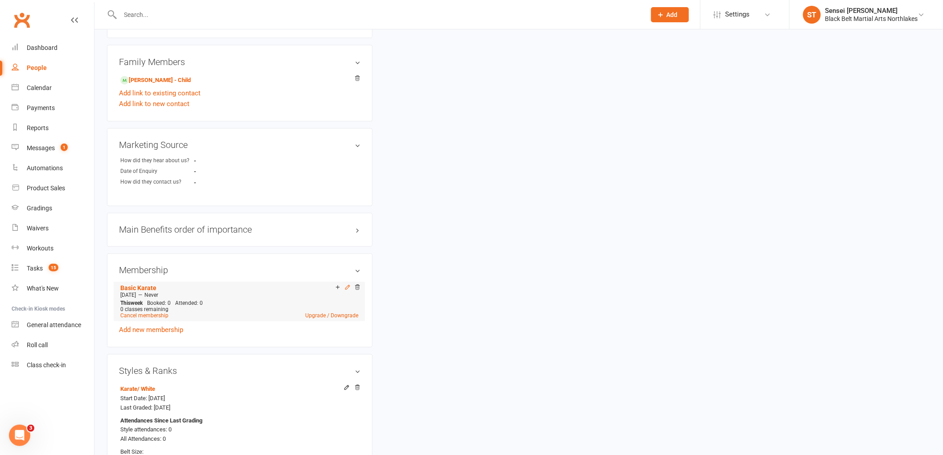
click at [345, 290] on icon at bounding box center [348, 287] width 6 height 6
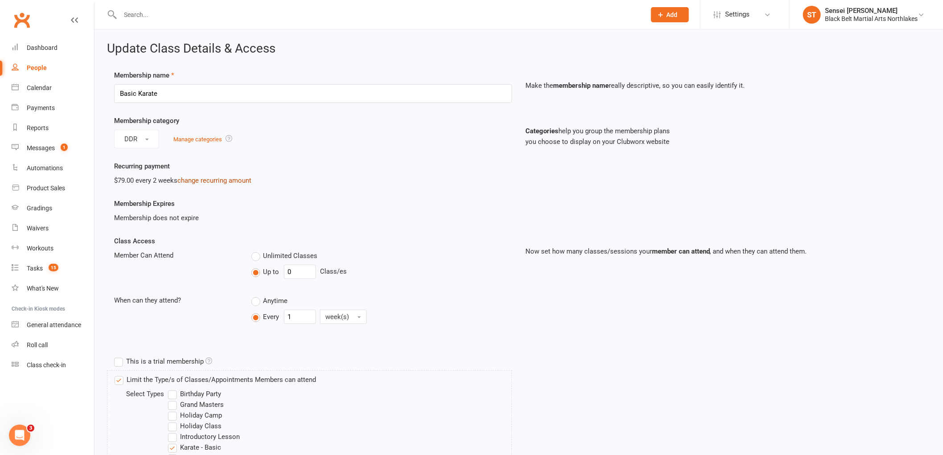
click at [213, 179] on link "change recurring amount" at bounding box center [214, 181] width 74 height 8
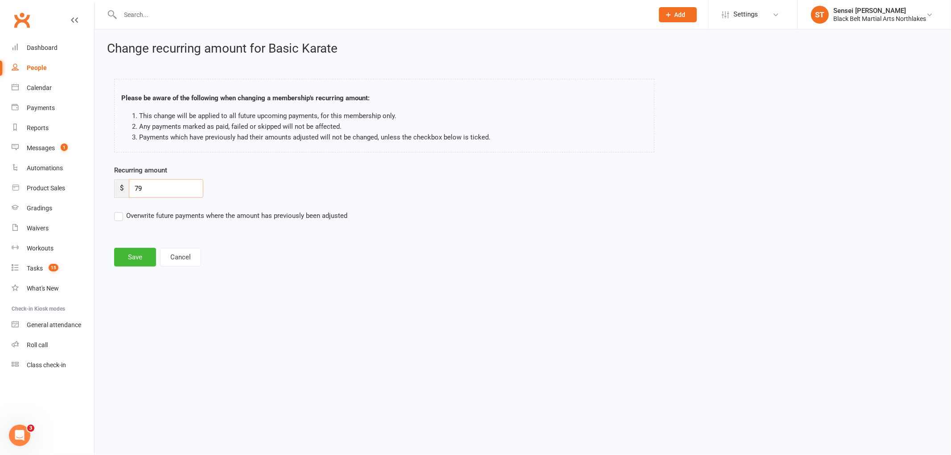
click at [154, 187] on input "79" at bounding box center [166, 188] width 74 height 19
type input "7"
type input "110.60"
click at [141, 256] on button "Save" at bounding box center [135, 257] width 42 height 19
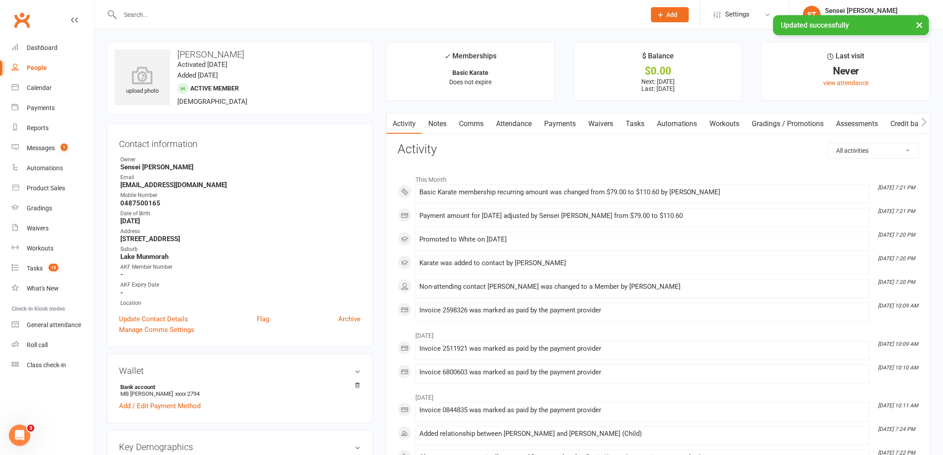
click at [565, 123] on link "Payments" at bounding box center [560, 124] width 44 height 21
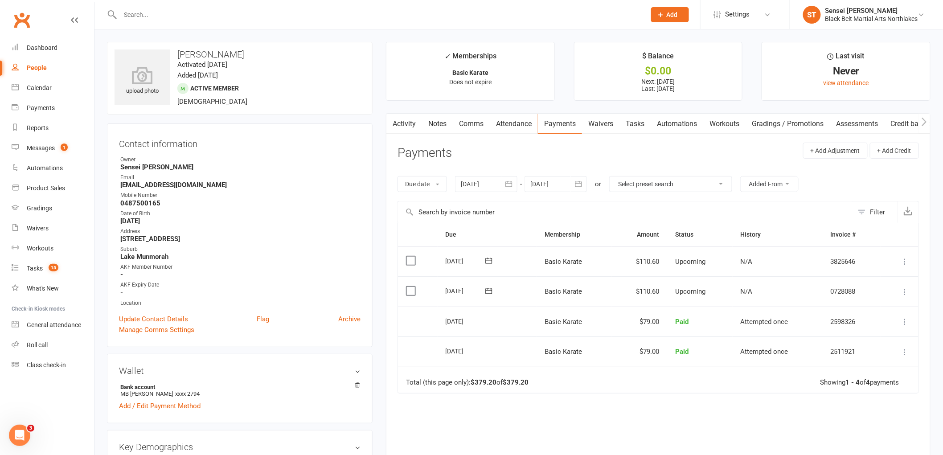
click at [643, 120] on link "Tasks" at bounding box center [635, 124] width 31 height 21
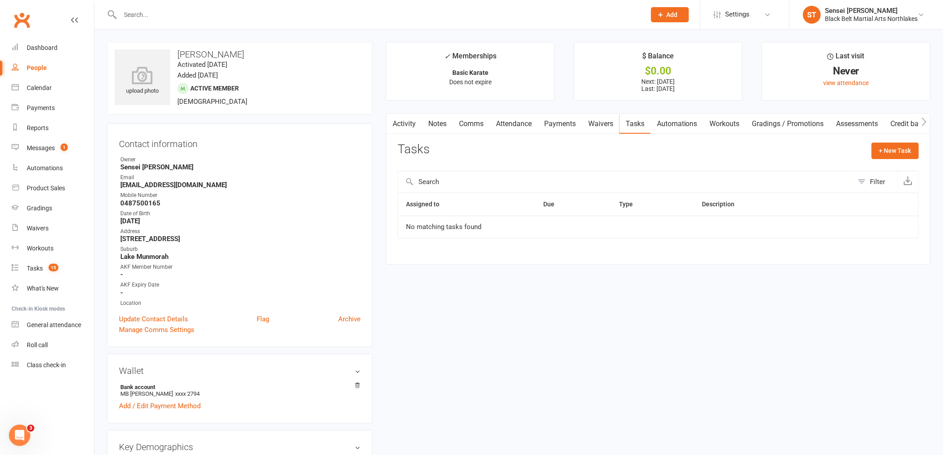
click at [34, 269] on div "Tasks" at bounding box center [35, 268] width 16 height 7
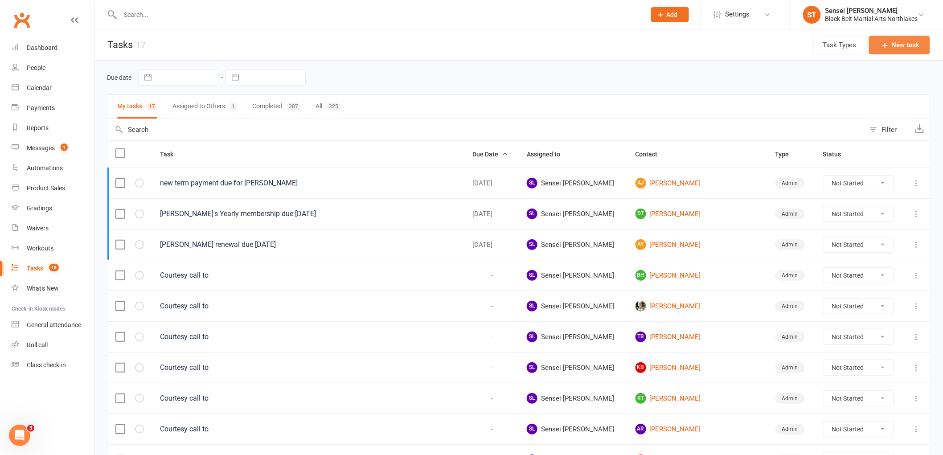
click at [906, 45] on button "New task" at bounding box center [899, 45] width 61 height 19
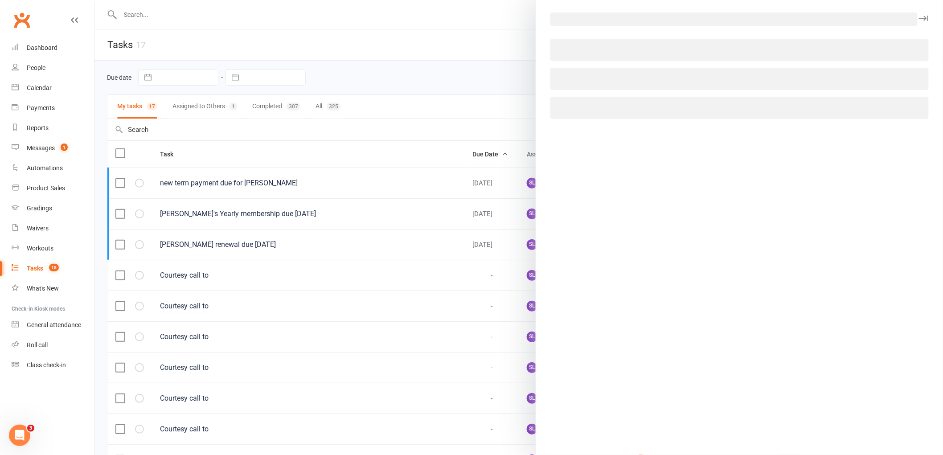
select select "42961"
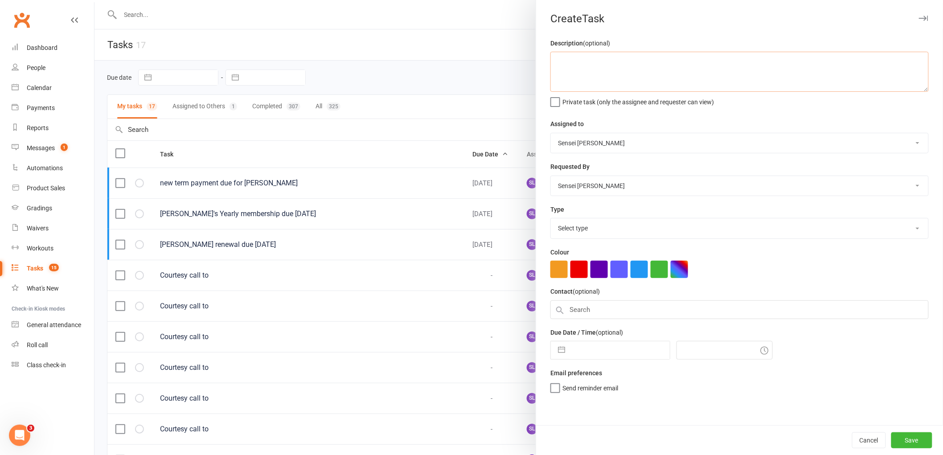
click at [595, 70] on textarea at bounding box center [740, 72] width 379 height 40
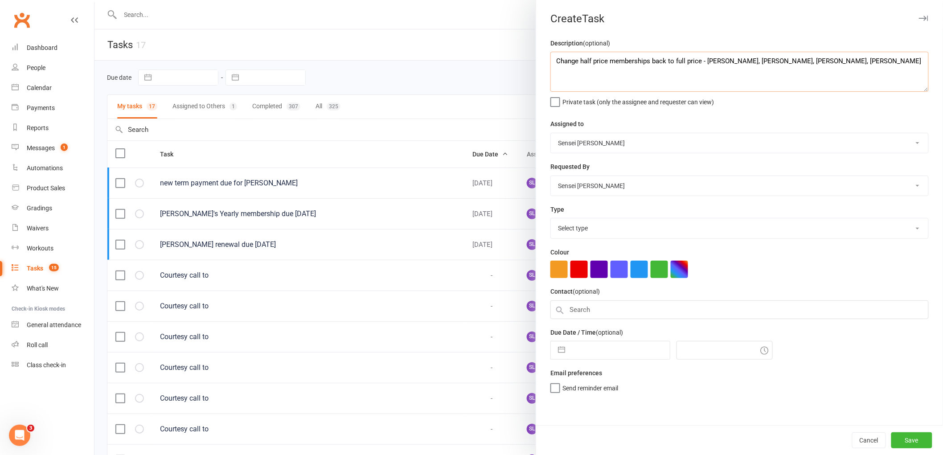
type textarea "Change half price memberships back to full price - [PERSON_NAME], [PERSON_NAME]…"
click at [552, 100] on label "Private task (only the assignee and requester can view)" at bounding box center [633, 99] width 164 height 9
click at [552, 95] on input "Private task (only the assignee and requester can view)" at bounding box center [633, 95] width 164 height 0
click at [592, 226] on select "Select type Admin Admin Cancel agreement Database management E-mail Financial F…" at bounding box center [740, 228] width 378 height 20
select select "17716"
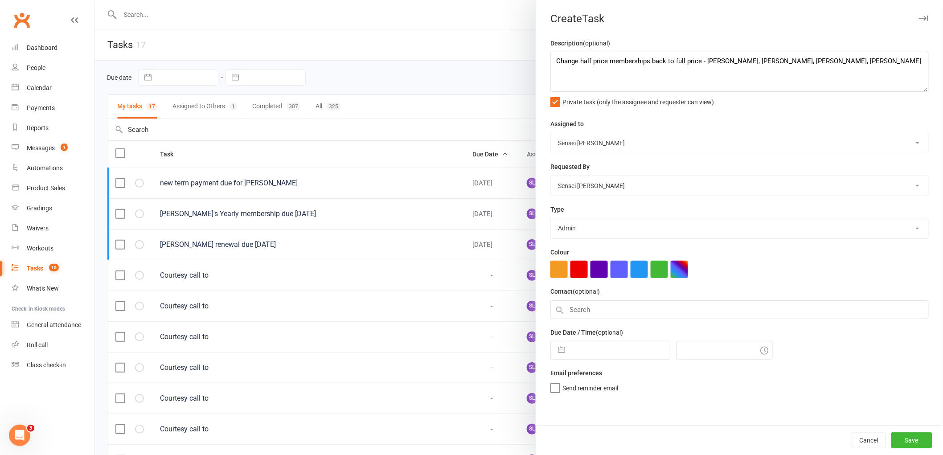
click at [551, 219] on select "Select type Admin Admin Cancel agreement Database management E-mail Financial F…" at bounding box center [740, 228] width 378 height 20
select select "8"
select select "2025"
select select "9"
select select "2025"
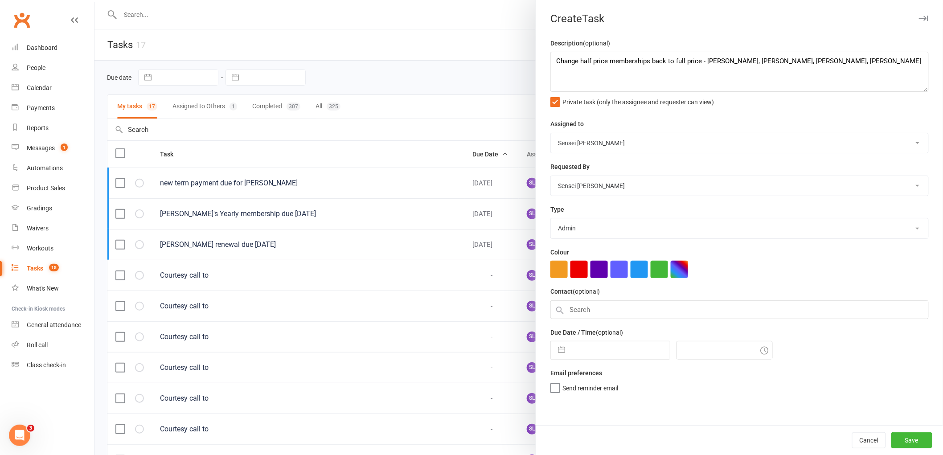
select select "10"
select select "2025"
click at [570, 353] on input "text" at bounding box center [620, 351] width 100 height 18
click at [650, 387] on select "2035 2034 2033 2032 2031 2030 2029 2028 2027 2026 2025 2024 2023 2022 2021 2020…" at bounding box center [646, 386] width 27 height 10
click at [696, 387] on div "Send reminder email" at bounding box center [740, 387] width 379 height 11
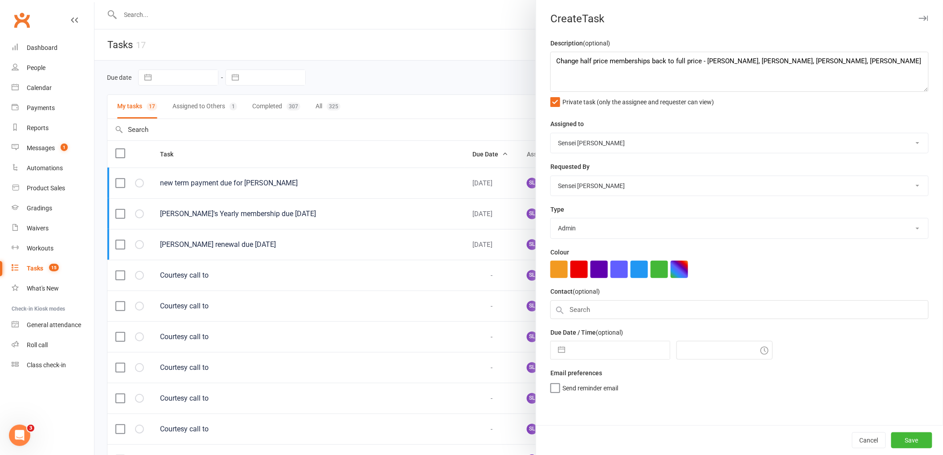
click at [580, 358] on input "text" at bounding box center [620, 351] width 100 height 18
select select "8"
select select "2025"
select select "9"
select select "2025"
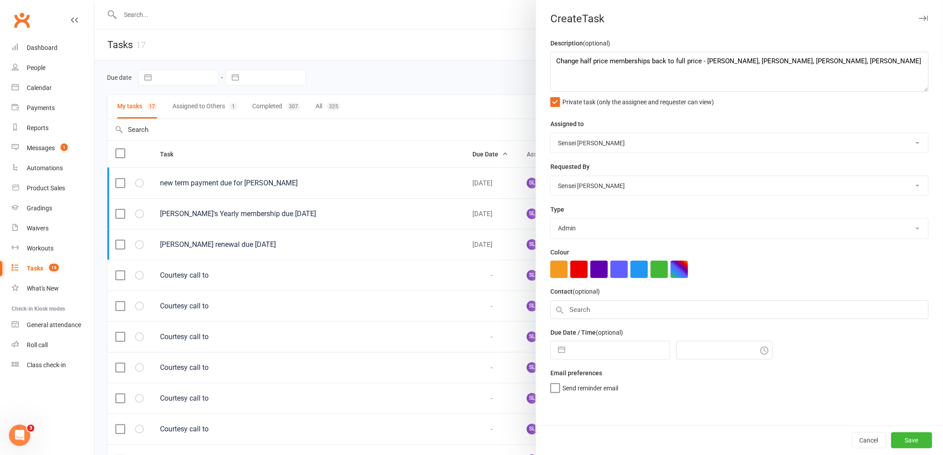
select select "10"
select select "2025"
click at [649, 389] on select "2035 2034 2033 2032 2031 2030 2029 2028 2027 2026 2025 2024 2023 2022 2021 2020…" at bounding box center [646, 386] width 27 height 10
select select "8"
select select "2026"
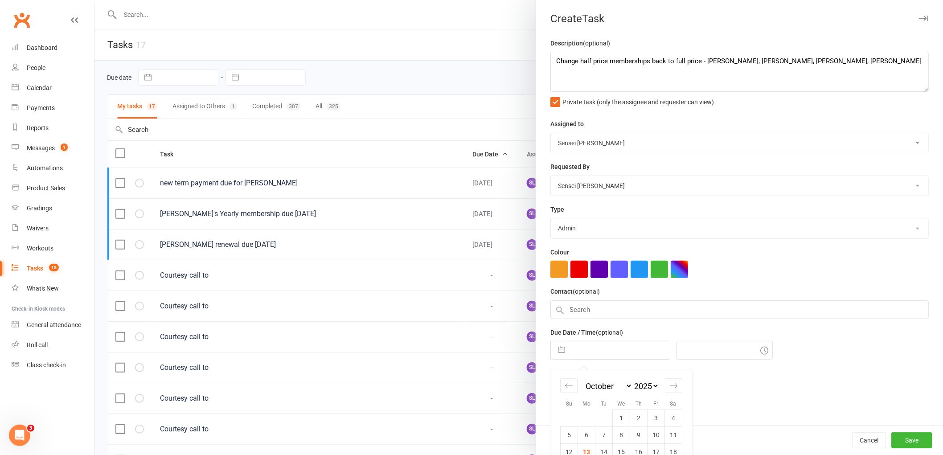
select select "9"
select select "2026"
select select "10"
select select "2026"
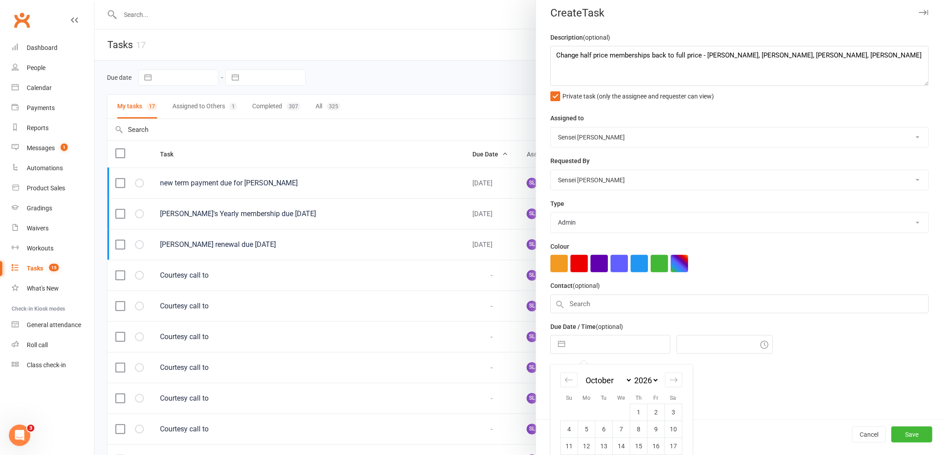
click at [623, 381] on select "January February March April May June July August September October November De…" at bounding box center [608, 380] width 49 height 10
select select "2026"
select select "1"
select select "2026"
select select "2"
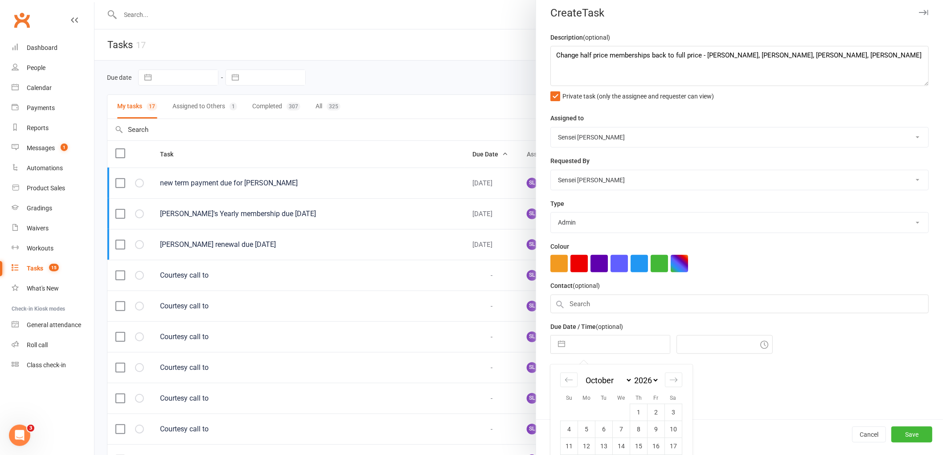
select select "2026"
click at [621, 382] on select "January February March April May June July August September October November De…" at bounding box center [608, 380] width 49 height 10
click at [633, 376] on select "January February March April May June July August September October November De…" at bounding box center [608, 380] width 49 height 10
select select "1"
select select "11"
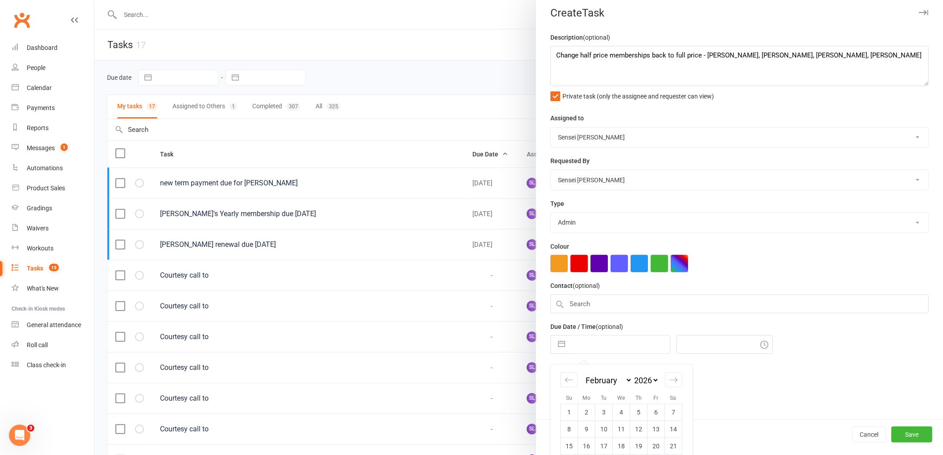
select select "2025"
click at [636, 414] on td "1" at bounding box center [638, 412] width 17 height 17
type input "01 Jan 2026"
type input "7:30pm"
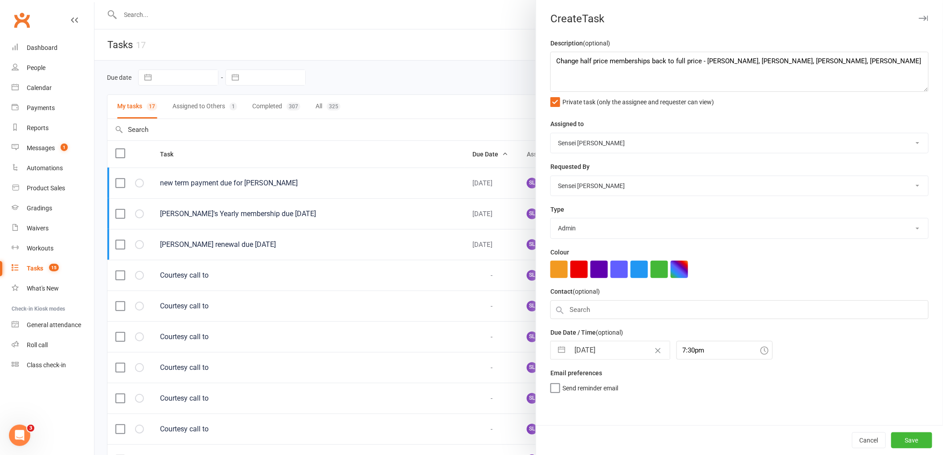
select select "11"
select select "2025"
select select "2026"
select select "1"
select select "2026"
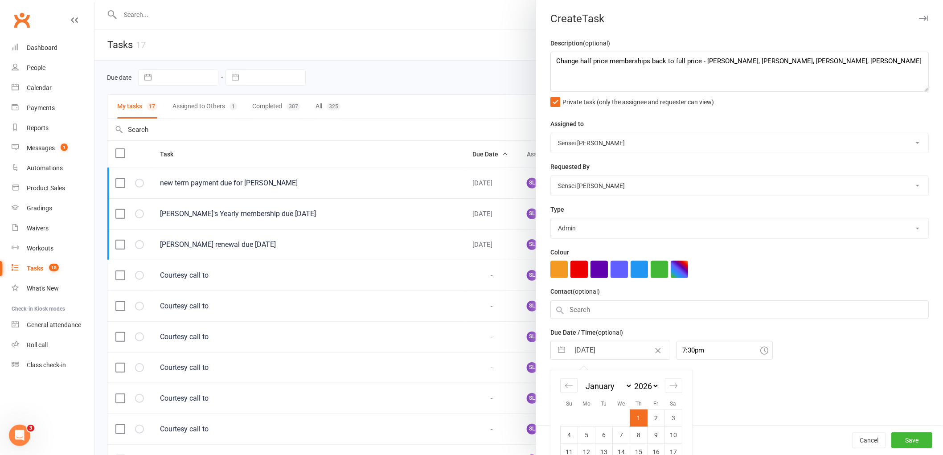
click at [611, 349] on input "01 Jan 2026" at bounding box center [620, 351] width 100 height 18
click at [585, 437] on td "5" at bounding box center [586, 435] width 17 height 17
type input "05 Jan 2026"
drag, startPoint x: 550, startPoint y: 389, endPoint x: 618, endPoint y: 407, distance: 70.1
click at [551, 389] on label "Send reminder email" at bounding box center [585, 386] width 68 height 9
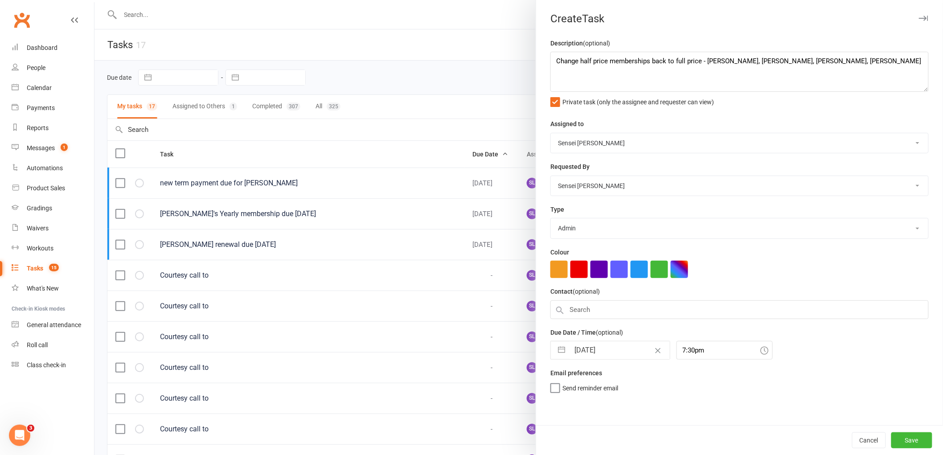
click at [551, 382] on input "Send reminder email" at bounding box center [585, 382] width 68 height 0
click at [903, 443] on button "Save" at bounding box center [912, 441] width 41 height 16
